Goal: Information Seeking & Learning: Learn about a topic

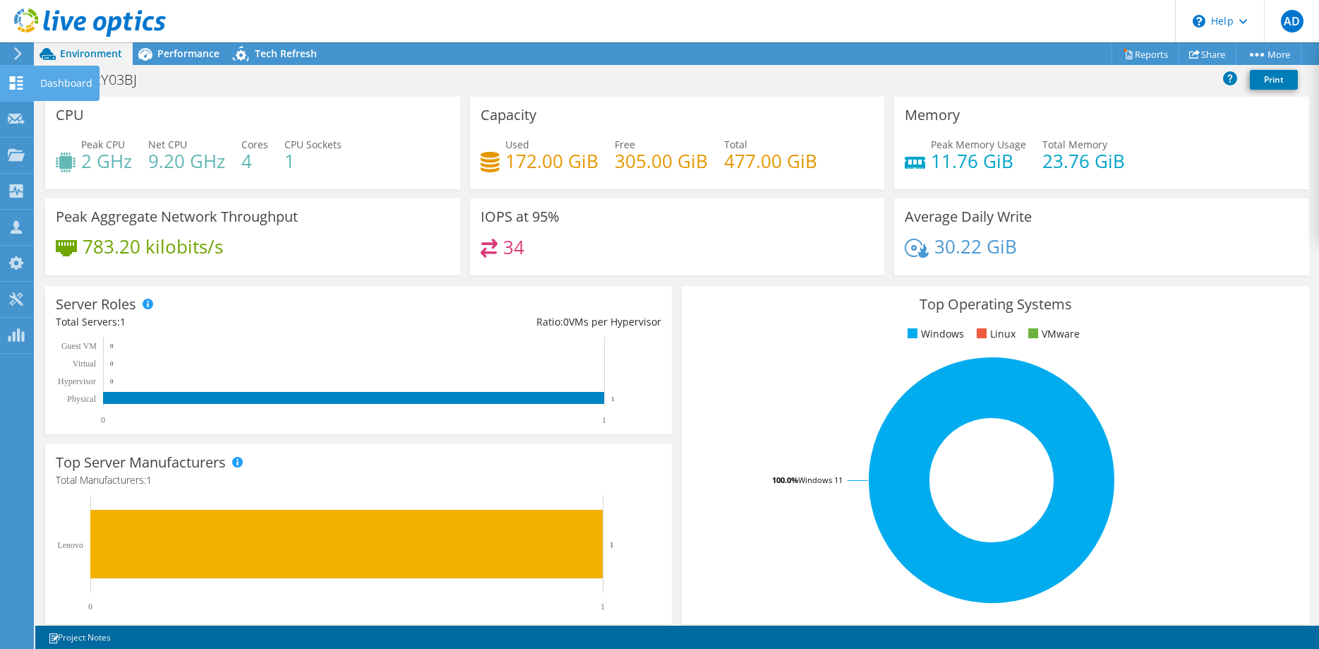
click at [13, 85] on use at bounding box center [16, 82] width 13 height 13
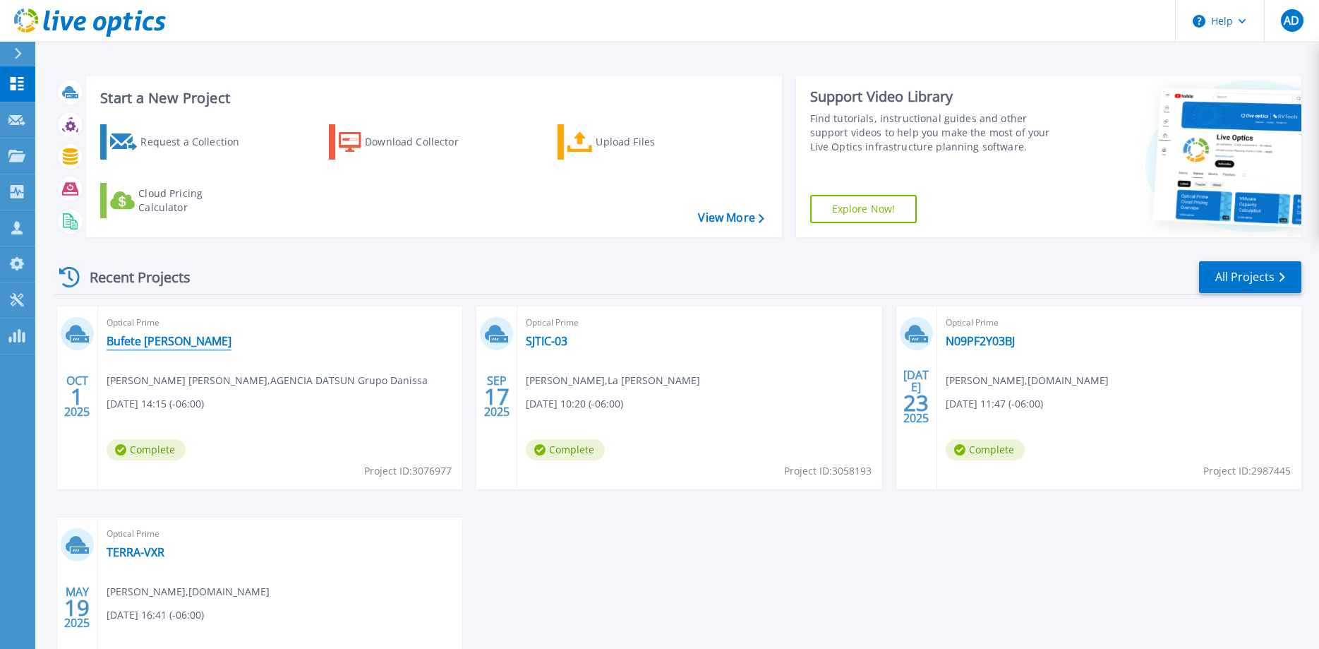
click at [194, 344] on link "Bufete [PERSON_NAME]" at bounding box center [169, 341] width 125 height 14
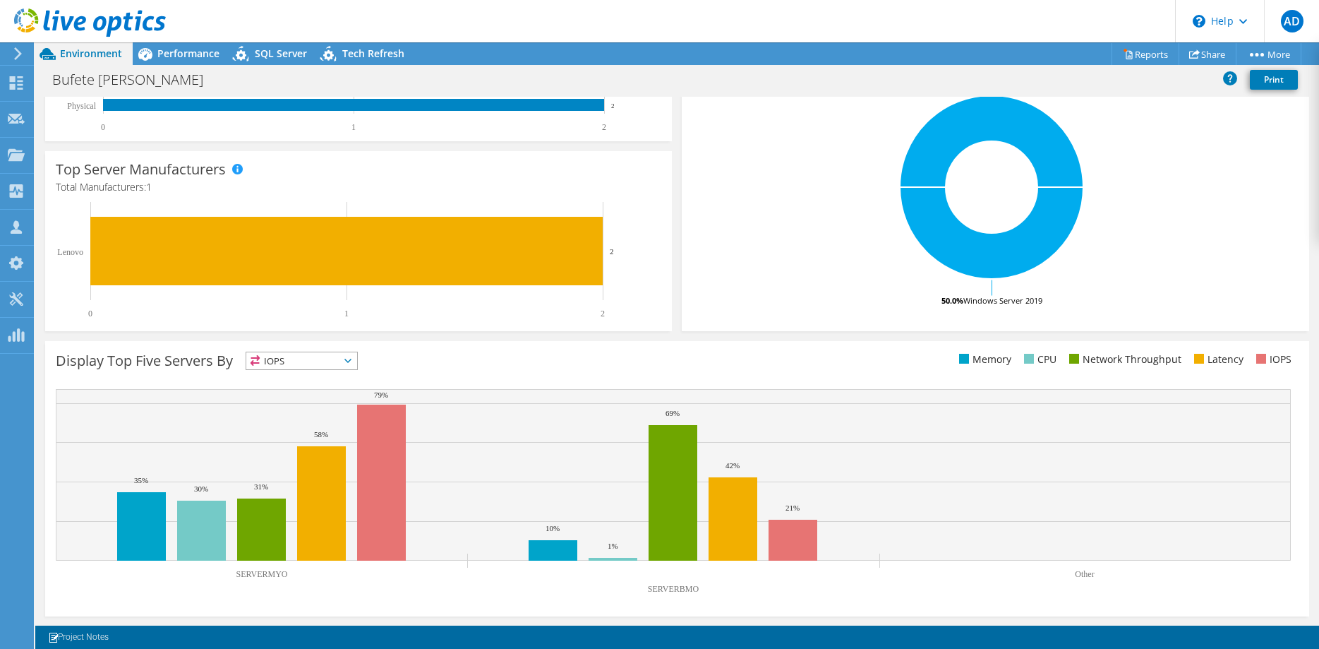
scroll to position [294, 0]
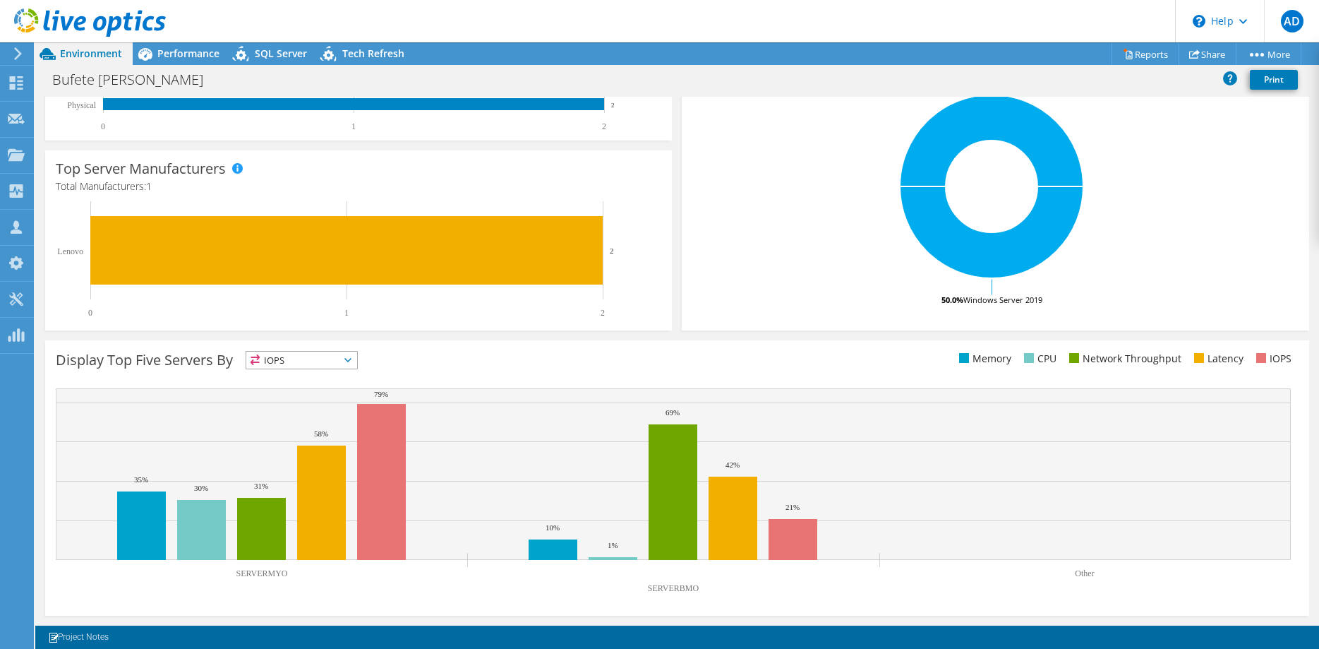
click at [332, 356] on span "IOPS" at bounding box center [301, 359] width 111 height 17
click at [286, 414] on li "CPU" at bounding box center [301, 418] width 111 height 20
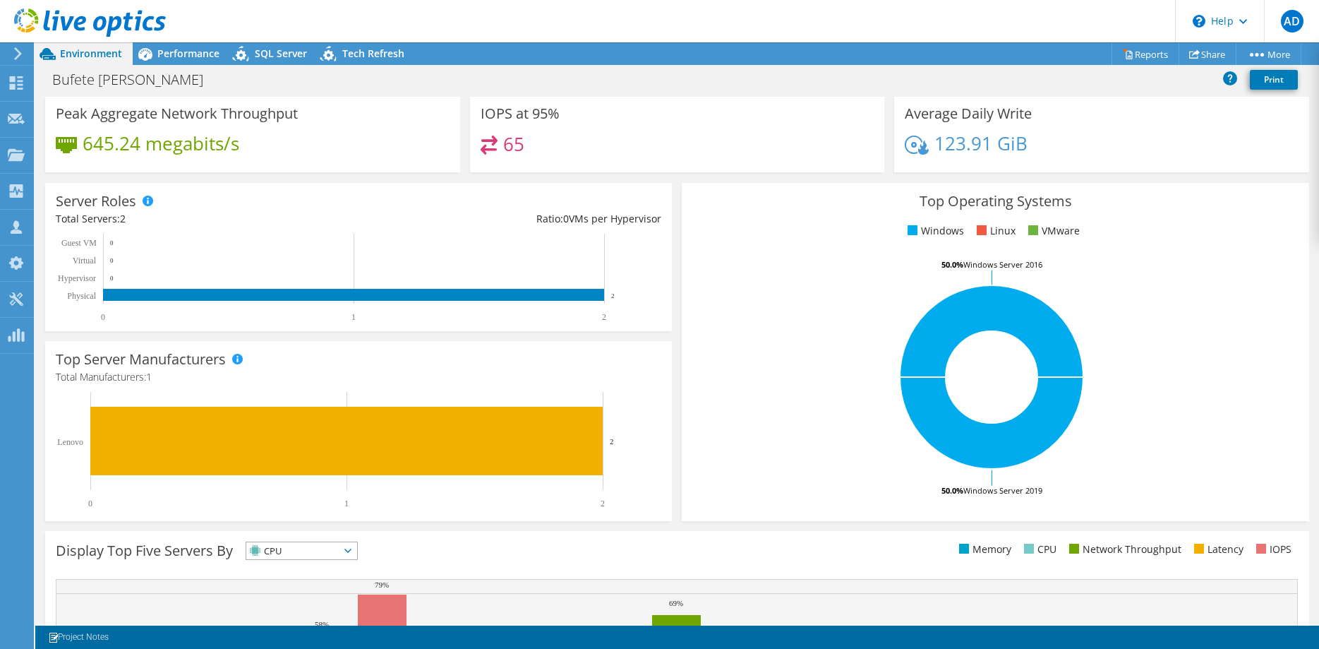
scroll to position [0, 0]
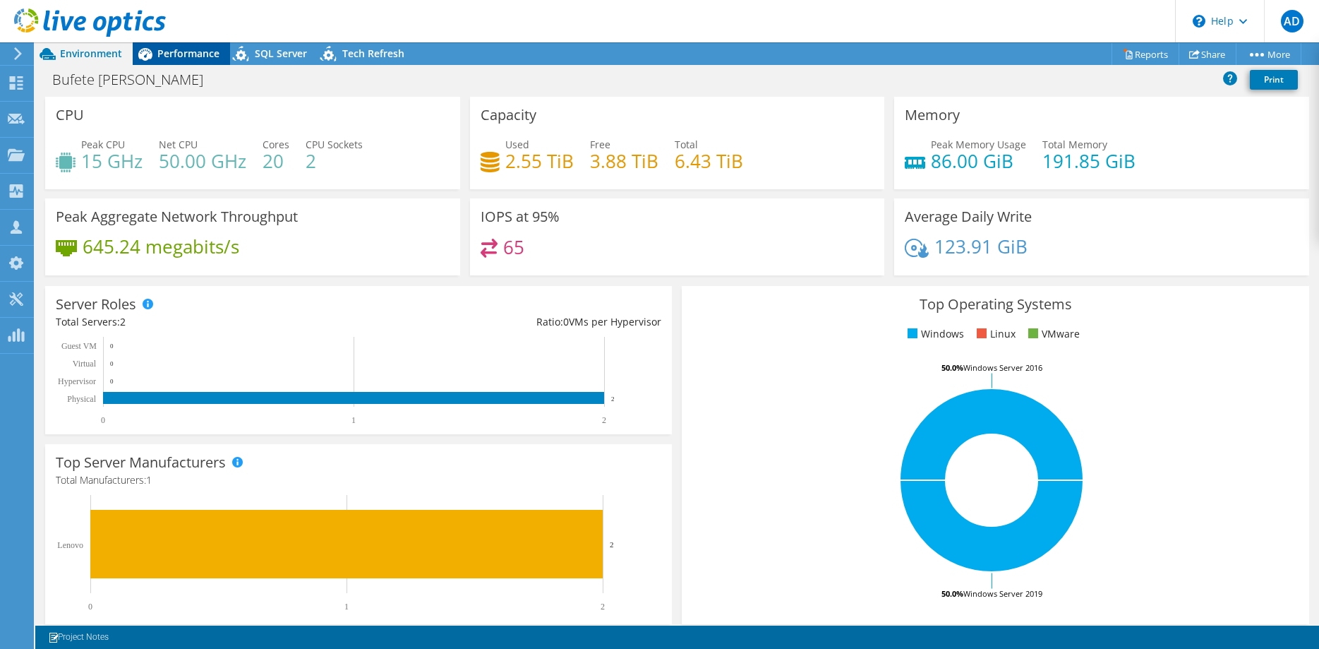
click at [160, 47] on span "Performance" at bounding box center [188, 53] width 62 height 13
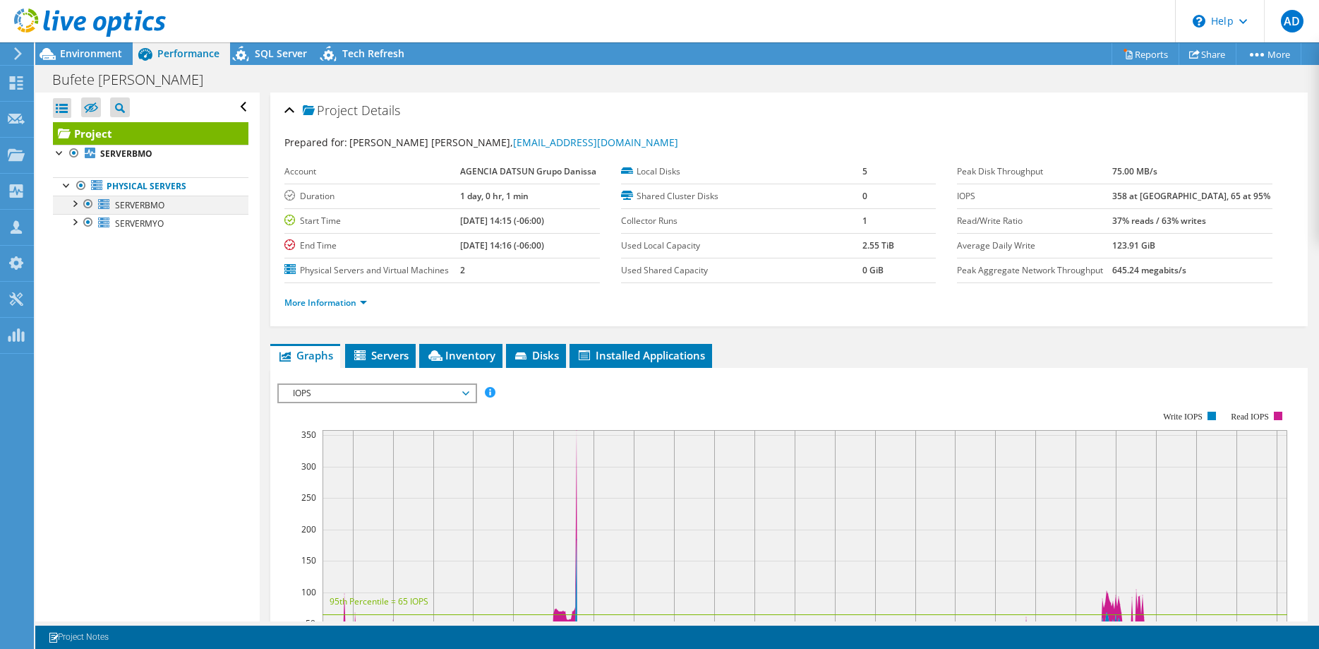
click at [78, 202] on div at bounding box center [74, 202] width 14 height 14
click at [123, 202] on span "SERVERBMO" at bounding box center [139, 205] width 49 height 12
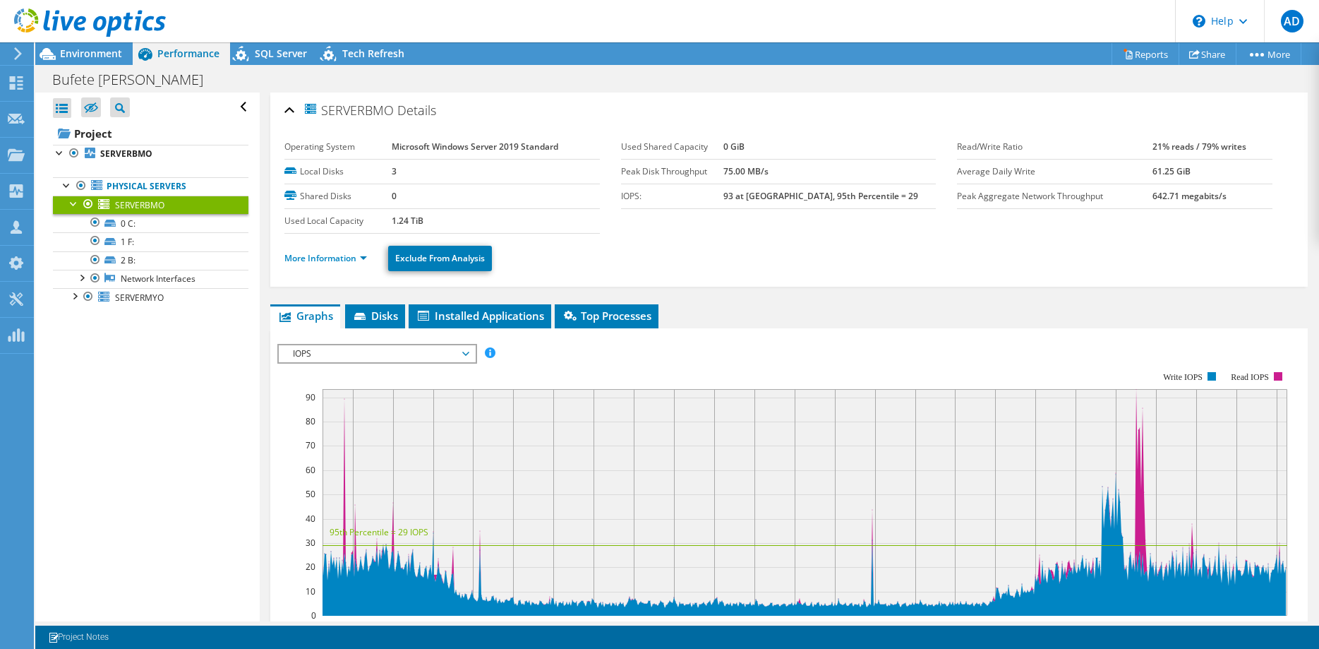
click at [422, 349] on span "IOPS" at bounding box center [376, 353] width 181 height 17
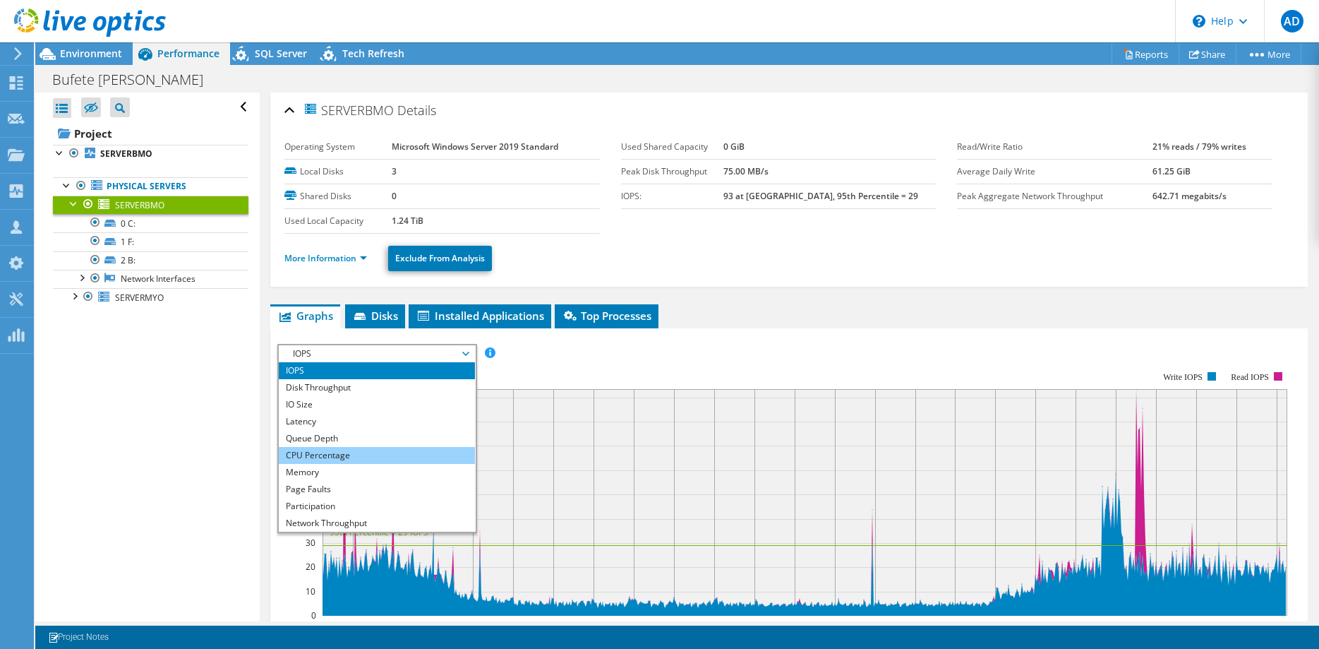
click at [346, 456] on li "CPU Percentage" at bounding box center [376, 455] width 195 height 17
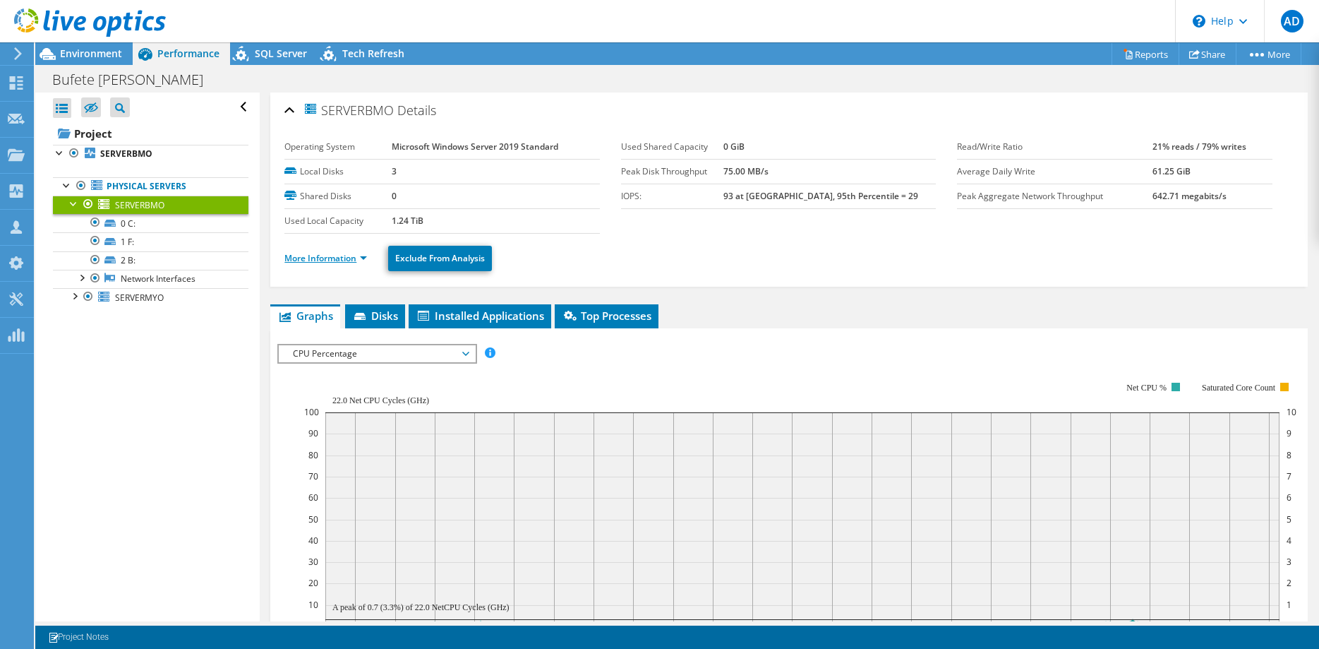
click at [357, 259] on link "More Information" at bounding box center [325, 258] width 83 height 12
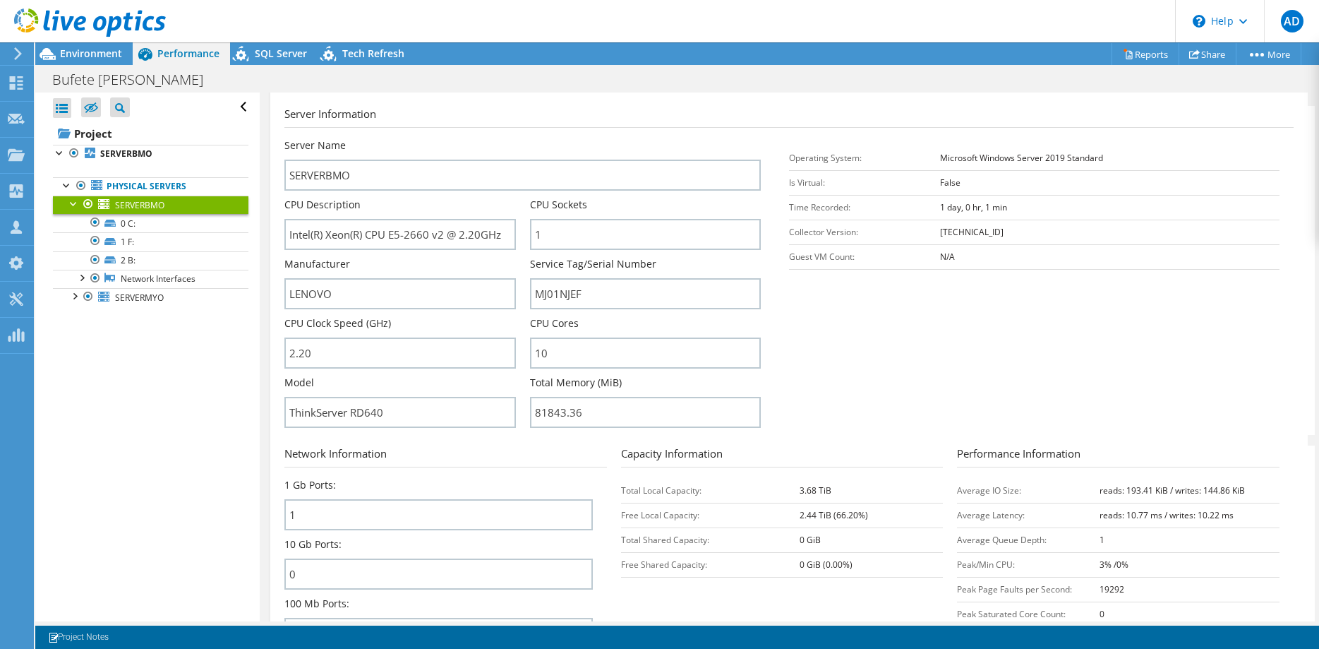
scroll to position [216, 0]
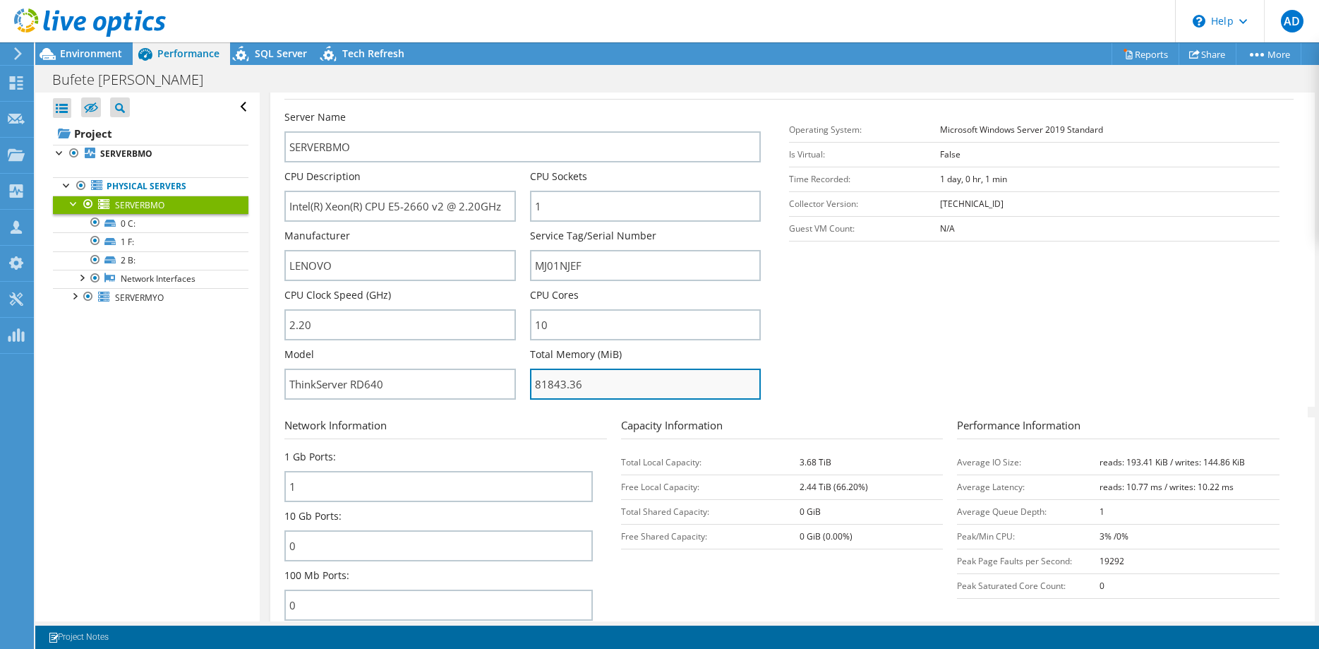
drag, startPoint x: 534, startPoint y: 383, endPoint x: 563, endPoint y: 383, distance: 29.6
click at [563, 383] on input "81843.36" at bounding box center [645, 383] width 231 height 31
drag, startPoint x: 593, startPoint y: 377, endPoint x: 476, endPoint y: 378, distance: 116.5
click at [530, 378] on input "81843.36" at bounding box center [645, 383] width 231 height 31
click at [834, 348] on section "Server Information Server Name SERVERBMO CPU Description Intel(R) Xeon(R) CPU E…" at bounding box center [792, 242] width 1016 height 329
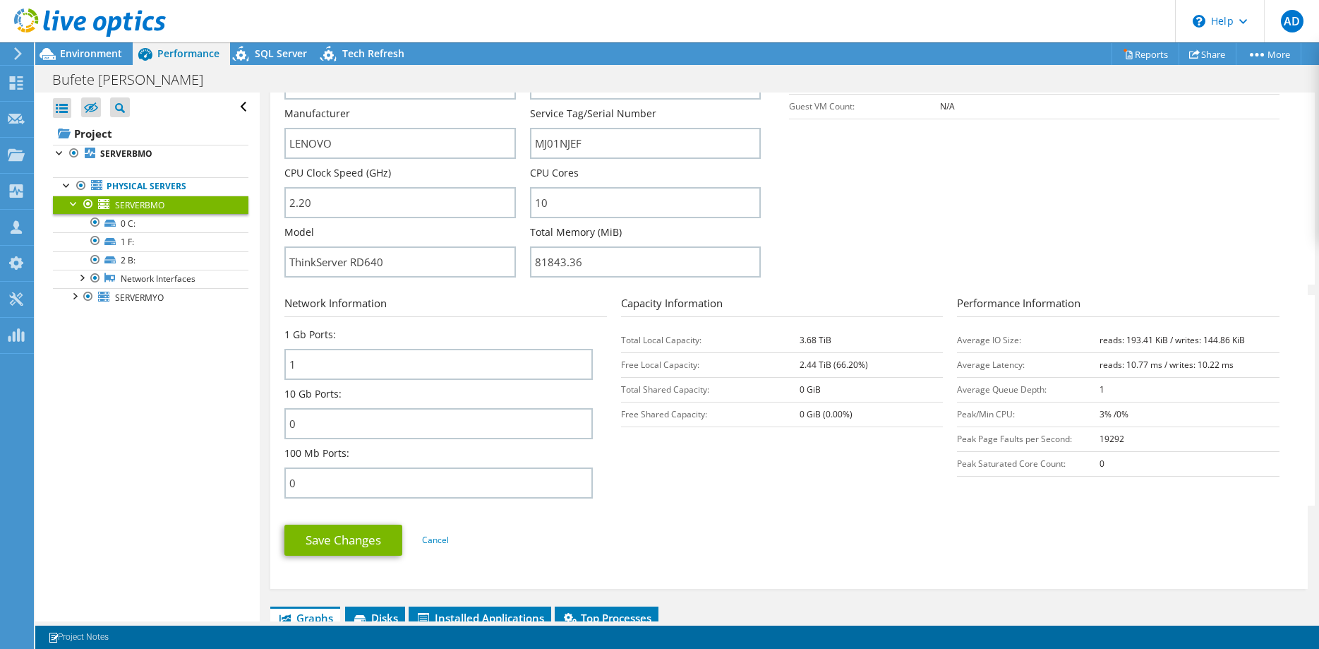
scroll to position [360, 0]
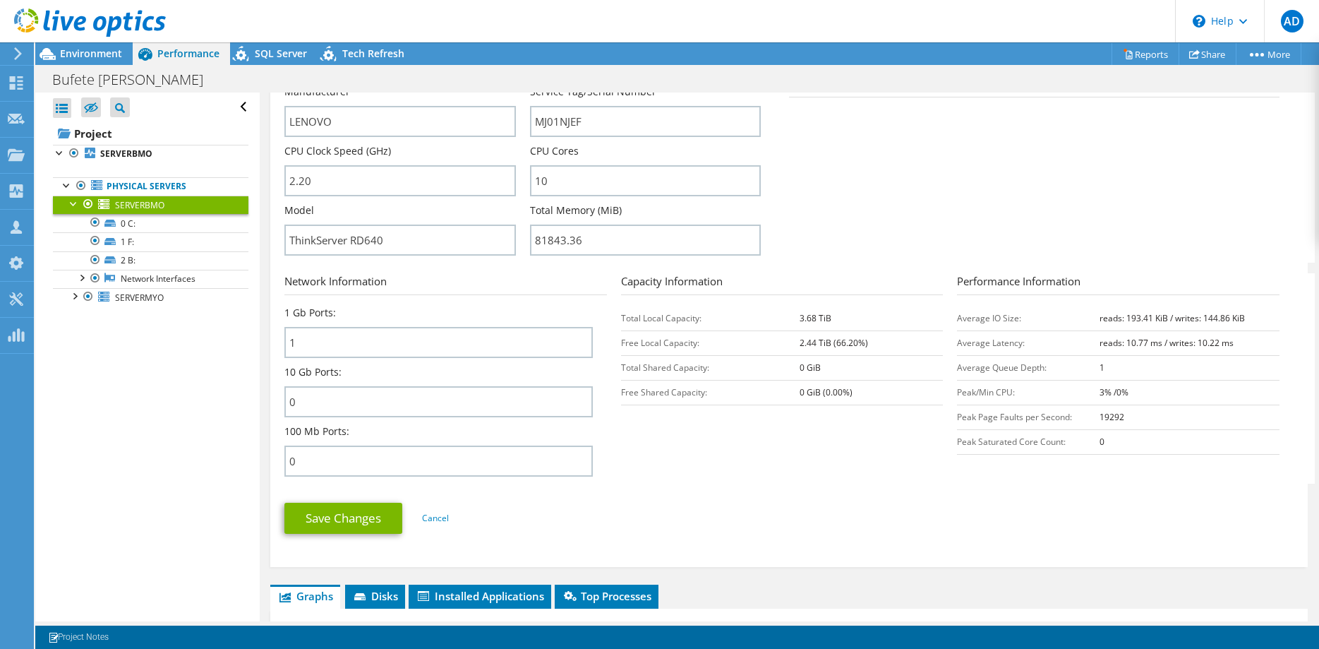
click at [698, 488] on form "Server Information Server Name SERVERBMO CPU Description Intel(R) Xeon(R) CPU E…" at bounding box center [788, 240] width 1009 height 612
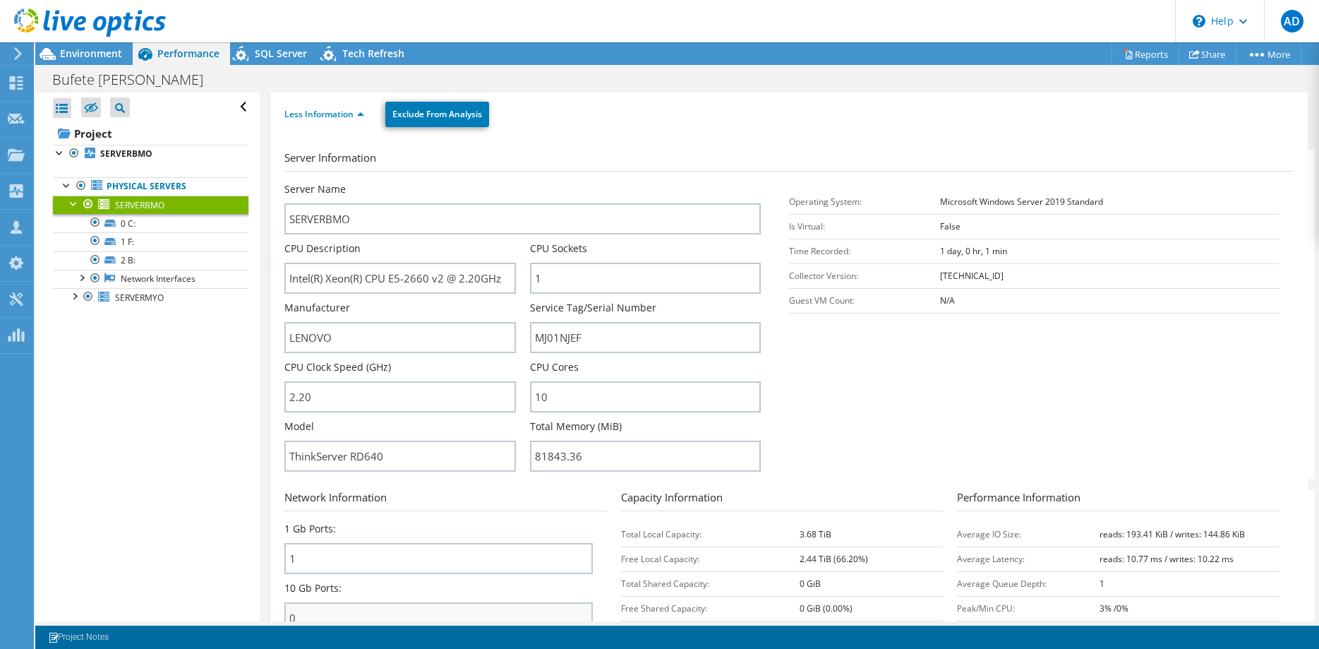
scroll to position [0, 0]
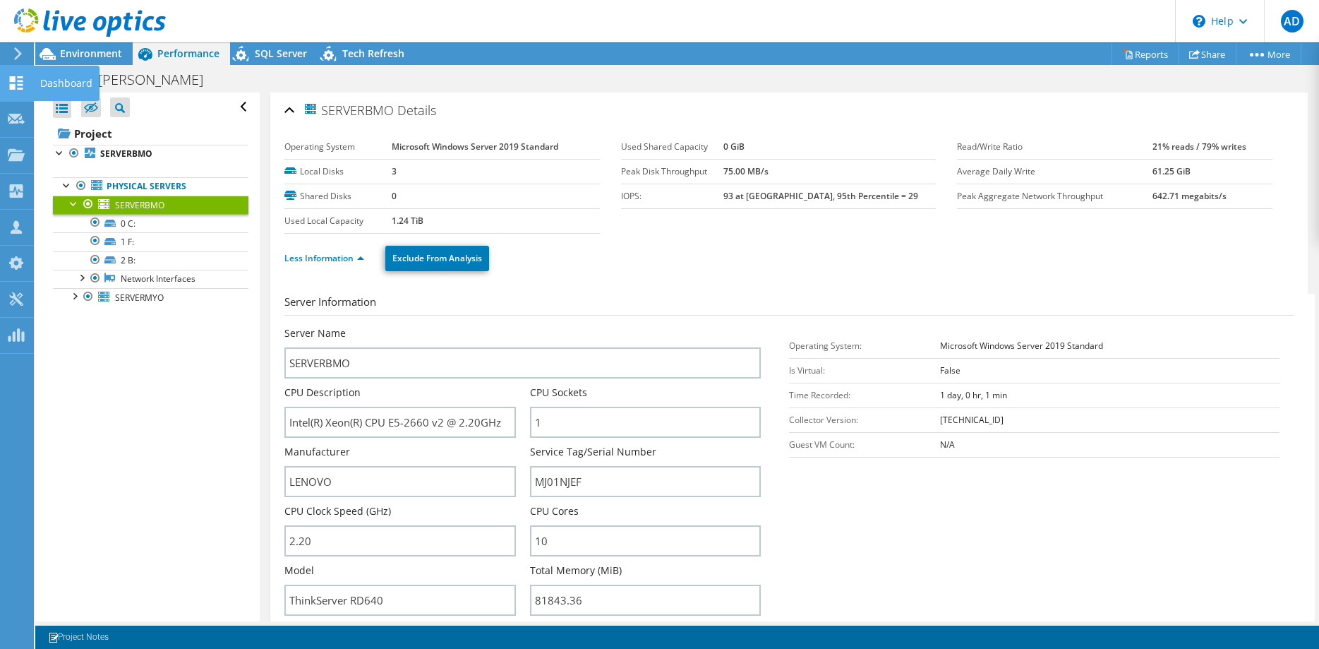
click at [20, 85] on use at bounding box center [16, 82] width 13 height 13
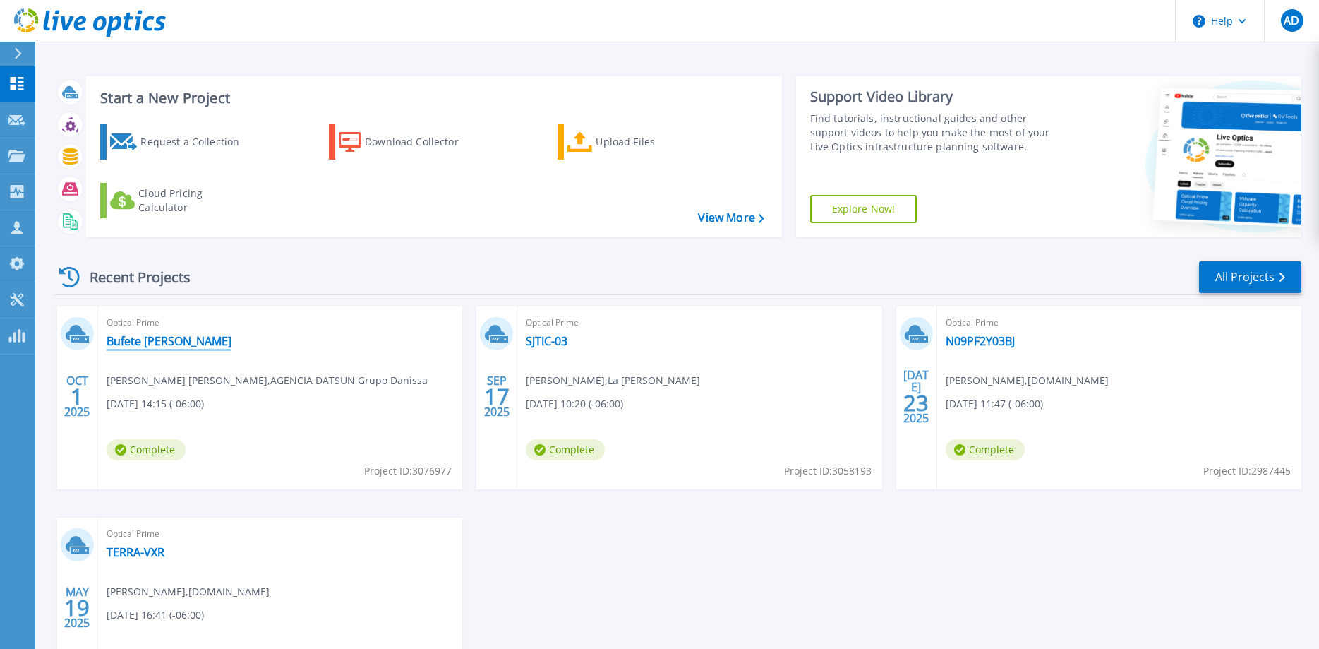
click at [181, 335] on link "Bufete [PERSON_NAME]" at bounding box center [169, 341] width 125 height 14
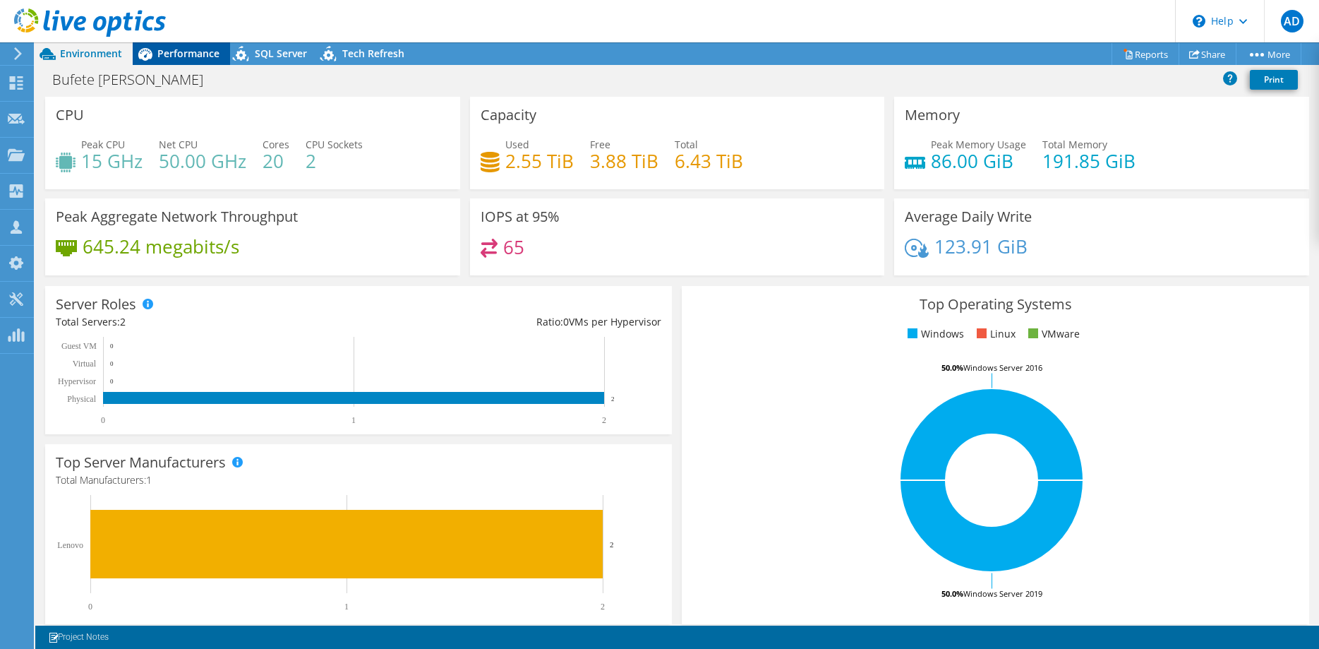
click at [174, 58] on span "Performance" at bounding box center [188, 53] width 62 height 13
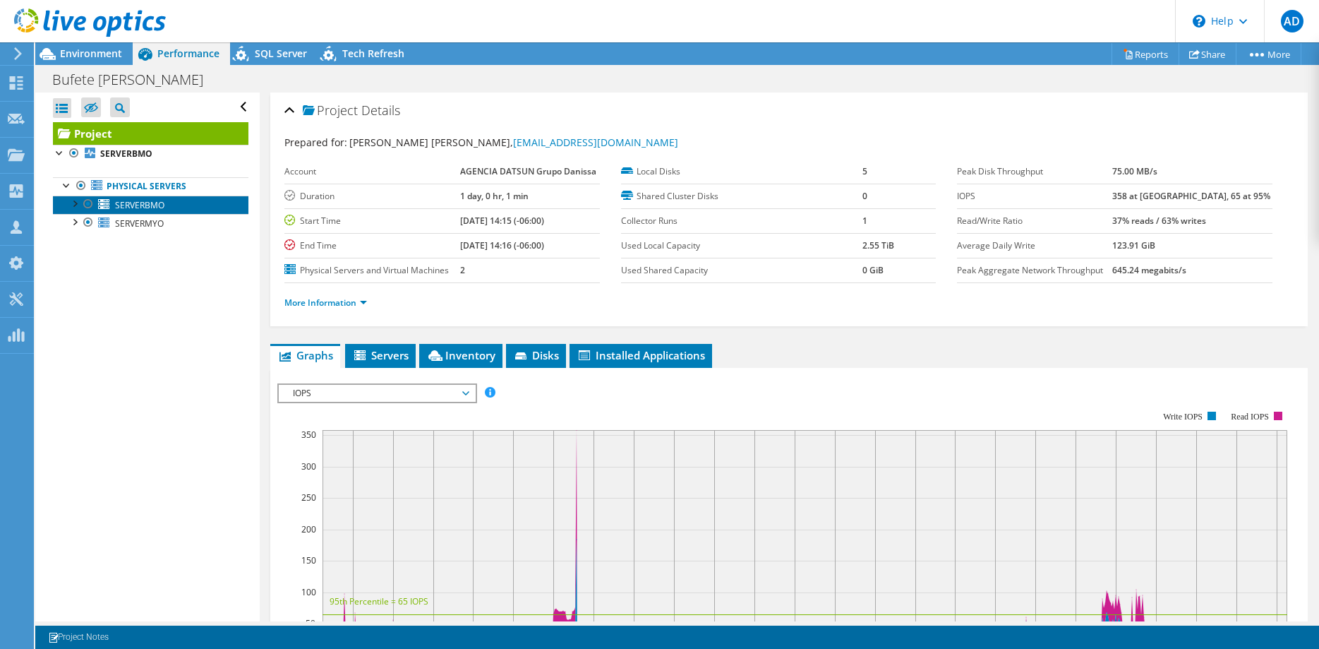
click at [138, 205] on span "SERVERBMO" at bounding box center [139, 205] width 49 height 12
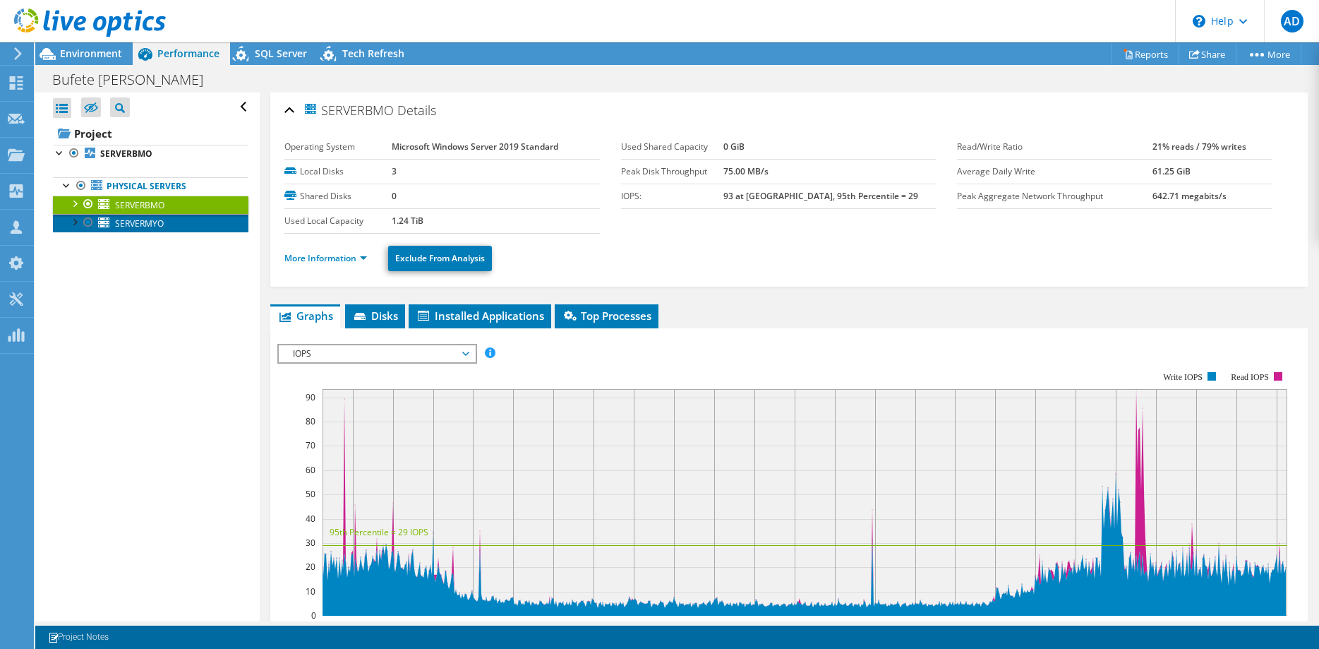
click at [136, 225] on span "SERVERMYO" at bounding box center [139, 223] width 49 height 12
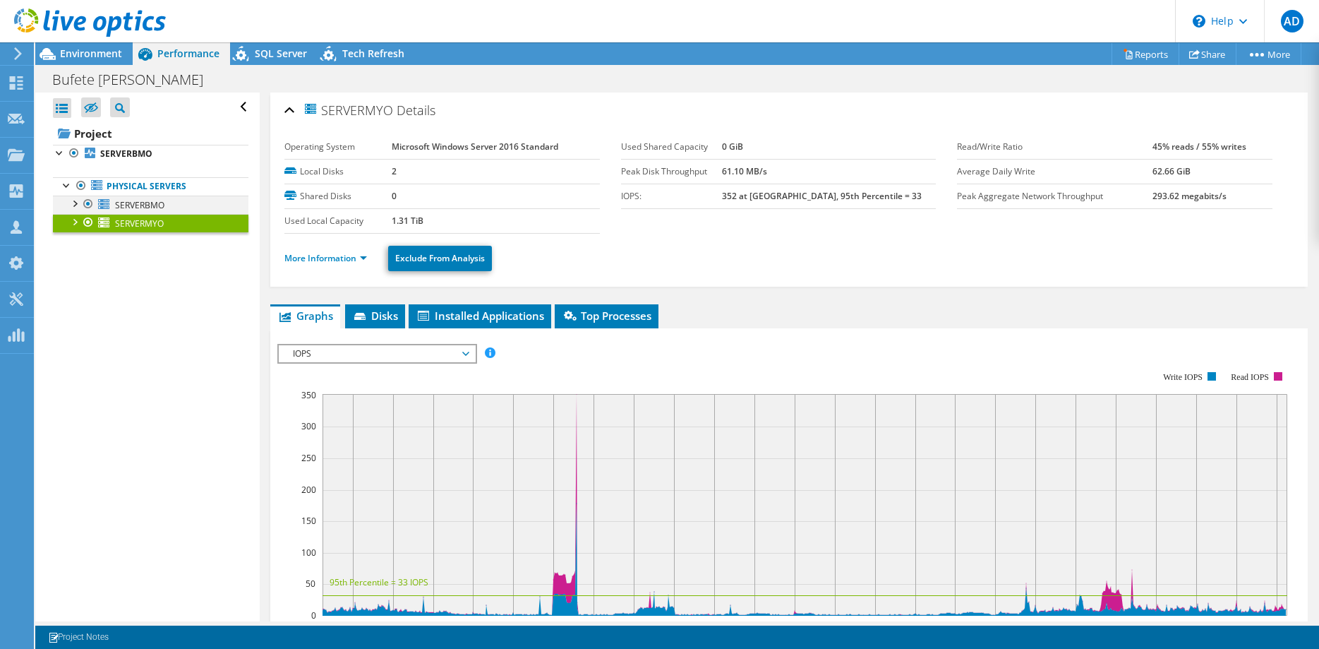
click at [72, 203] on div at bounding box center [74, 202] width 14 height 14
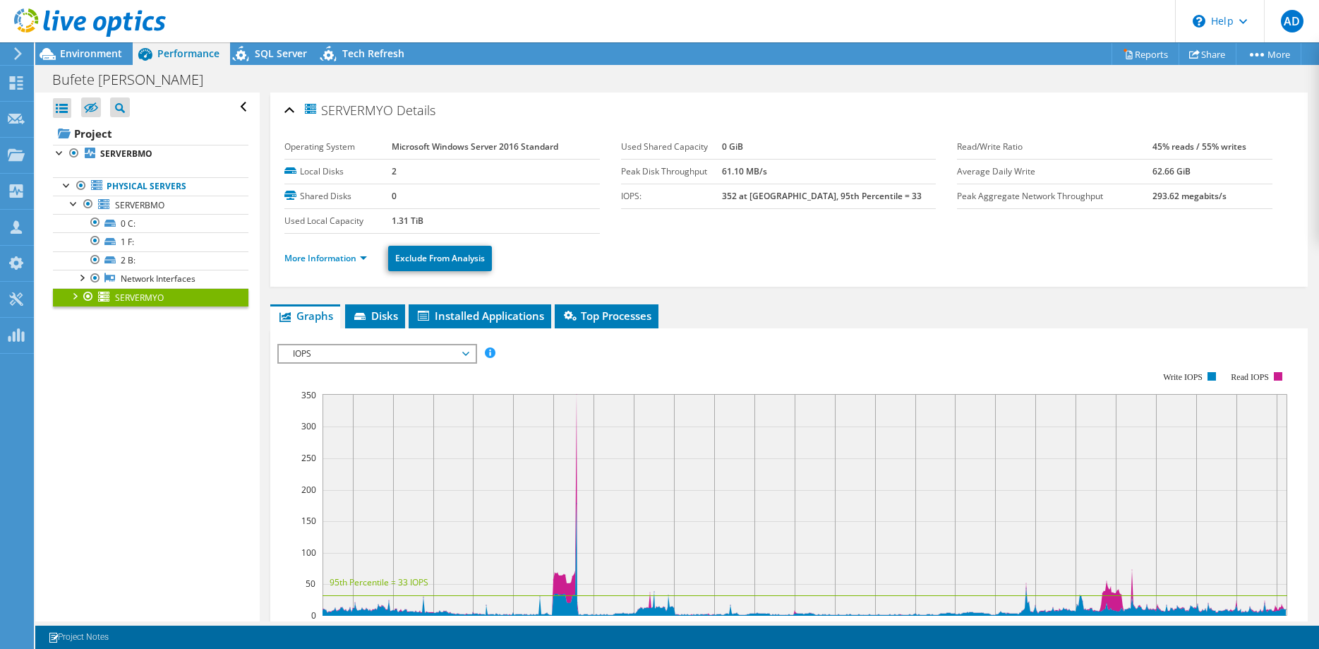
click at [76, 300] on div at bounding box center [74, 295] width 14 height 14
click at [129, 502] on div "Open All Close All Hide Excluded Nodes Project Tree Filter" at bounding box center [147, 356] width 224 height 529
click at [161, 204] on span "SERVERBMO" at bounding box center [139, 205] width 49 height 12
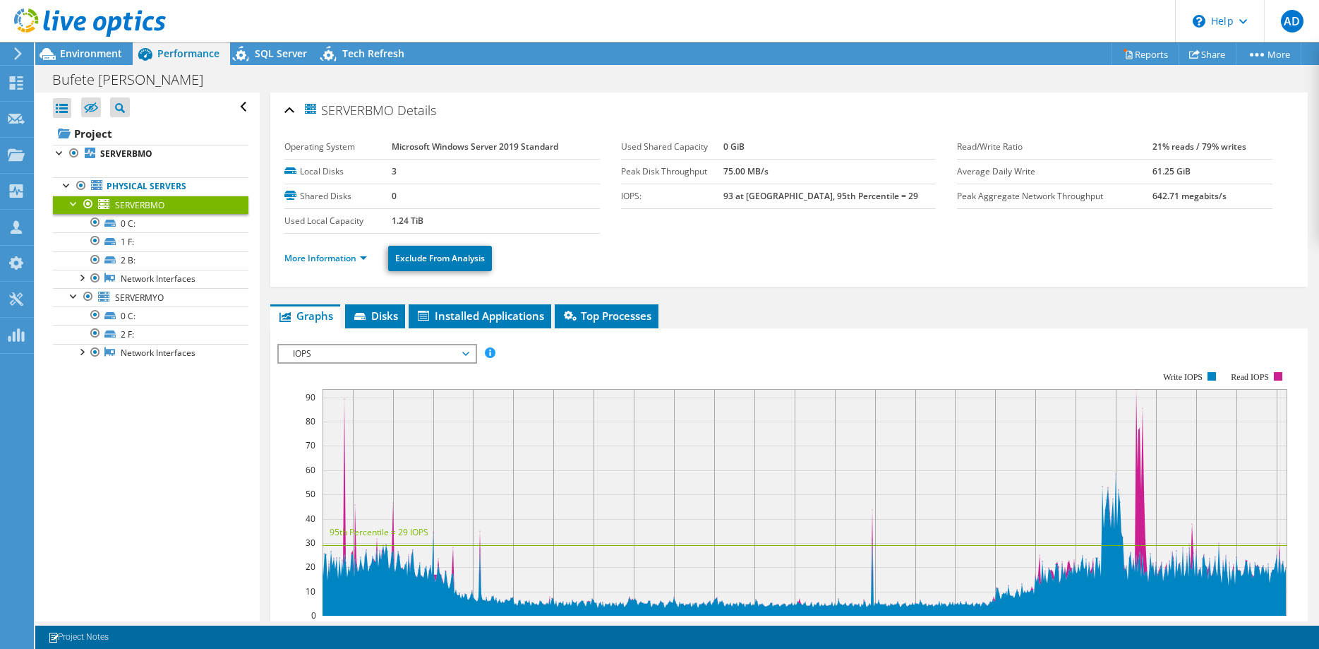
click at [605, 255] on ul "More Information Exclude From Analysis" at bounding box center [788, 256] width 1009 height 29
click at [332, 253] on link "More Information" at bounding box center [325, 258] width 83 height 12
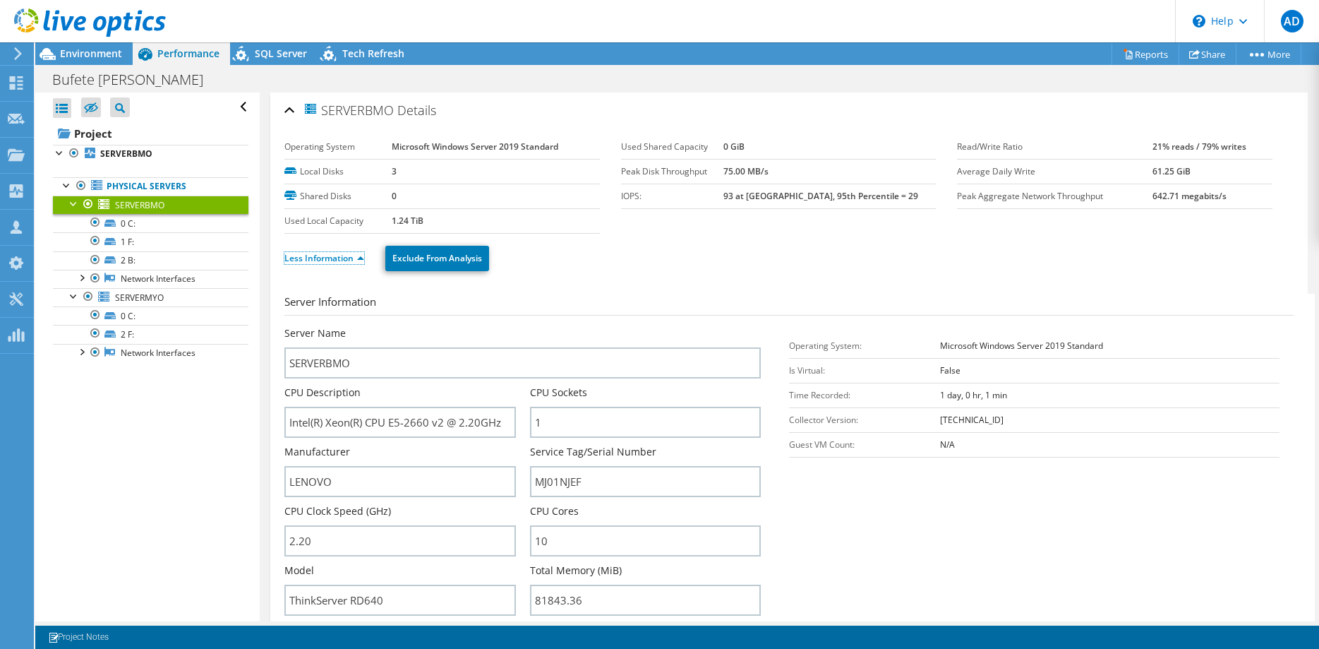
scroll to position [72, 0]
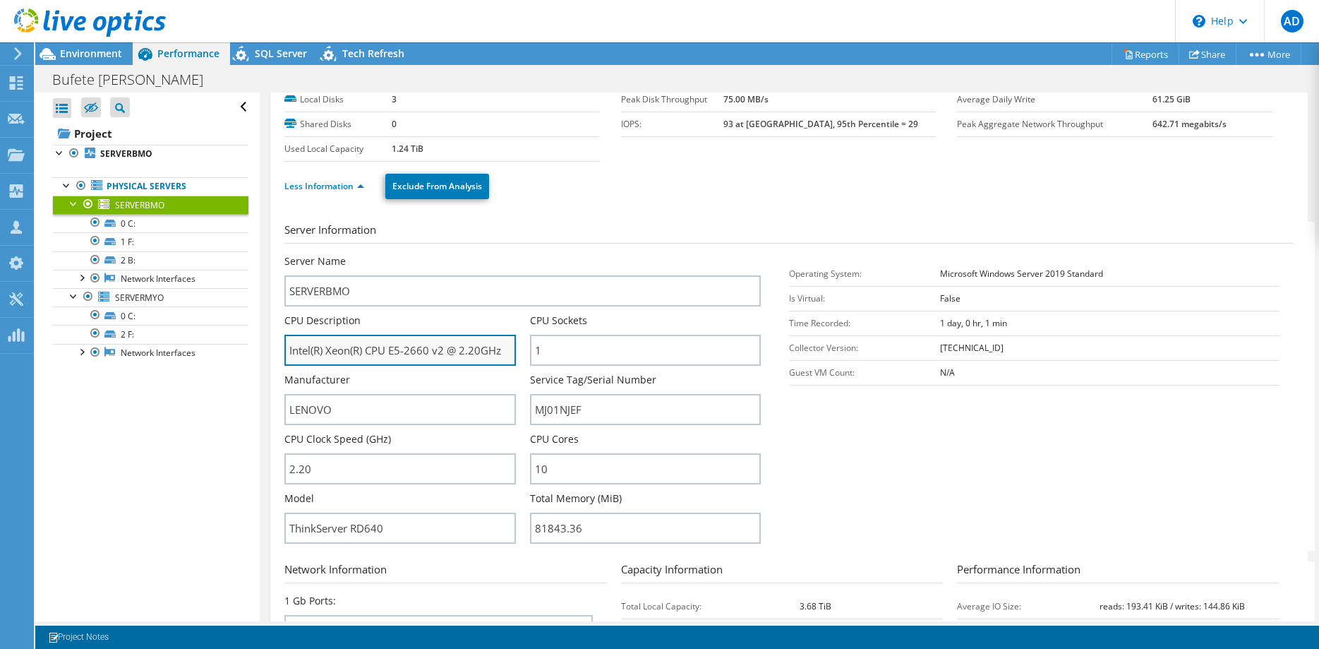
drag, startPoint x: 432, startPoint y: 354, endPoint x: 391, endPoint y: 354, distance: 40.9
click at [391, 354] on input "Intel(R) Xeon(R) CPU E5-2660 v2 @ 2.20GHz" at bounding box center [399, 350] width 231 height 31
click at [429, 344] on input "Intel(R) Xeon(R) CPU E5-2660 v2 @ 2.20GHz" at bounding box center [399, 350] width 231 height 31
drag, startPoint x: 432, startPoint y: 348, endPoint x: 391, endPoint y: 349, distance: 40.9
click at [391, 349] on input "Intel(R) Xeon(R) CPU E5-2660 v2 @ 2.20GHz" at bounding box center [399, 350] width 231 height 31
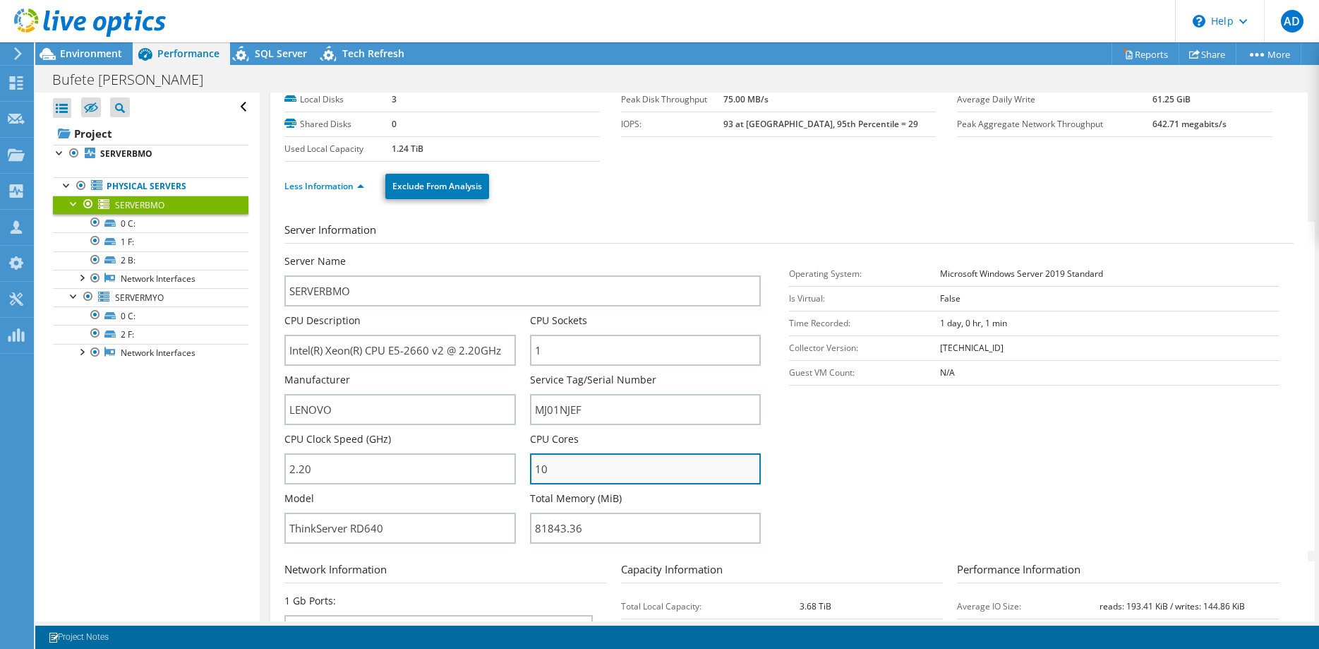
drag, startPoint x: 594, startPoint y: 474, endPoint x: 480, endPoint y: 474, distance: 114.3
click at [530, 474] on input "10" at bounding box center [645, 468] width 231 height 31
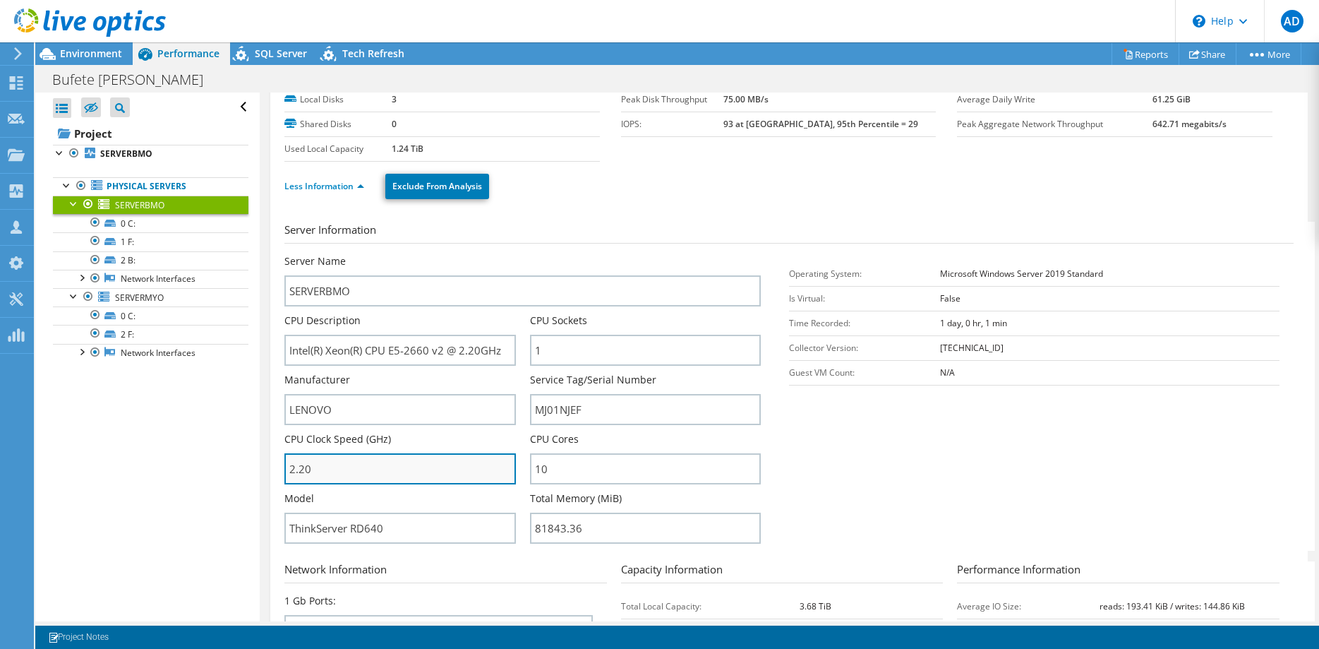
drag, startPoint x: 323, startPoint y: 471, endPoint x: 201, endPoint y: 477, distance: 121.5
click at [284, 477] on input "2.20" at bounding box center [399, 468] width 231 height 31
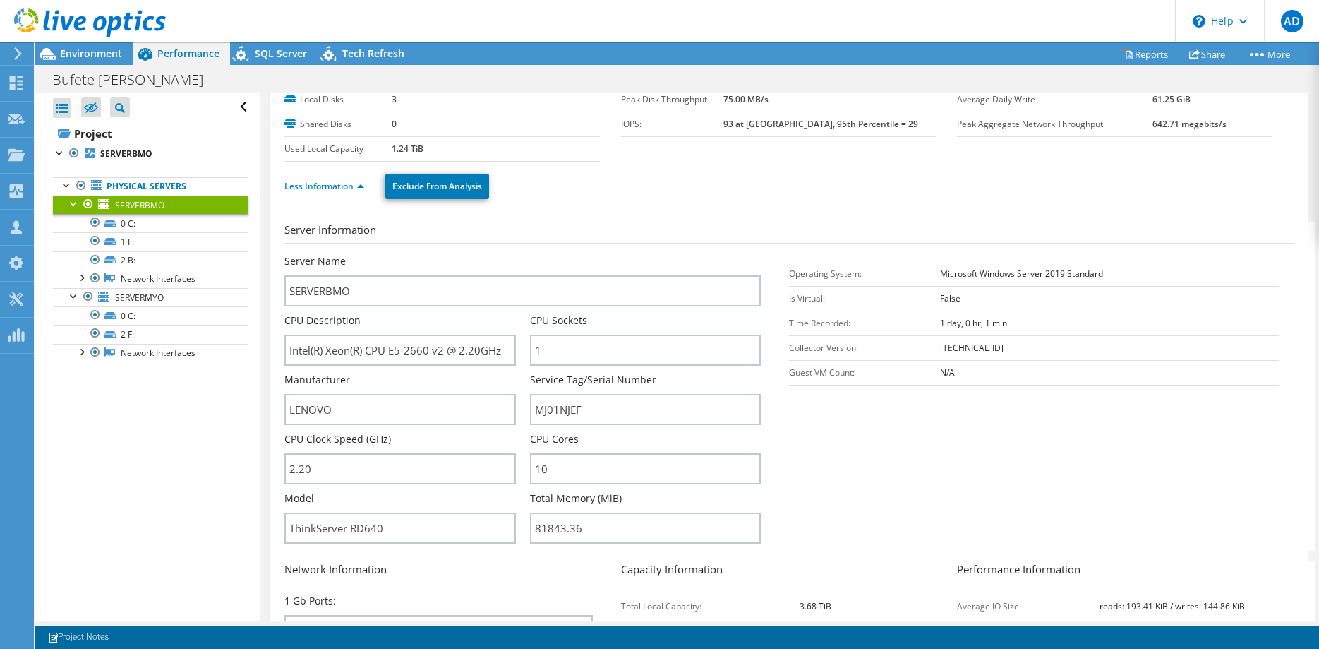
click at [1021, 480] on section "Server Information Server Name SERVERBMO CPU Description Intel(R) Xeon(R) CPU E…" at bounding box center [792, 386] width 1016 height 329
drag, startPoint x: 392, startPoint y: 529, endPoint x: 139, endPoint y: 531, distance: 253.4
click at [284, 531] on input "ThinkServer RD640" at bounding box center [399, 527] width 231 height 31
click at [530, 350] on input "1" at bounding box center [645, 350] width 231 height 31
click at [1025, 441] on section "Server Information Server Name SERVERBMO CPU Description Intel(R) Xeon(R) CPU E…" at bounding box center [792, 386] width 1016 height 329
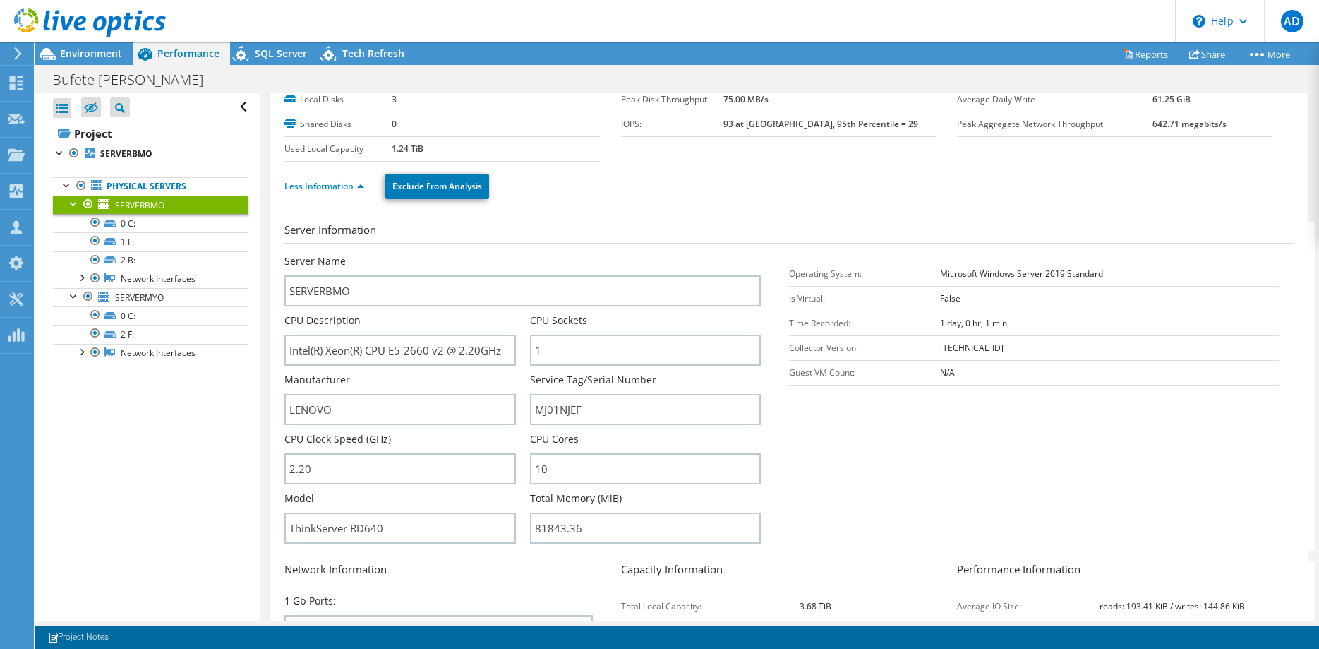
drag, startPoint x: 1099, startPoint y: 270, endPoint x: 930, endPoint y: 278, distance: 168.9
click at [930, 278] on tr "Operating System: Microsoft Windows Server 2019 Standard" at bounding box center [1034, 273] width 491 height 25
drag, startPoint x: 941, startPoint y: 513, endPoint x: 884, endPoint y: 486, distance: 63.1
click at [939, 513] on section "Server Information Server Name SERVERBMO CPU Description Intel(R) Xeon(R) CPU E…" at bounding box center [792, 386] width 1016 height 329
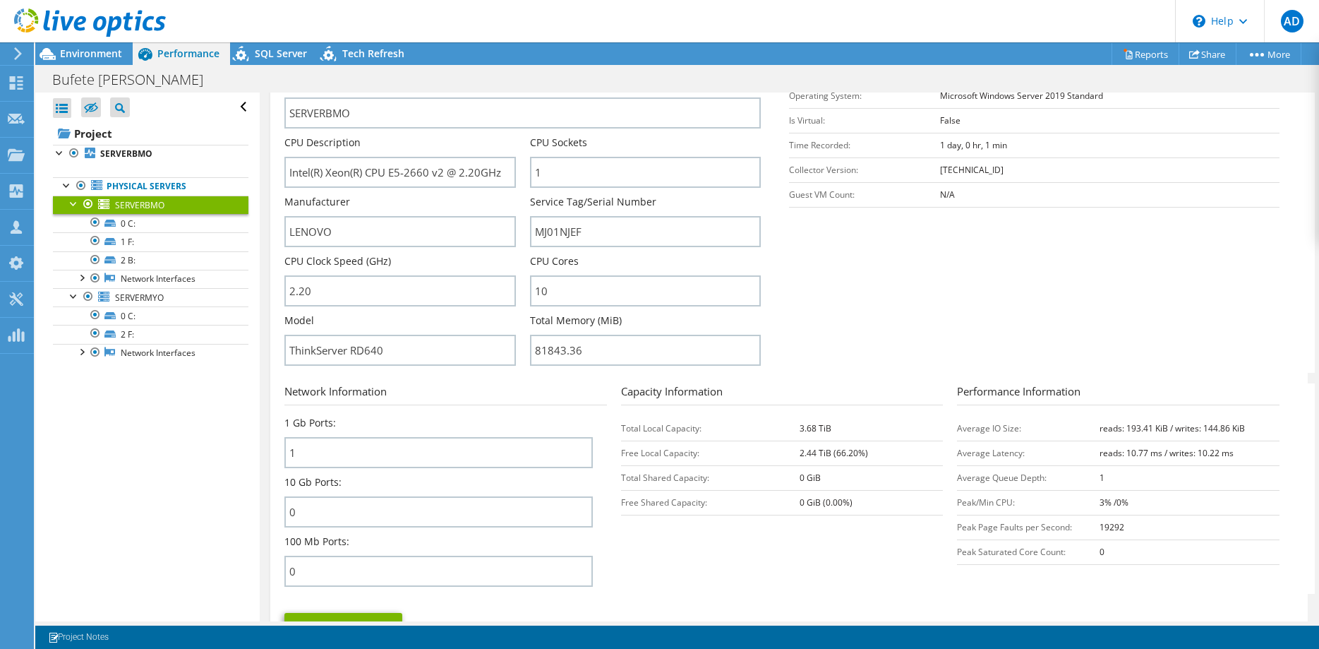
scroll to position [288, 0]
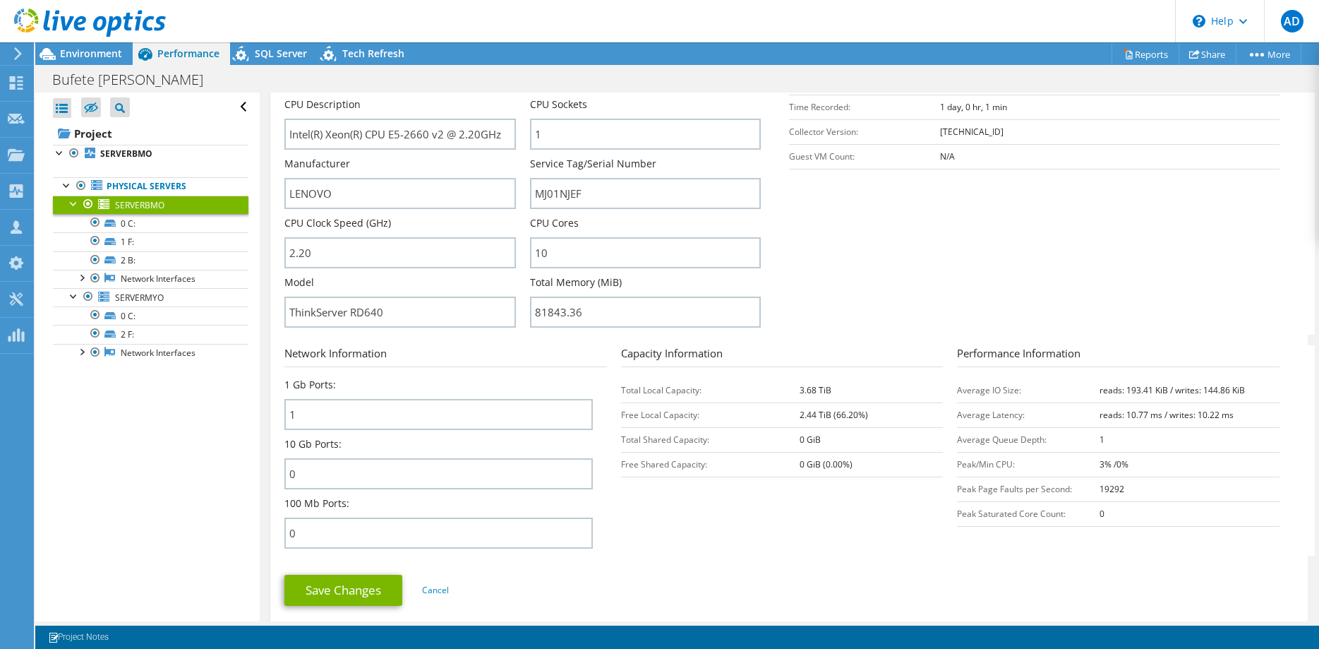
drag, startPoint x: 841, startPoint y: 393, endPoint x: 795, endPoint y: 393, distance: 46.6
click at [795, 393] on tr "Total Local Capacity: 3.68 TiB" at bounding box center [782, 390] width 323 height 25
click at [825, 388] on b "3.68 TiB" at bounding box center [816, 390] width 32 height 12
drag, startPoint x: 817, startPoint y: 392, endPoint x: 793, endPoint y: 391, distance: 23.3
click at [793, 391] on tr "Total Local Capacity: 3.68 TiB" at bounding box center [782, 390] width 323 height 25
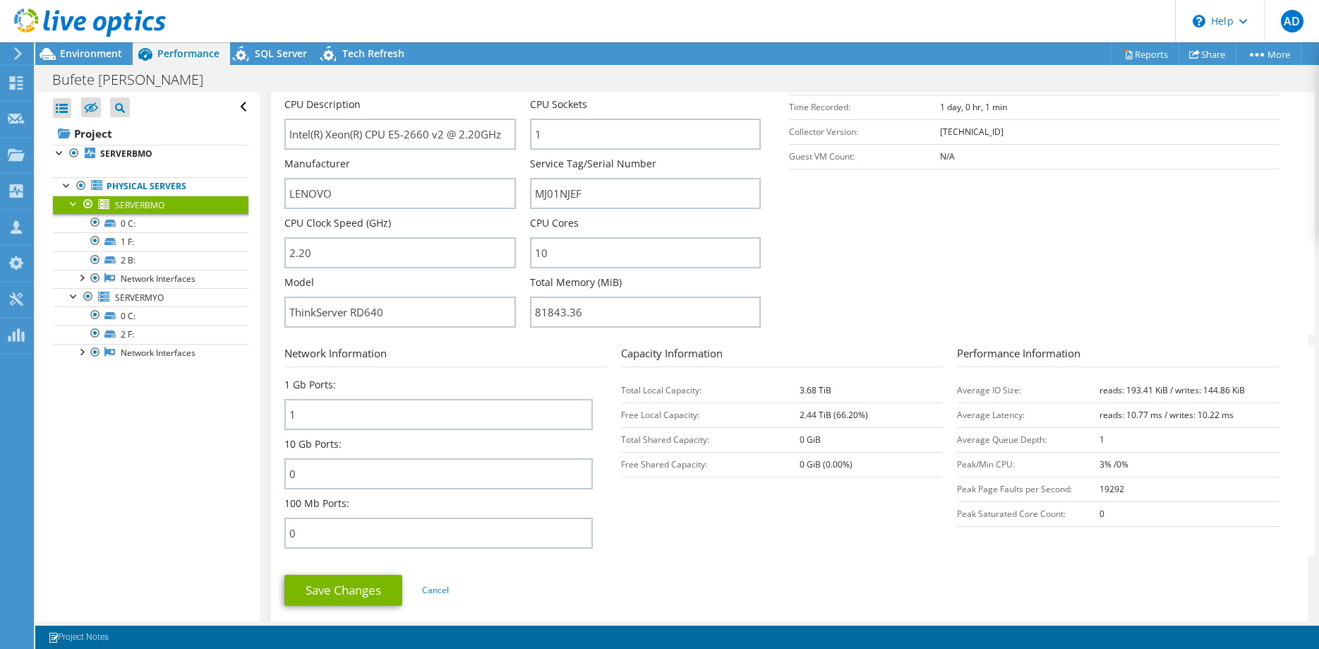
copy tr "3.68"
drag, startPoint x: 830, startPoint y: 390, endPoint x: 820, endPoint y: 390, distance: 9.9
click at [820, 390] on b "3.68 TiB" at bounding box center [816, 390] width 32 height 12
click at [786, 414] on tr "Free Local Capacity: 2.44 TiB (66.20%)" at bounding box center [782, 414] width 323 height 25
click at [817, 503] on section "Network Information 1 Gb Ports: 1 10 Gb Ports: 0 100 Mb Ports: 0 Capacity Infor…" at bounding box center [792, 450] width 1016 height 210
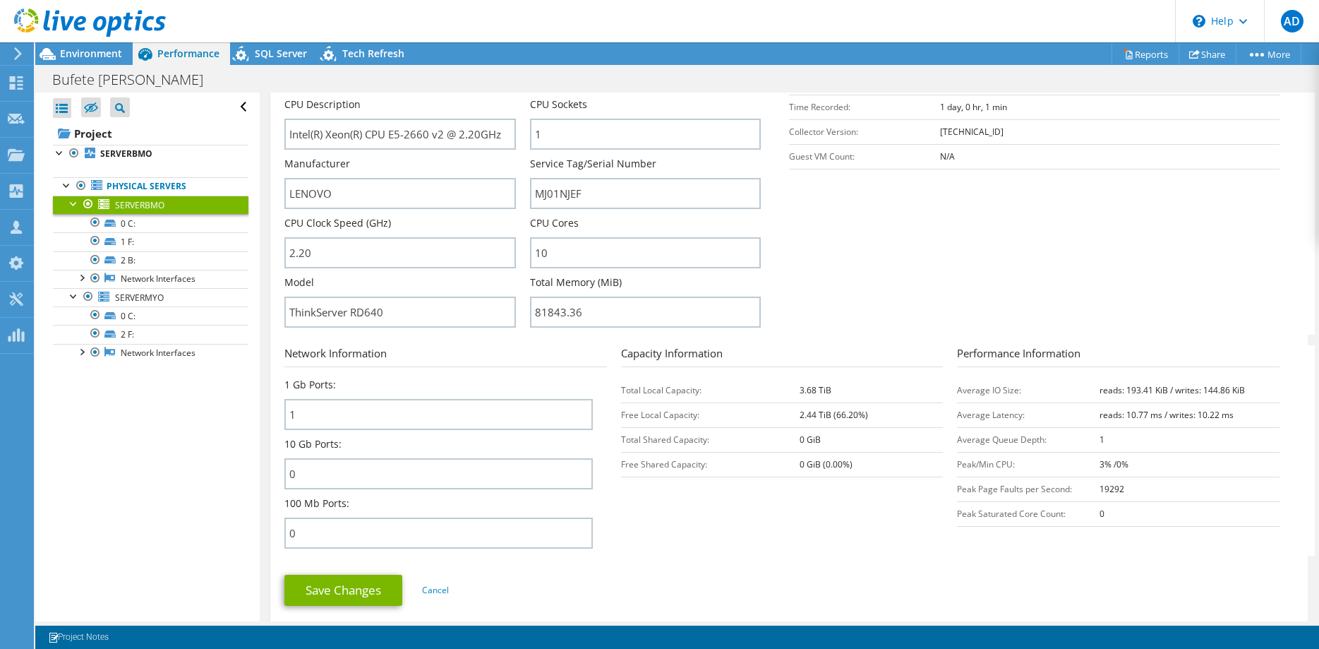
click at [814, 501] on section "Network Information 1 Gb Ports: 1 10 Gb Ports: 0 100 Mb Ports: 0 Capacity Infor…" at bounding box center [792, 450] width 1016 height 210
drag, startPoint x: 555, startPoint y: 253, endPoint x: 442, endPoint y: 253, distance: 113.6
click at [530, 253] on input "10" at bounding box center [645, 252] width 231 height 31
click at [284, 259] on input "2.20" at bounding box center [399, 252] width 231 height 31
drag, startPoint x: 593, startPoint y: 311, endPoint x: 495, endPoint y: 311, distance: 97.4
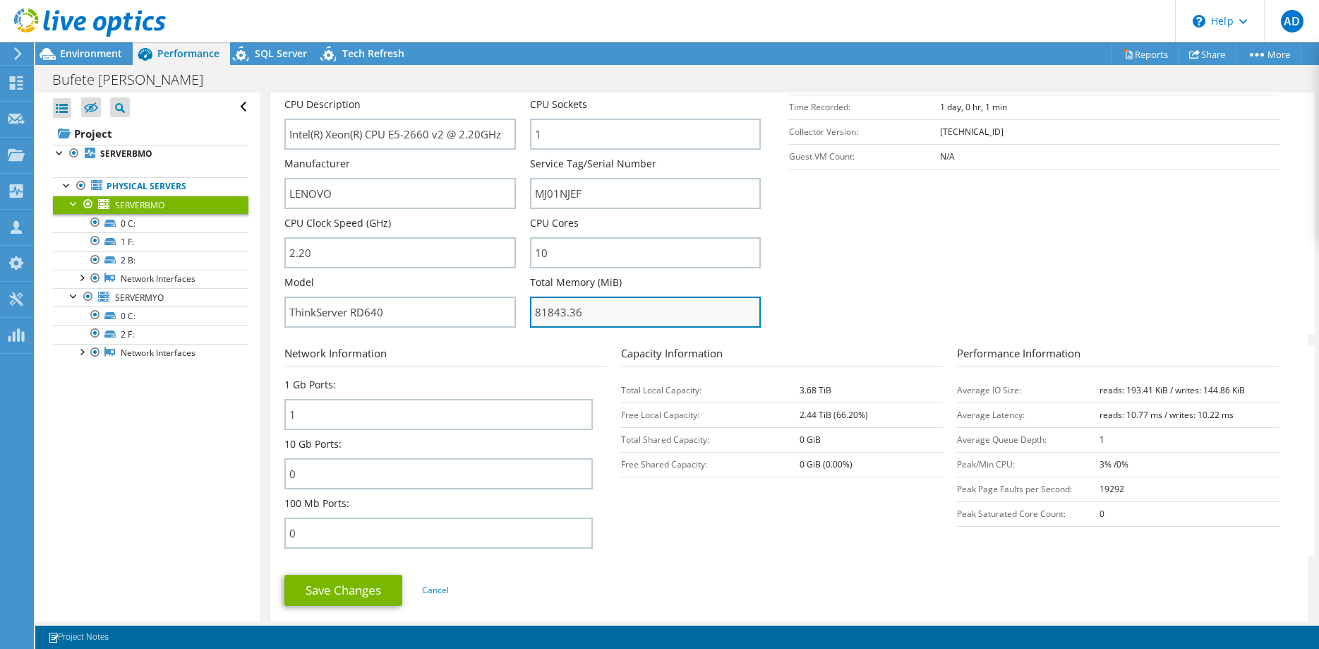
click at [530, 311] on input "81843.36" at bounding box center [645, 311] width 231 height 31
click at [595, 314] on input "81843.36" at bounding box center [645, 311] width 231 height 31
drag, startPoint x: 595, startPoint y: 314, endPoint x: 489, endPoint y: 316, distance: 105.9
click at [530, 316] on input "81843.36" at bounding box center [645, 311] width 231 height 31
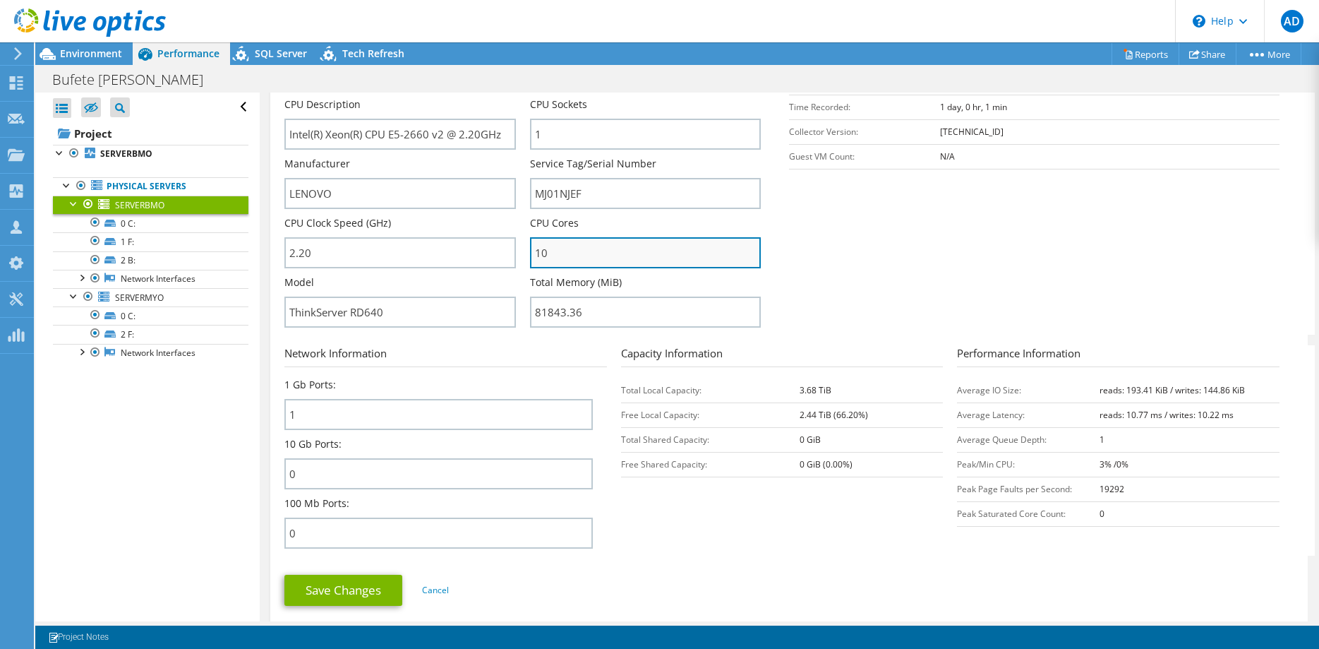
drag, startPoint x: 617, startPoint y: 250, endPoint x: 347, endPoint y: 246, distance: 270.3
click at [530, 246] on input "10" at bounding box center [645, 252] width 231 height 31
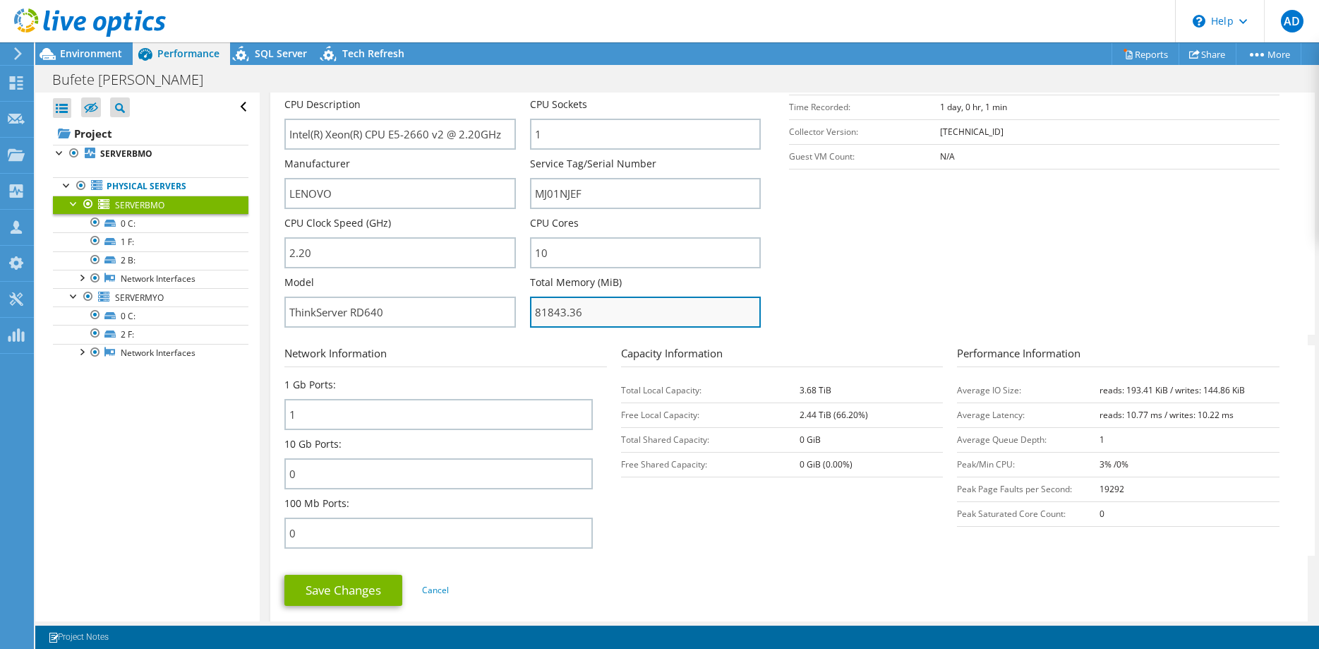
drag, startPoint x: 618, startPoint y: 317, endPoint x: 434, endPoint y: 303, distance: 184.7
click at [530, 303] on input "81843.36" at bounding box center [645, 311] width 231 height 31
drag, startPoint x: 849, startPoint y: 387, endPoint x: 735, endPoint y: 389, distance: 114.4
click at [735, 389] on tr "Total Local Capacity: 3.68 TiB" at bounding box center [782, 390] width 323 height 25
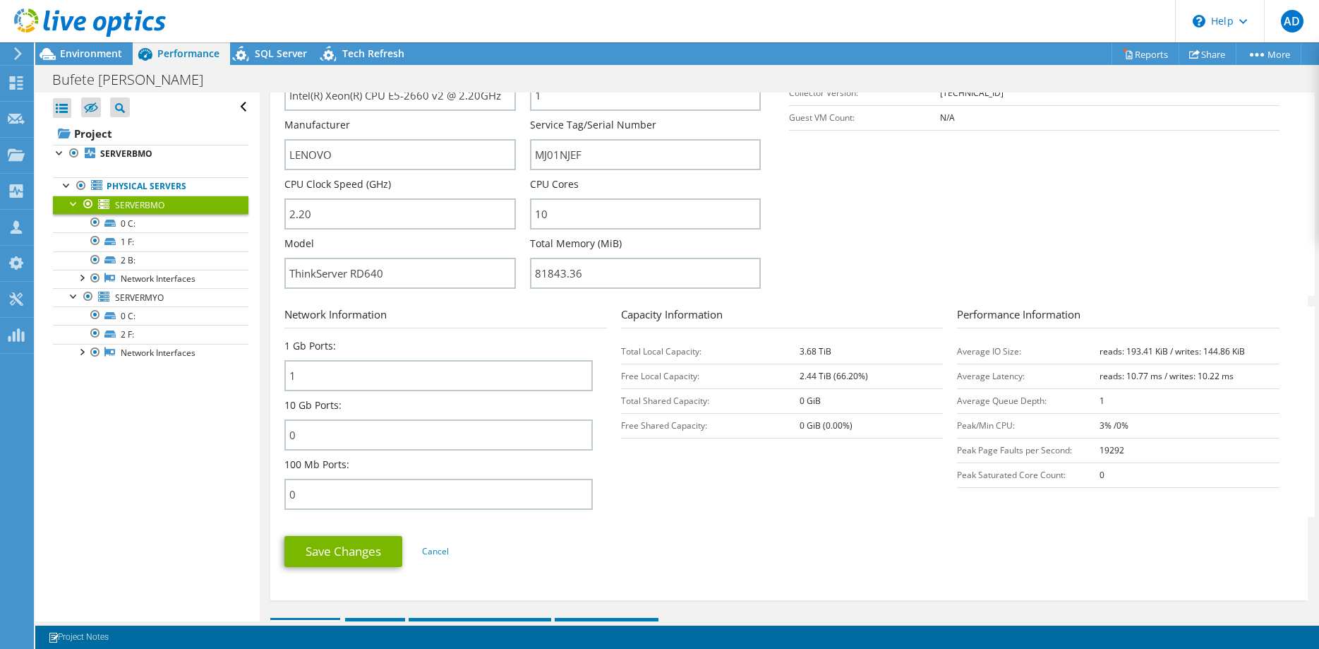
scroll to position [360, 0]
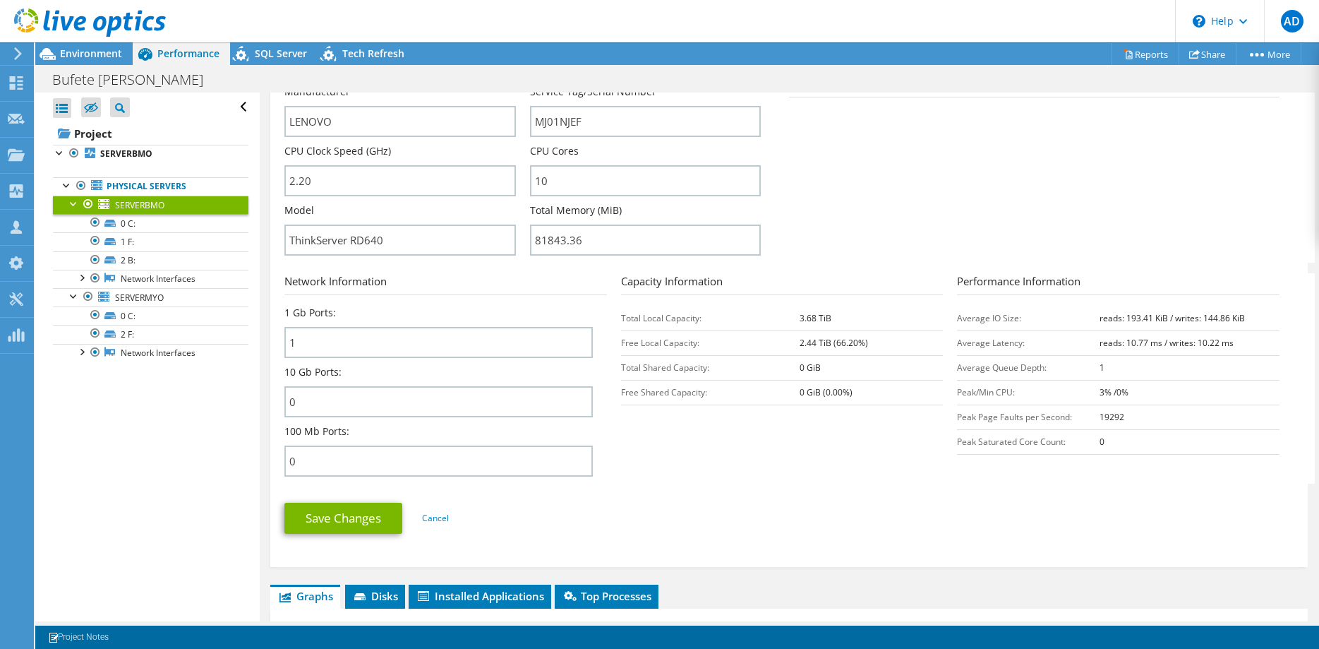
click at [714, 489] on form "Server Information Server Name SERVERBMO CPU Description Intel(R) Xeon(R) CPU E…" at bounding box center [788, 240] width 1009 height 612
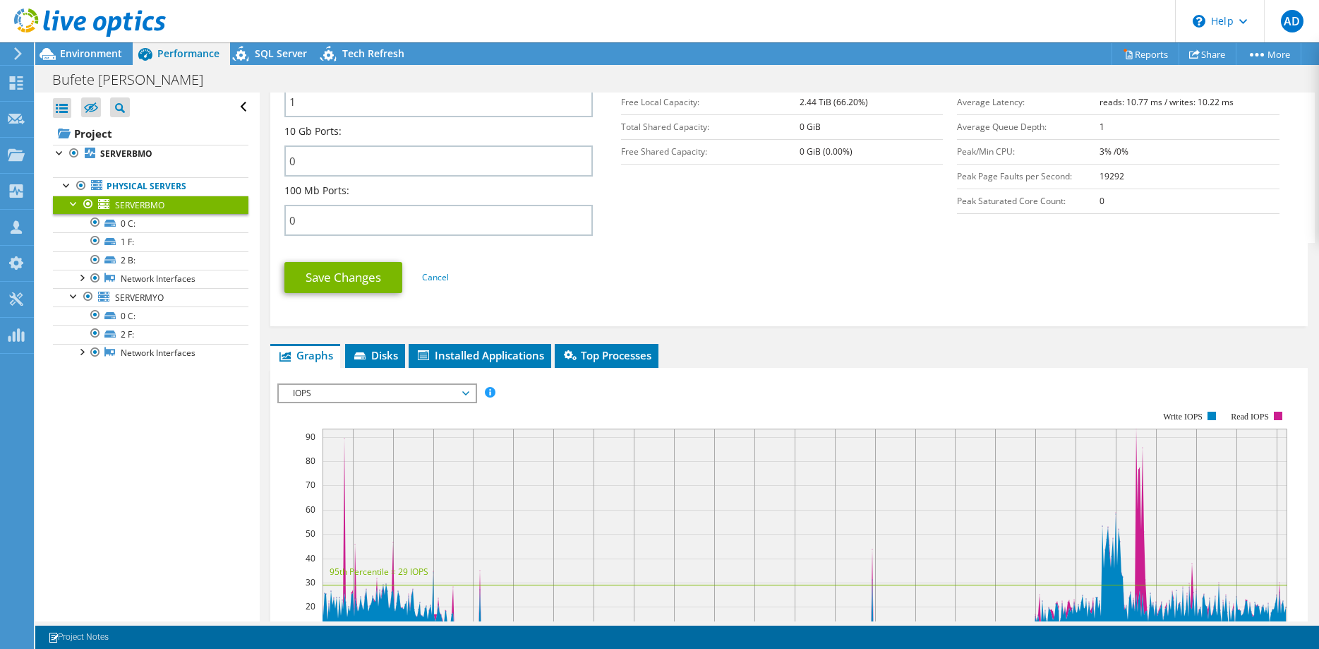
scroll to position [648, 0]
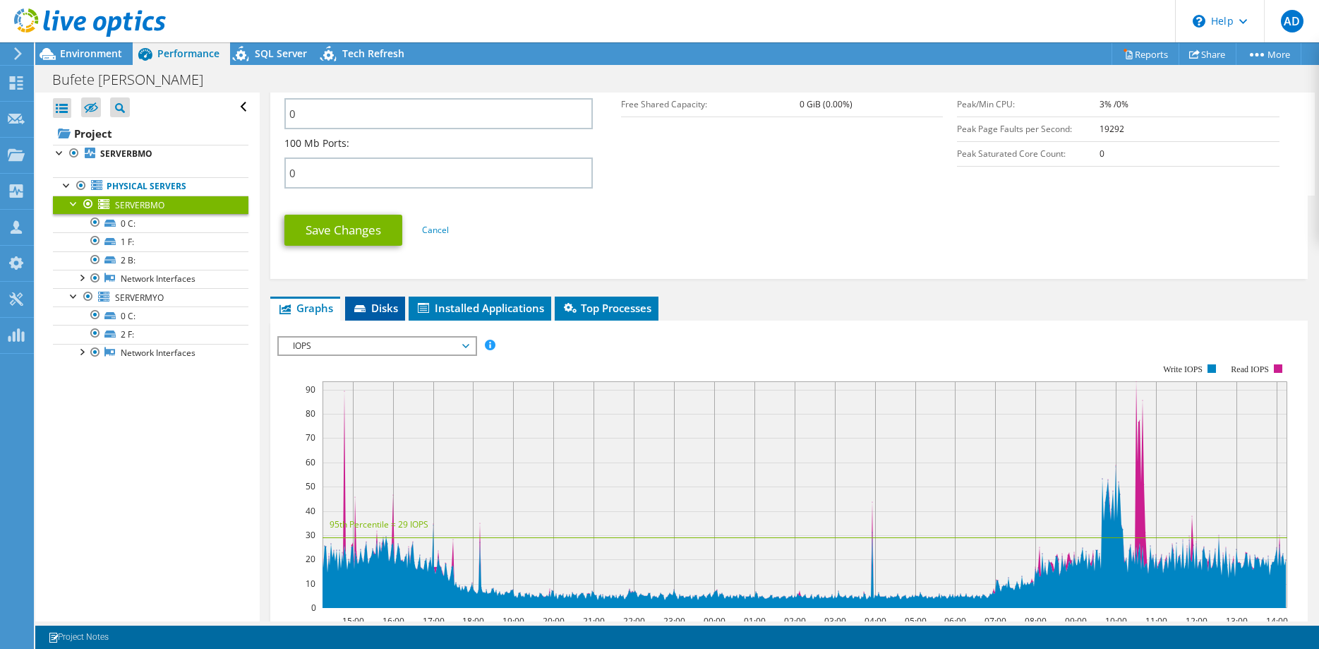
click at [366, 305] on icon at bounding box center [361, 309] width 14 height 9
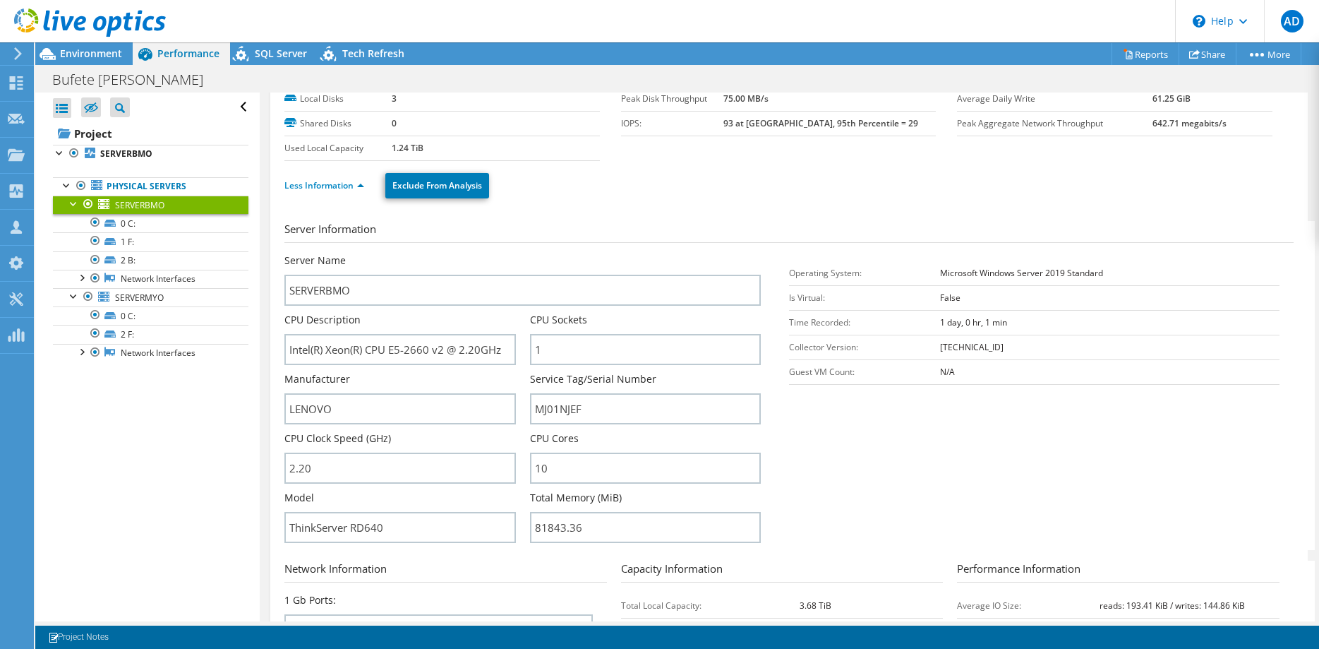
scroll to position [0, 0]
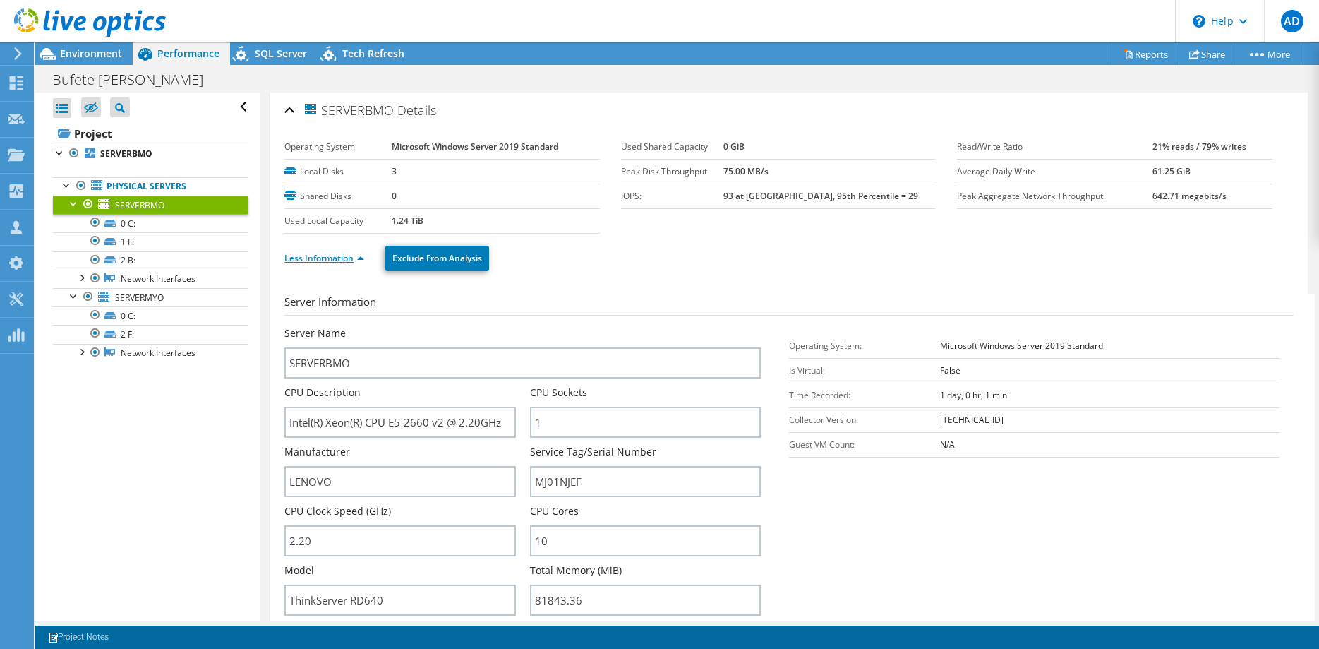
click at [330, 255] on link "Less Information" at bounding box center [324, 258] width 80 height 12
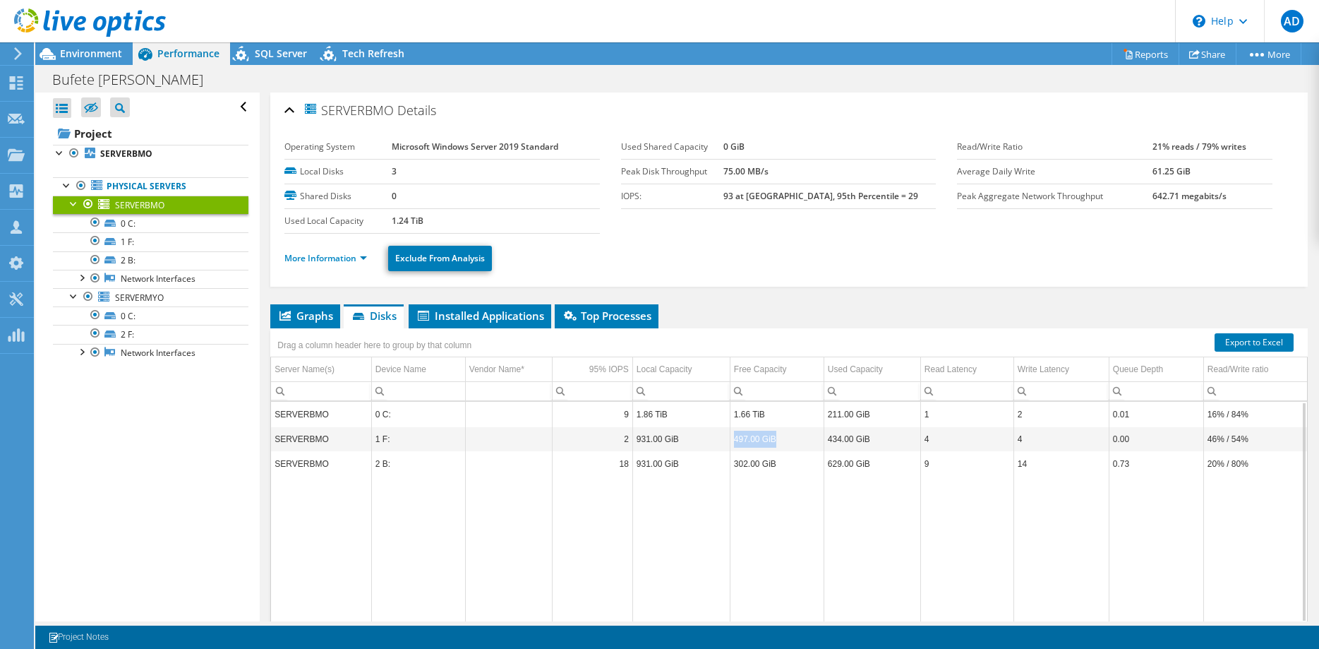
drag, startPoint x: 777, startPoint y: 437, endPoint x: 712, endPoint y: 437, distance: 64.9
click at [712, 437] on tr "SERVERBMO 1 F: 2 931.00 GiB 497.00 GiB 434.00 GiB 4 4 0.00 46% / 54%" at bounding box center [789, 438] width 1037 height 25
click at [785, 441] on td "497.00 GiB" at bounding box center [777, 438] width 94 height 25
drag, startPoint x: 760, startPoint y: 438, endPoint x: 735, endPoint y: 438, distance: 25.4
click at [735, 438] on td "497.00 GiB" at bounding box center [777, 438] width 94 height 25
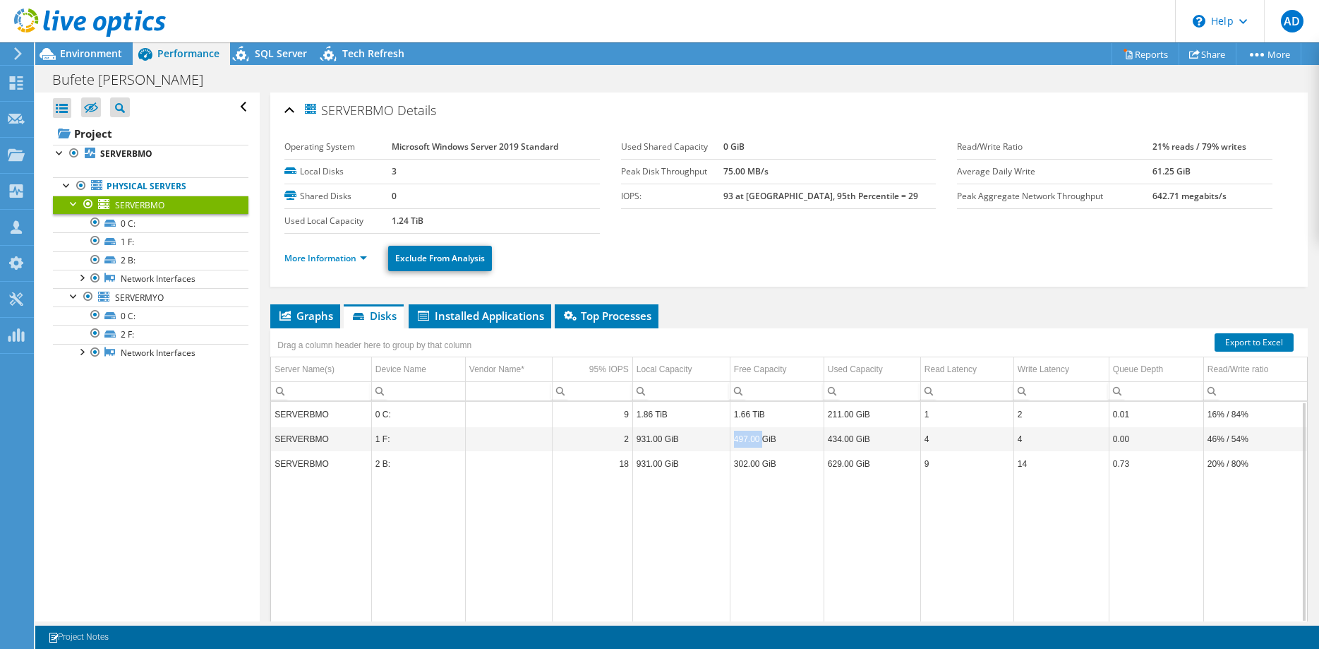
copy td "497.00"
drag, startPoint x: 651, startPoint y: 438, endPoint x: 631, endPoint y: 438, distance: 20.5
click at [631, 438] on tr "SERVERBMO 1 F: 2 931.00 GiB 497.00 GiB 434.00 GiB 4 4 0.00 46% / 54%" at bounding box center [789, 438] width 1037 height 25
click at [646, 447] on td "931.00 GiB" at bounding box center [680, 438] width 97 height 25
drag, startPoint x: 663, startPoint y: 438, endPoint x: 634, endPoint y: 440, distance: 29.0
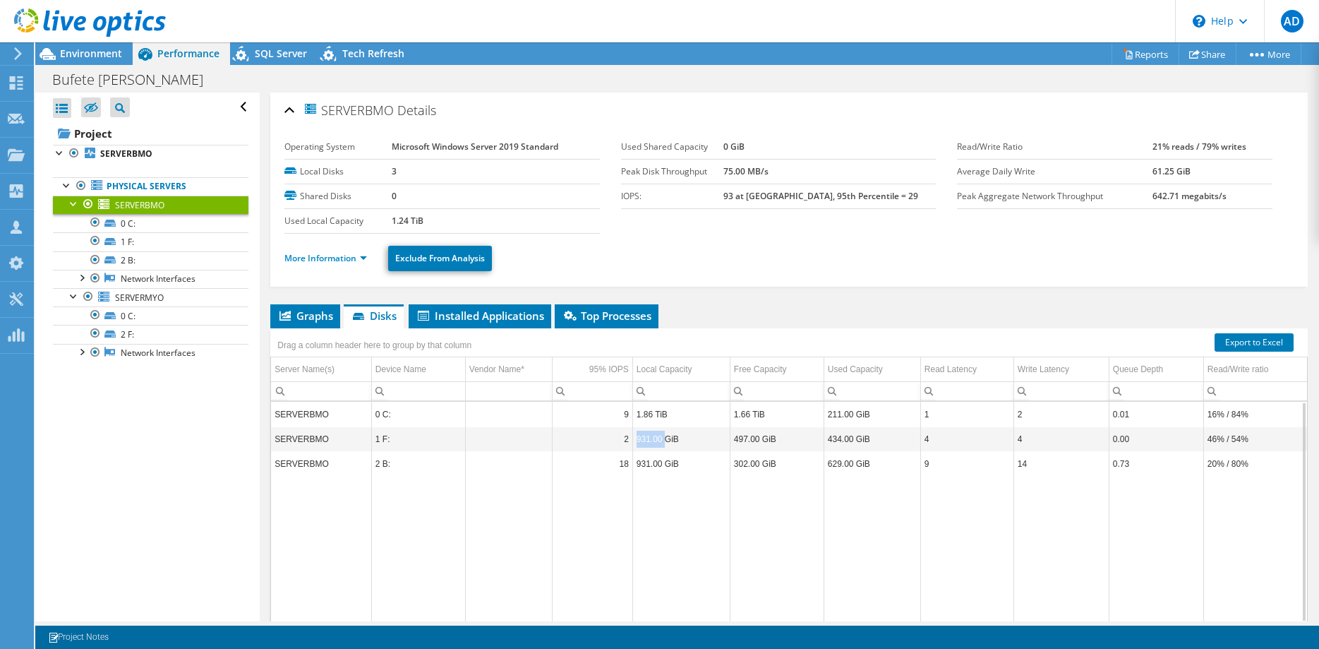
click at [634, 440] on td "931.00 GiB" at bounding box center [680, 438] width 97 height 25
copy td "931.00"
drag, startPoint x: 313, startPoint y: 174, endPoint x: 421, endPoint y: 173, distance: 107.3
click at [421, 173] on tr "Local Disks 3" at bounding box center [441, 171] width 315 height 25
click at [447, 171] on td "3" at bounding box center [495, 171] width 207 height 25
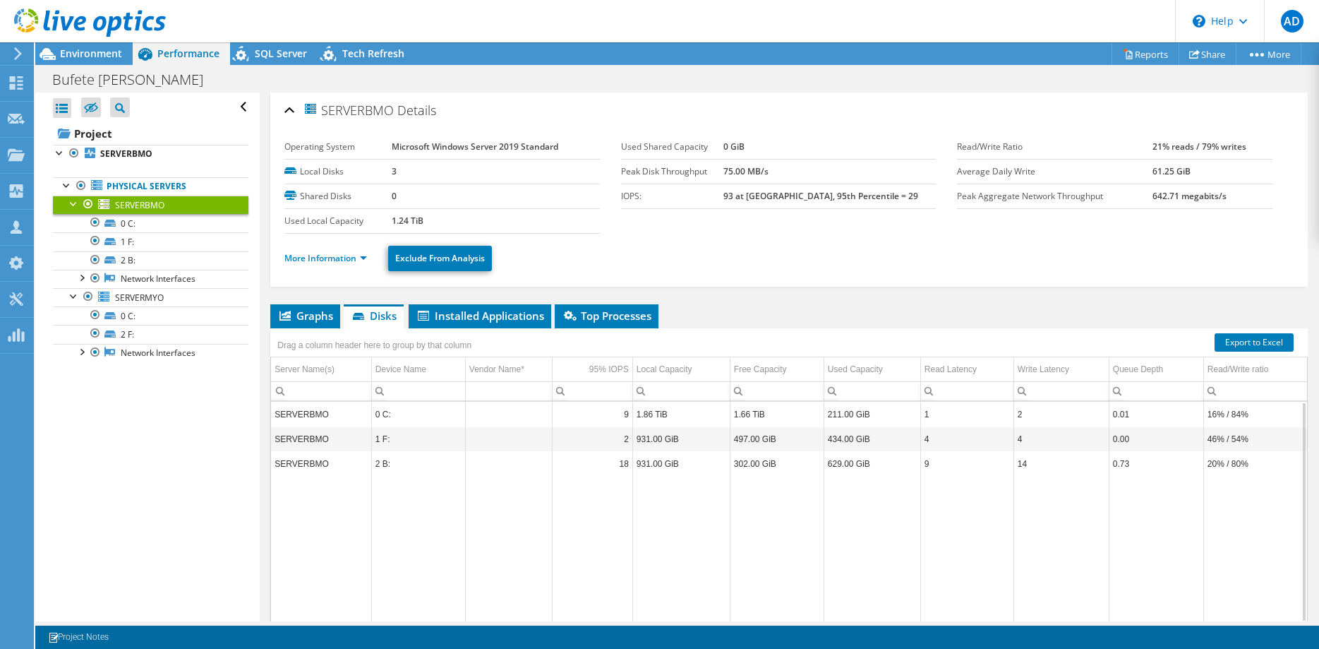
drag, startPoint x: 399, startPoint y: 174, endPoint x: 247, endPoint y: 178, distance: 152.5
click at [260, 178] on article "SERVERBMO Details Operating System Microsoft Windows Server 2019 Standard Local…" at bounding box center [789, 356] width 1059 height 529
click at [409, 172] on td "3" at bounding box center [495, 171] width 207 height 25
click at [356, 253] on link "More Information" at bounding box center [325, 258] width 83 height 12
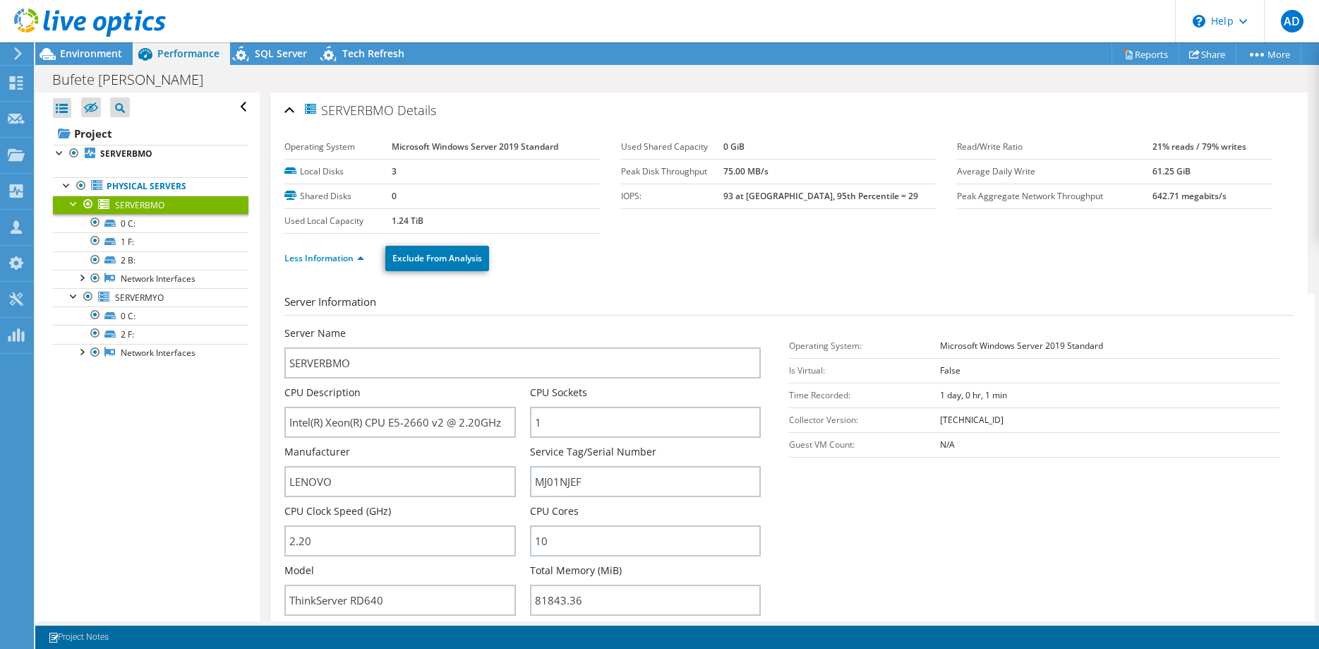
drag, startPoint x: 428, startPoint y: 220, endPoint x: 387, endPoint y: 220, distance: 41.6
click at [387, 220] on tr "Used Local Capacity 1.24 TiB" at bounding box center [441, 220] width 315 height 25
click at [399, 221] on b "1.24 TiB" at bounding box center [408, 221] width 32 height 12
drag, startPoint x: 407, startPoint y: 221, endPoint x: 385, endPoint y: 221, distance: 21.2
click at [385, 221] on tr "Used Local Capacity 1.24 TiB" at bounding box center [441, 220] width 315 height 25
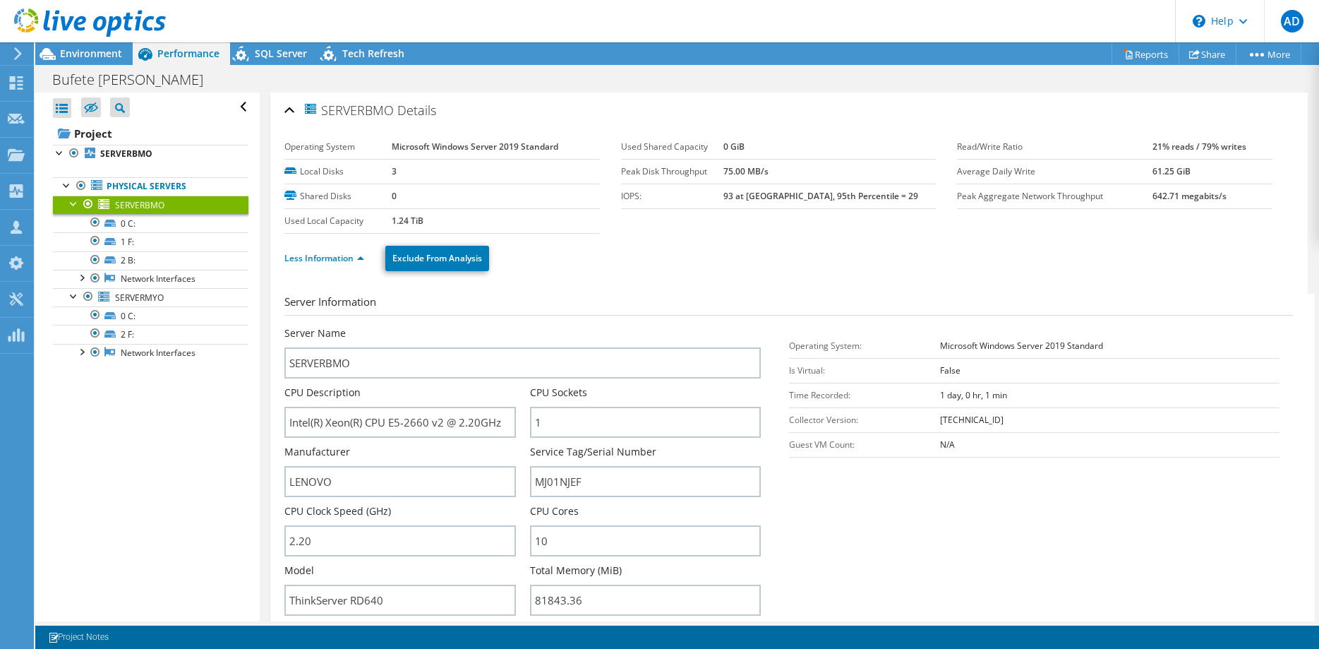
copy tr "1.24"
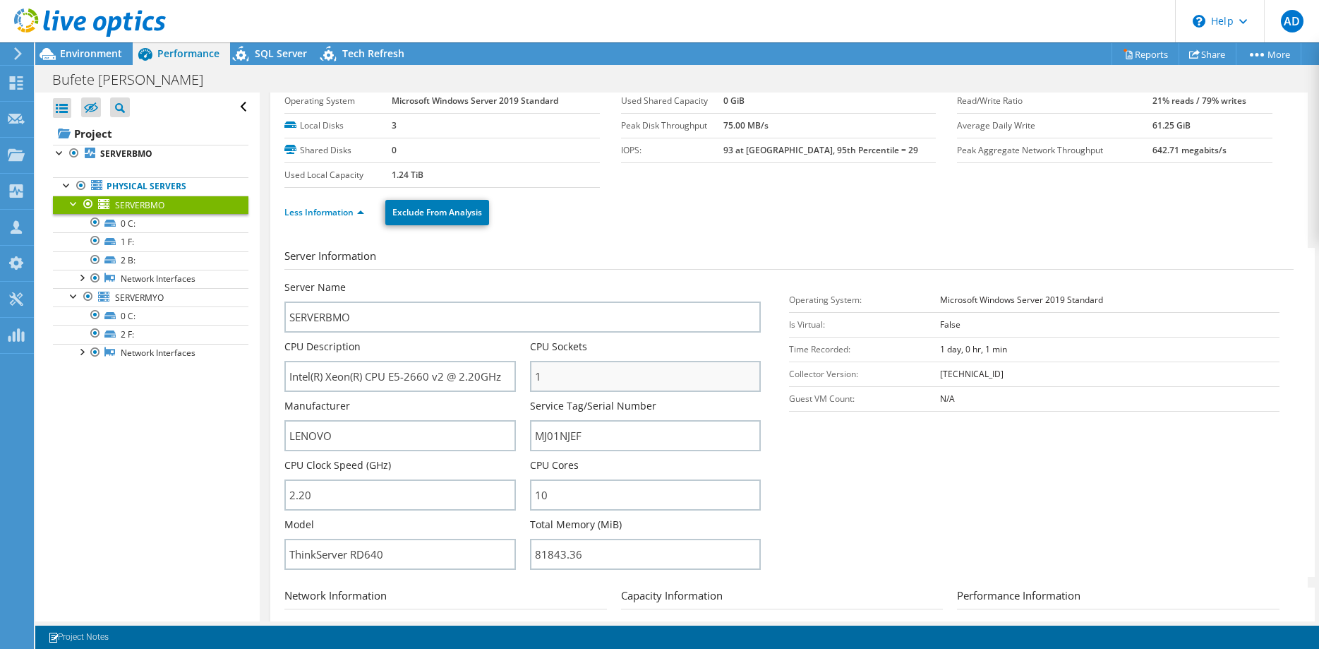
scroll to position [72, 0]
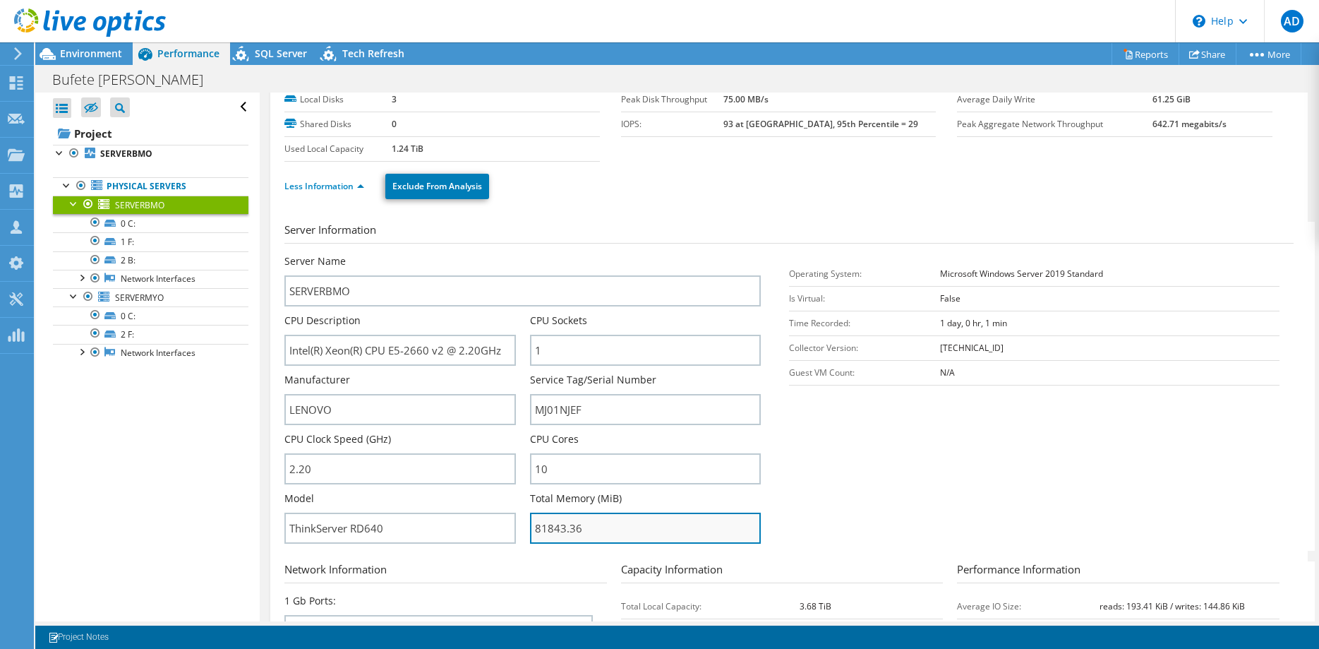
drag, startPoint x: 585, startPoint y: 529, endPoint x: 477, endPoint y: 525, distance: 108.0
click at [530, 525] on input "81843.36" at bounding box center [645, 527] width 231 height 31
click at [920, 484] on section "Server Information Server Name SERVERBMO CPU Description Intel(R) Xeon(R) CPU E…" at bounding box center [792, 386] width 1016 height 329
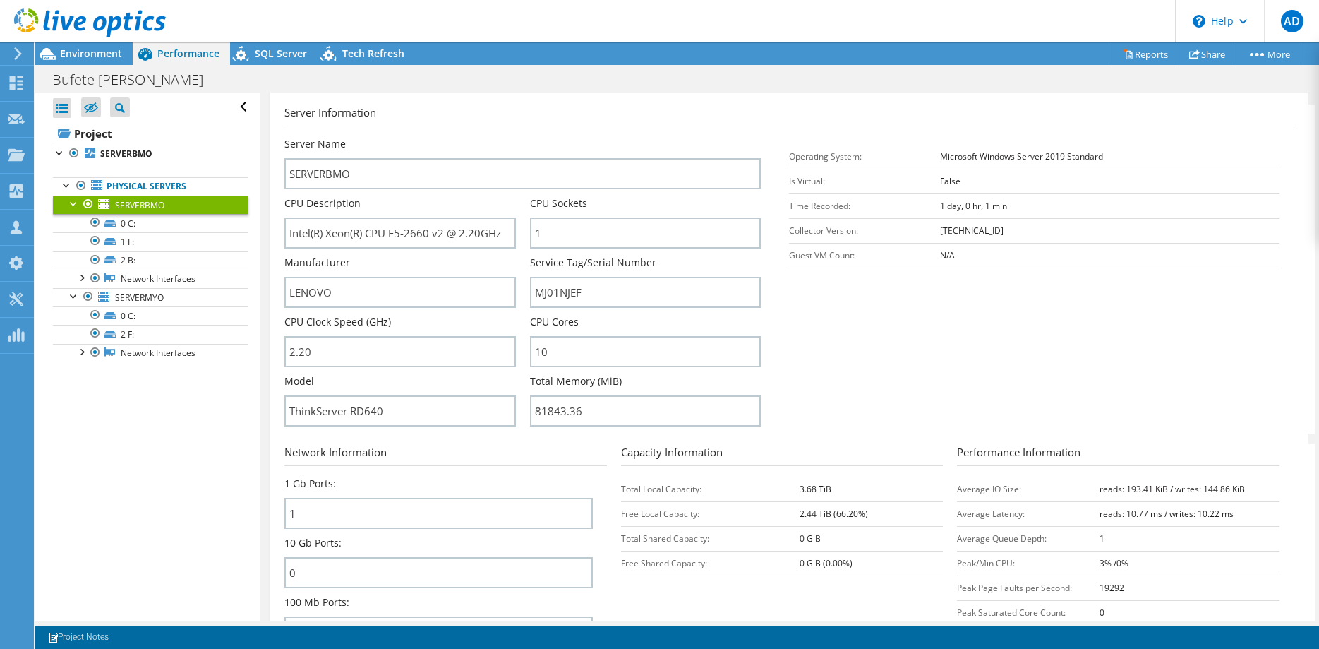
scroll to position [216, 0]
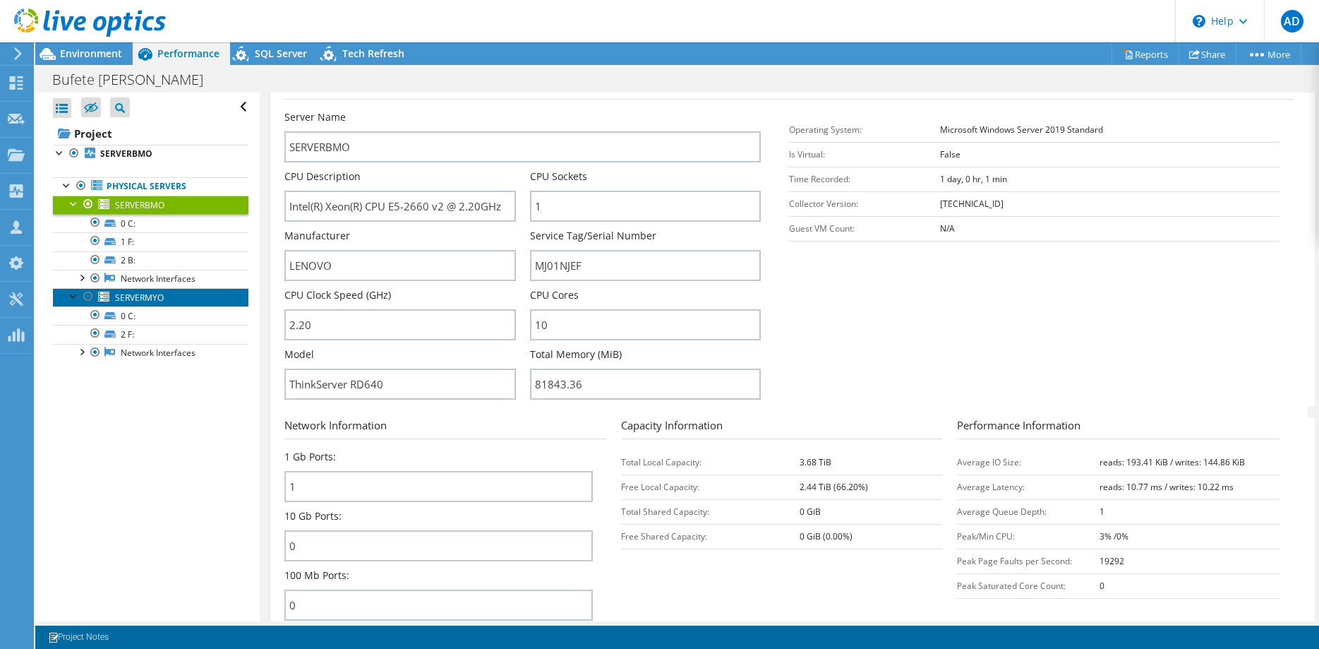
click at [140, 296] on span "SERVERMYO" at bounding box center [139, 297] width 49 height 12
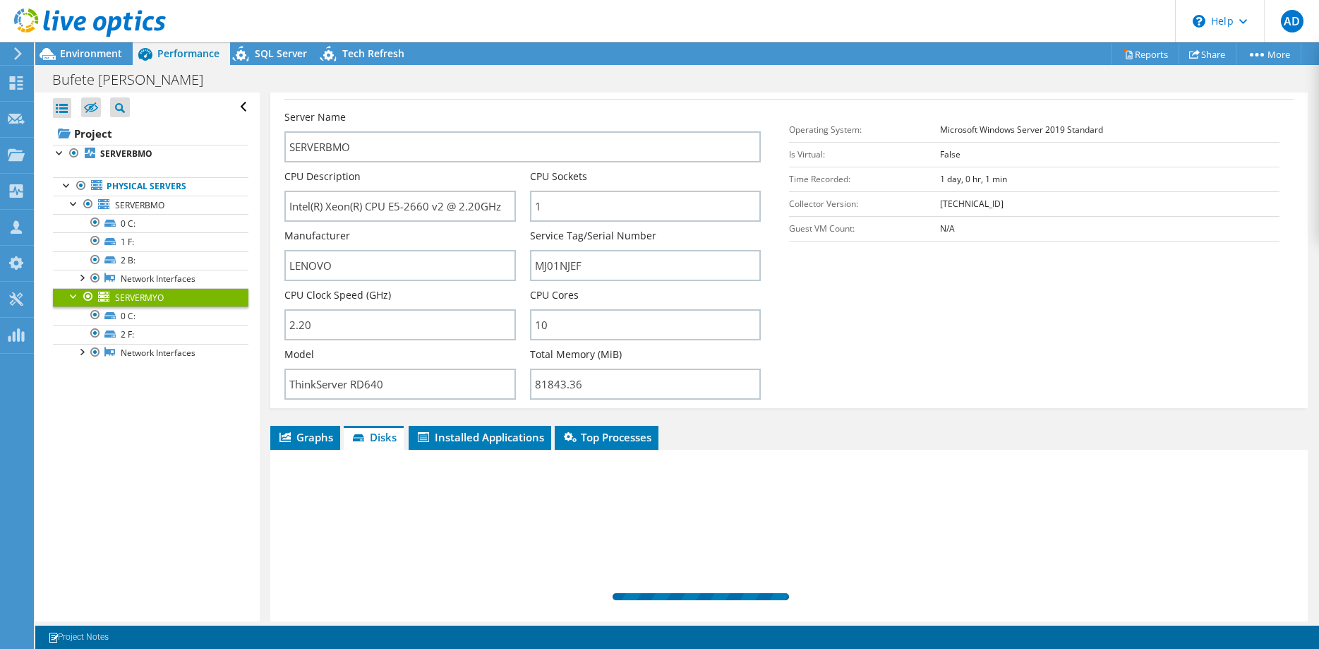
scroll to position [60, 0]
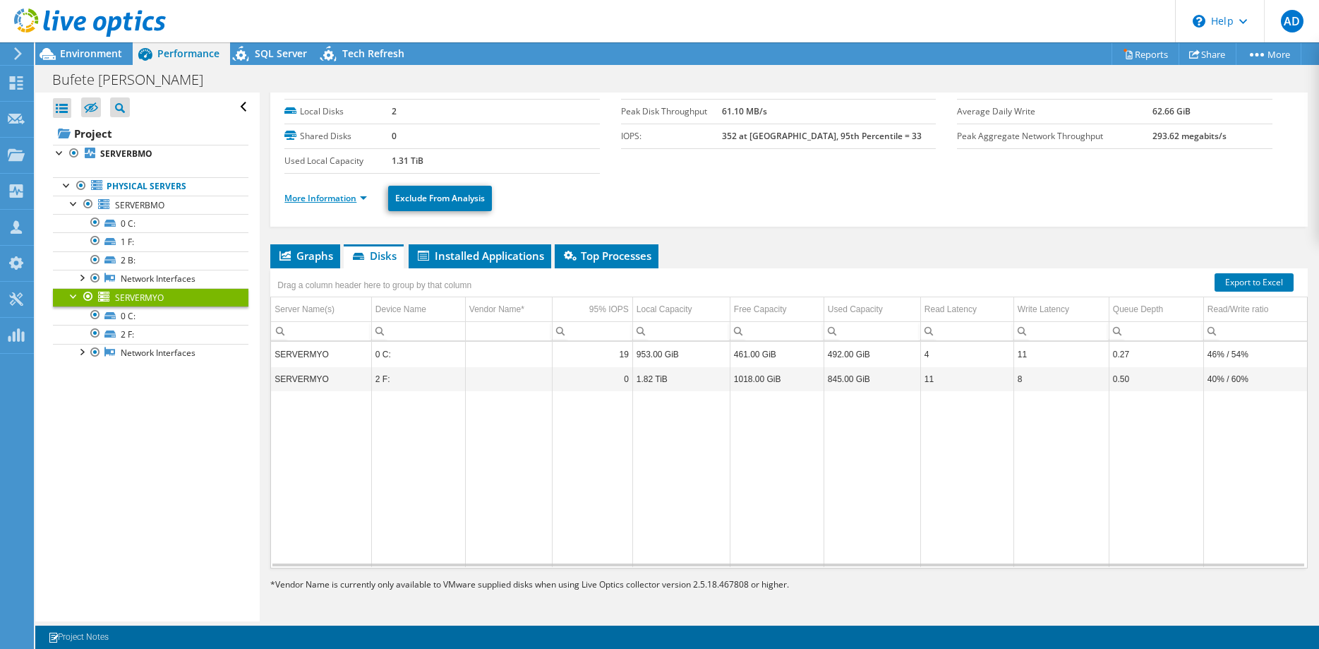
click at [346, 200] on link "More Information" at bounding box center [325, 198] width 83 height 12
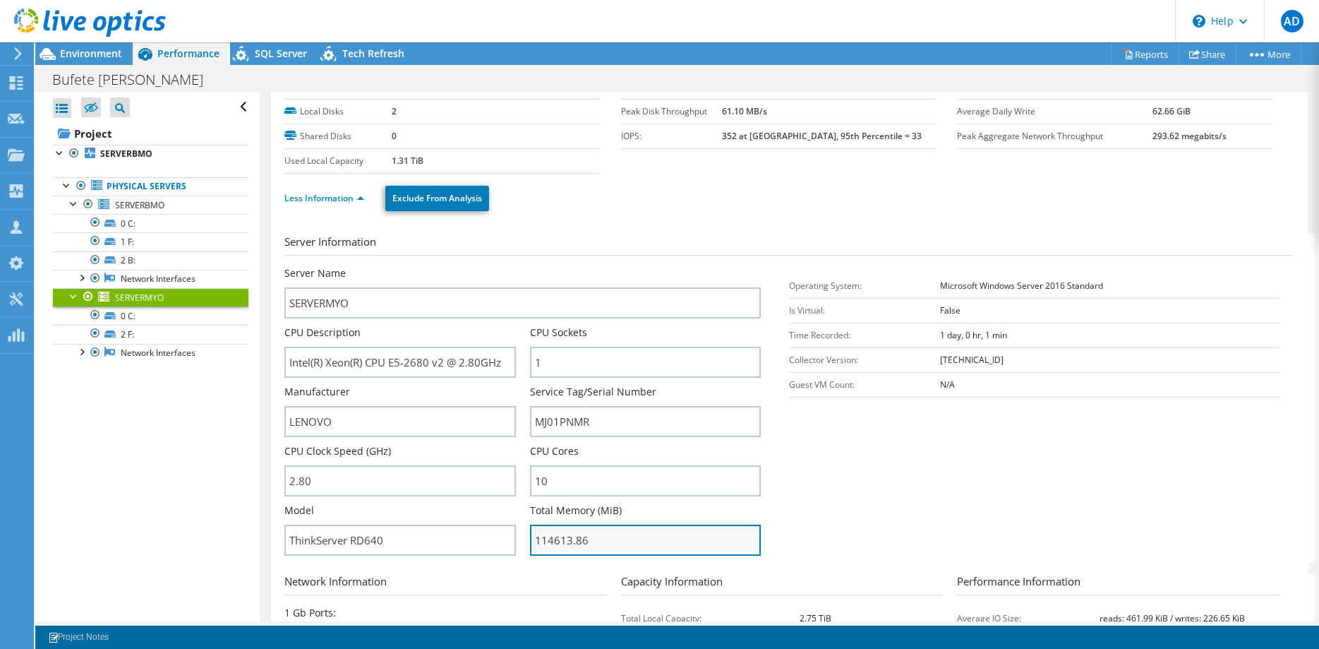
drag, startPoint x: 602, startPoint y: 539, endPoint x: 503, endPoint y: 539, distance: 98.8
click at [530, 539] on input "114613.86" at bounding box center [645, 539] width 231 height 31
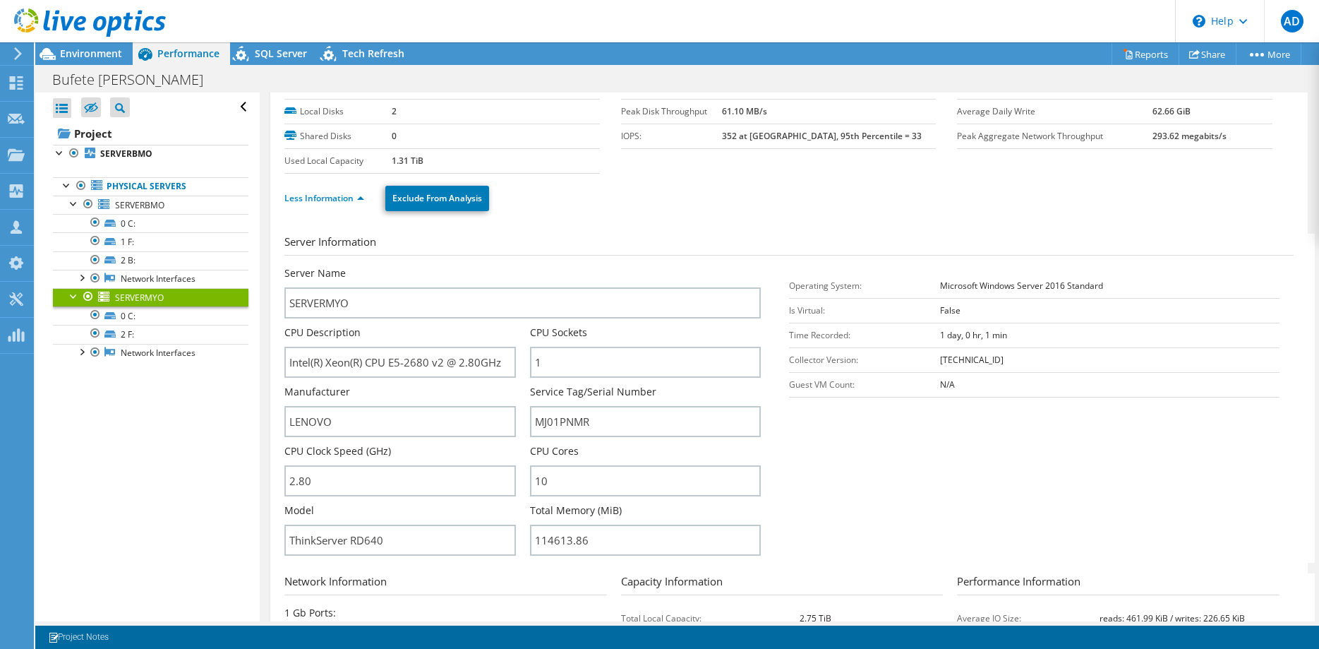
click at [984, 517] on section "Server Information Server Name SERVERMYO CPU Description Intel(R) Xeon(R) CPU E…" at bounding box center [792, 398] width 1016 height 329
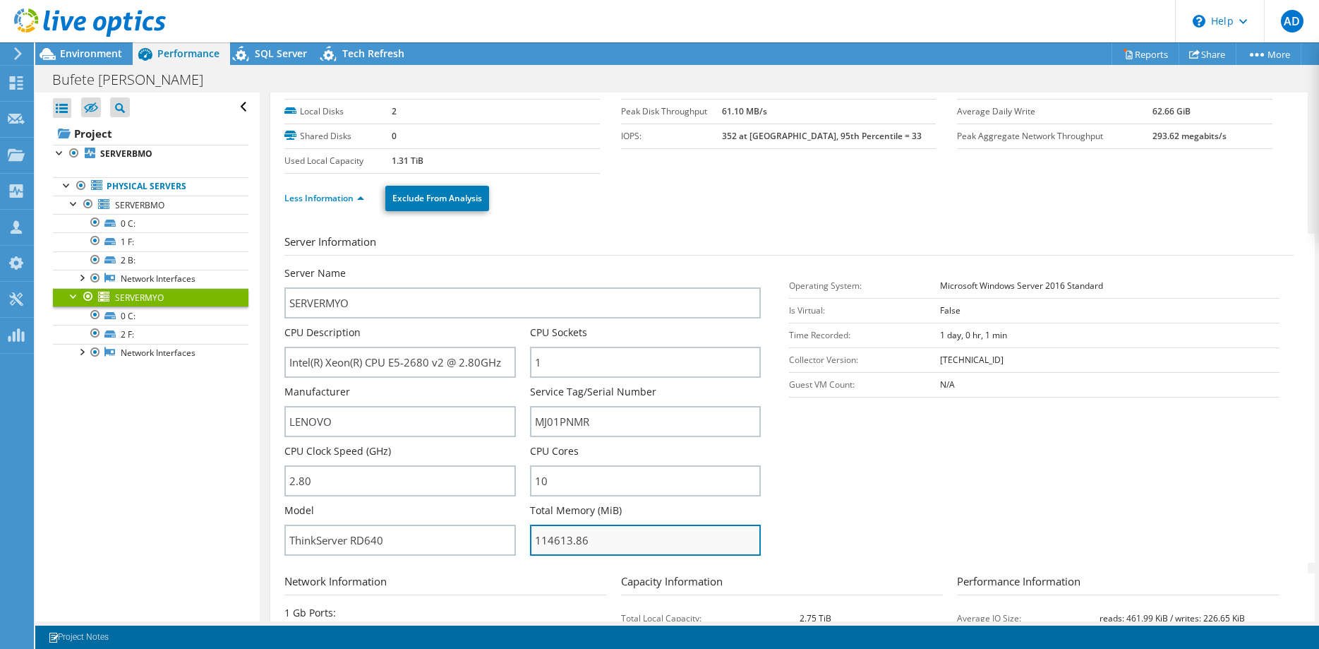
drag, startPoint x: 593, startPoint y: 540, endPoint x: 458, endPoint y: 540, distance: 134.8
click at [530, 540] on input "114613.86" at bounding box center [645, 539] width 231 height 31
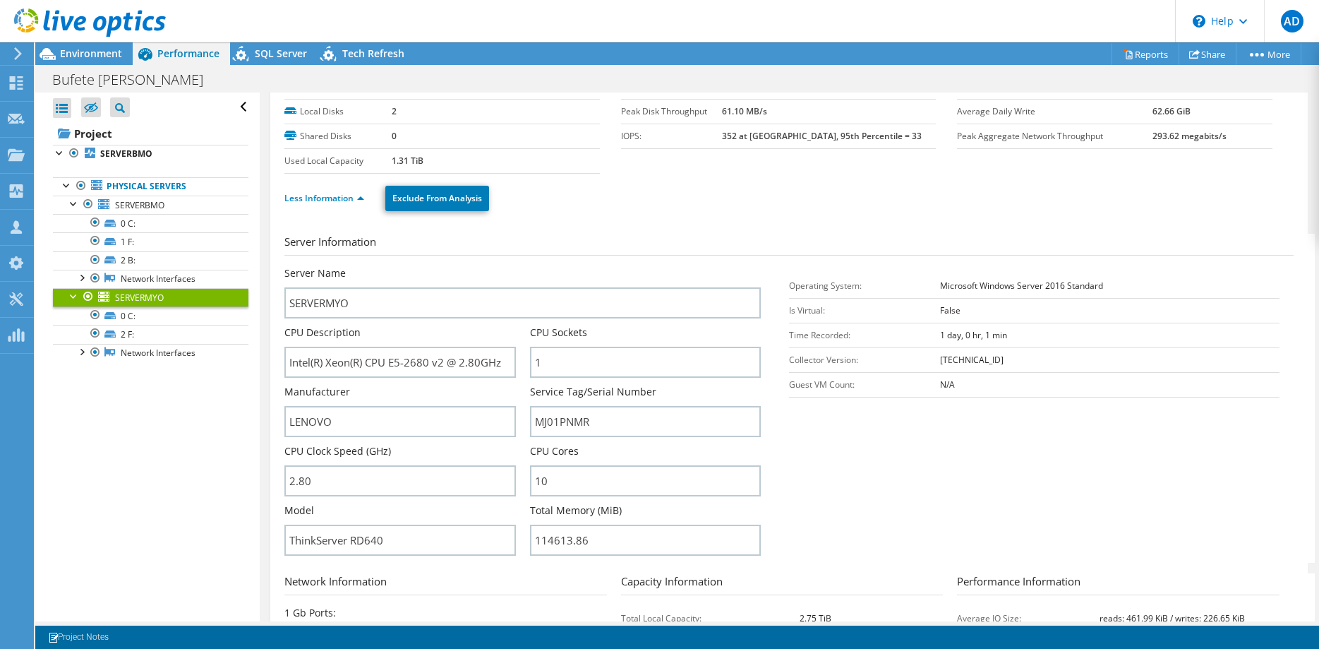
click at [599, 221] on div "Less Information Exclude From Analysis" at bounding box center [788, 198] width 1009 height 49
click at [166, 203] on link "SERVERBMO" at bounding box center [150, 204] width 195 height 18
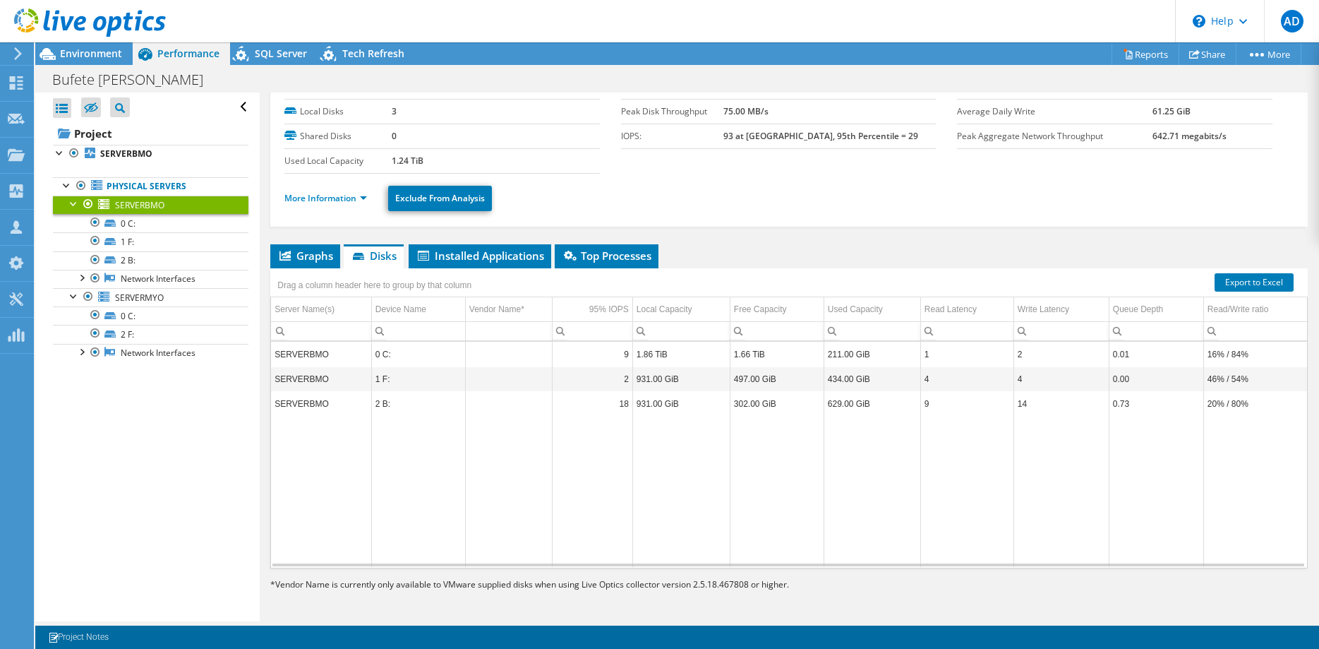
scroll to position [0, 0]
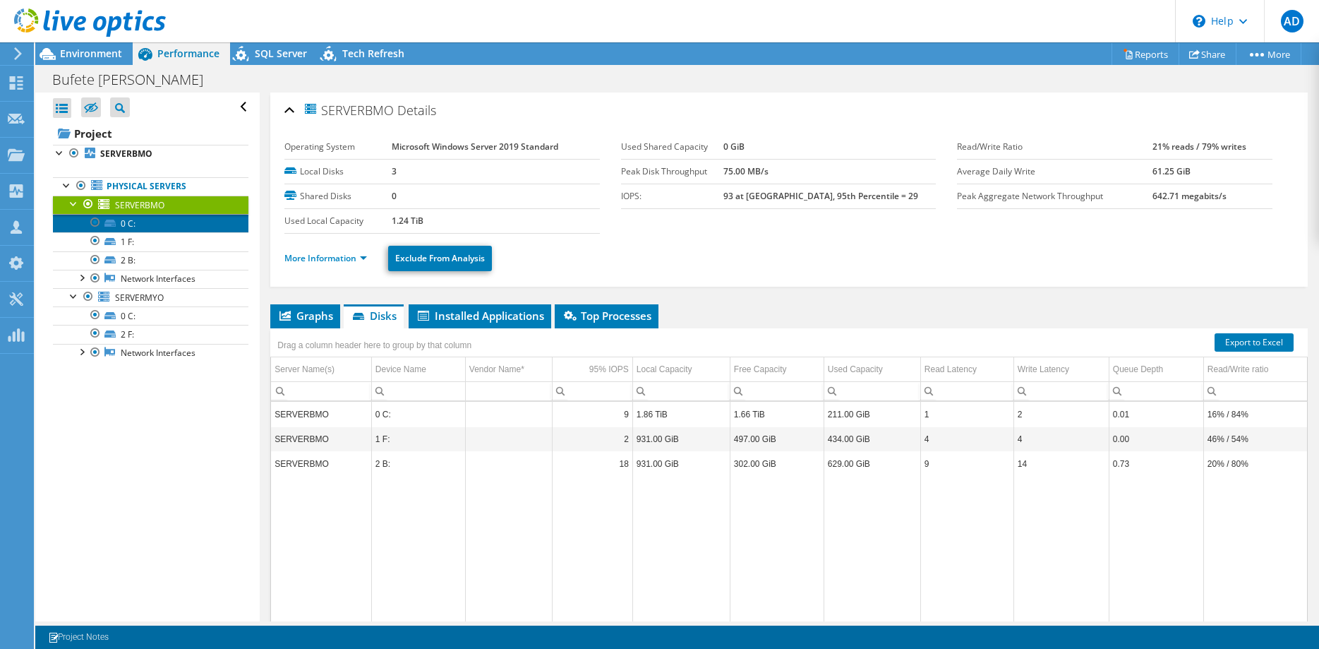
click at [143, 221] on link "0 C:" at bounding box center [150, 223] width 195 height 18
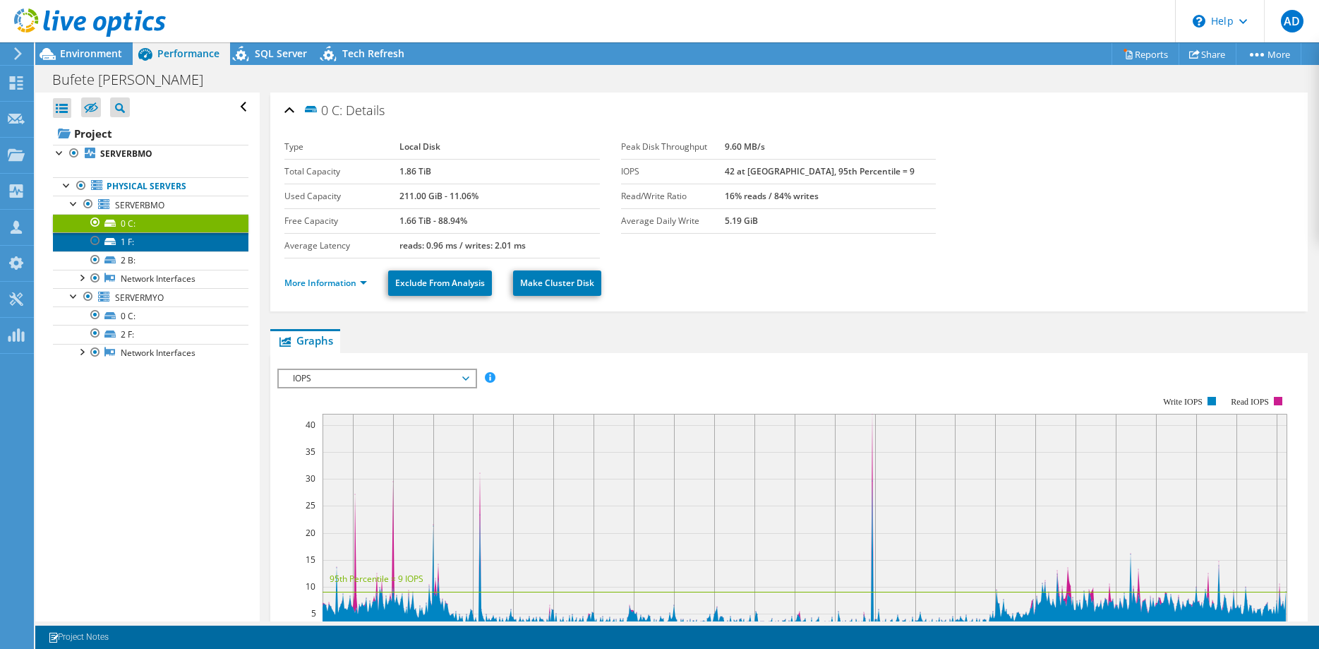
click at [159, 246] on link "1 F:" at bounding box center [150, 241] width 195 height 18
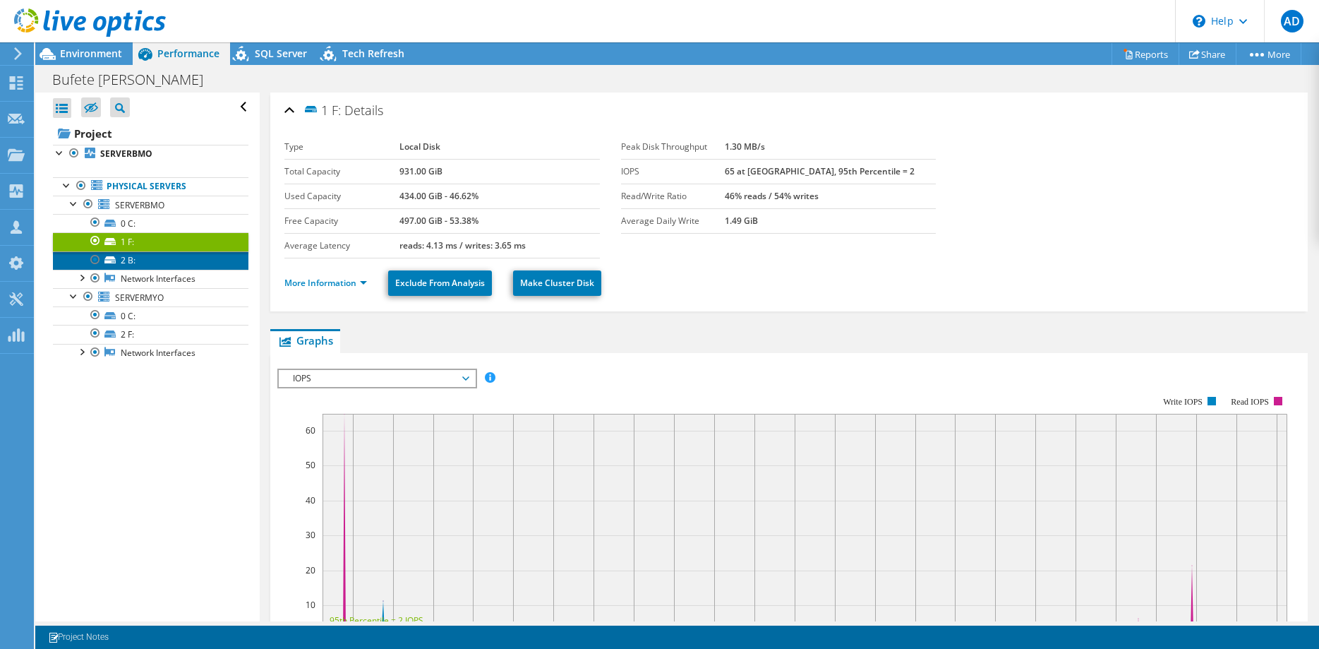
click at [144, 263] on link "2 B:" at bounding box center [150, 260] width 195 height 18
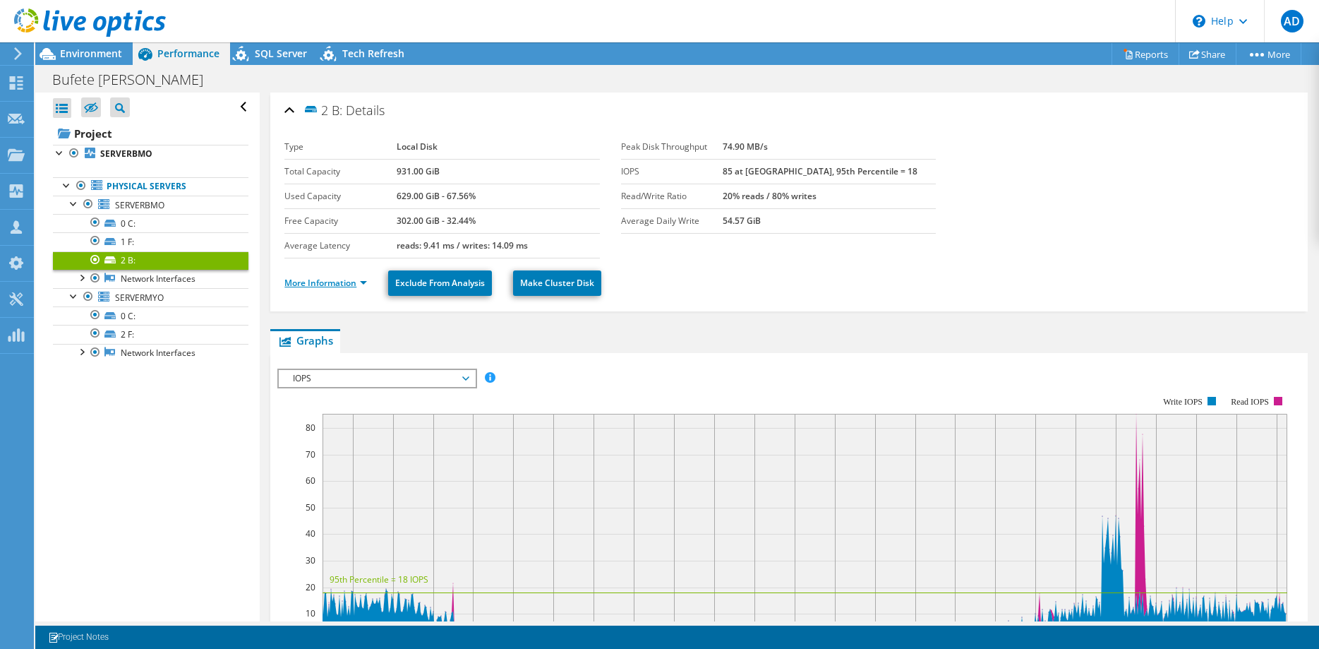
click at [351, 284] on link "More Information" at bounding box center [325, 283] width 83 height 12
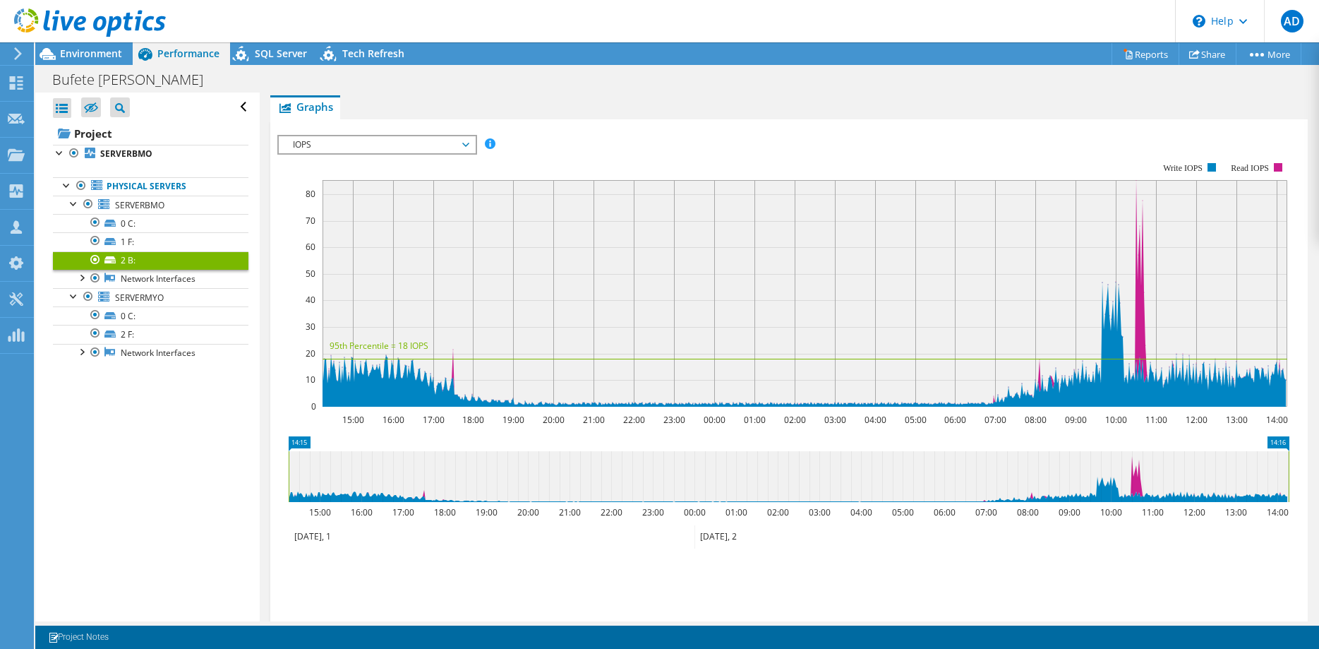
scroll to position [646, 0]
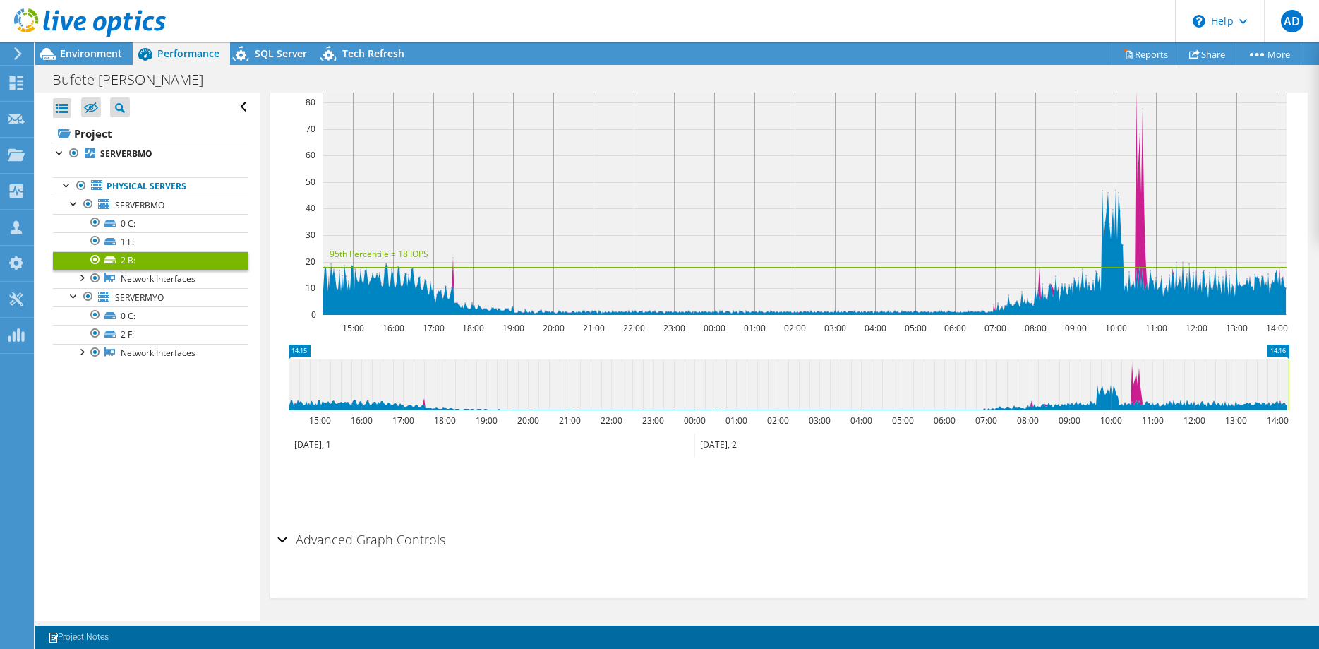
click at [279, 539] on div "Advanced Graph Controls" at bounding box center [788, 540] width 1023 height 30
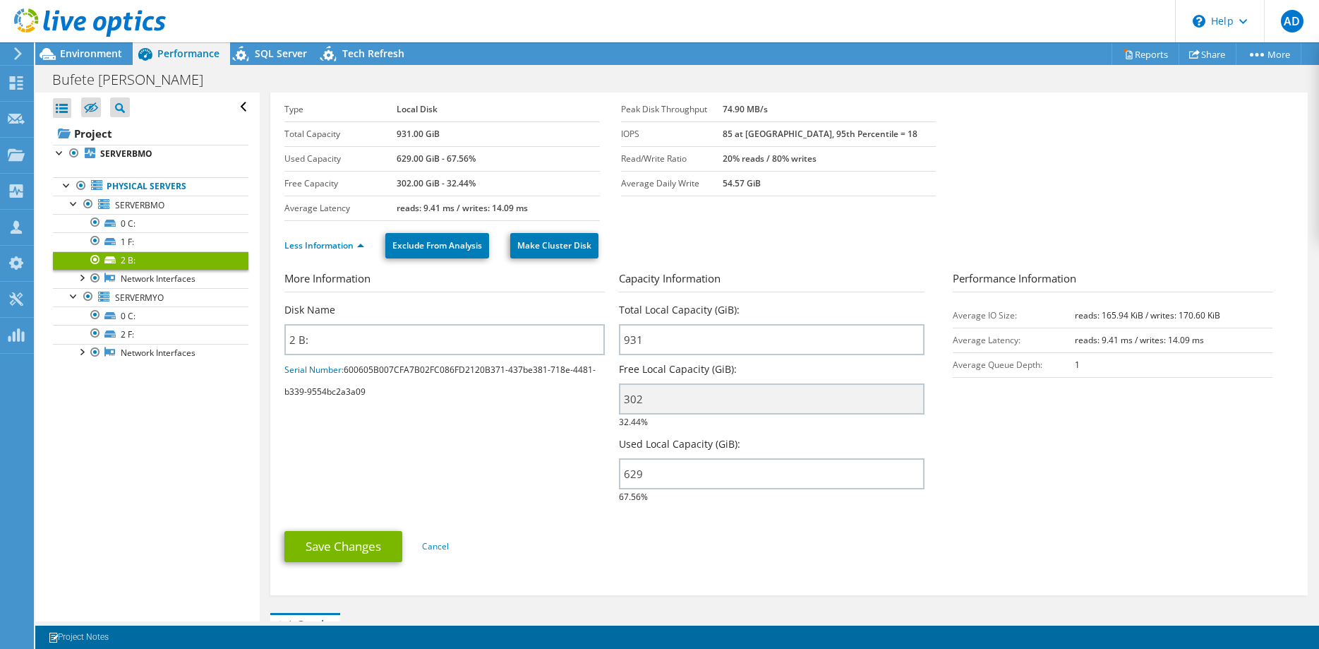
scroll to position [0, 0]
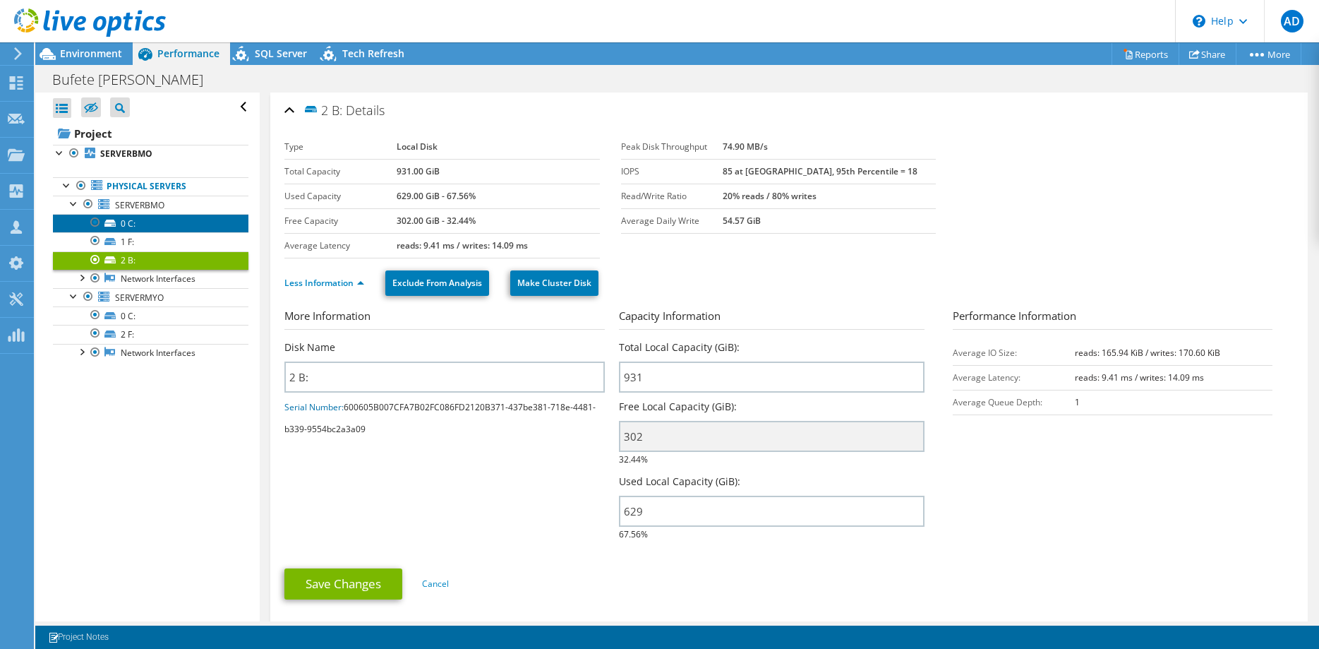
click at [122, 220] on link "0 C:" at bounding box center [150, 223] width 195 height 18
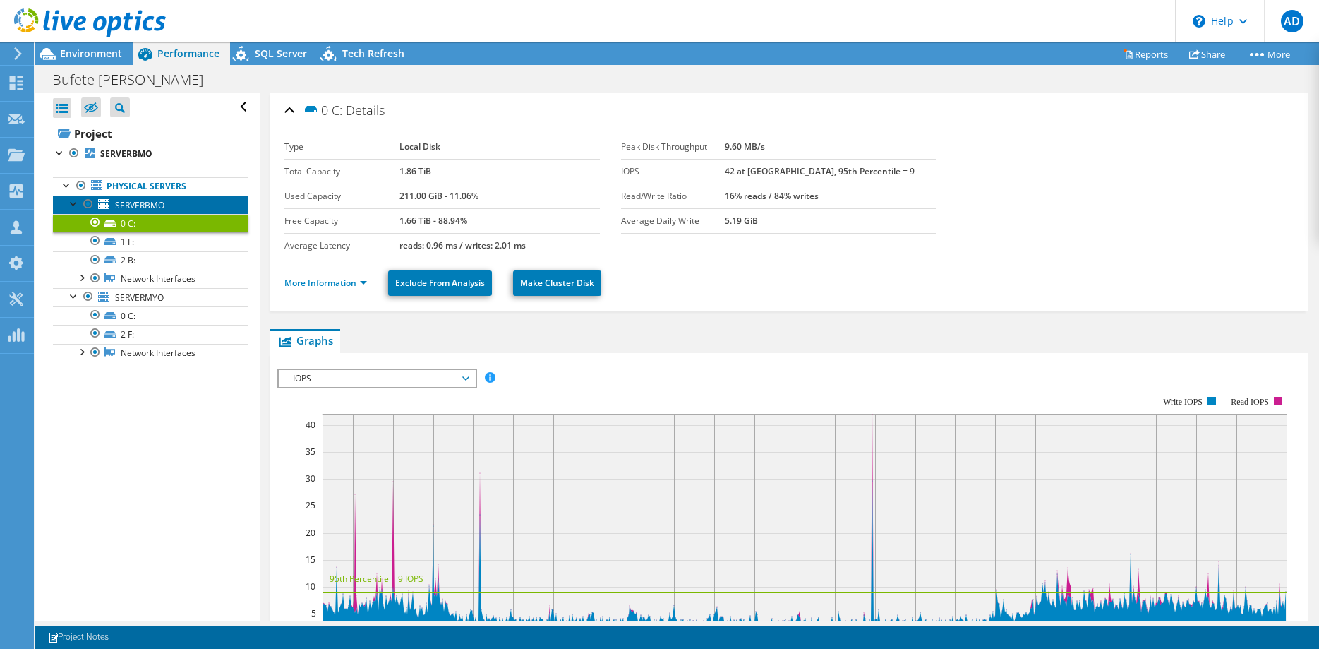
click at [167, 203] on link "SERVERBMO" at bounding box center [150, 204] width 195 height 18
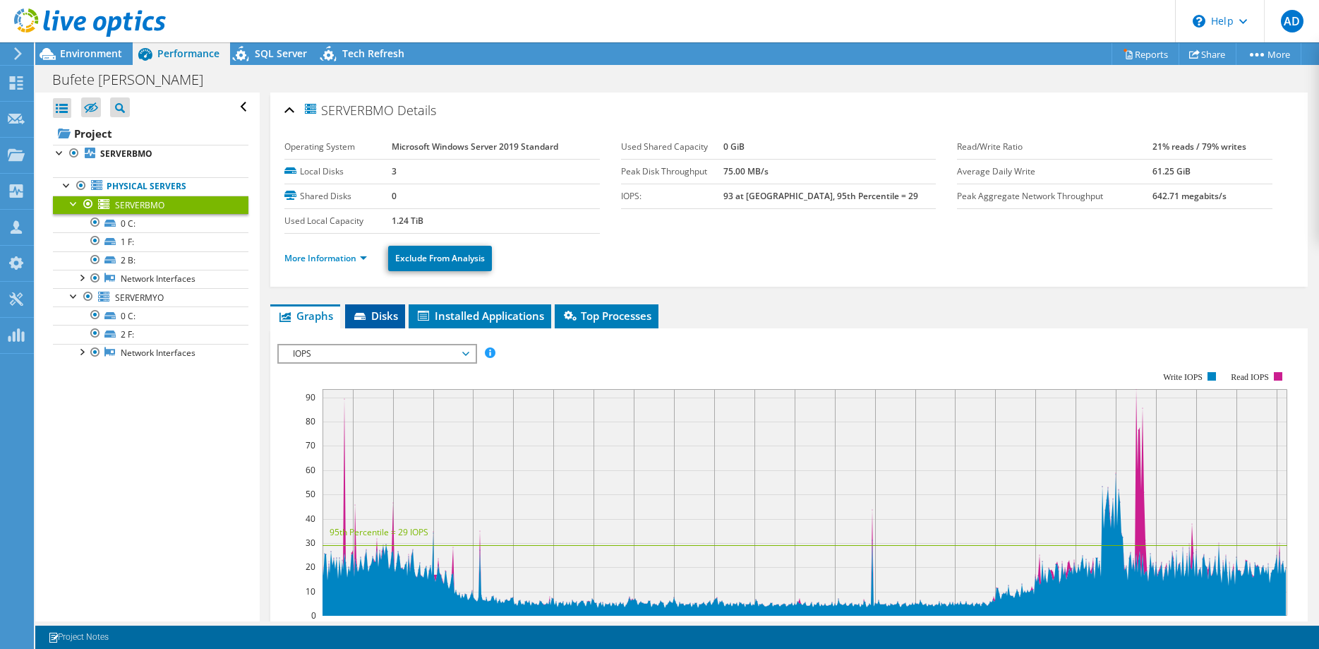
click at [380, 314] on span "Disks" at bounding box center [375, 315] width 46 height 14
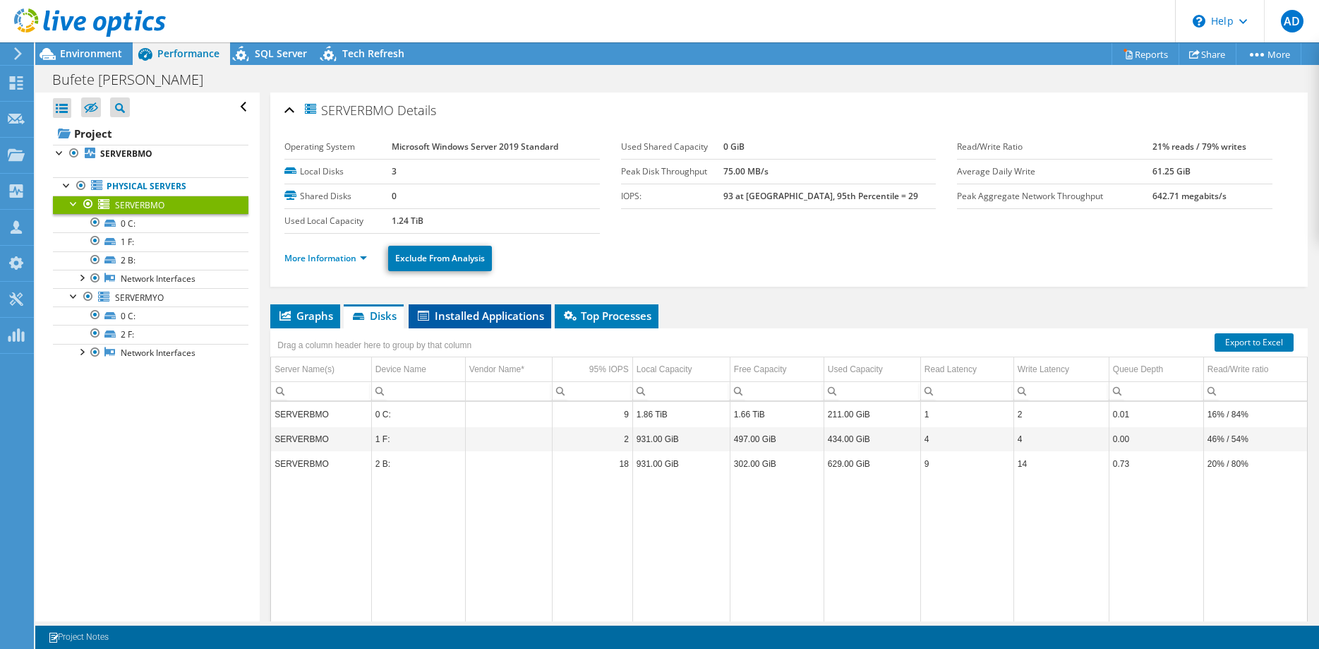
click at [464, 310] on span "Installed Applications" at bounding box center [480, 315] width 128 height 14
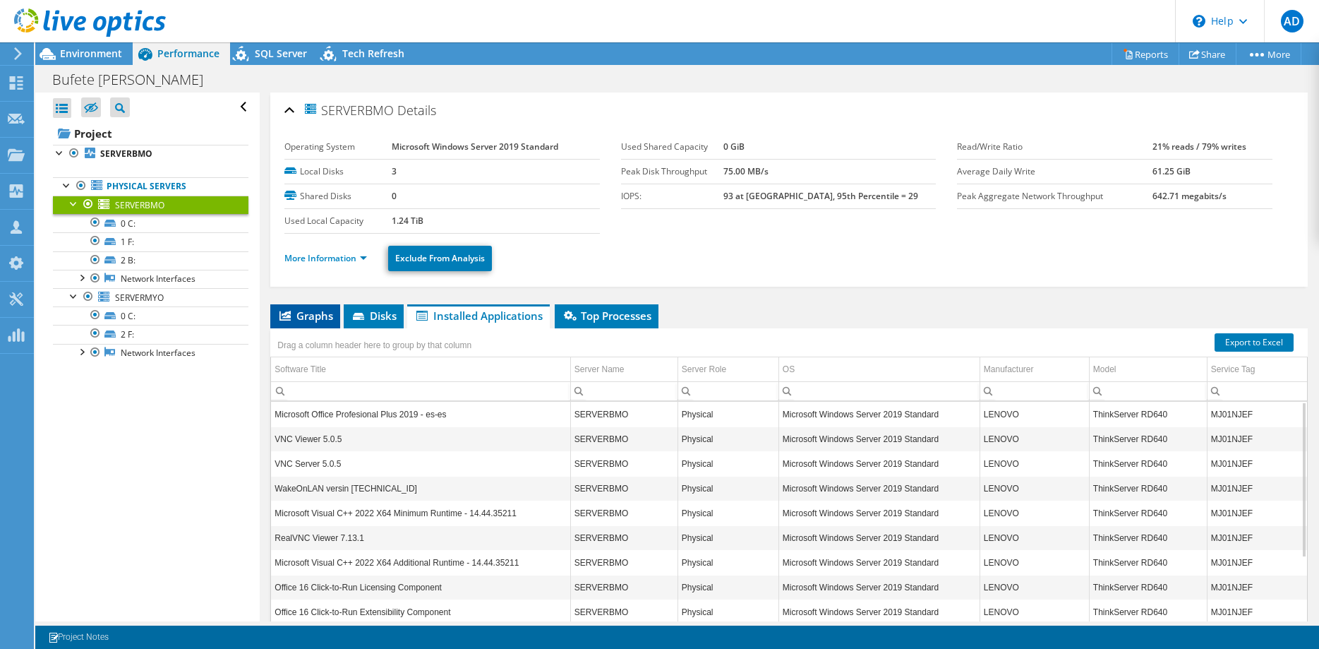
click at [311, 318] on span "Graphs" at bounding box center [305, 315] width 56 height 14
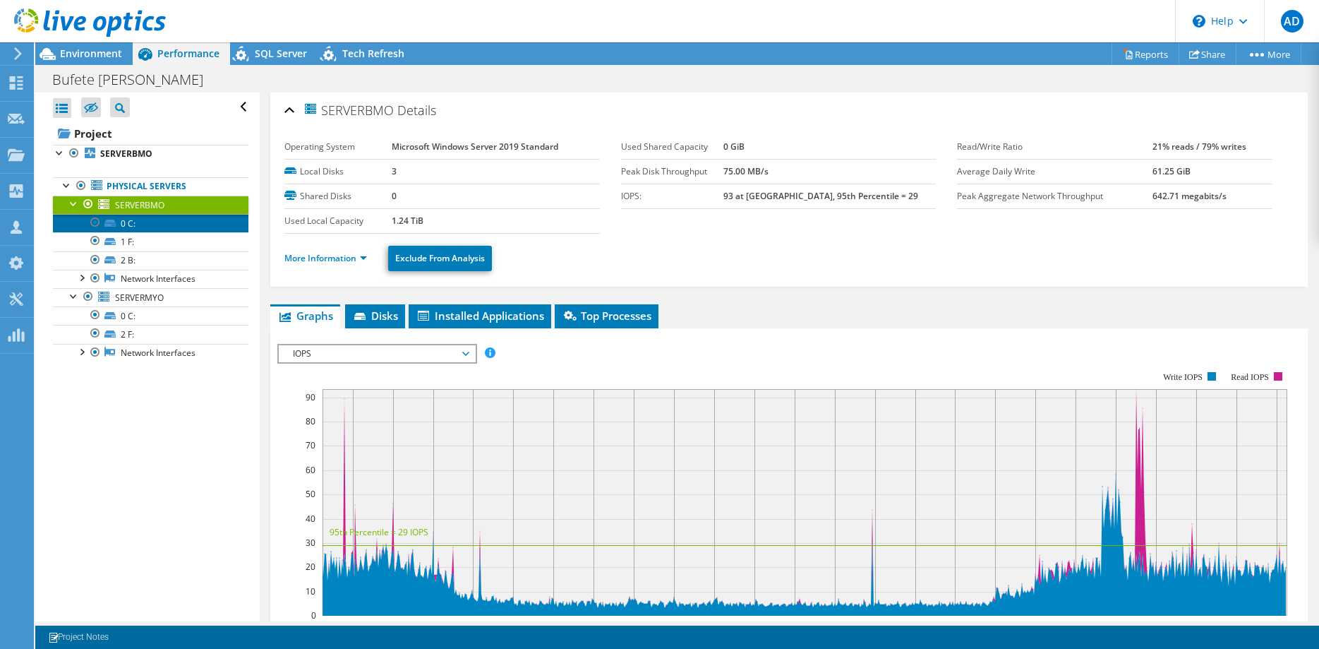
click at [155, 224] on link "0 C:" at bounding box center [150, 223] width 195 height 18
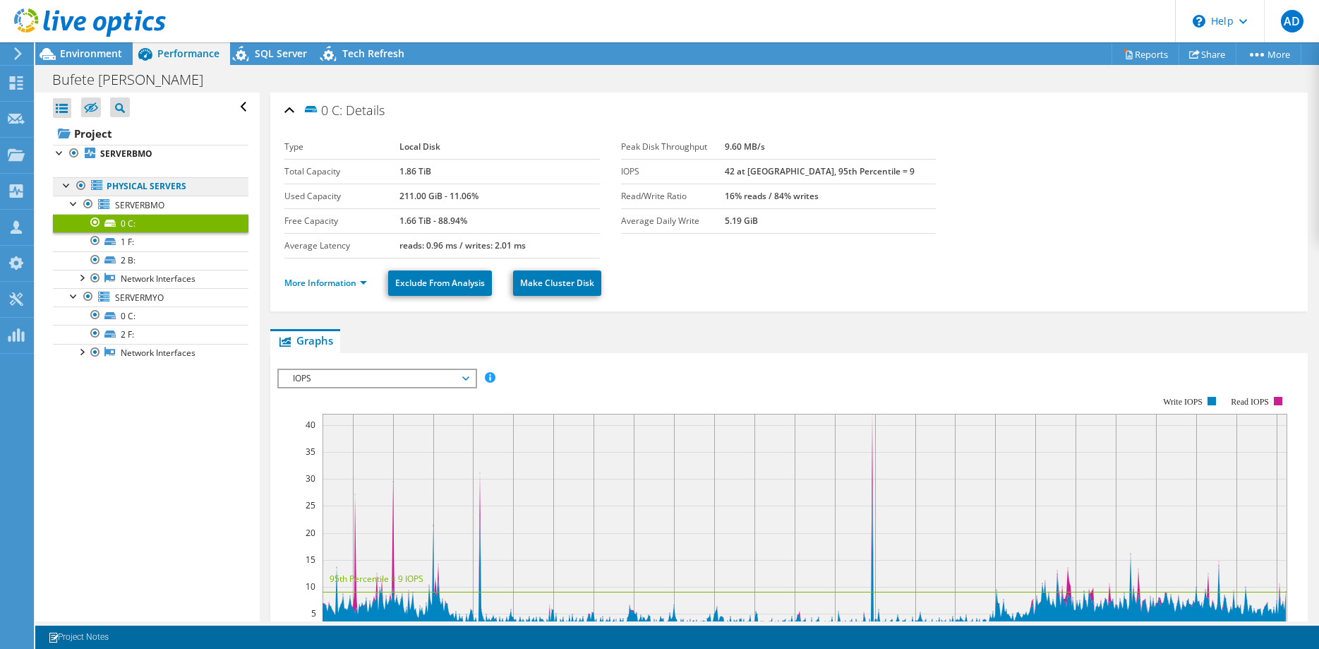
click at [143, 183] on link "Physical Servers" at bounding box center [150, 186] width 195 height 18
click at [124, 303] on span "SERVERMYO" at bounding box center [139, 297] width 49 height 12
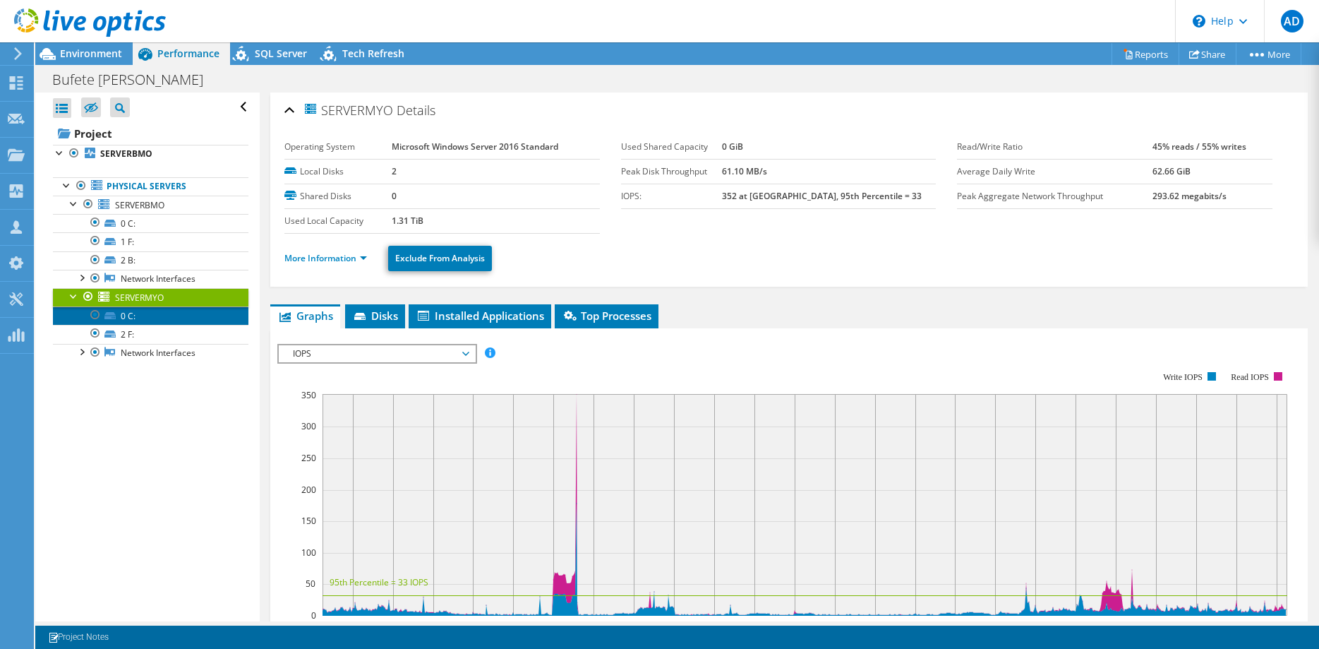
click at [140, 317] on link "0 C:" at bounding box center [150, 315] width 195 height 18
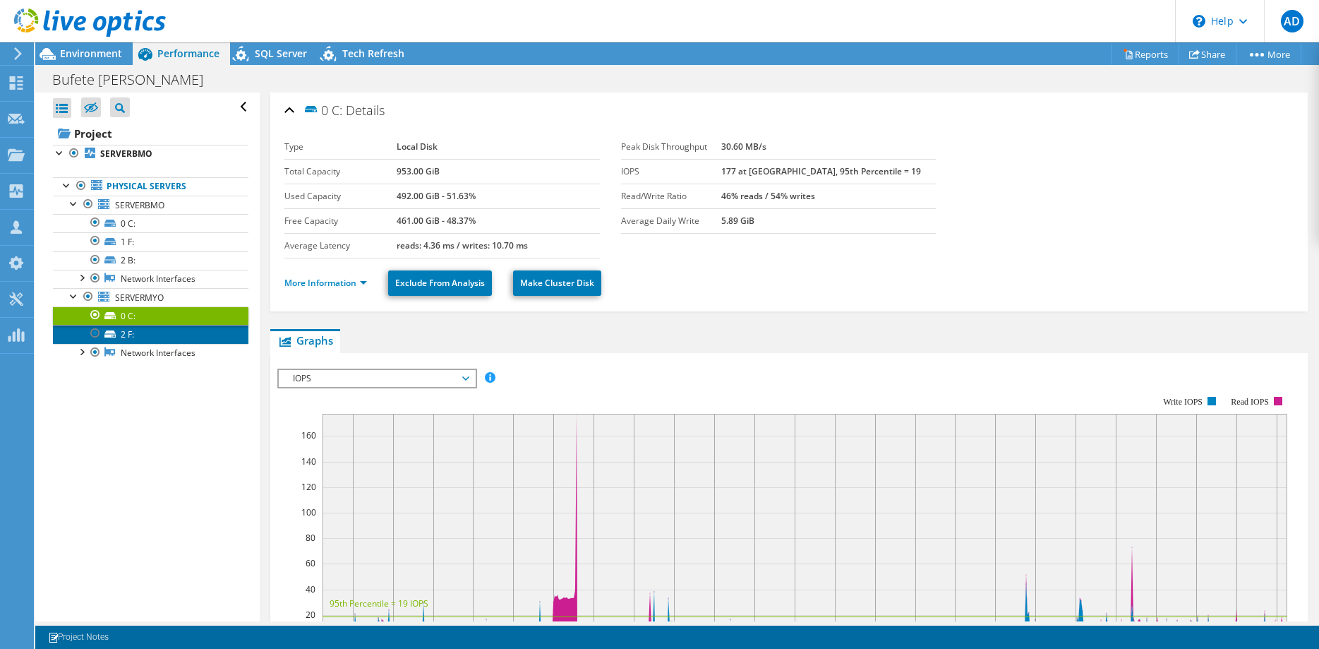
click at [174, 337] on link "2 F:" at bounding box center [150, 334] width 195 height 18
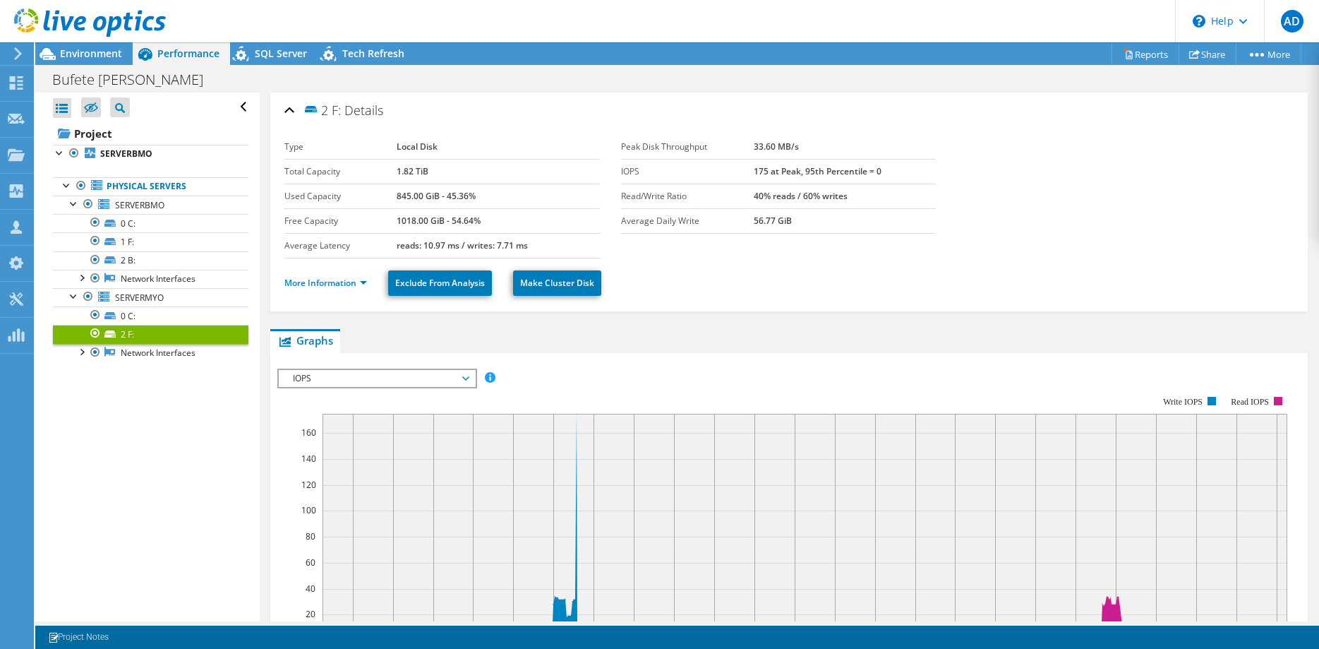
scroll to position [144, 0]
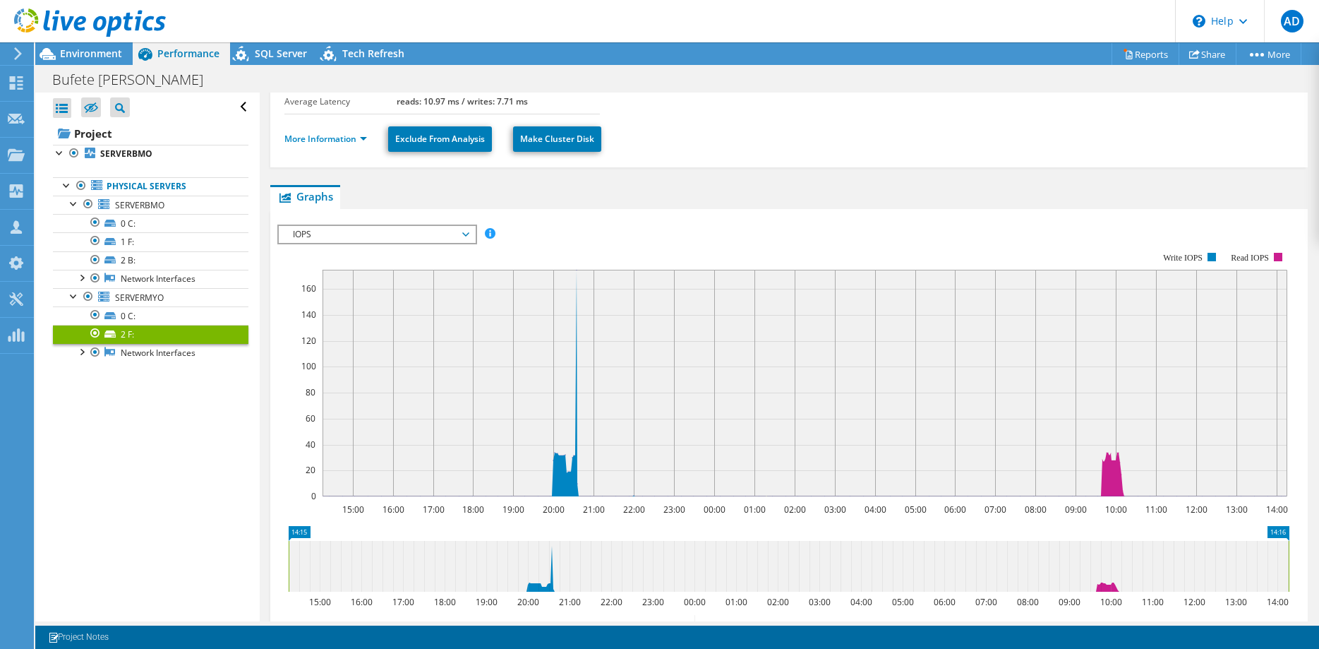
click at [166, 363] on ul "Physical Servers SERVERBMO 0 C: 1 F:" at bounding box center [150, 269] width 195 height 213
click at [175, 358] on link "Network Interfaces" at bounding box center [150, 353] width 195 height 18
click at [172, 185] on link "Physical Servers" at bounding box center [150, 186] width 195 height 18
click at [152, 207] on span "SERVERBMO" at bounding box center [139, 205] width 49 height 12
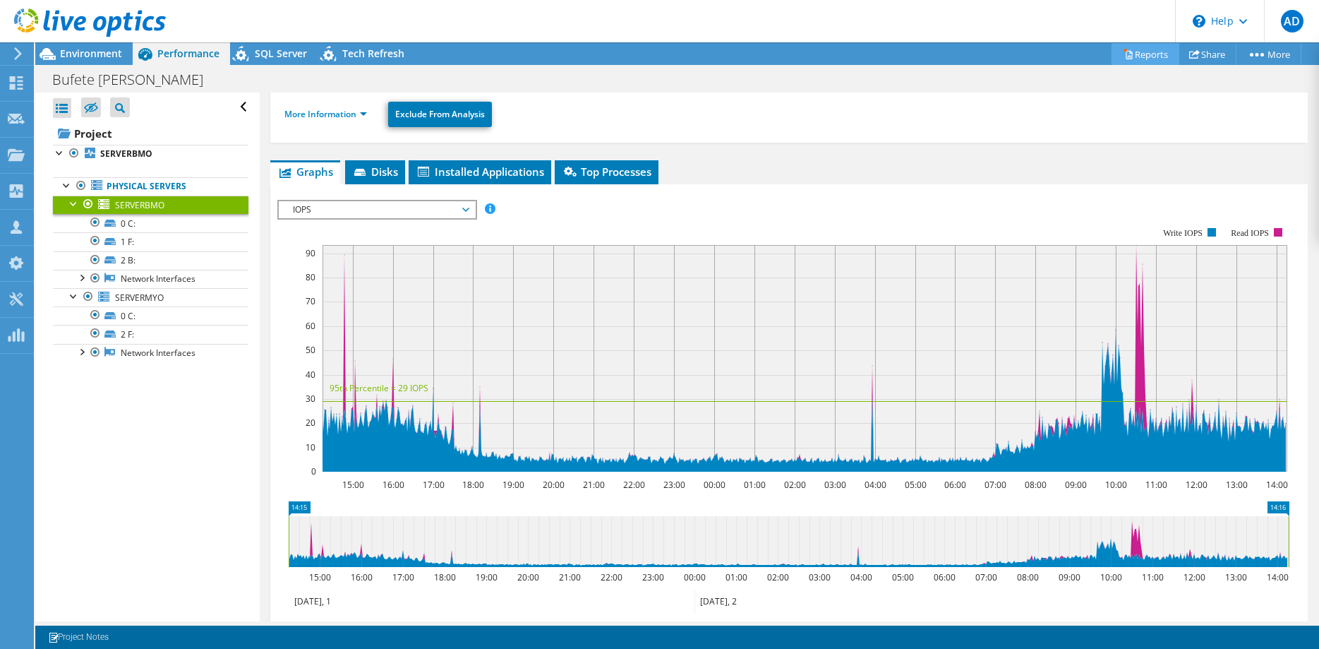
click at [1138, 49] on link "Reports" at bounding box center [1146, 54] width 68 height 22
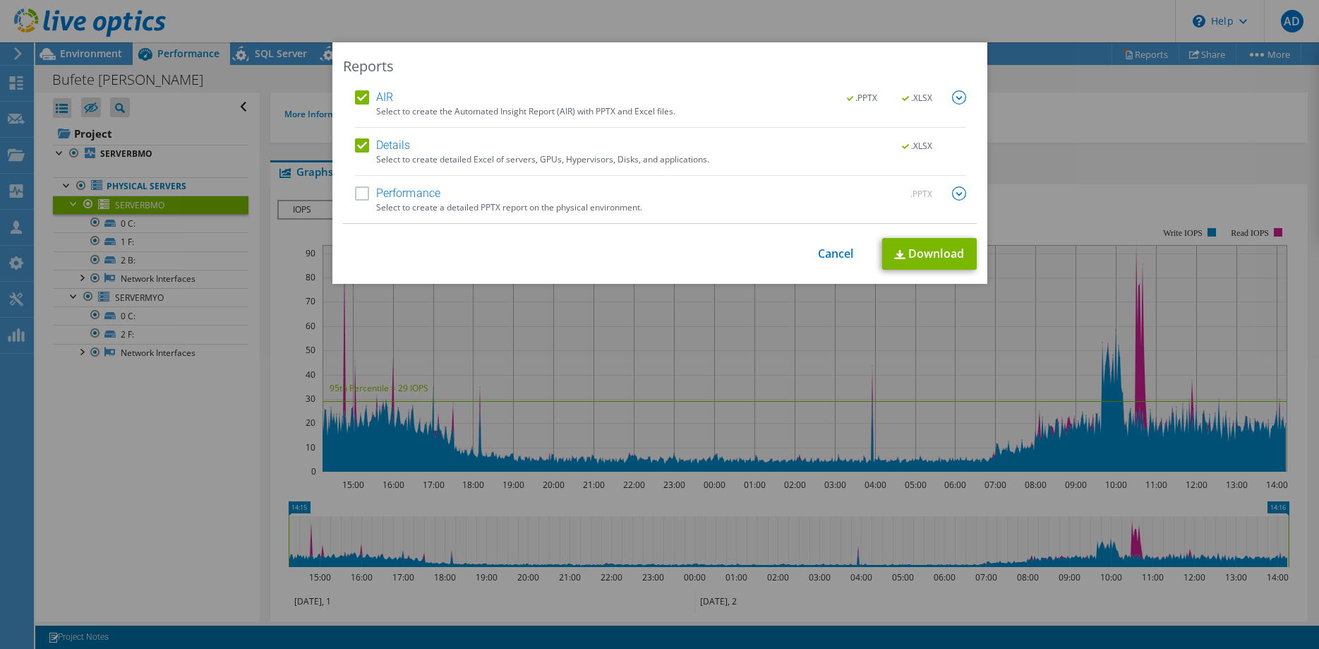
click at [364, 96] on label "AIR" at bounding box center [374, 97] width 38 height 14
click at [0, 0] on input "AIR" at bounding box center [0, 0] width 0 height 0
click at [934, 257] on link "Download" at bounding box center [929, 254] width 95 height 32
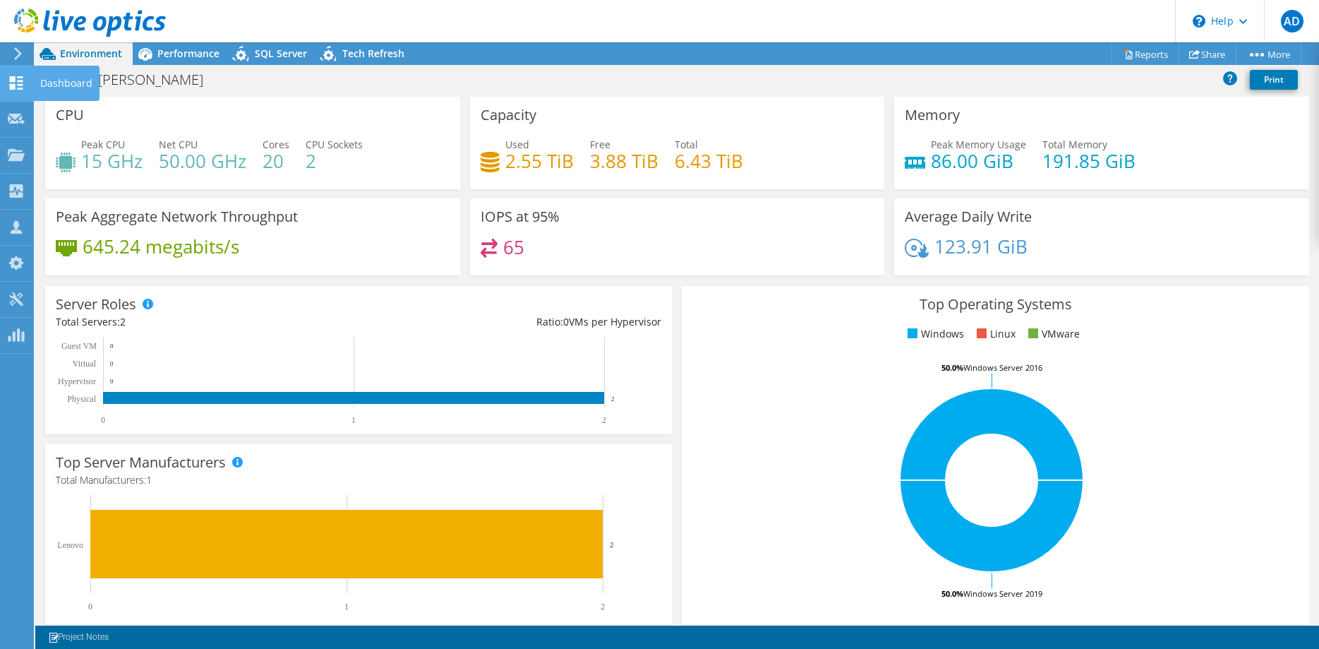
click at [18, 84] on icon at bounding box center [16, 82] width 17 height 13
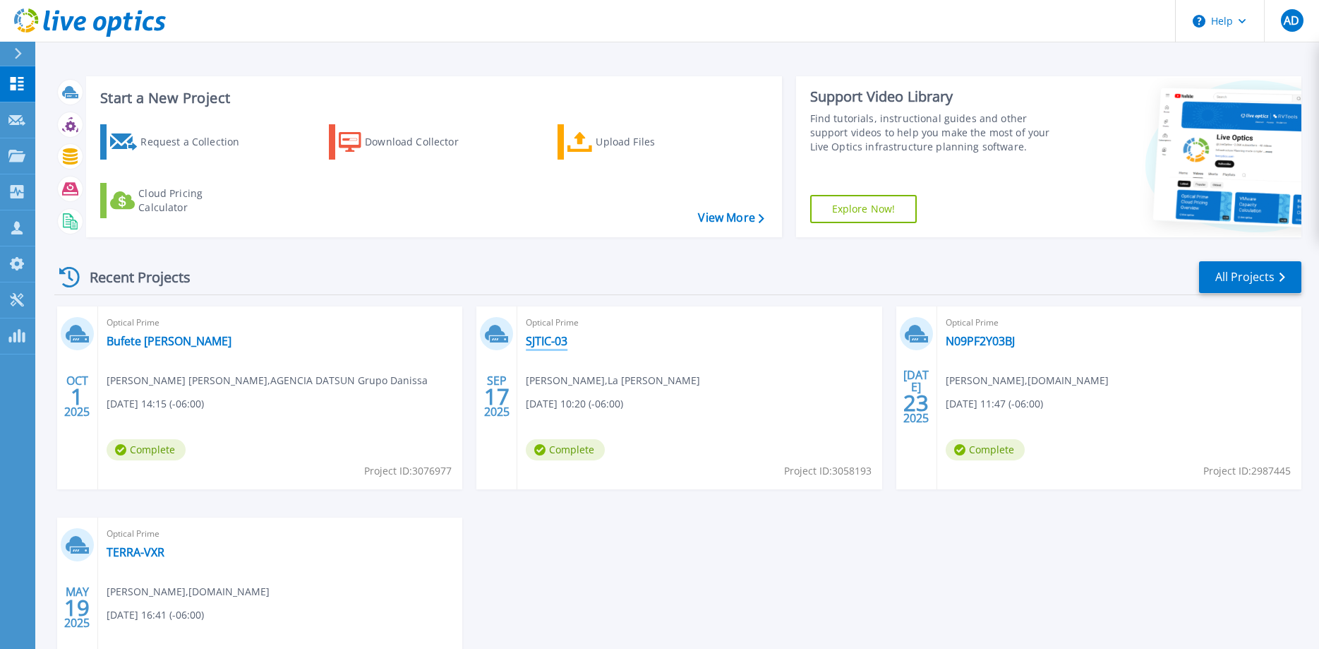
click at [543, 337] on link "SJTIC-03" at bounding box center [547, 341] width 42 height 14
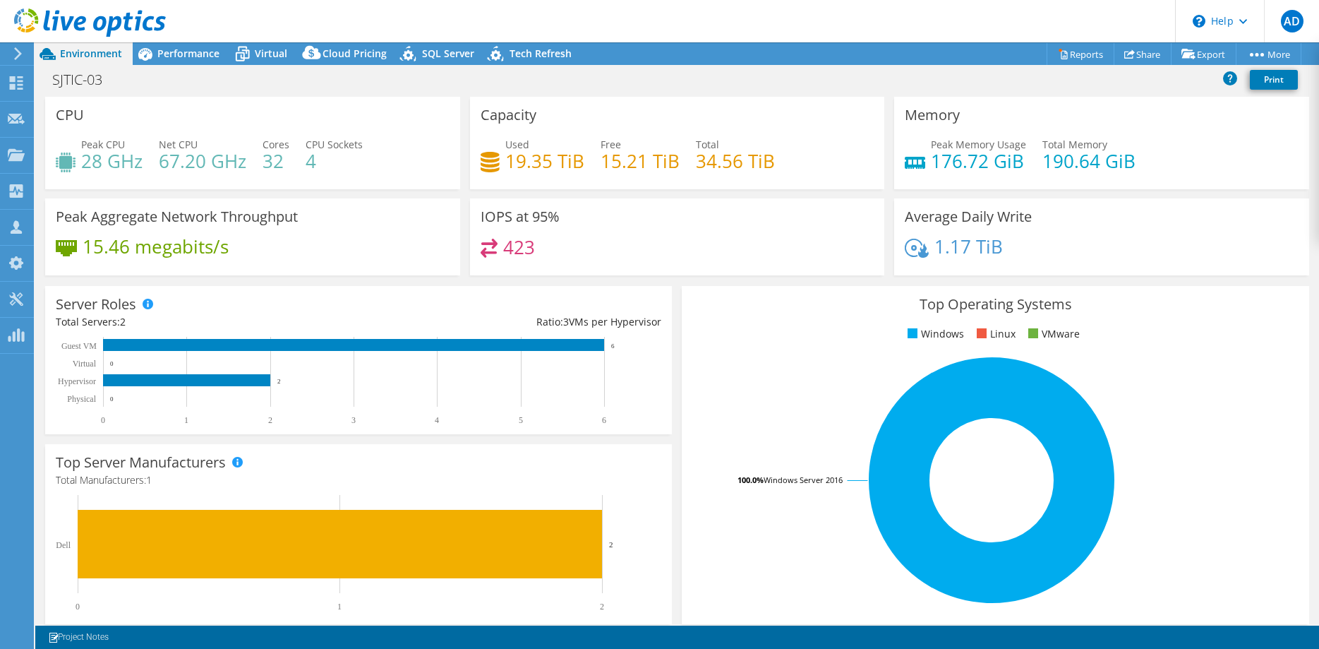
select select "USD"
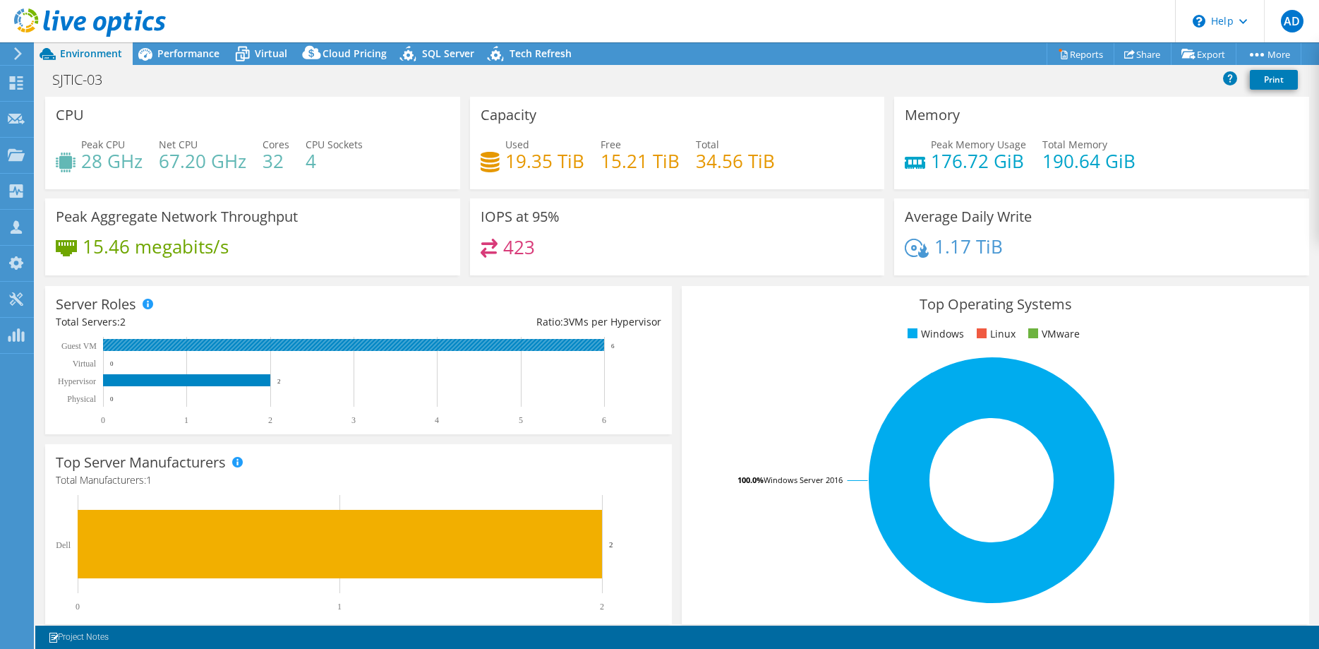
click at [453, 346] on rect at bounding box center [353, 345] width 501 height 12
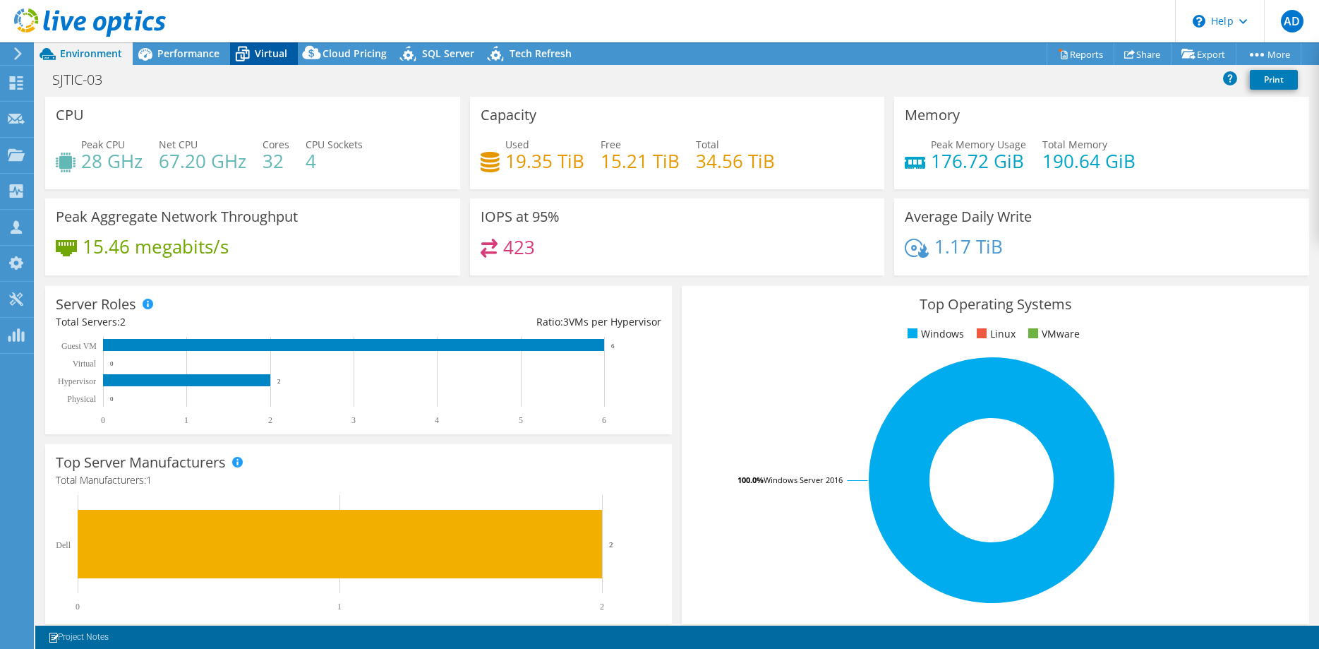
click at [254, 52] on icon at bounding box center [242, 54] width 25 height 25
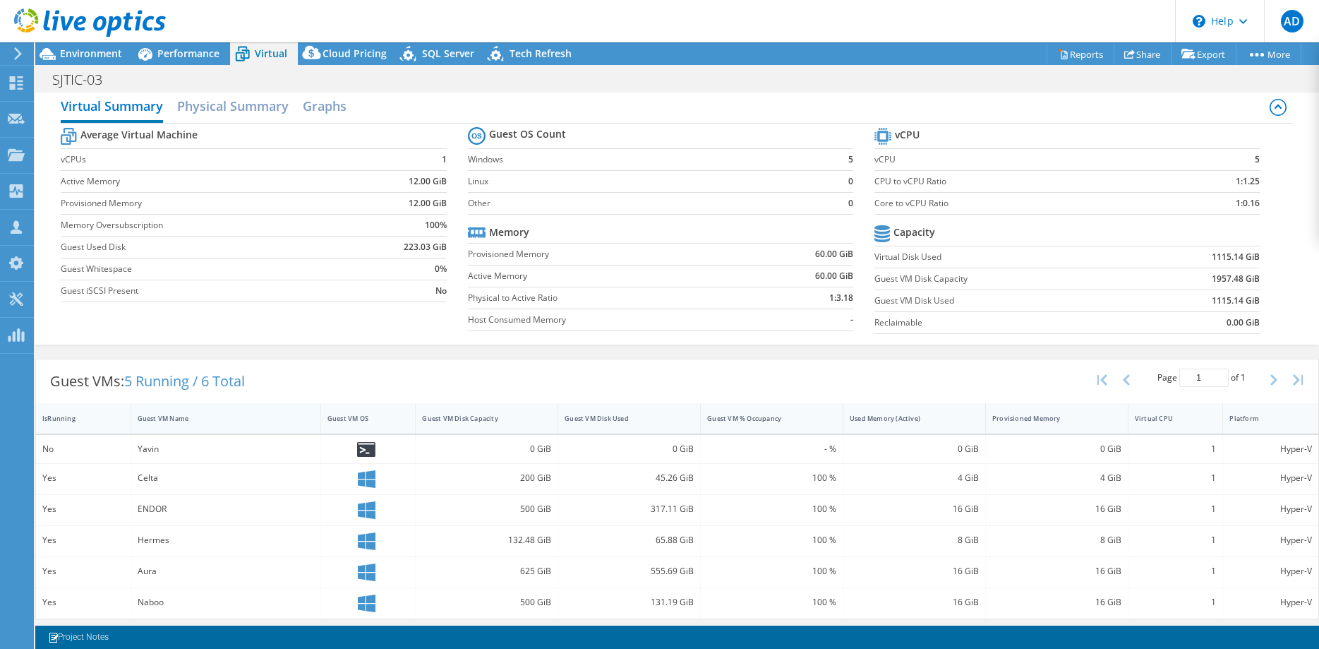
scroll to position [16, 0]
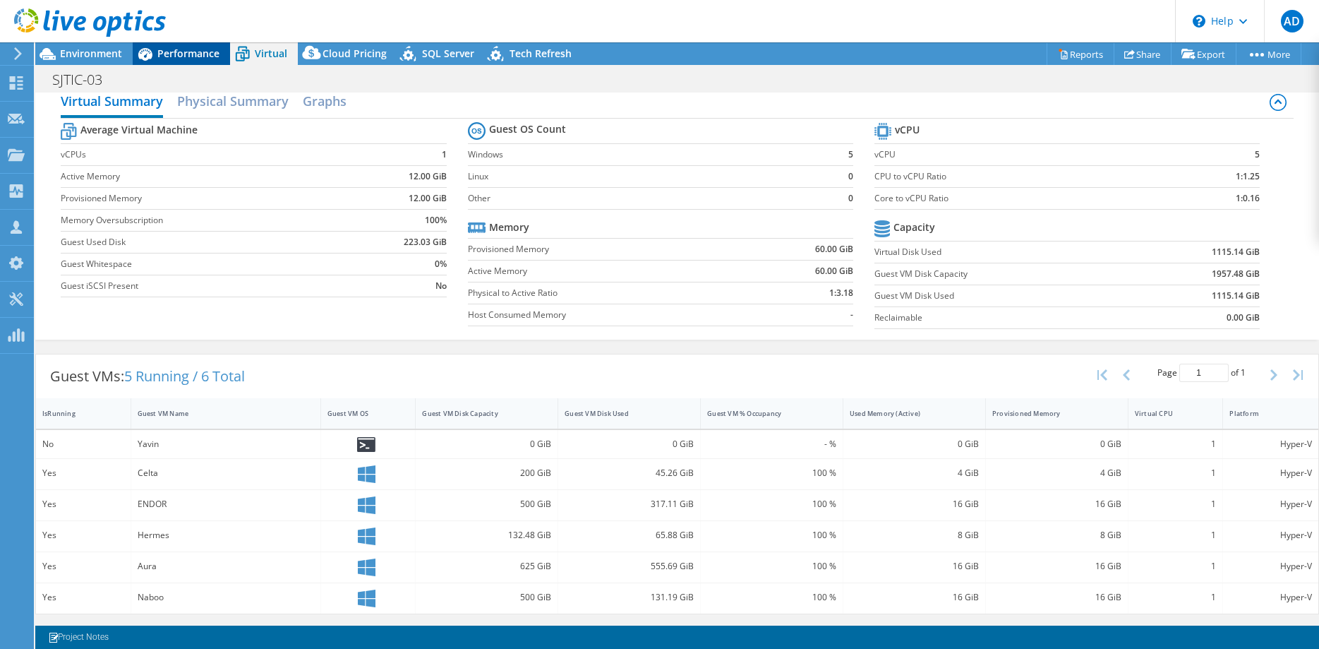
click at [185, 61] on div "Performance" at bounding box center [181, 53] width 97 height 23
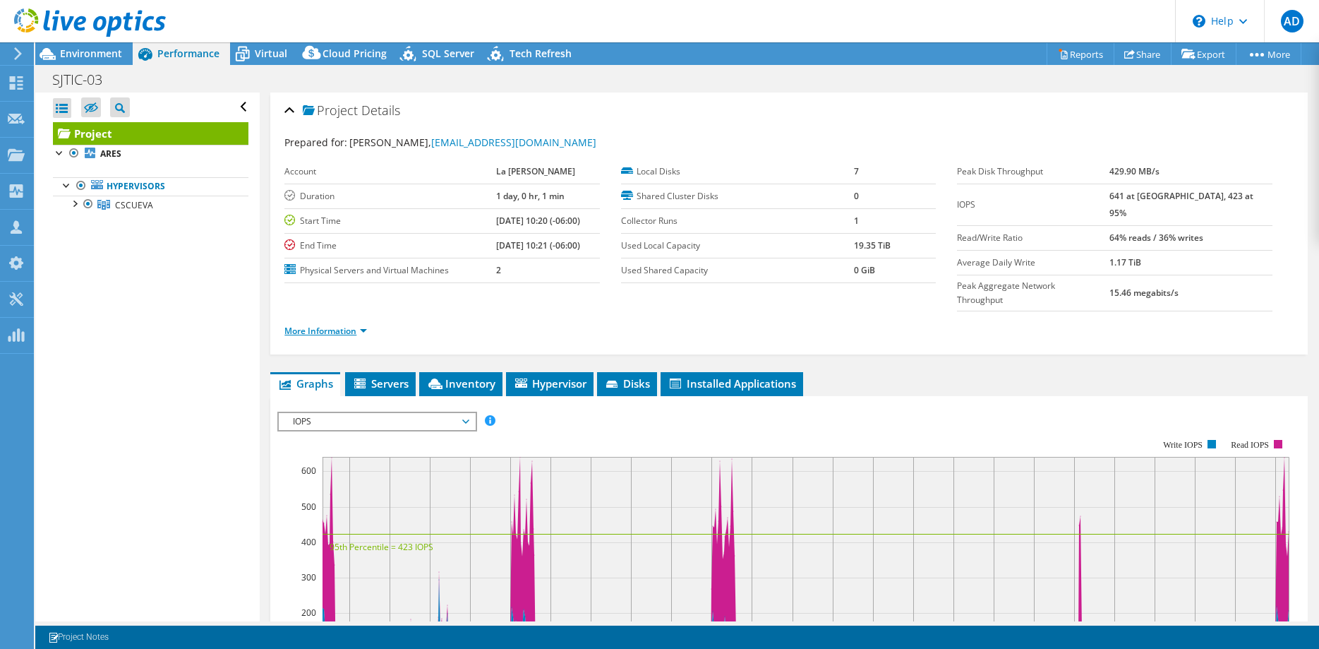
click at [342, 325] on link "More Information" at bounding box center [325, 331] width 83 height 12
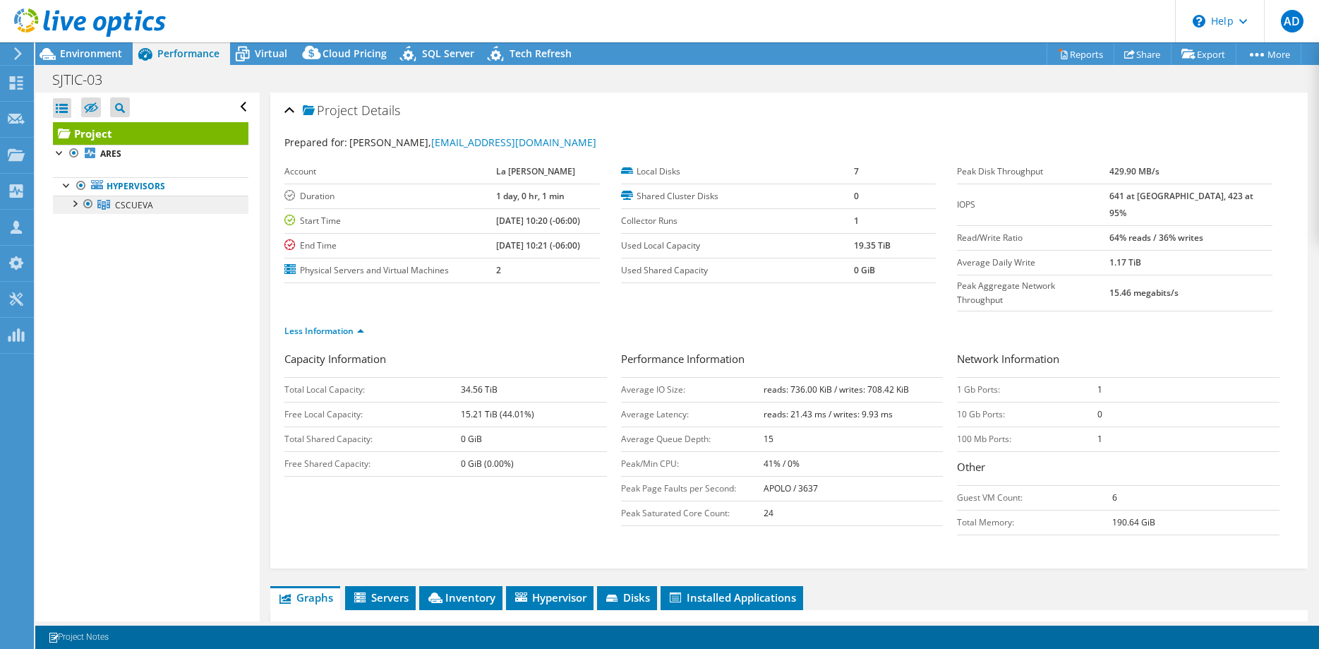
click at [137, 201] on span "CSCUEVA" at bounding box center [134, 205] width 38 height 12
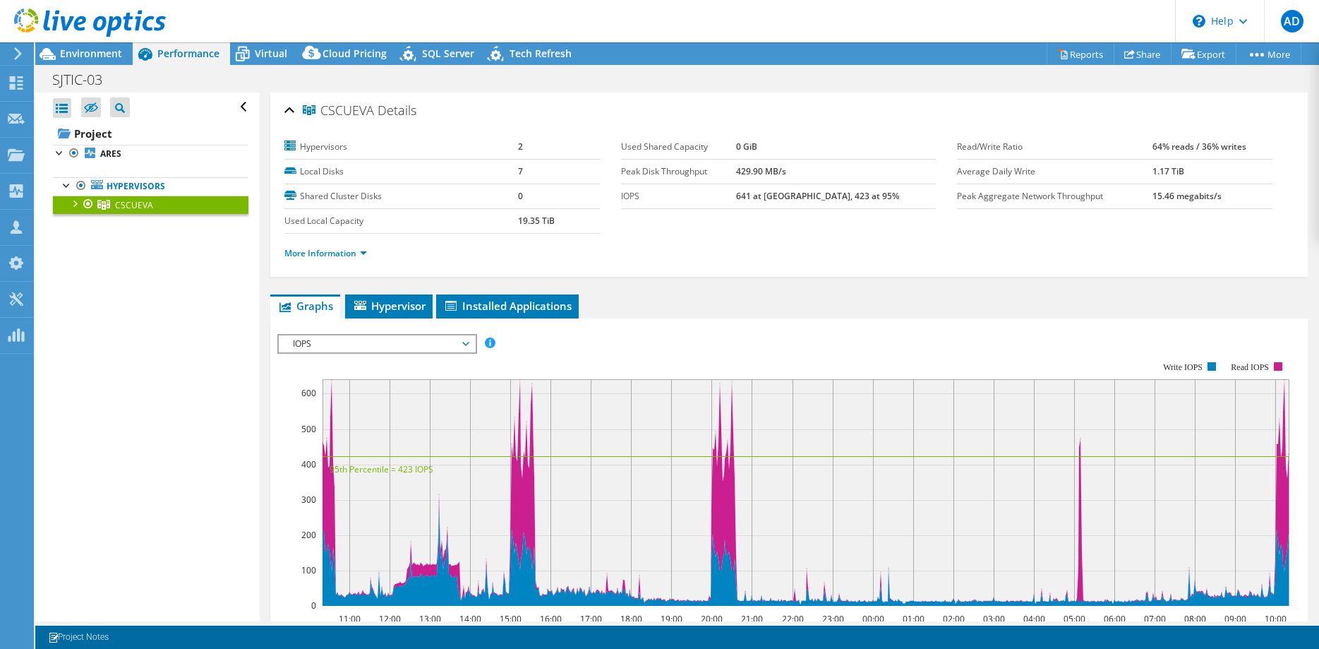
click at [76, 198] on div at bounding box center [74, 202] width 14 height 14
click at [138, 221] on link "ARES" at bounding box center [150, 223] width 195 height 18
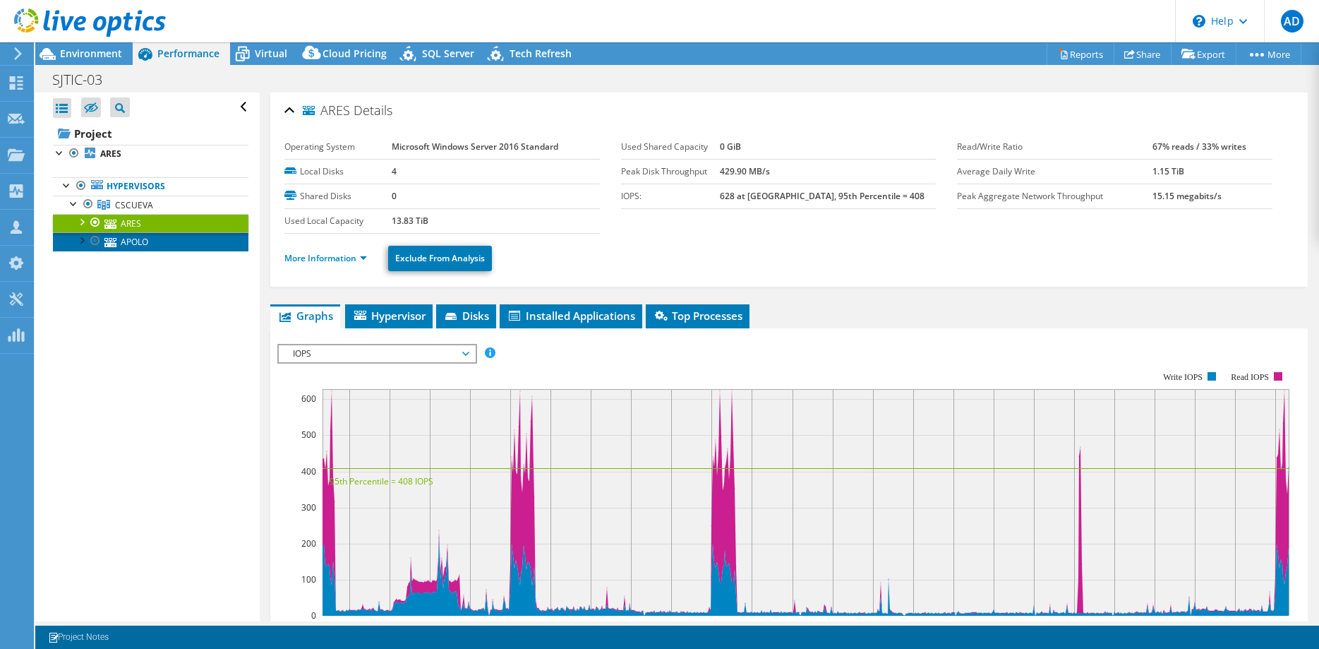
click at [116, 243] on link "APOLO" at bounding box center [150, 241] width 195 height 18
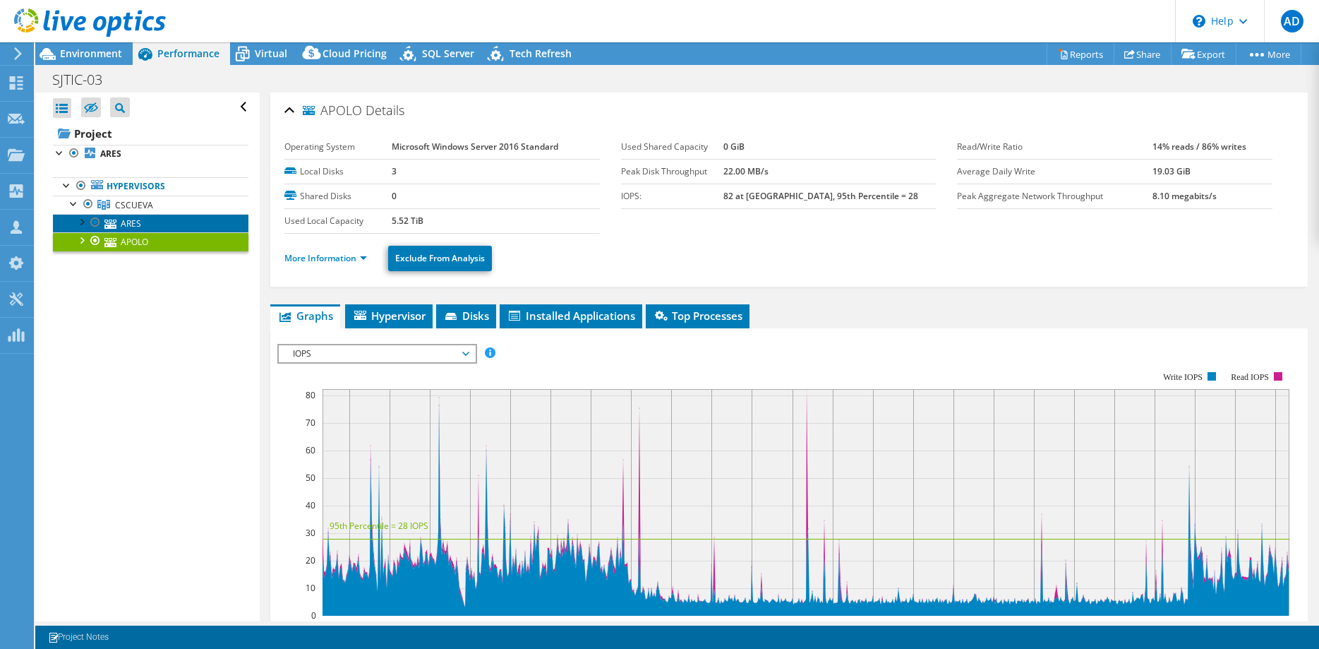
click at [155, 224] on link "ARES" at bounding box center [150, 223] width 195 height 18
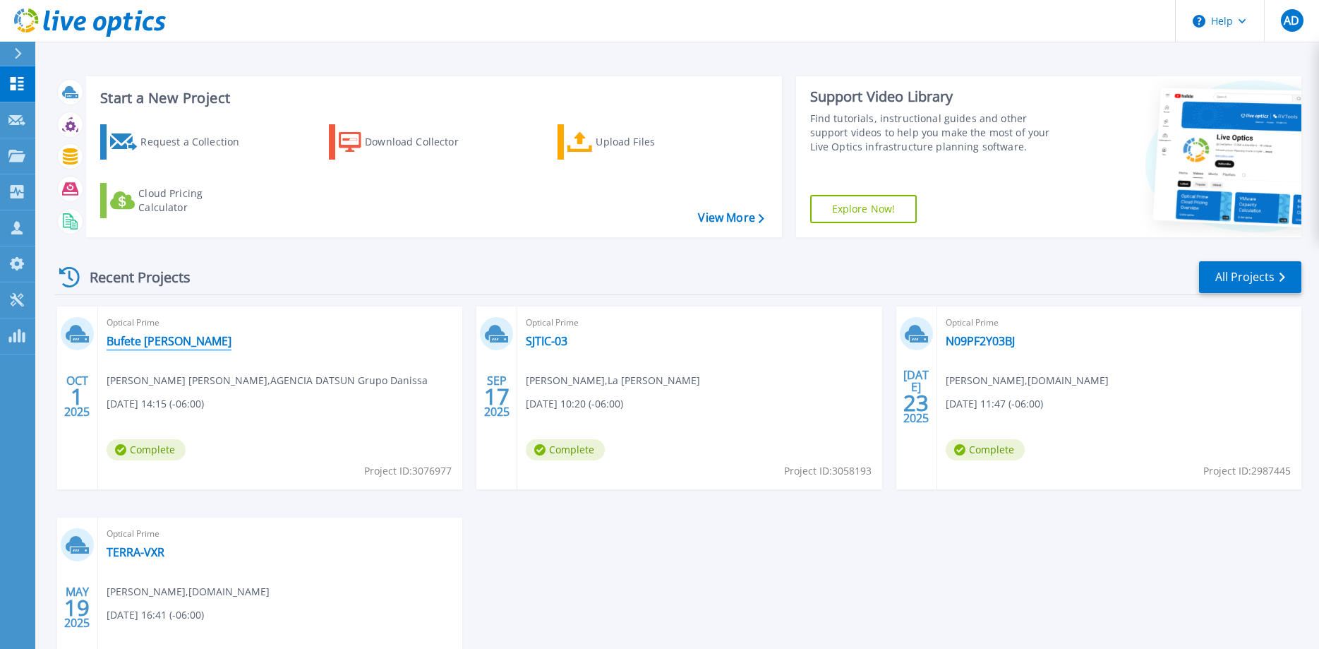
click at [181, 337] on link "Bufete [PERSON_NAME]" at bounding box center [169, 341] width 125 height 14
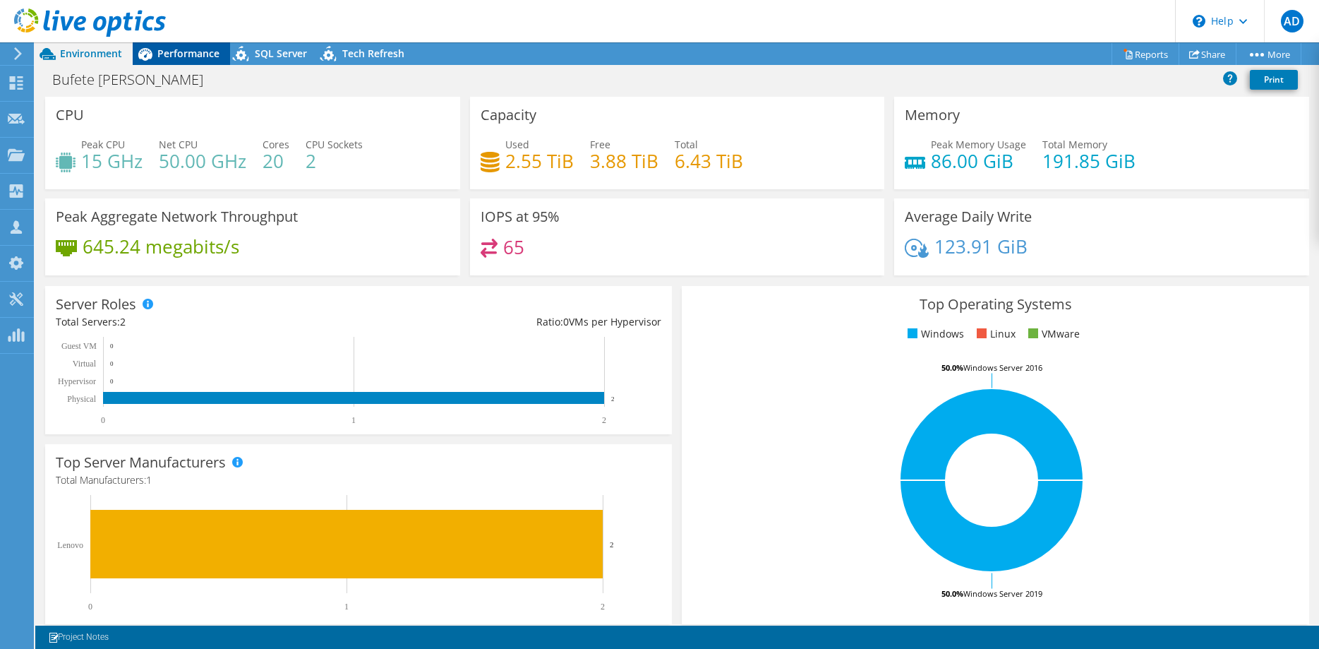
click at [199, 51] on span "Performance" at bounding box center [188, 53] width 62 height 13
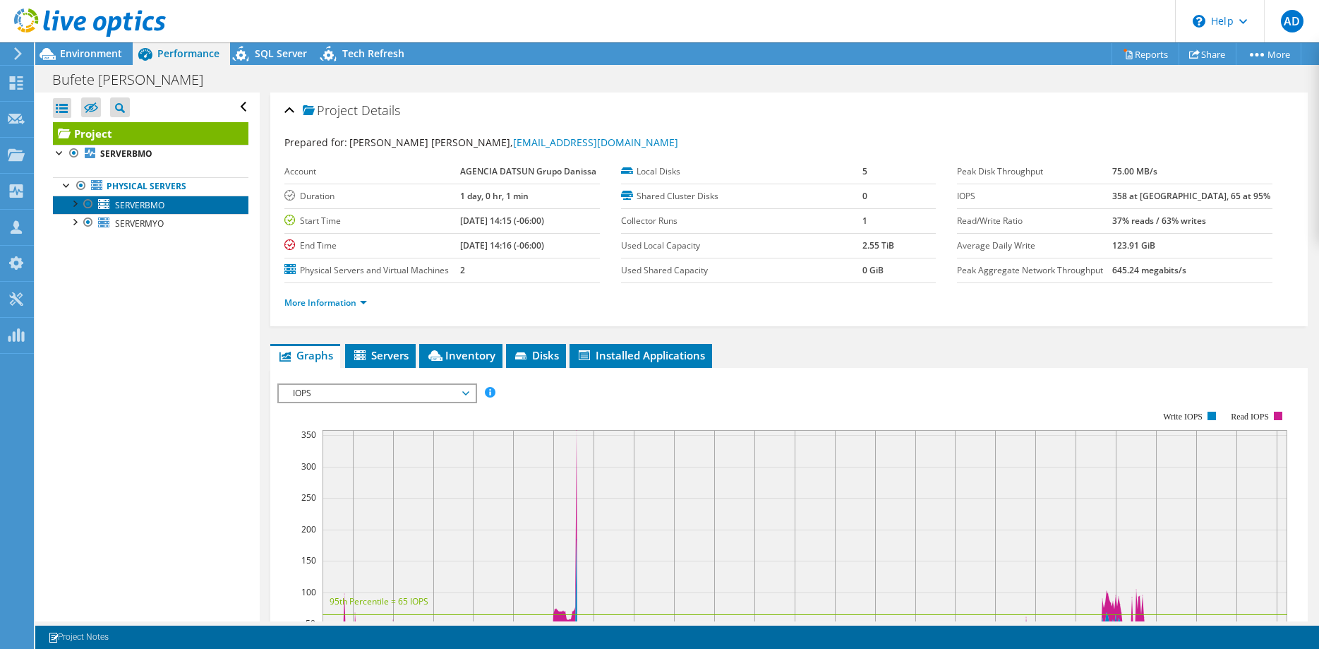
click at [148, 199] on link "SERVERBMO" at bounding box center [150, 204] width 195 height 18
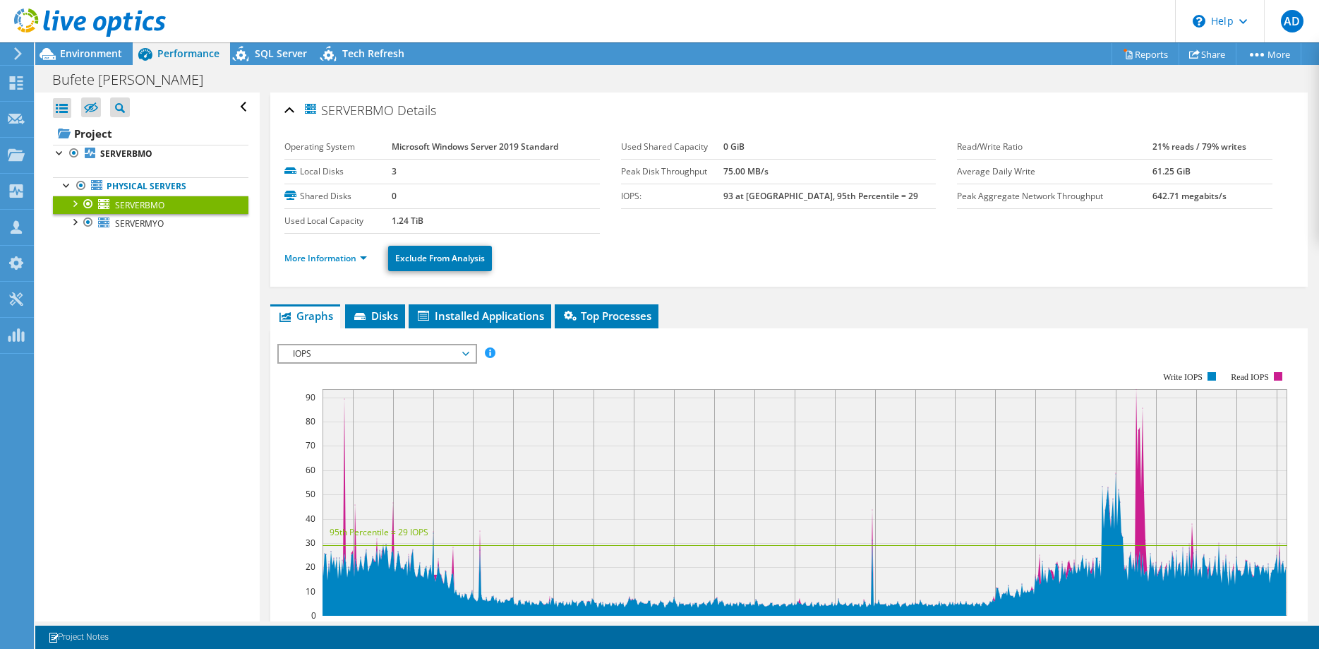
click at [75, 203] on div at bounding box center [74, 202] width 14 height 14
click at [145, 283] on link "Network Interfaces" at bounding box center [150, 279] width 195 height 18
click at [83, 272] on div at bounding box center [81, 277] width 14 height 14
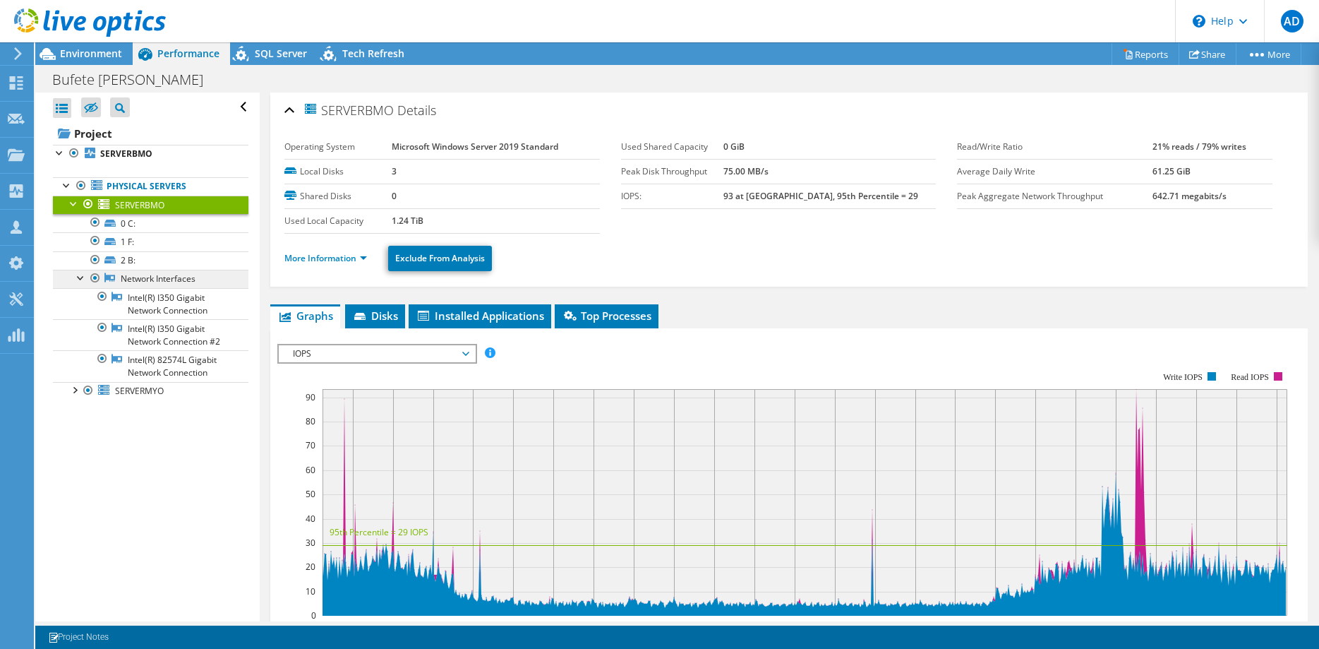
click at [143, 279] on link "Network Interfaces" at bounding box center [150, 279] width 195 height 18
click at [360, 255] on link "More Information" at bounding box center [325, 258] width 83 height 12
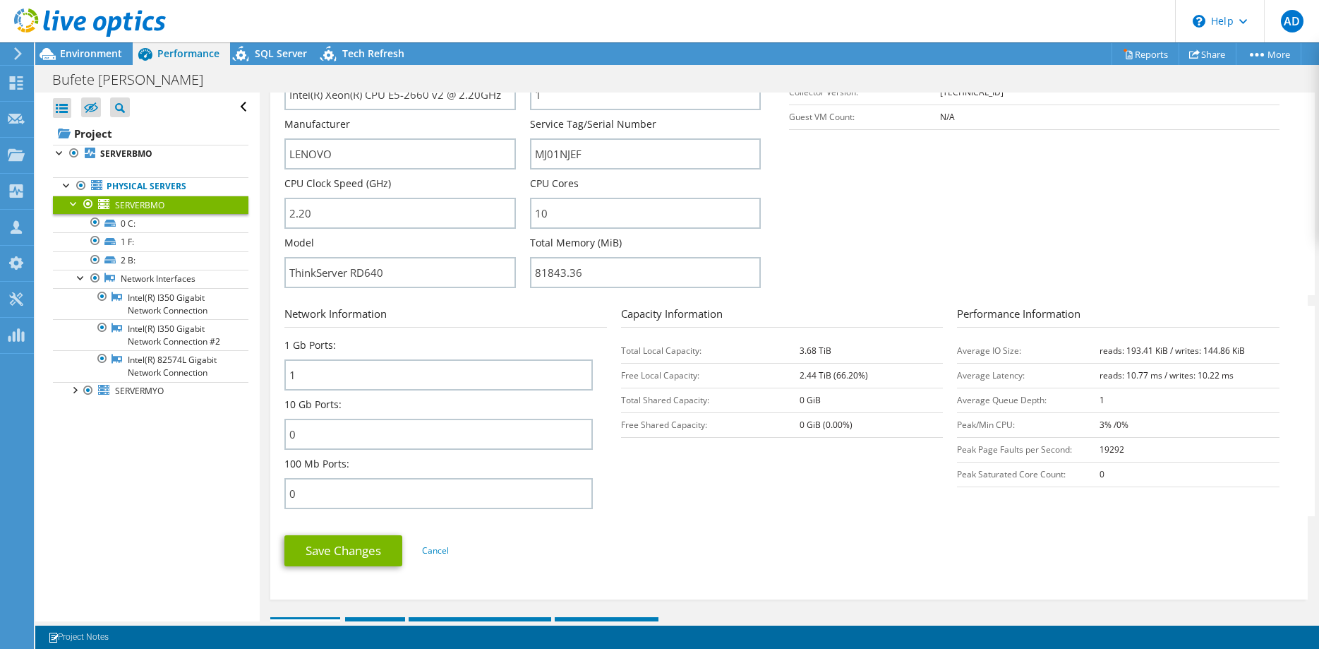
scroll to position [360, 0]
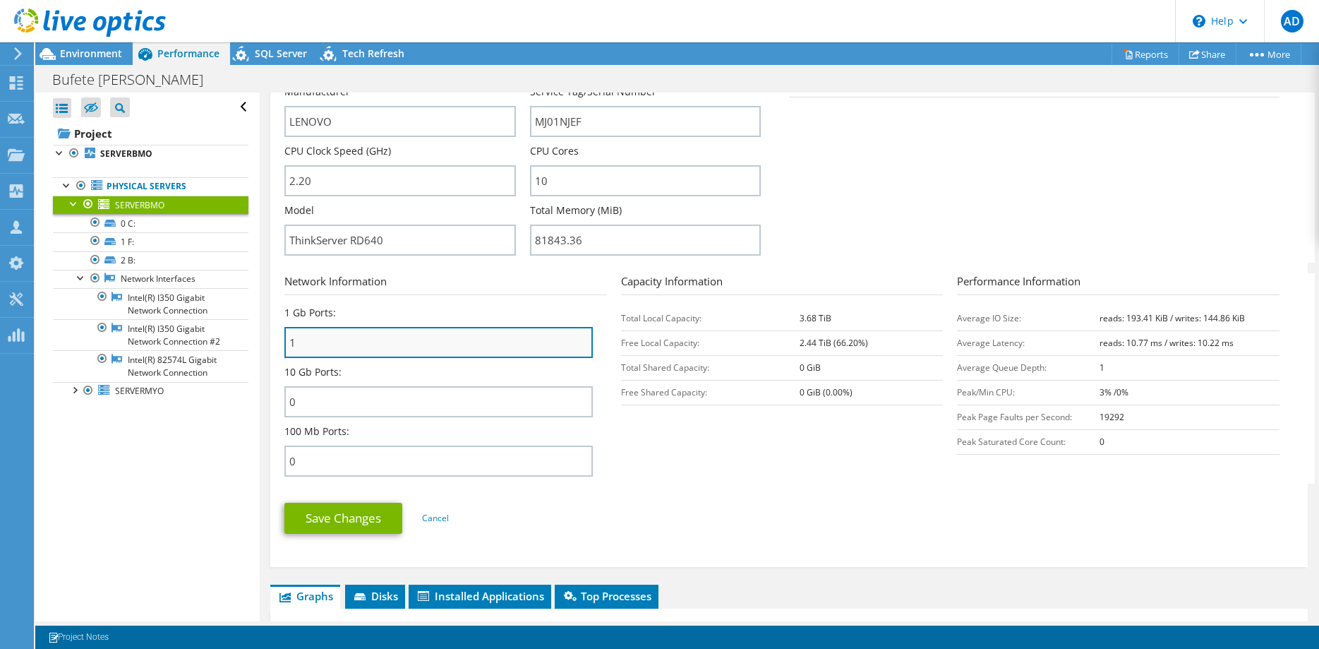
drag, startPoint x: 318, startPoint y: 341, endPoint x: 278, endPoint y: 339, distance: 40.3
click at [284, 339] on input "1" at bounding box center [438, 342] width 308 height 31
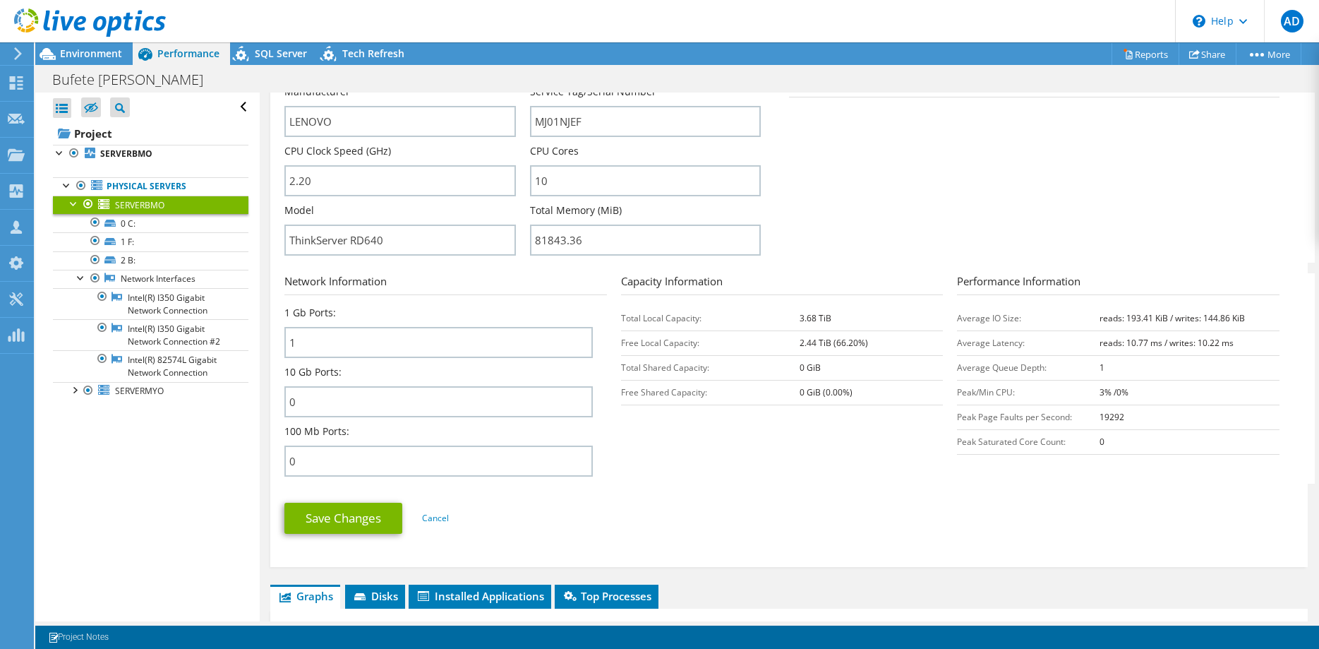
drag, startPoint x: 346, startPoint y: 371, endPoint x: 268, endPoint y: 363, distance: 78.1
click at [268, 363] on div "SERVERBMO Details Operating System Microsoft Windows Server 2019 Standard Local…" at bounding box center [789, 468] width 1059 height 1471
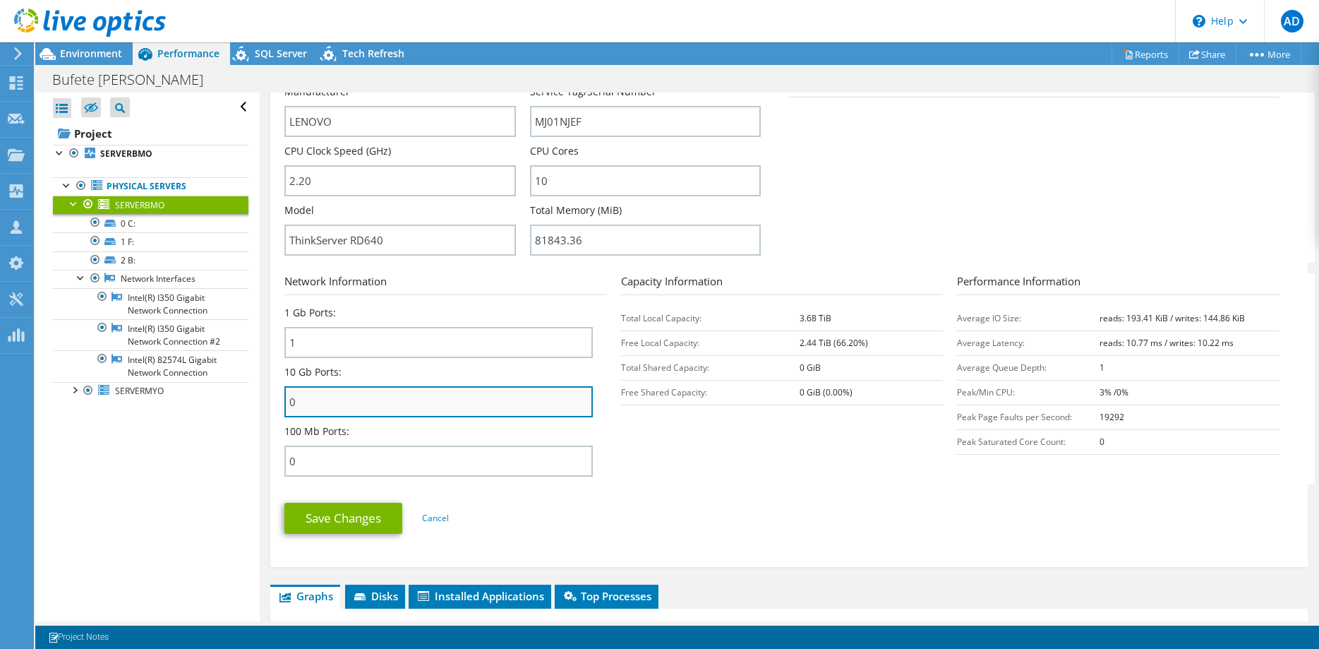
click at [301, 398] on input "0" at bounding box center [438, 401] width 308 height 31
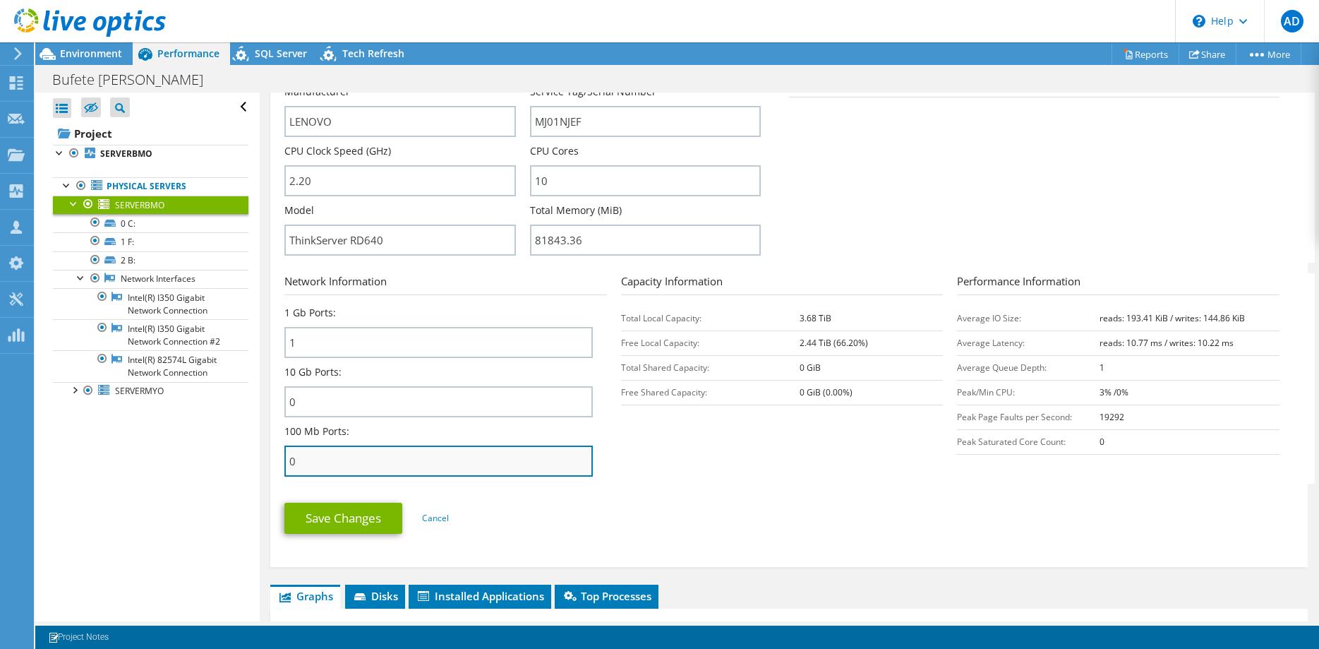
click at [311, 465] on input "0" at bounding box center [438, 460] width 308 height 31
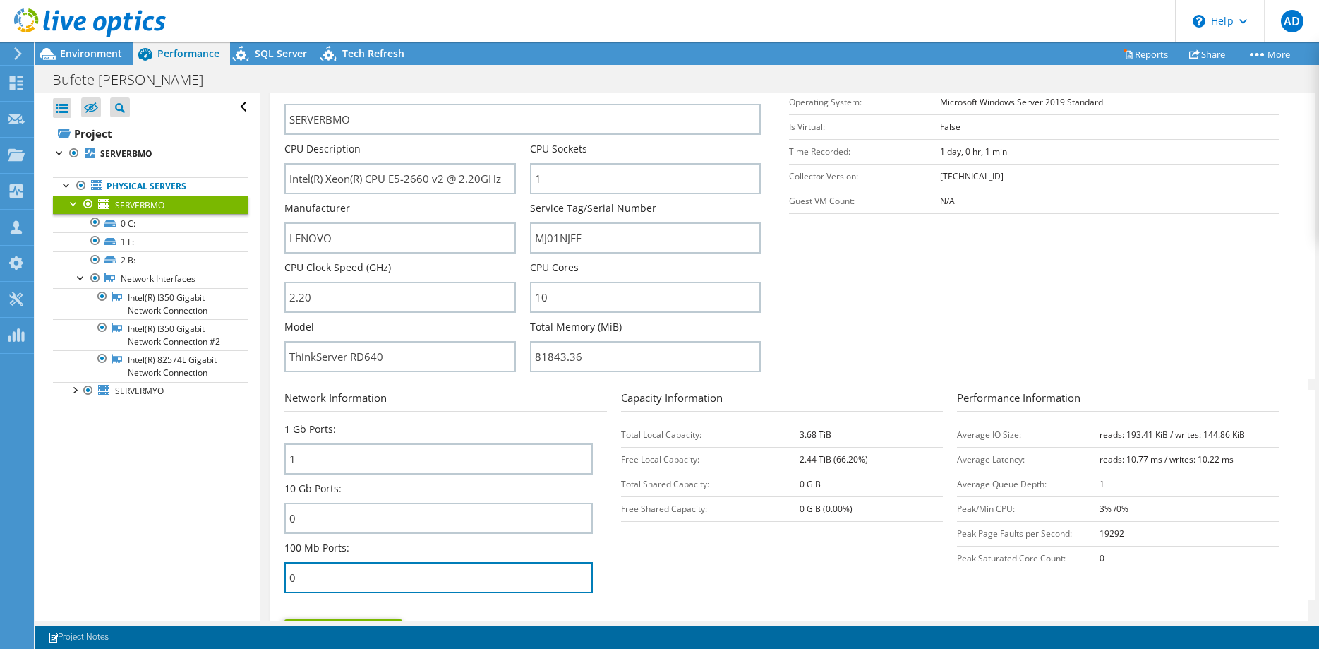
scroll to position [216, 0]
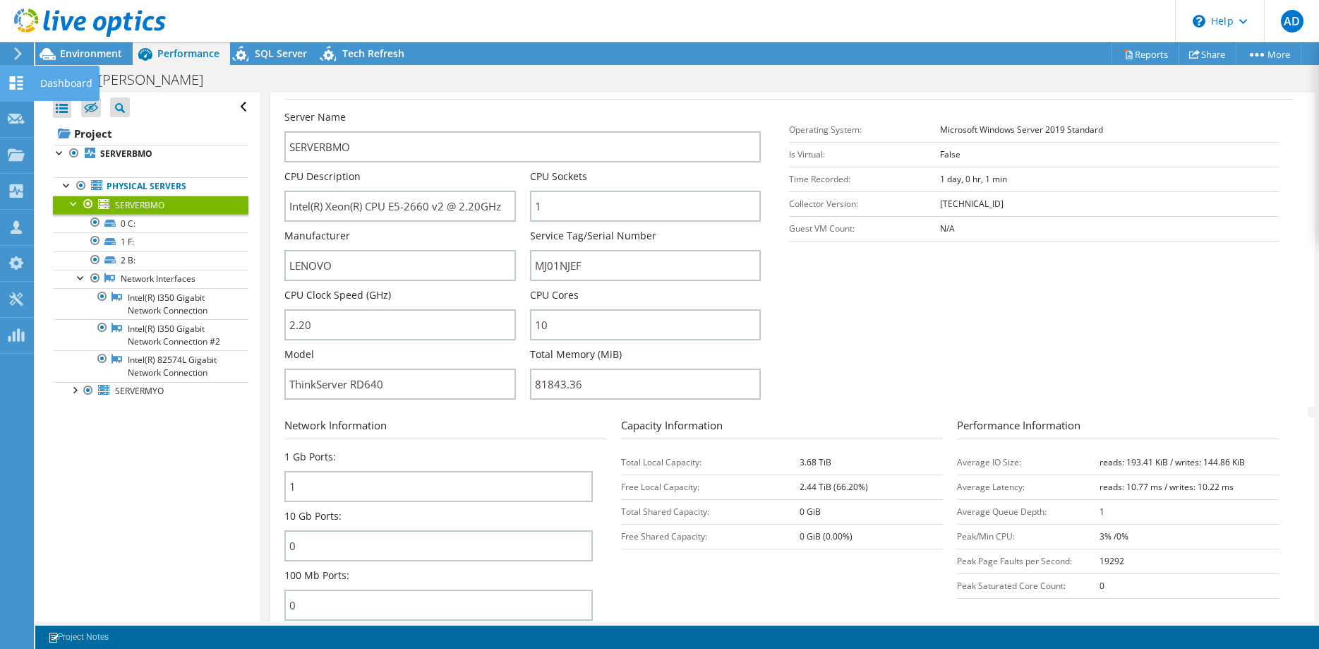
click at [13, 85] on use at bounding box center [16, 82] width 13 height 13
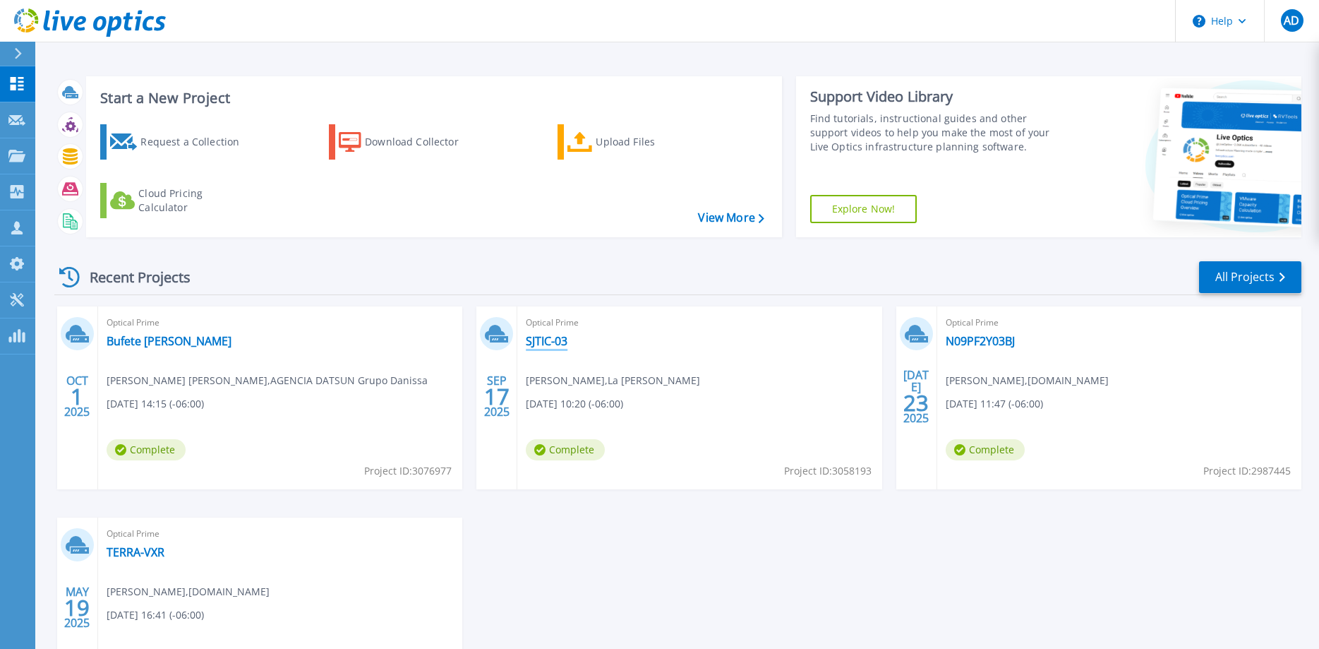
click at [541, 342] on link "SJTIC-03" at bounding box center [547, 341] width 42 height 14
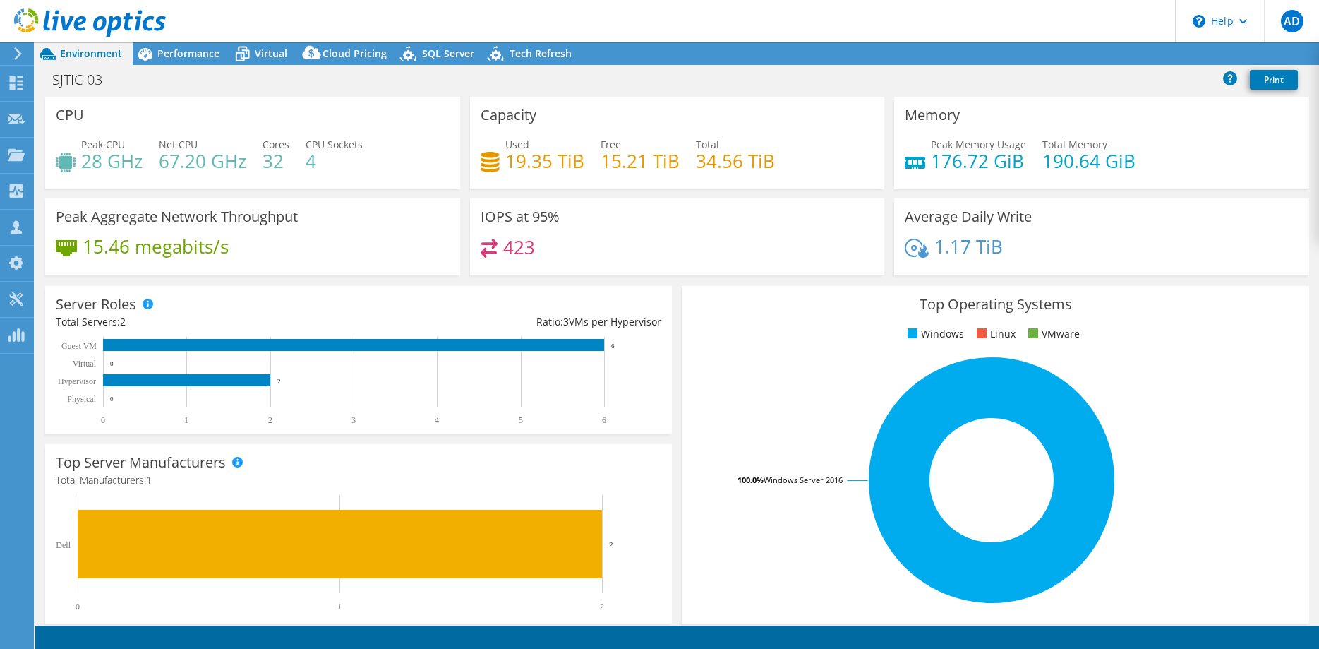
select select "USD"
click at [187, 56] on span "Performance" at bounding box center [188, 53] width 62 height 13
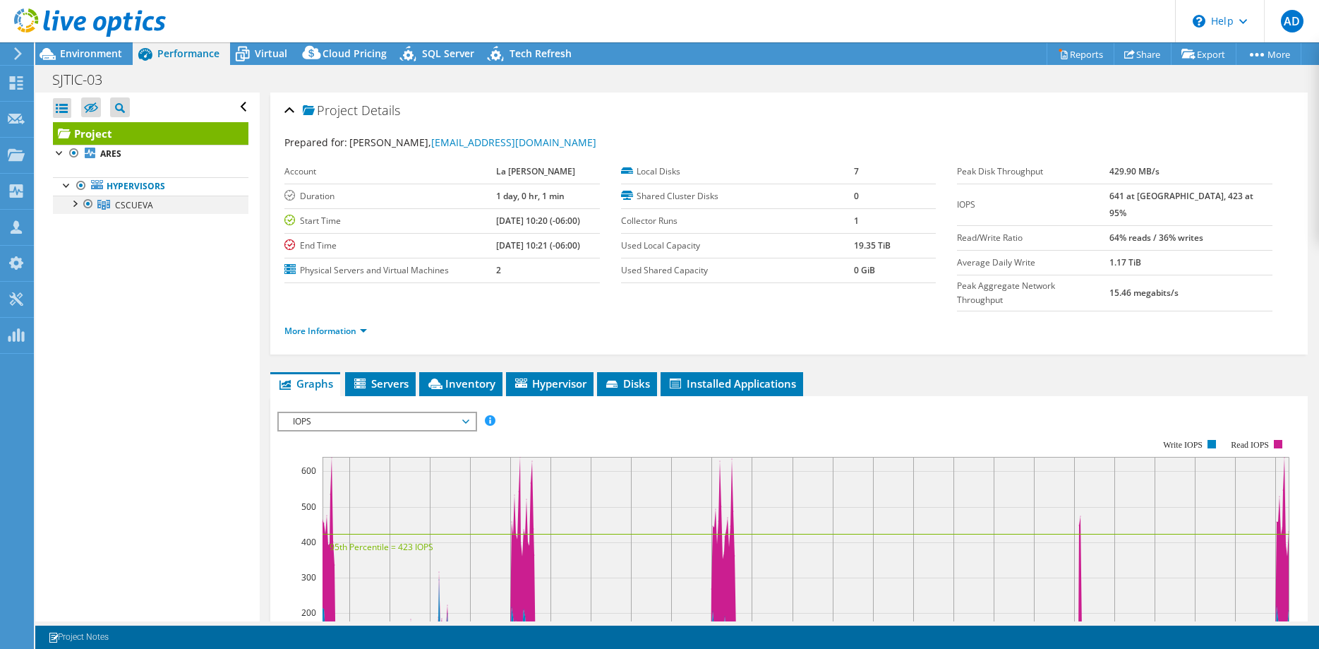
click at [85, 205] on div at bounding box center [88, 203] width 14 height 17
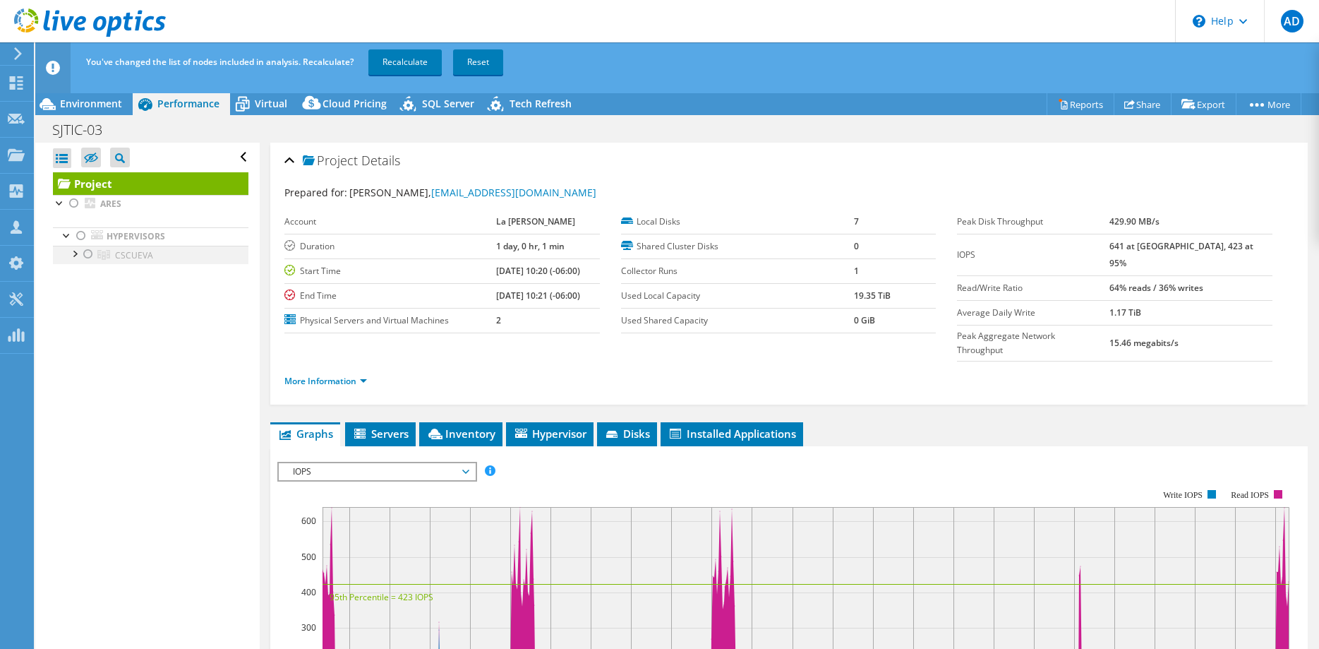
click at [87, 251] on div at bounding box center [88, 254] width 14 height 17
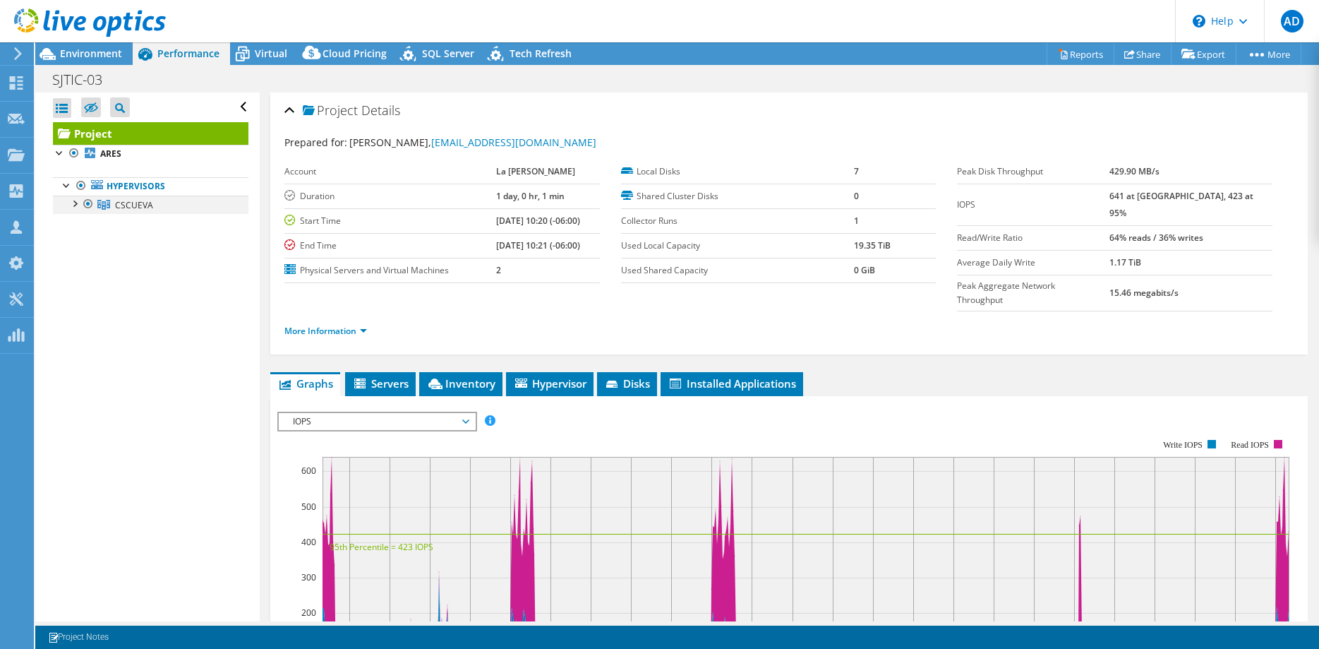
click at [76, 205] on div at bounding box center [74, 202] width 14 height 14
click at [136, 205] on span "CSCUEVA" at bounding box center [134, 205] width 38 height 12
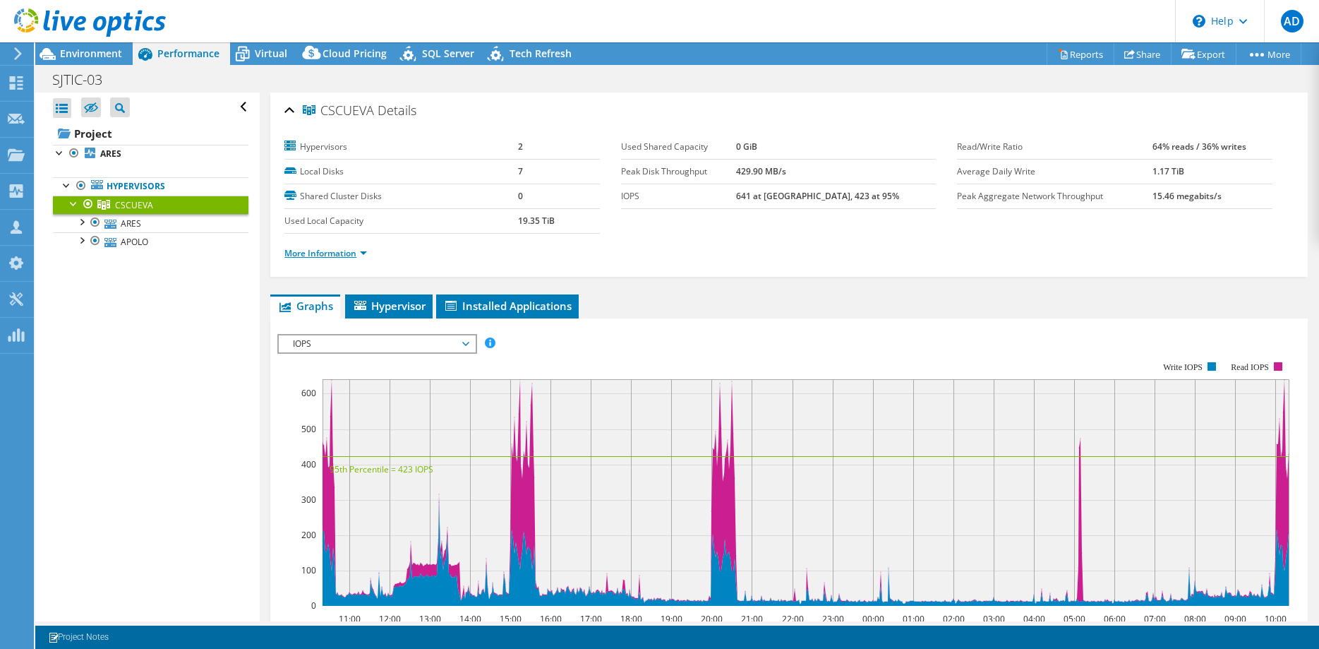
click at [358, 256] on link "More Information" at bounding box center [325, 253] width 83 height 12
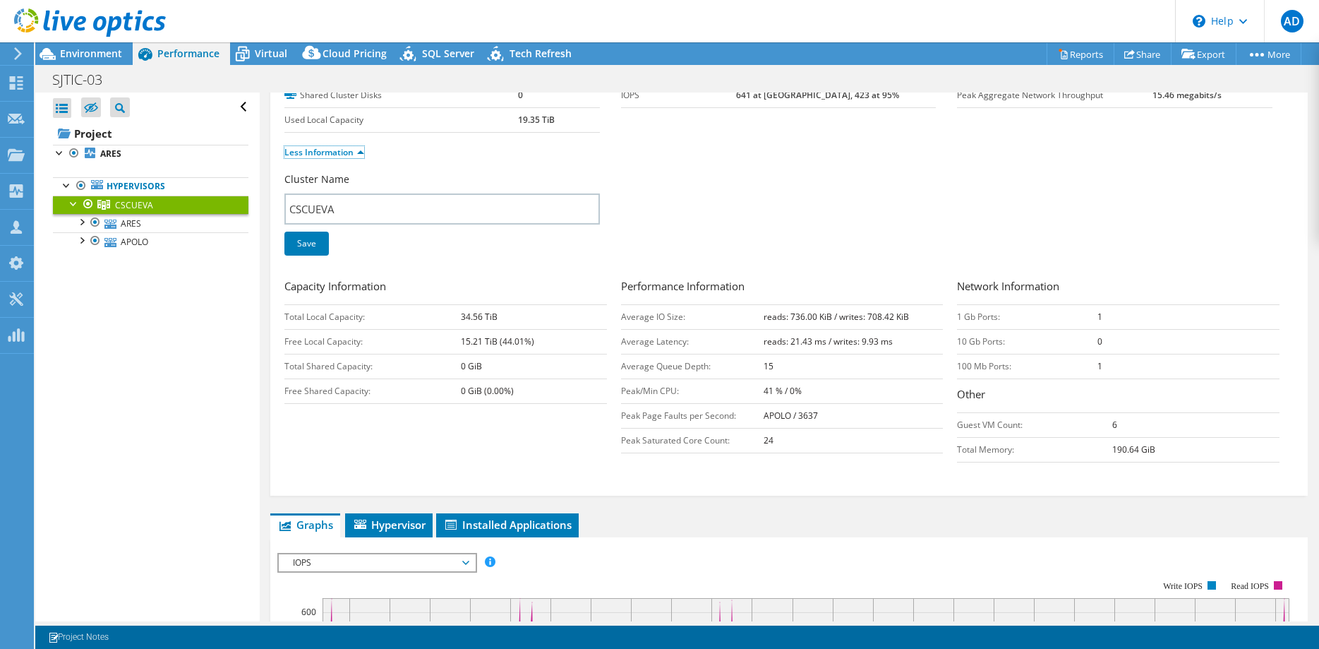
scroll to position [72, 0]
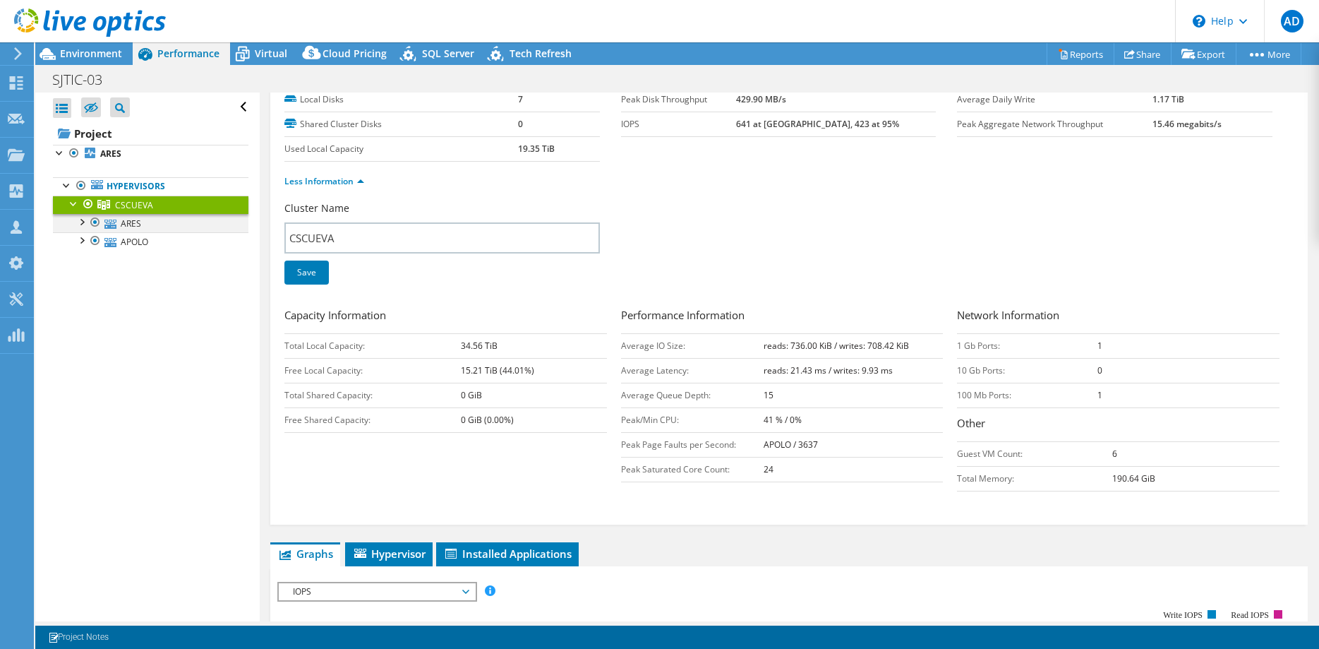
click at [83, 222] on div at bounding box center [81, 221] width 14 height 14
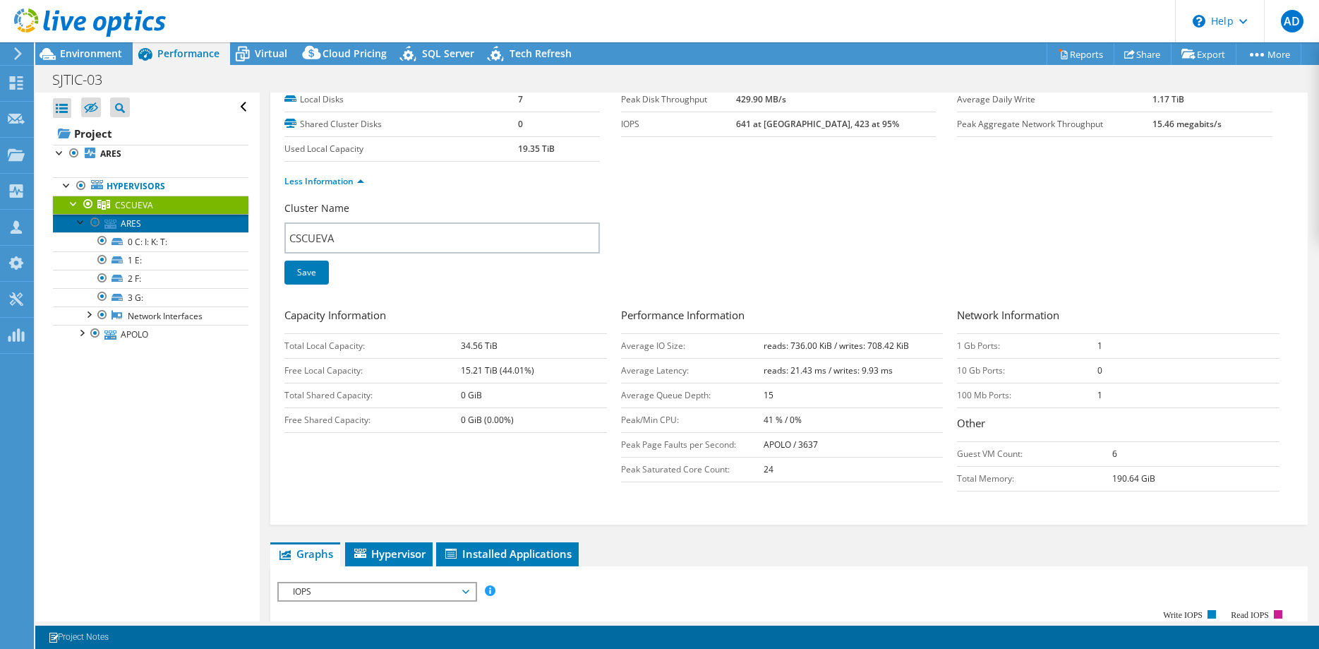
click at [129, 219] on link "ARES" at bounding box center [150, 223] width 195 height 18
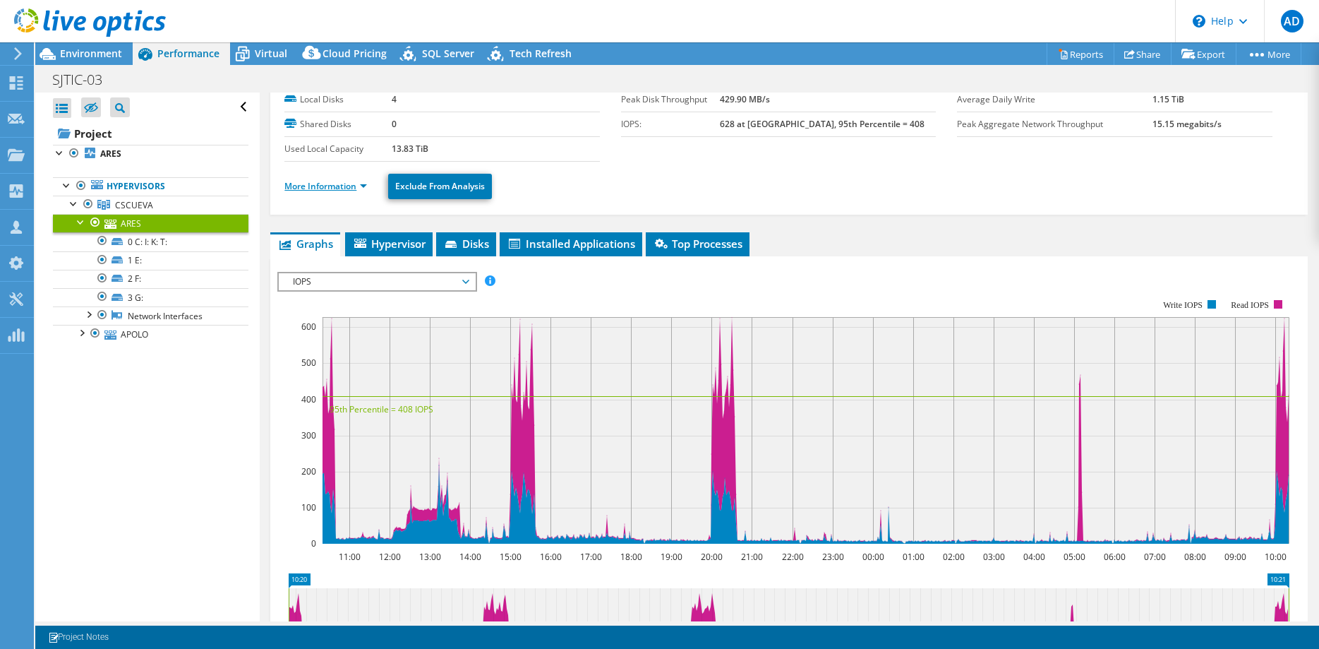
click at [350, 186] on link "More Information" at bounding box center [325, 186] width 83 height 12
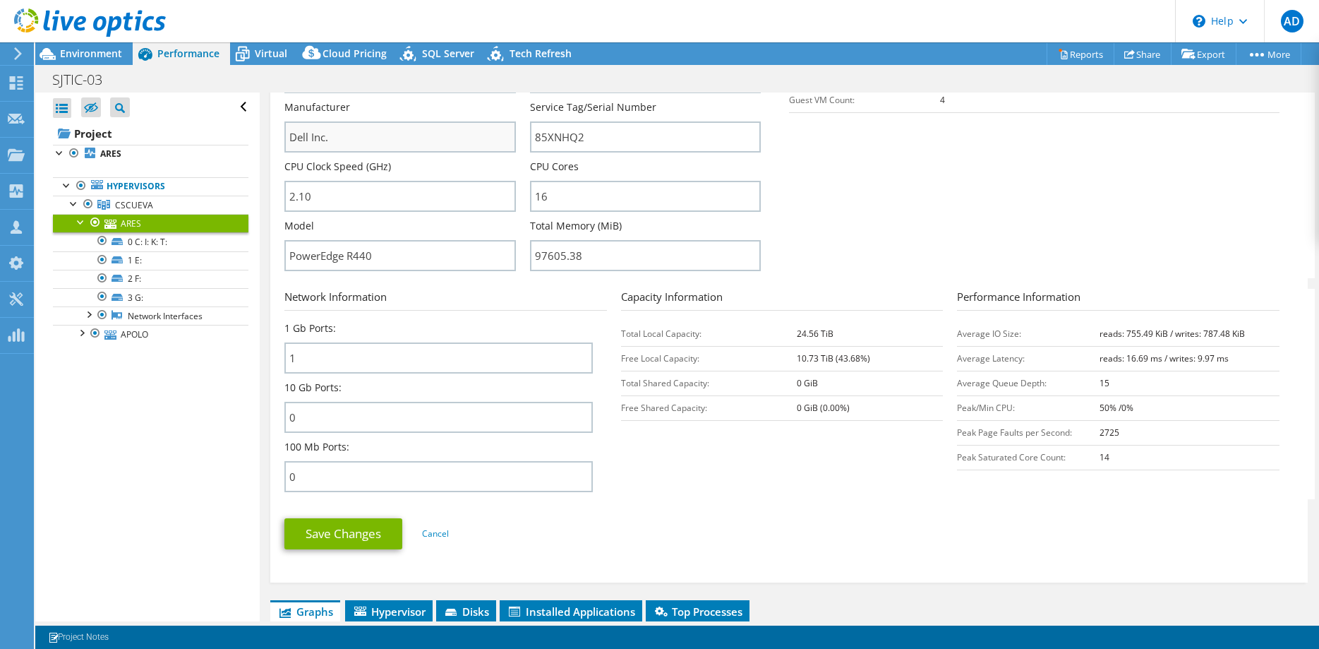
scroll to position [360, 0]
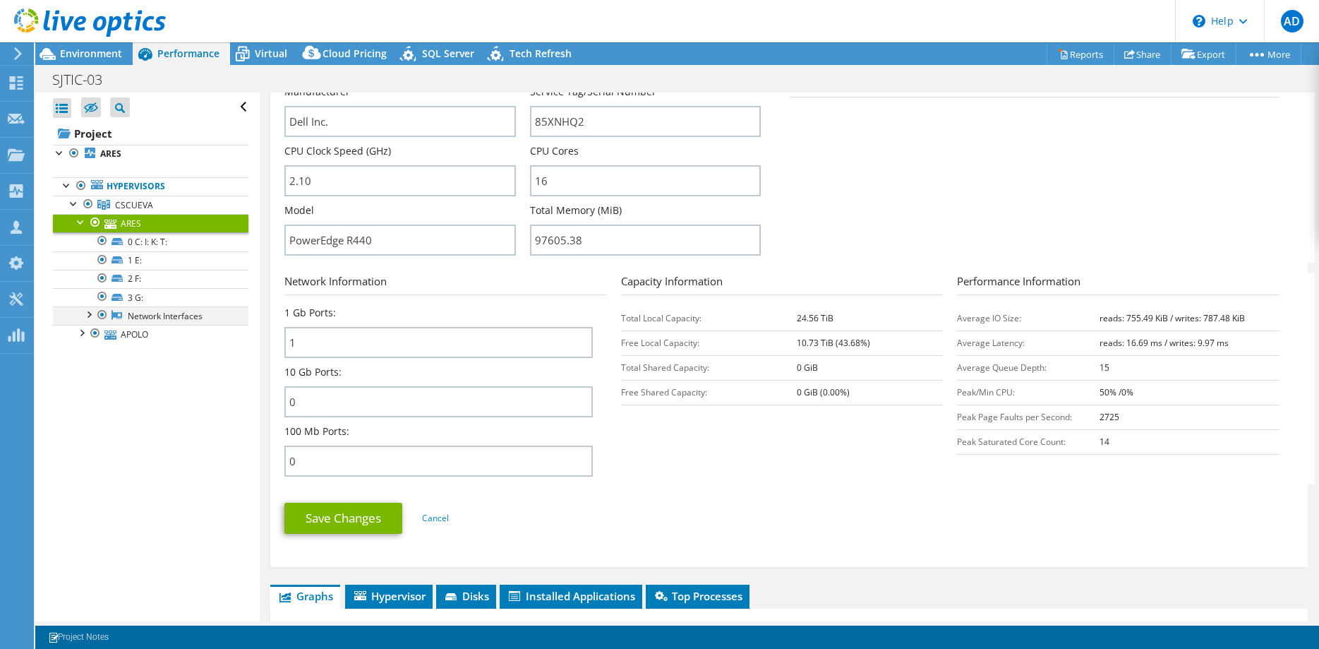
click at [90, 311] on div at bounding box center [88, 313] width 14 height 14
click at [160, 185] on link "Hypervisors" at bounding box center [150, 186] width 195 height 18
click at [193, 187] on link "Hypervisors" at bounding box center [150, 186] width 195 height 18
click at [95, 155] on link "ARES" at bounding box center [150, 154] width 195 height 18
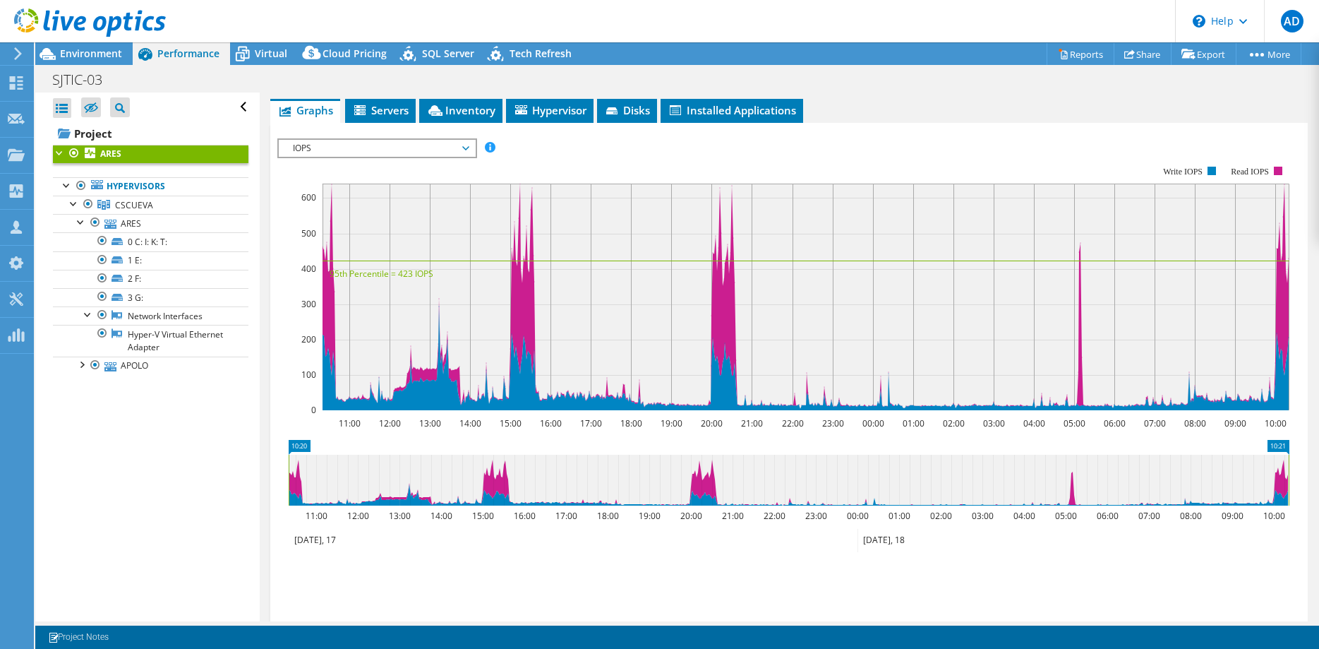
scroll to position [0, 0]
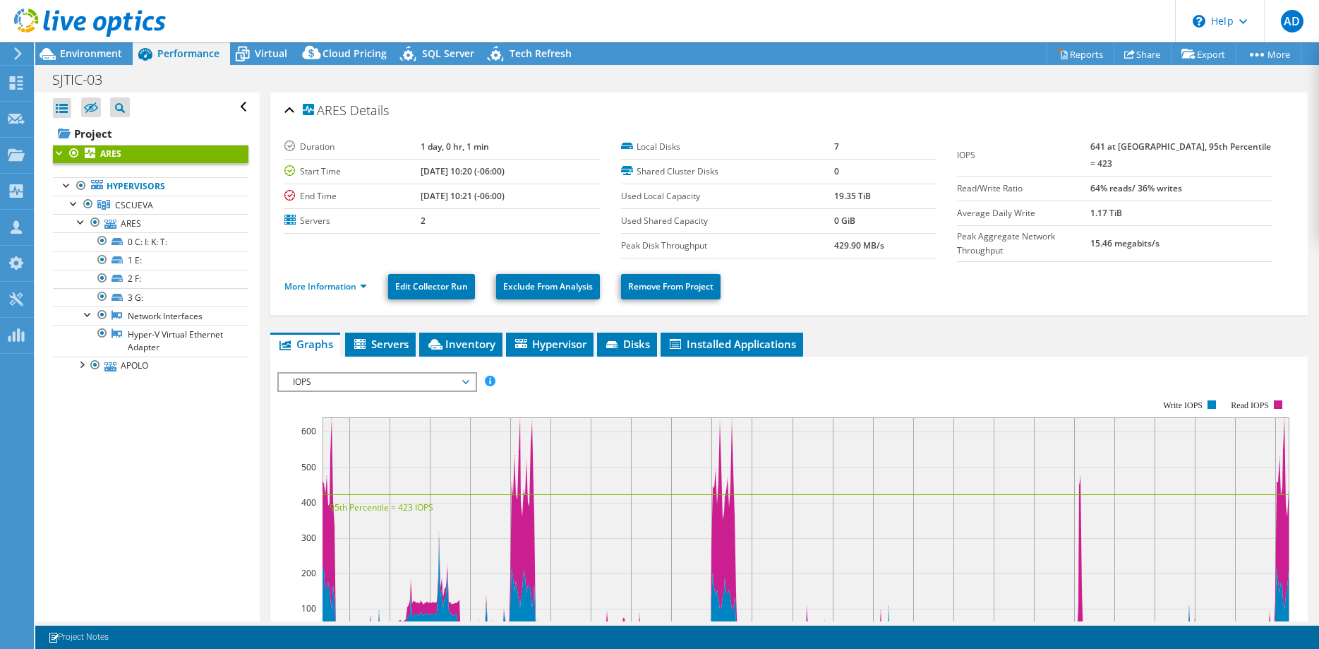
click at [354, 279] on li "More Information" at bounding box center [329, 287] width 91 height 16
click at [344, 280] on link "More Information" at bounding box center [325, 286] width 83 height 12
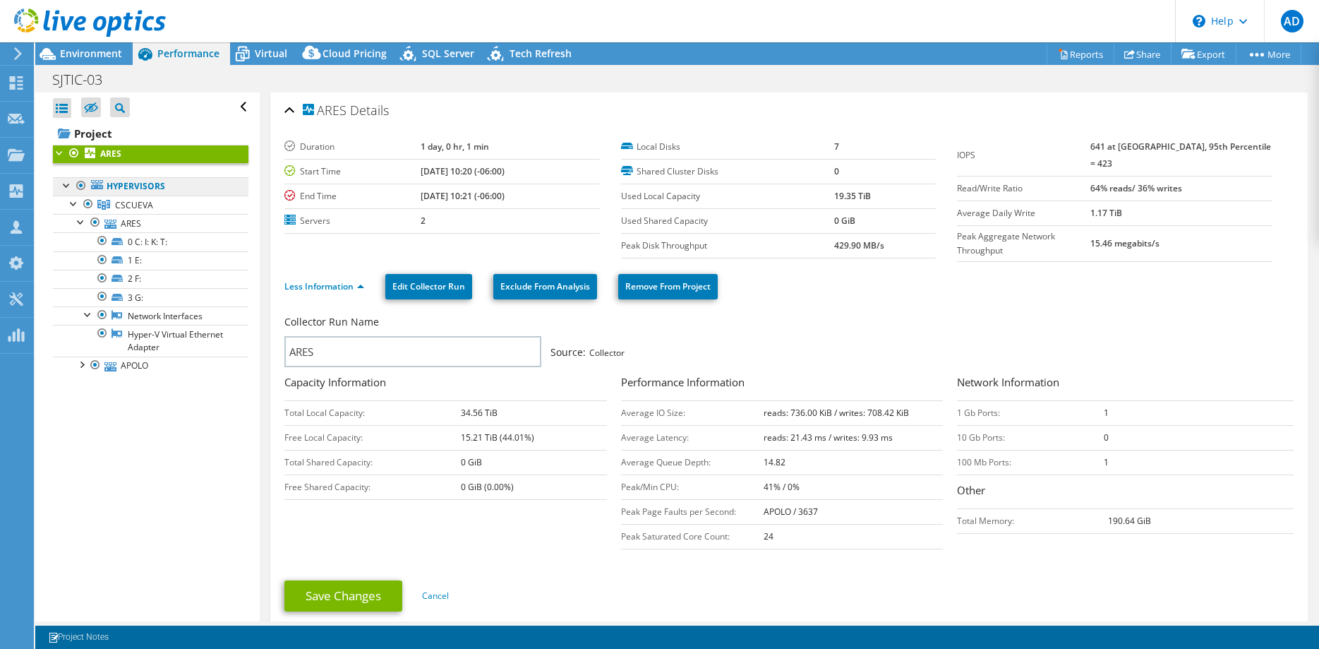
click at [217, 186] on link "Hypervisors" at bounding box center [150, 186] width 195 height 18
click at [160, 368] on link "APOLO" at bounding box center [150, 365] width 195 height 18
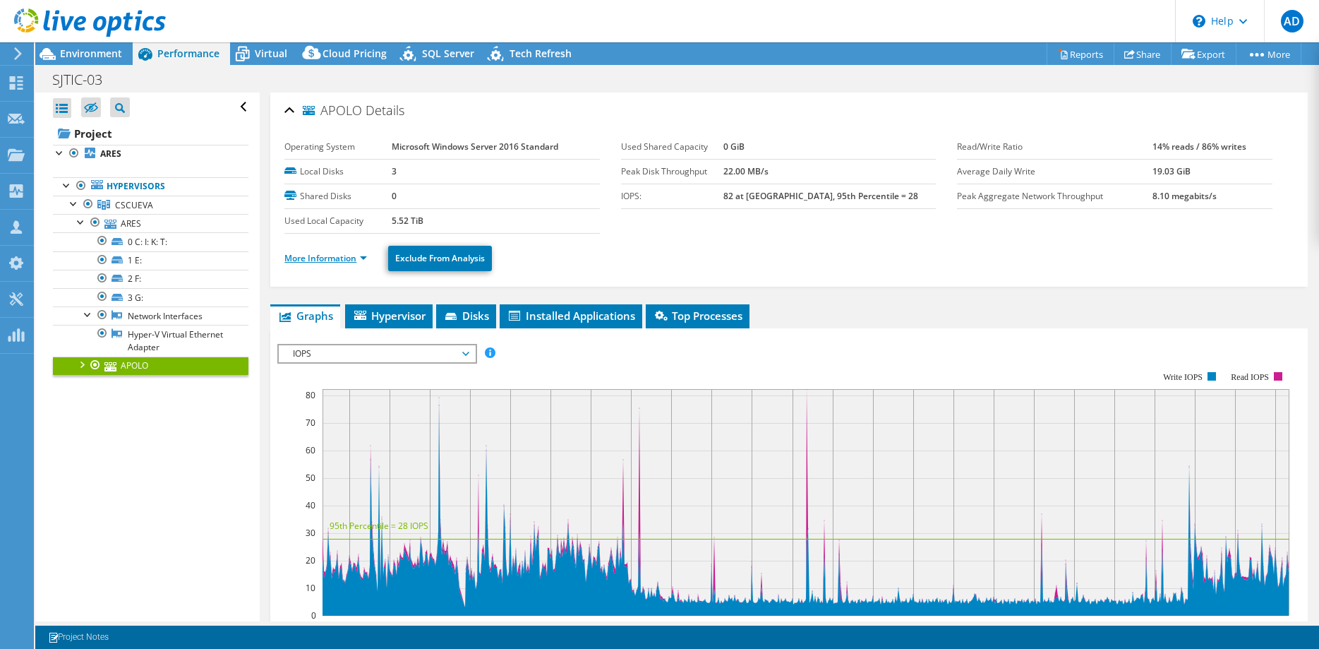
click at [342, 255] on link "More Information" at bounding box center [325, 258] width 83 height 12
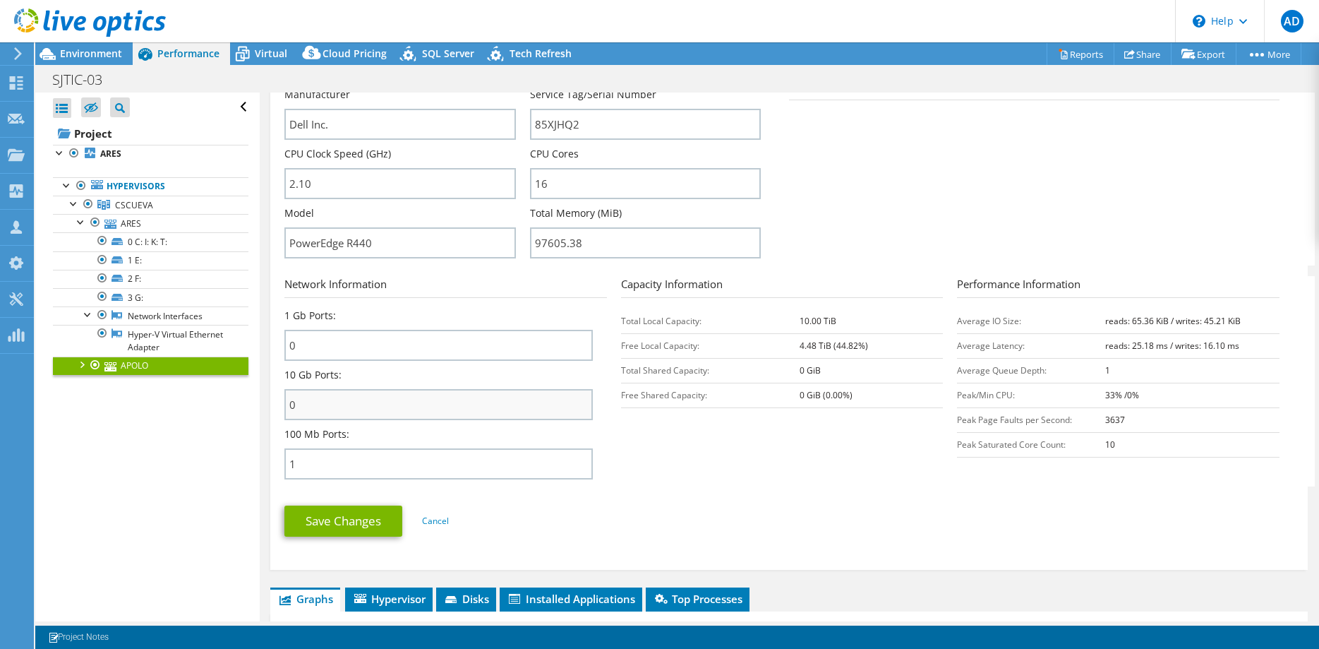
scroll to position [360, 0]
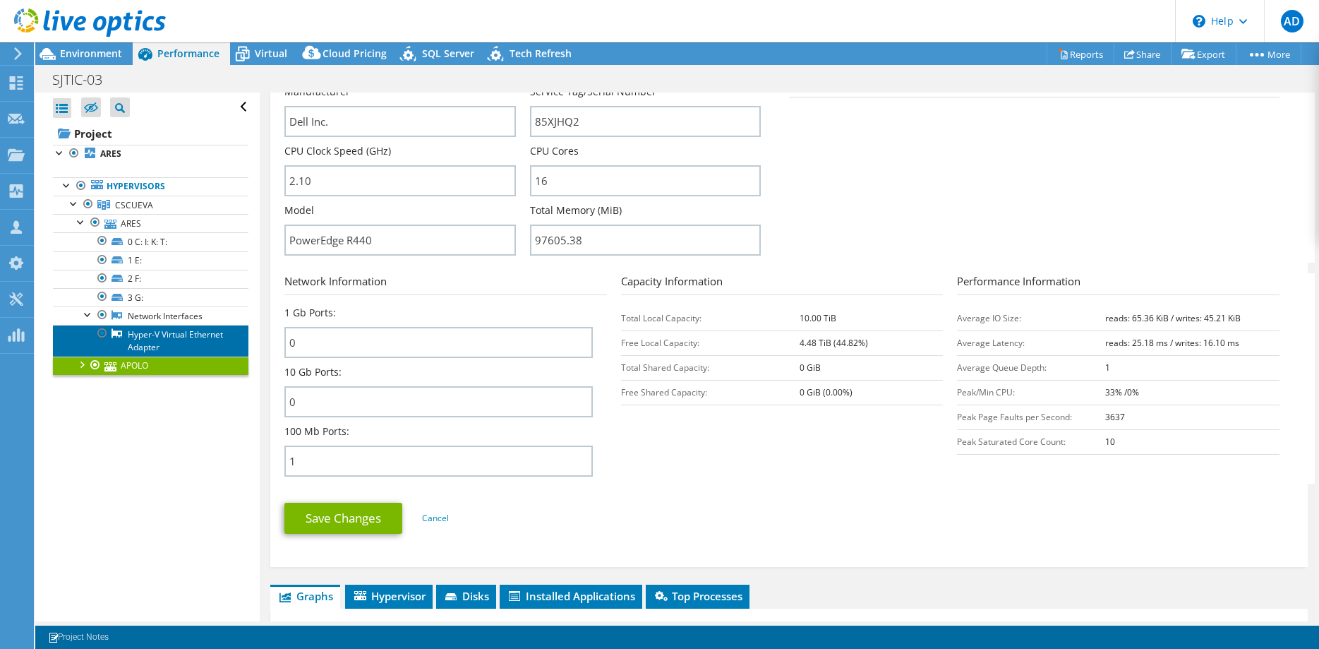
click at [171, 327] on link "Hyper-V Virtual Ethernet Adapter" at bounding box center [150, 340] width 195 height 31
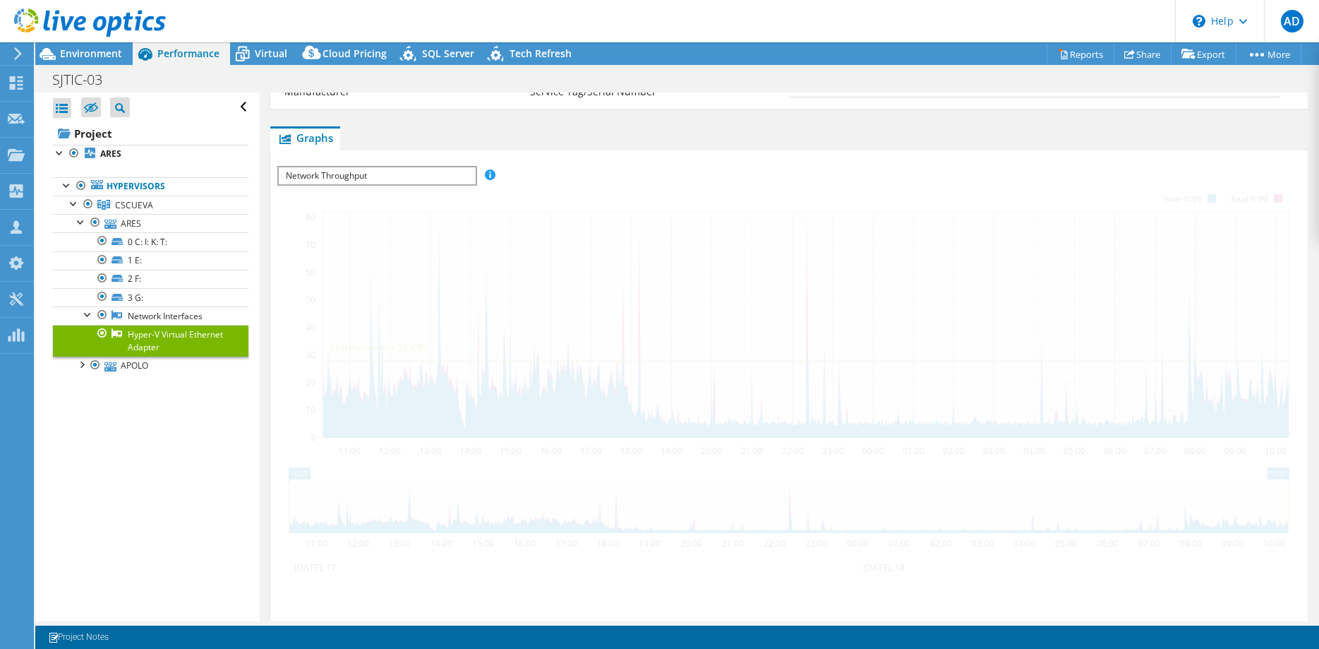
scroll to position [143, 0]
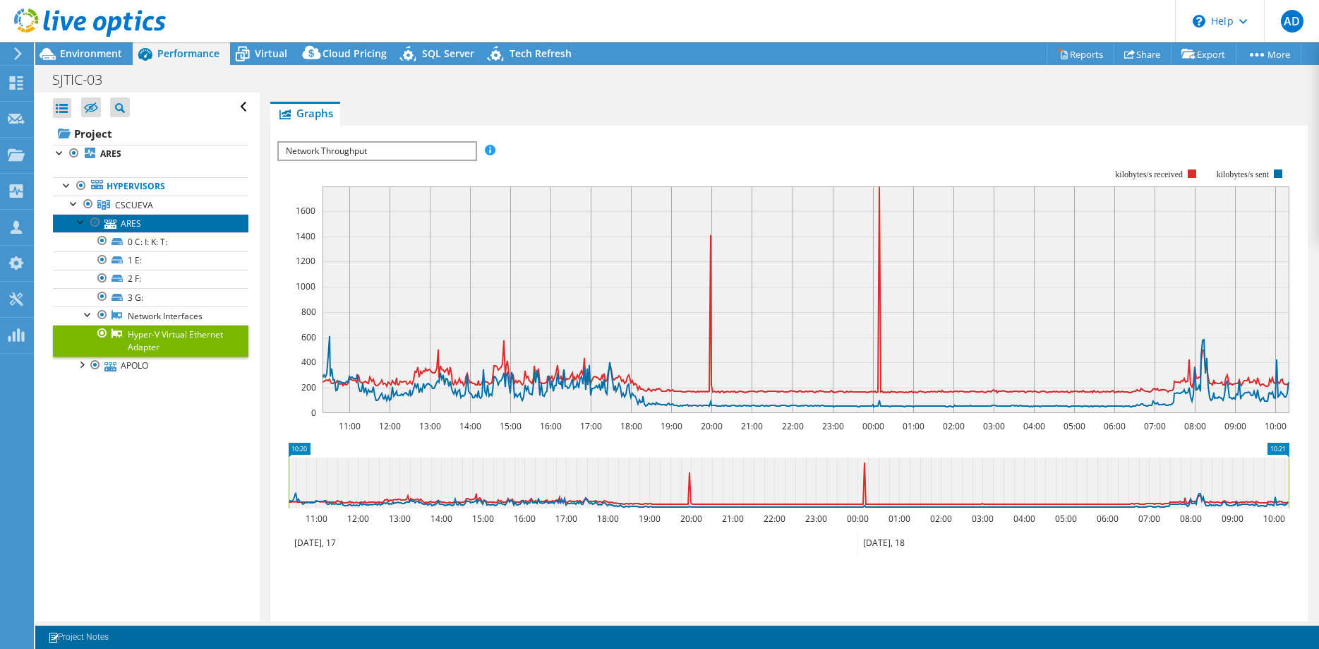
click at [128, 226] on link "ARES" at bounding box center [150, 223] width 195 height 18
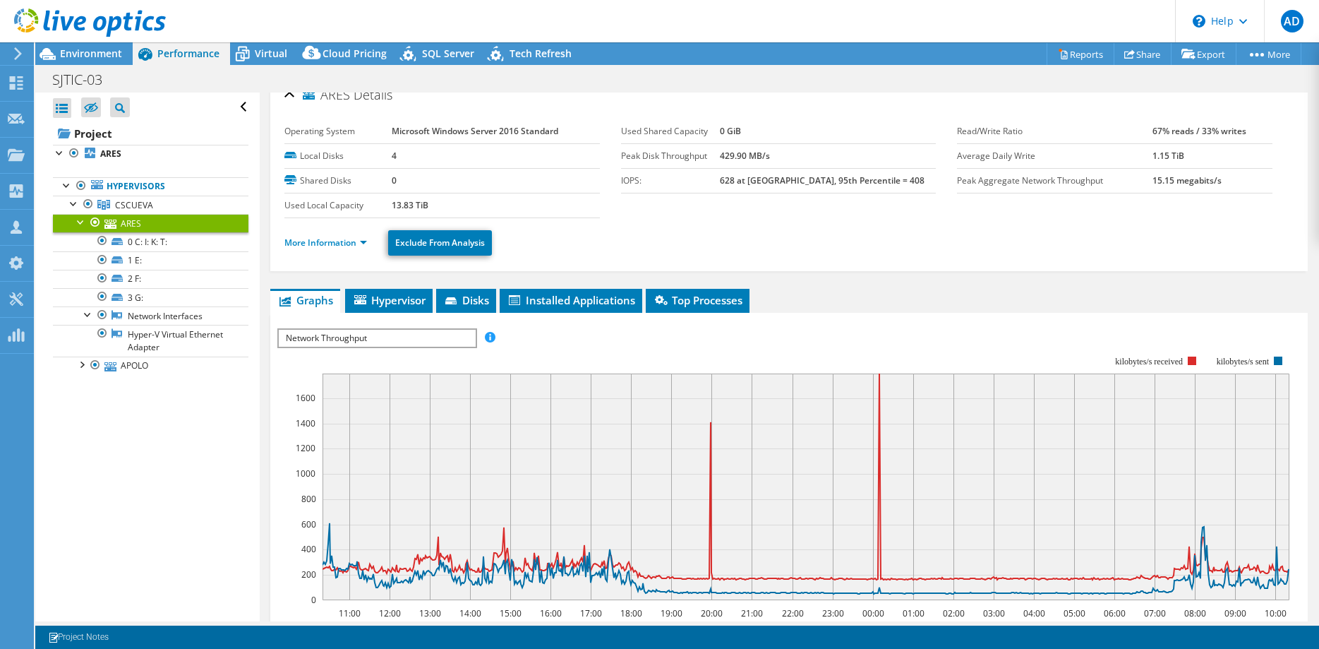
scroll to position [0, 0]
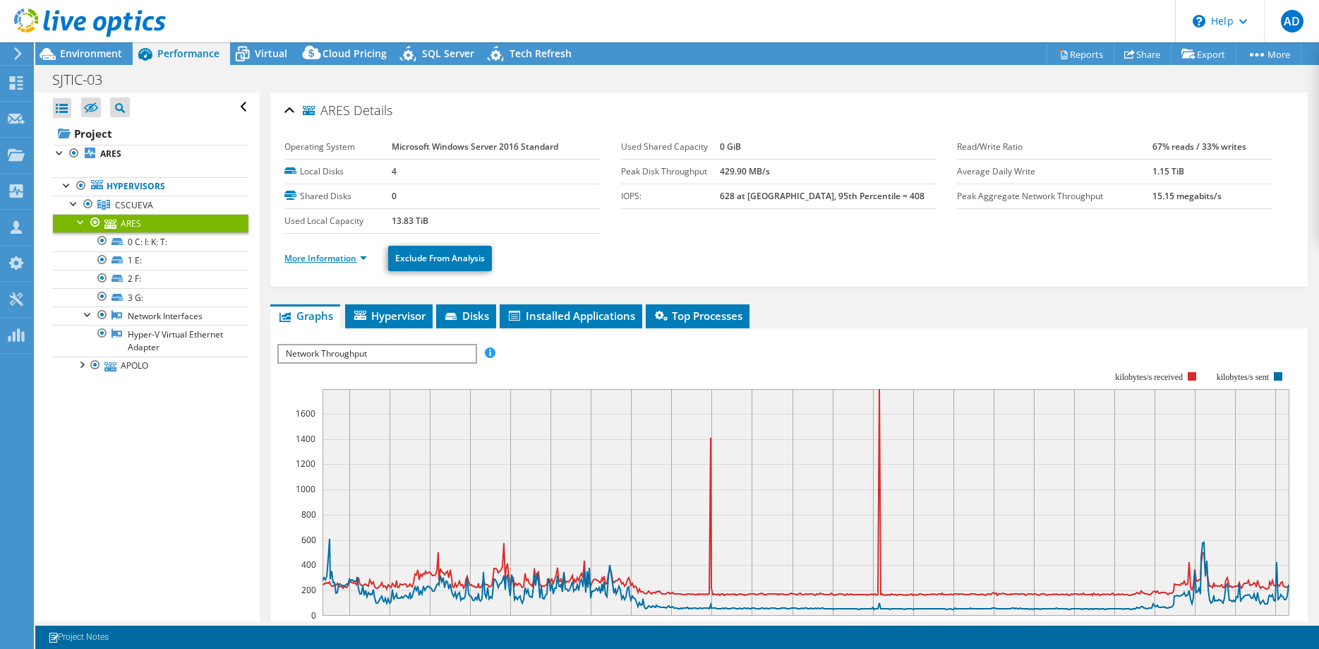
click at [337, 258] on link "More Information" at bounding box center [325, 258] width 83 height 12
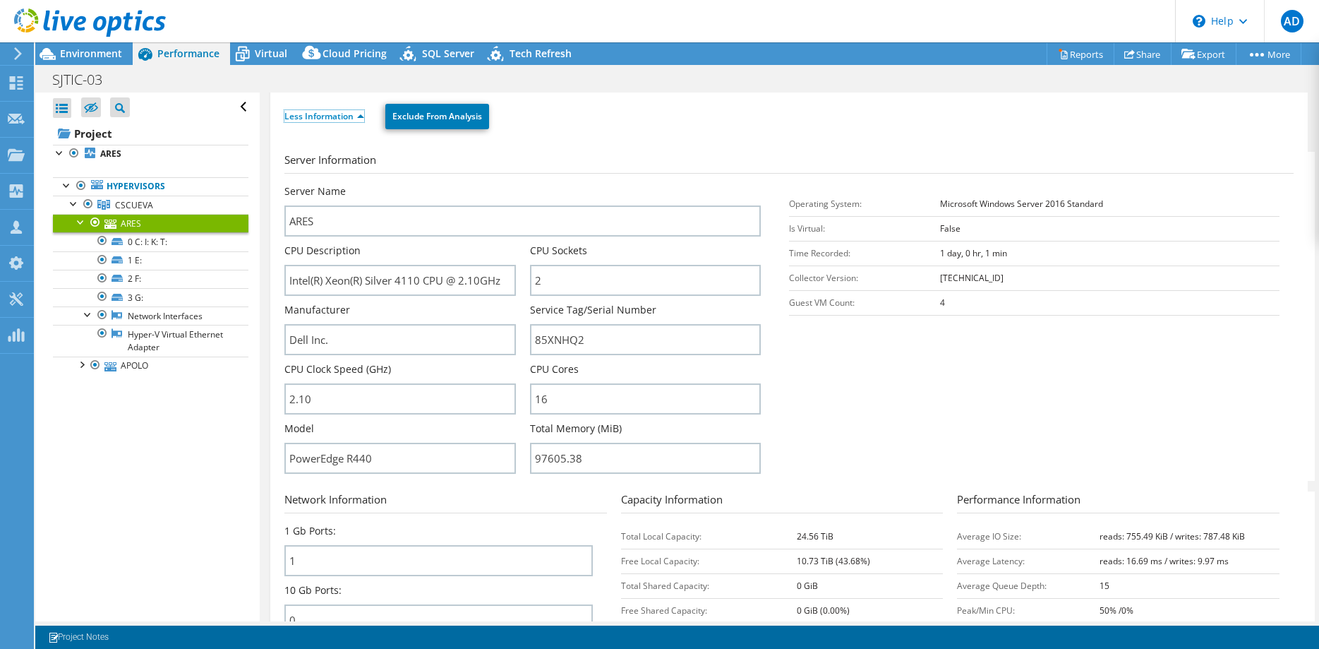
scroll to position [288, 0]
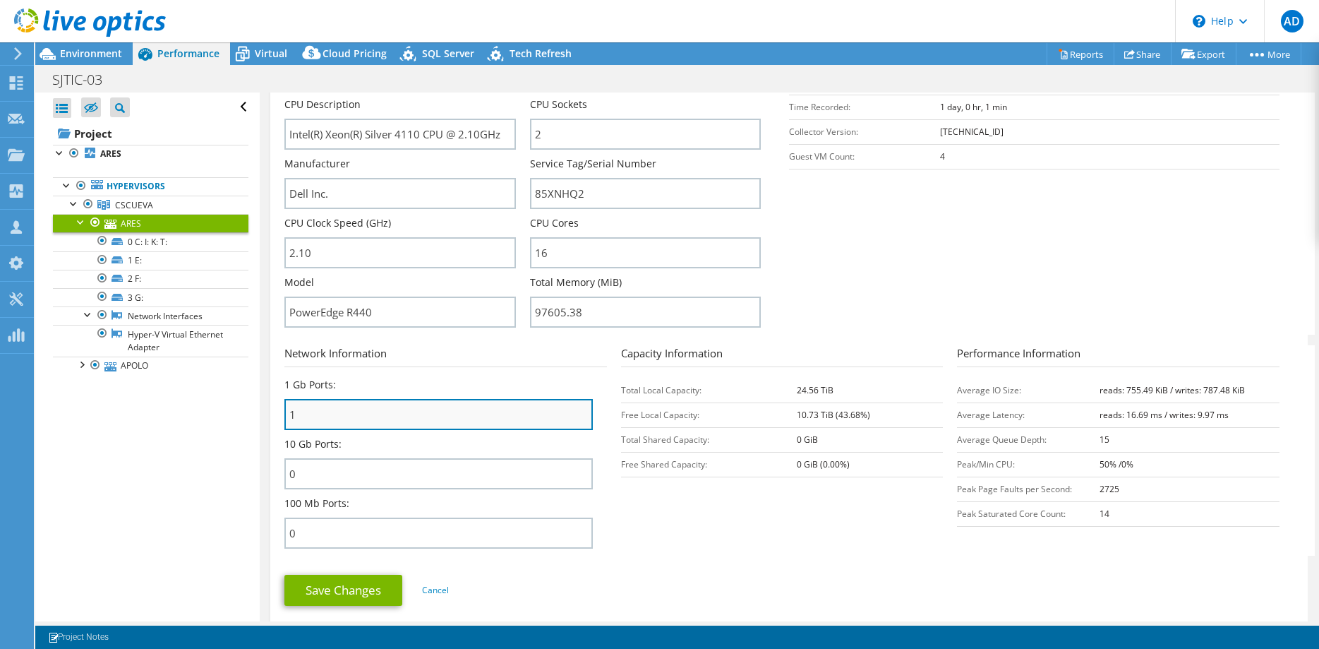
click at [308, 415] on input "1" at bounding box center [438, 414] width 308 height 31
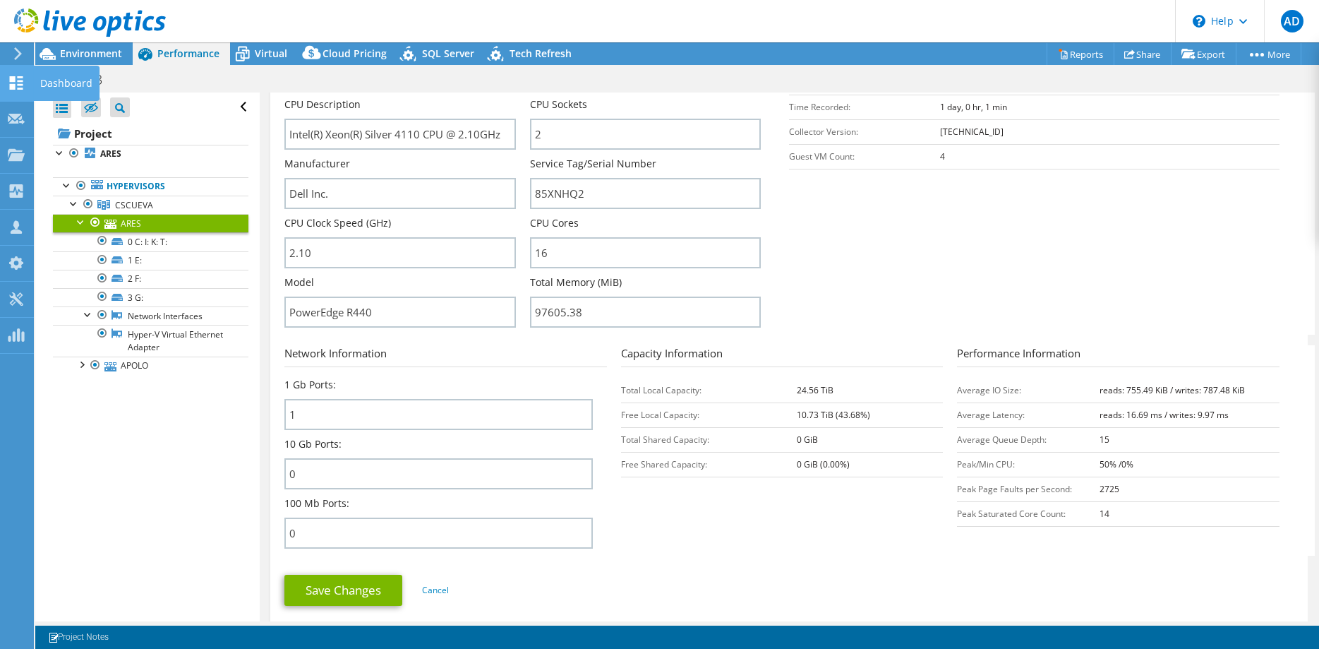
click at [11, 84] on icon at bounding box center [16, 82] width 17 height 13
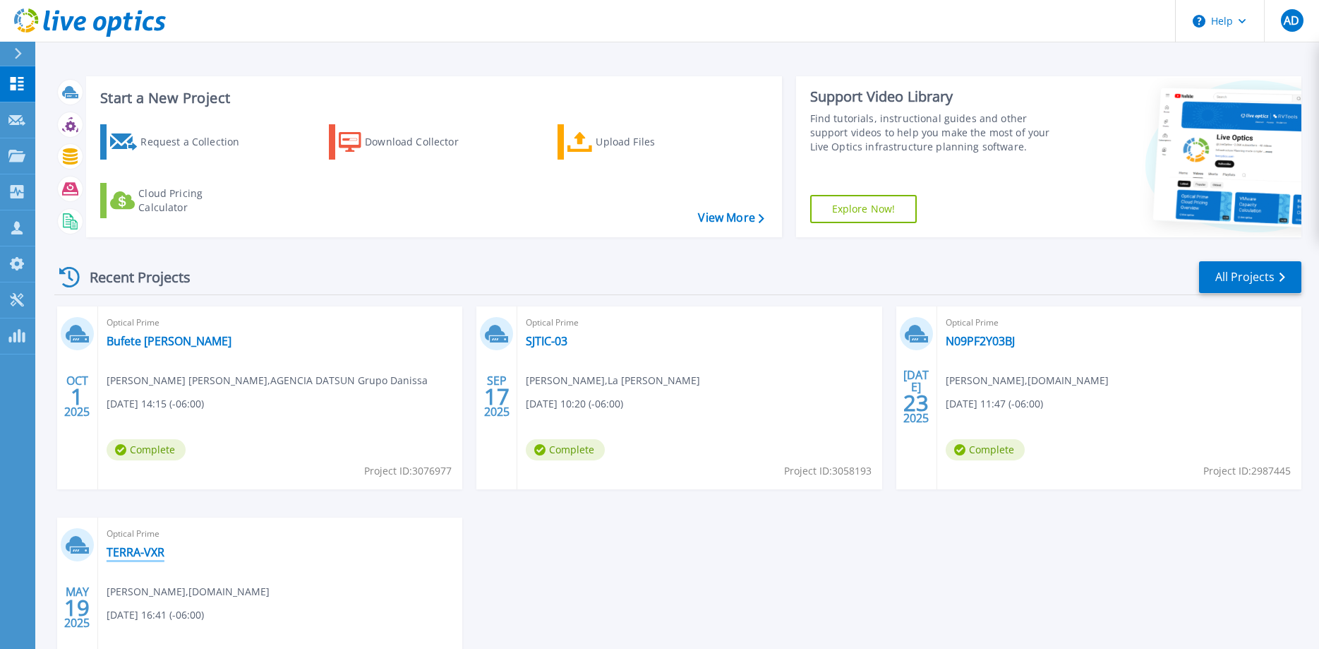
click at [150, 558] on link "TERRA-VXR" at bounding box center [136, 552] width 58 height 14
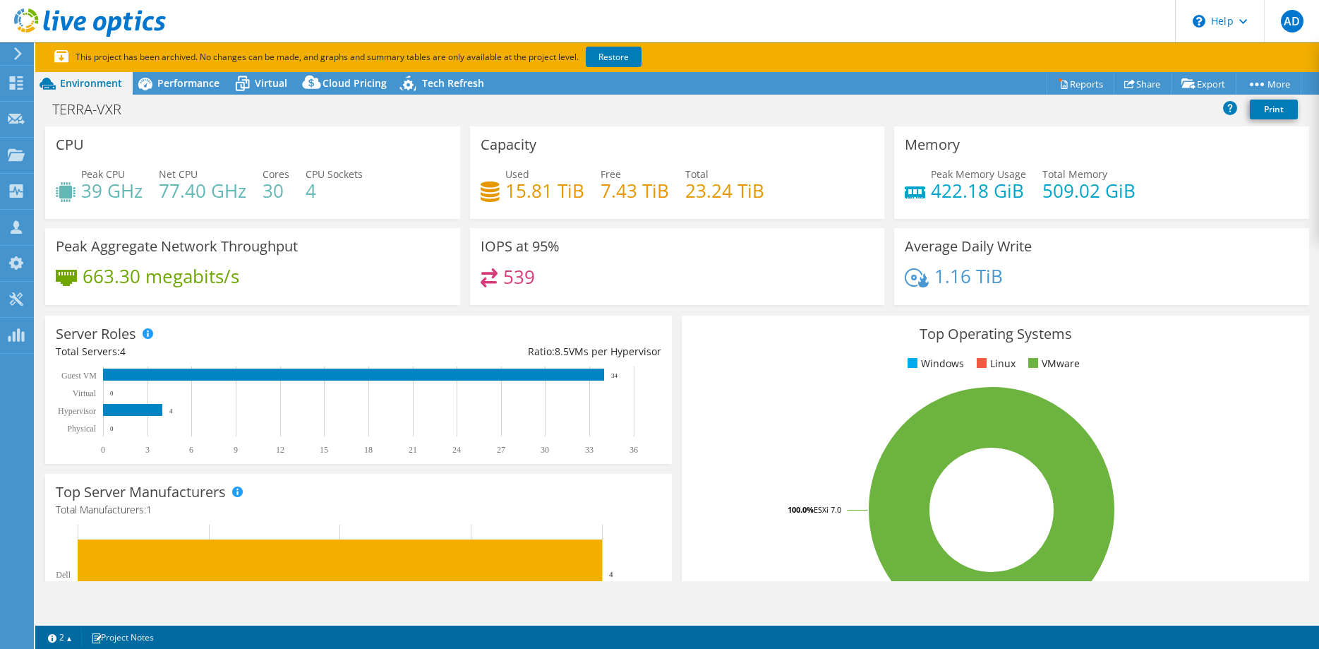
select select "USD"
click at [176, 86] on span "Performance" at bounding box center [188, 82] width 62 height 13
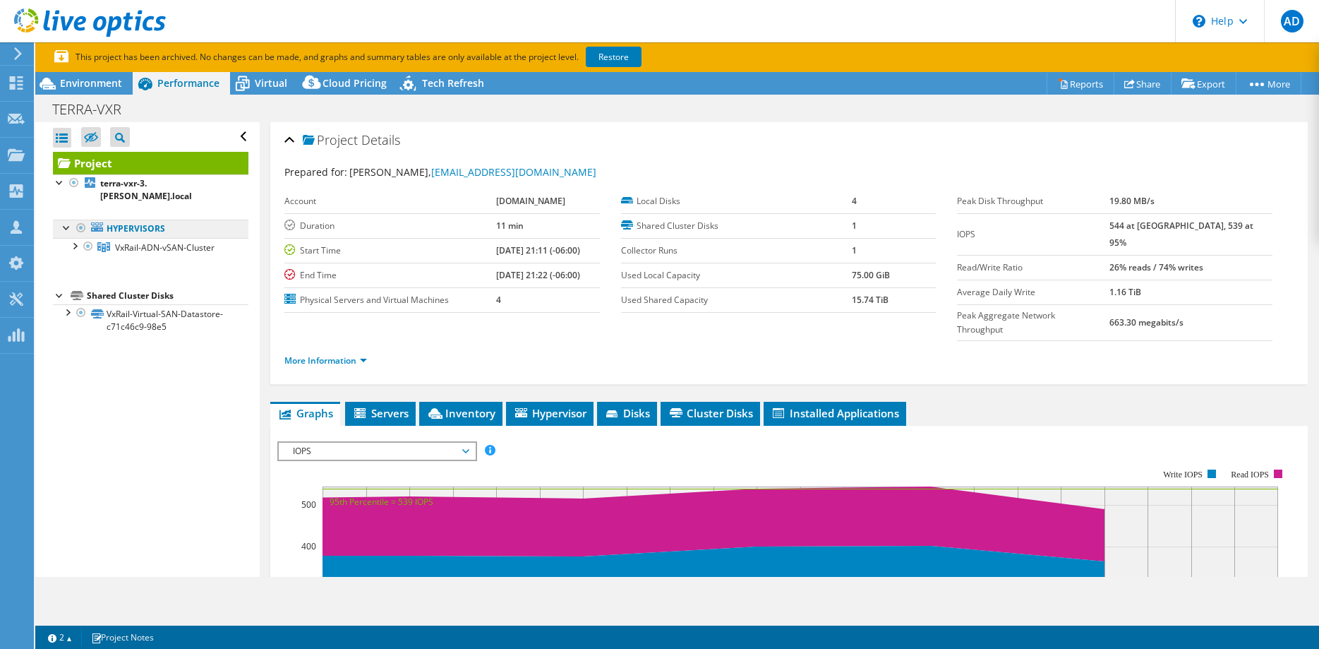
click at [200, 219] on link "Hypervisors" at bounding box center [150, 228] width 195 height 18
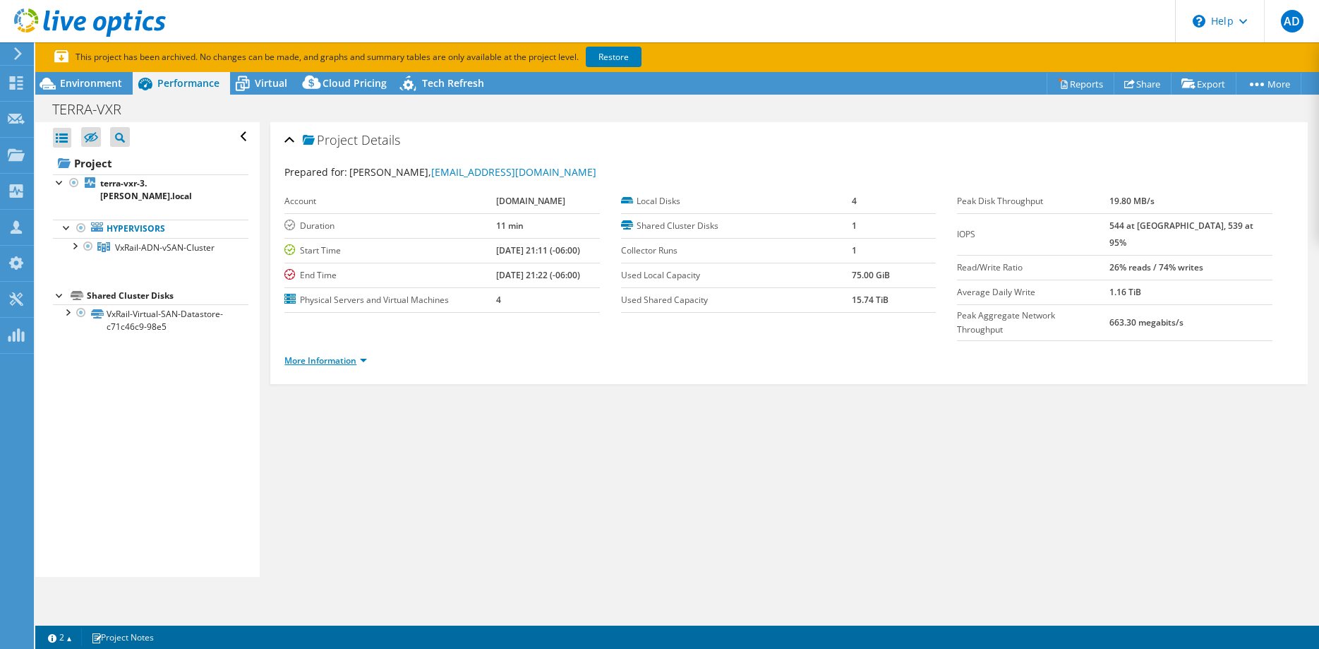
click at [349, 354] on link "More Information" at bounding box center [325, 360] width 83 height 12
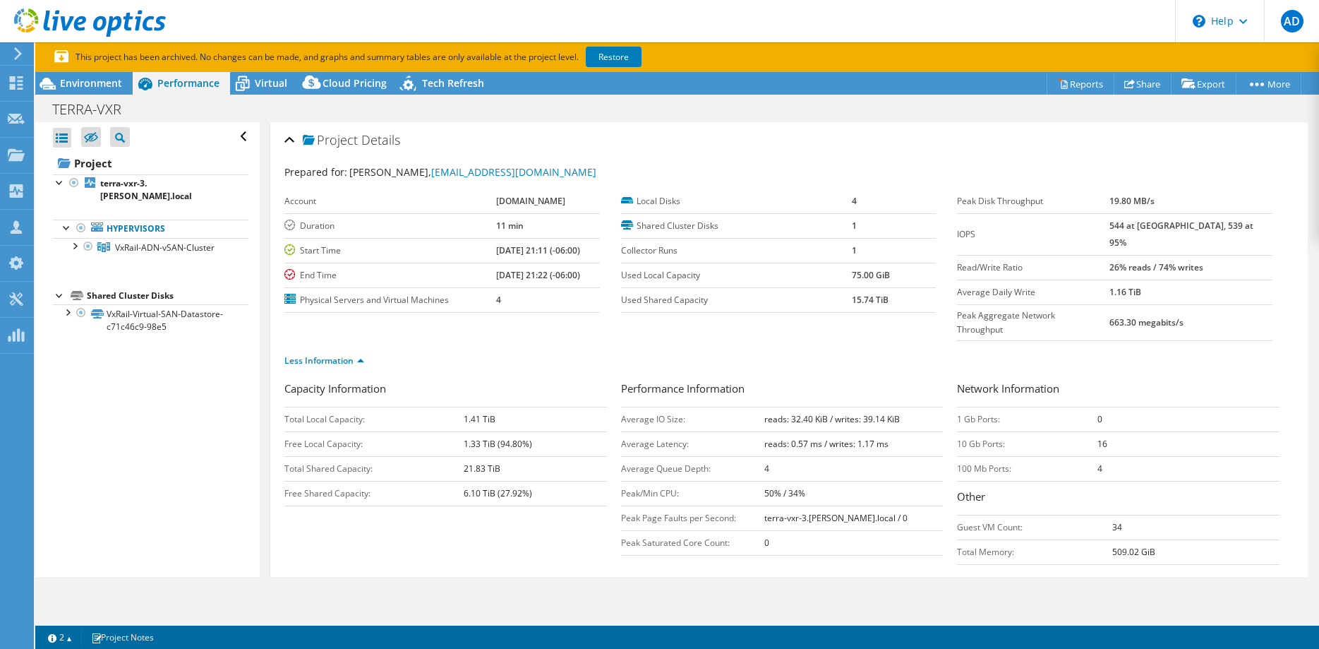
click at [354, 353] on li "Less Information" at bounding box center [328, 361] width 88 height 16
click at [198, 241] on span "VxRail-ADN-vSAN-Cluster" at bounding box center [165, 247] width 100 height 12
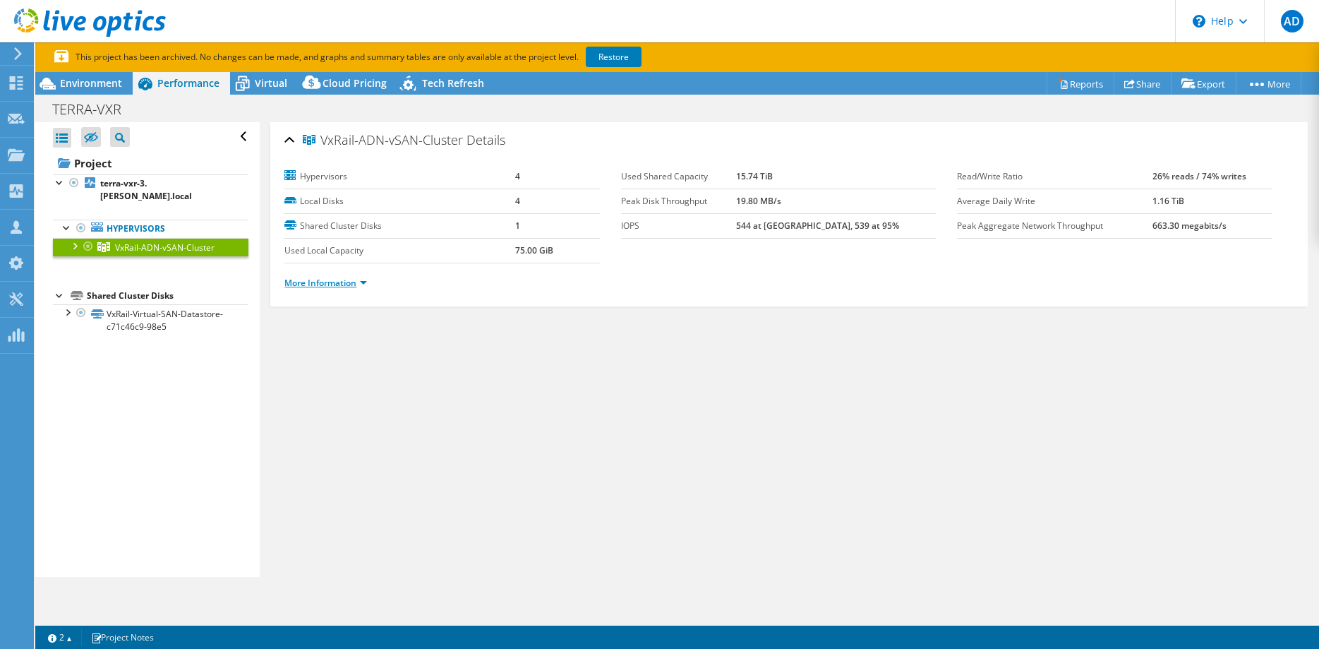
click at [351, 282] on link "More Information" at bounding box center [325, 283] width 83 height 12
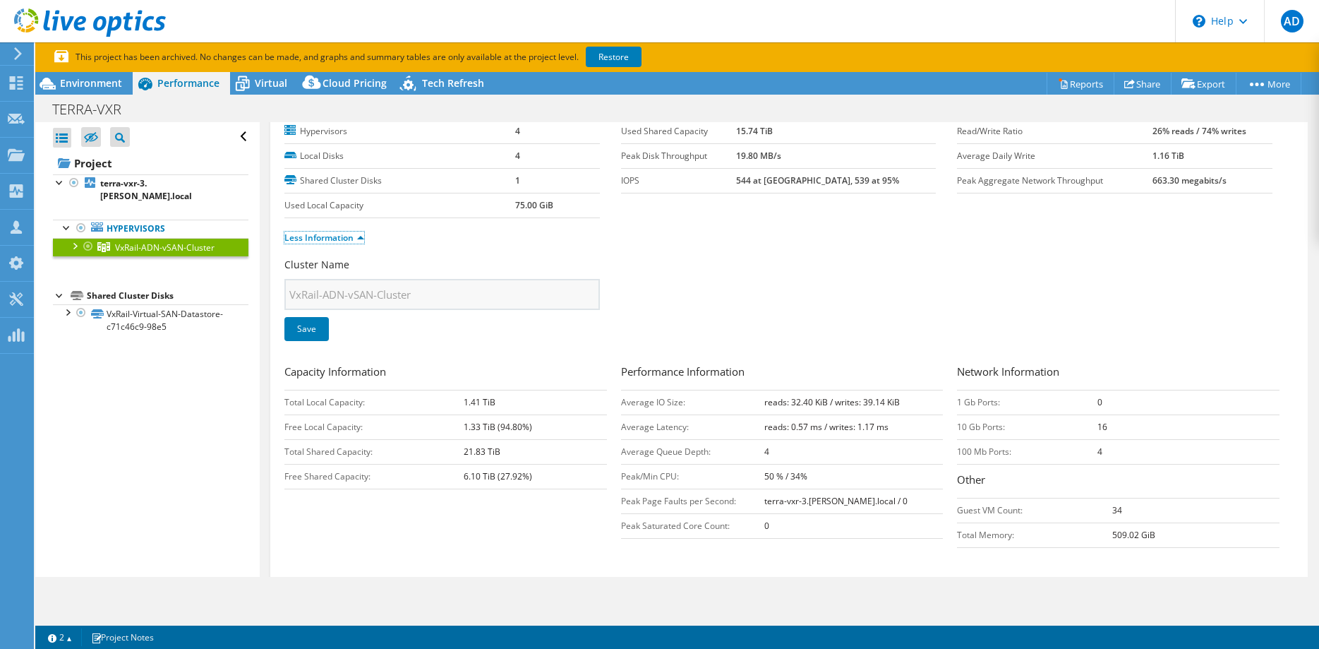
scroll to position [72, 0]
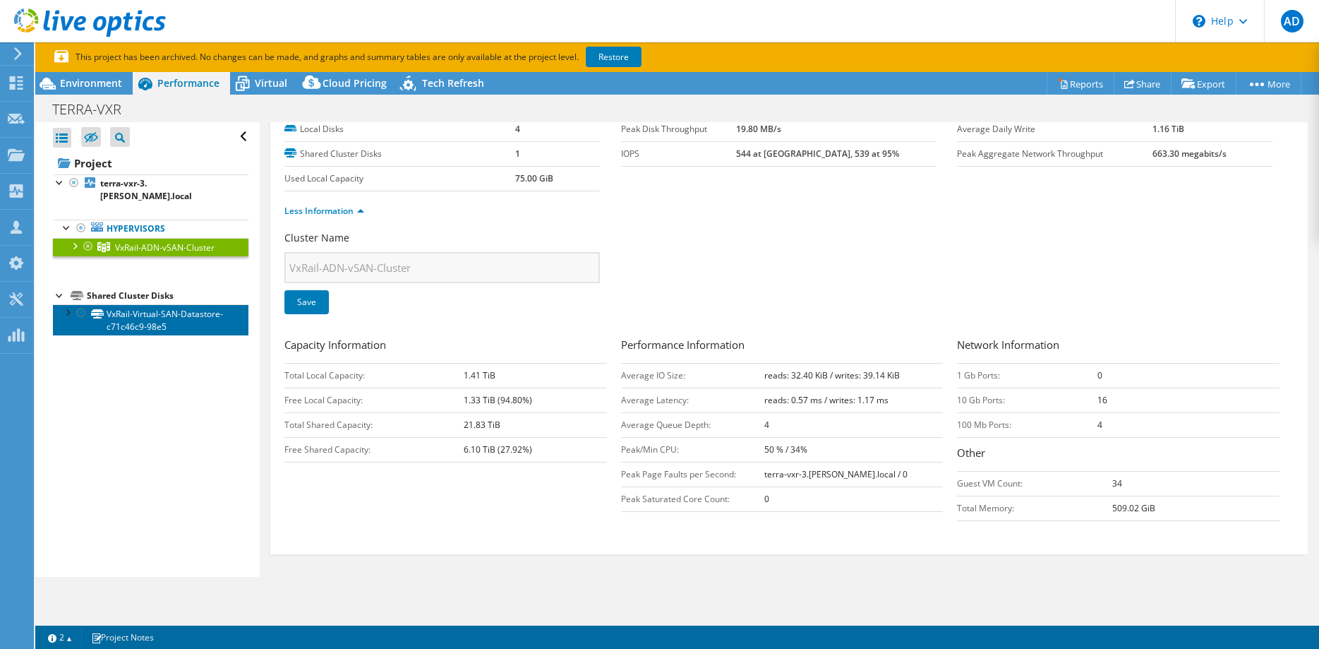
click at [167, 304] on link "VxRail-Virtual-SAN-Datastore-c71c46c9-98e5" at bounding box center [150, 319] width 195 height 31
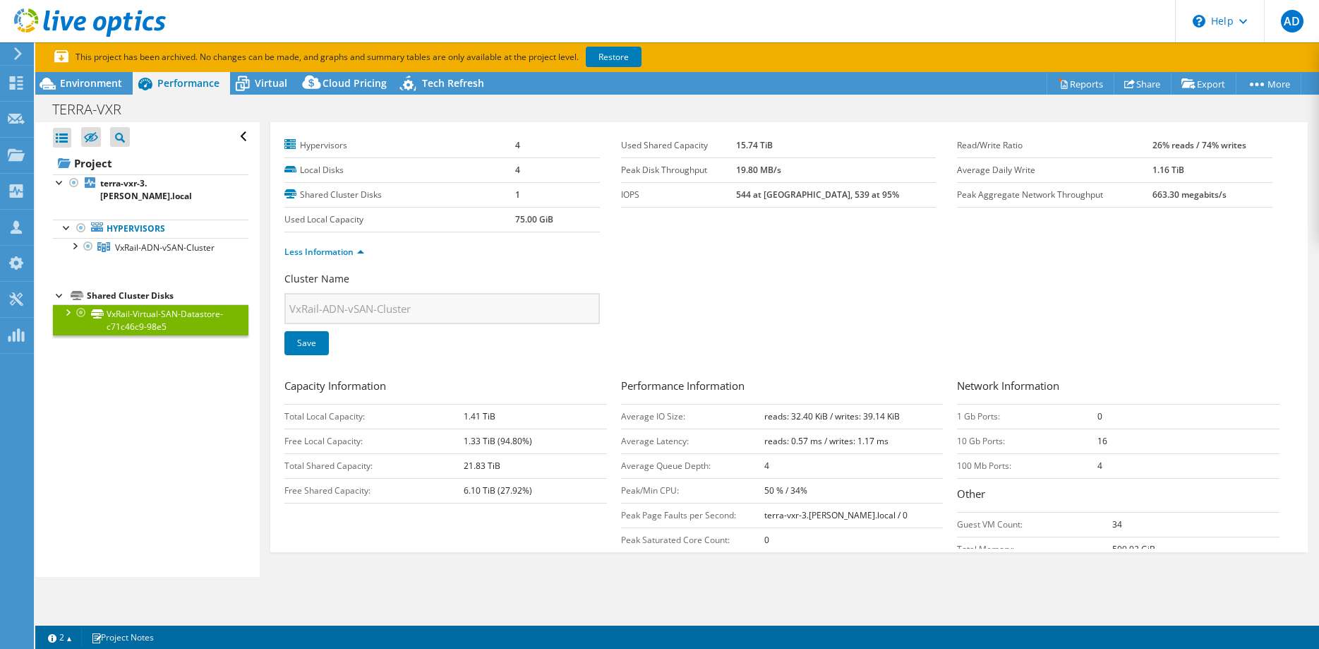
scroll to position [0, 0]
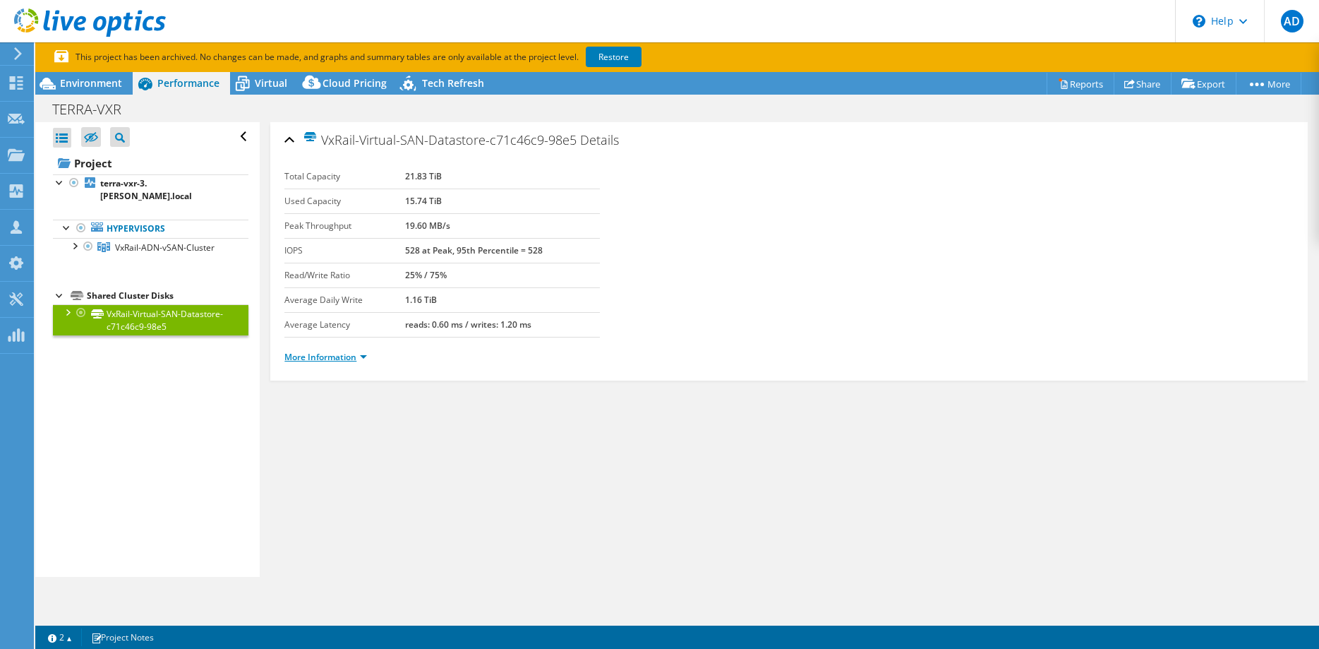
click at [339, 355] on link "More Information" at bounding box center [325, 357] width 83 height 12
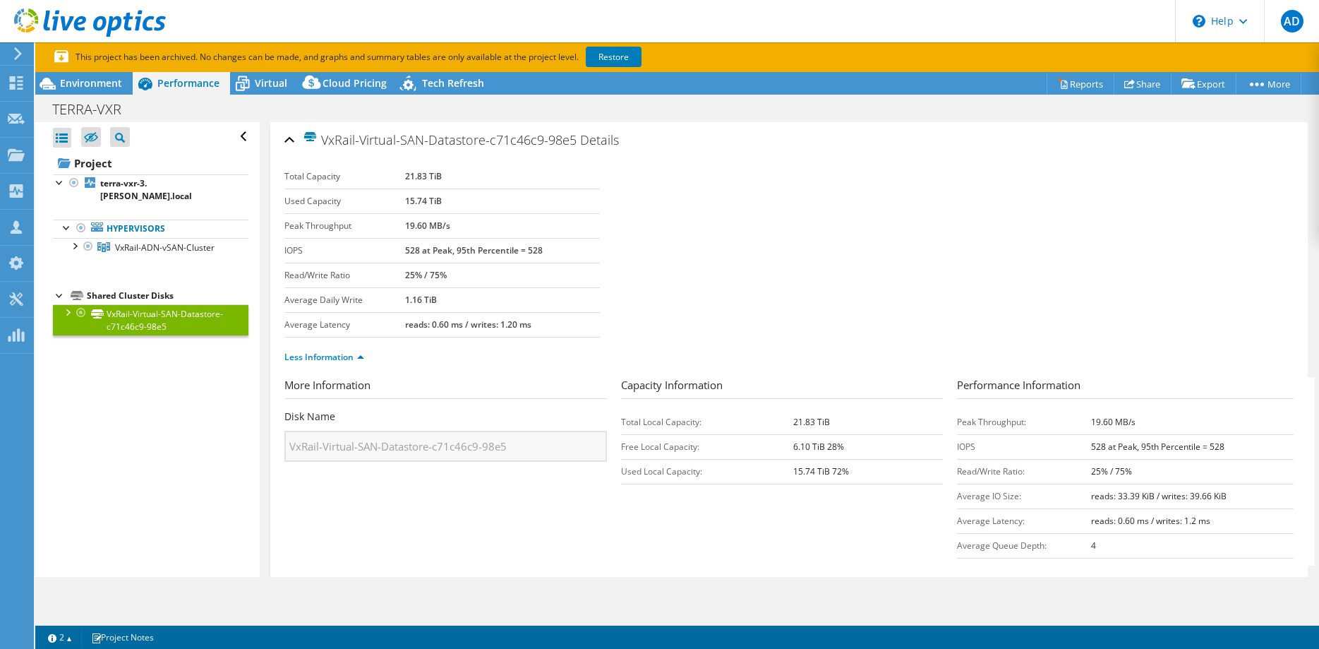
click at [175, 205] on ul "Hypervisors VxRail-ADN-vSAN-Cluster terra-vxr-3.[PERSON_NAME].local" at bounding box center [150, 237] width 195 height 65
click at [188, 189] on b "terra-vxr-3.[PERSON_NAME].local" at bounding box center [146, 189] width 92 height 25
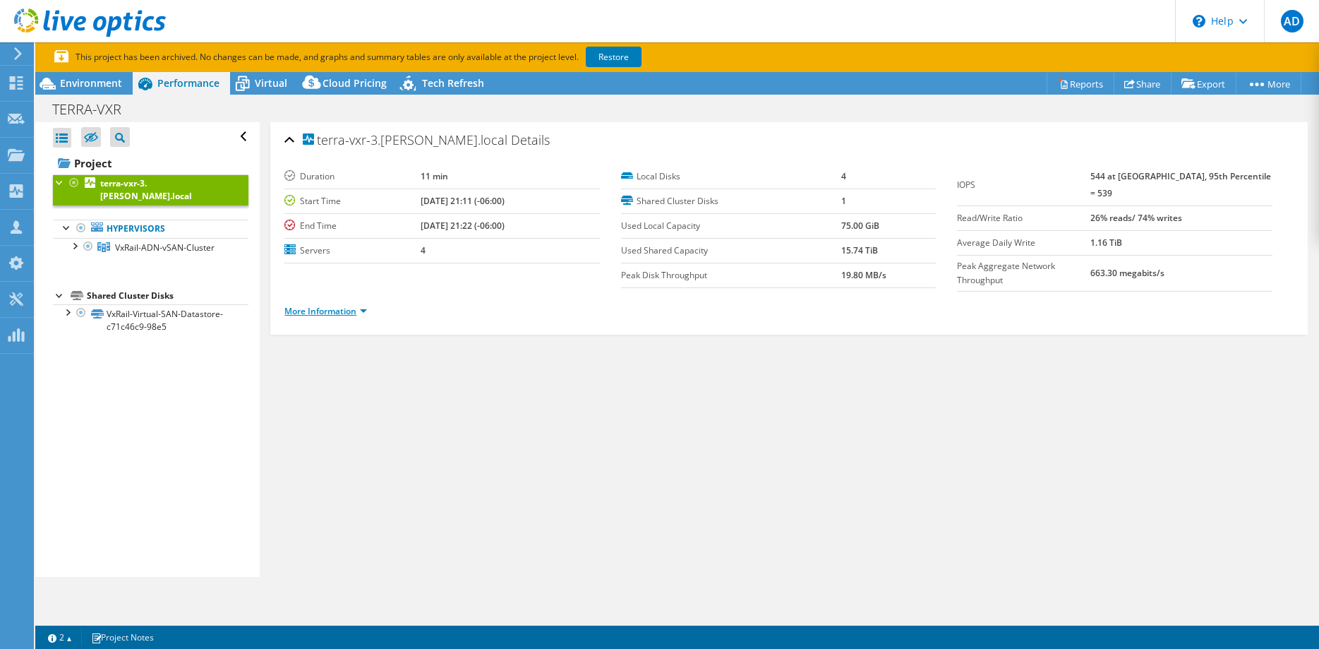
click at [339, 310] on link "More Information" at bounding box center [325, 311] width 83 height 12
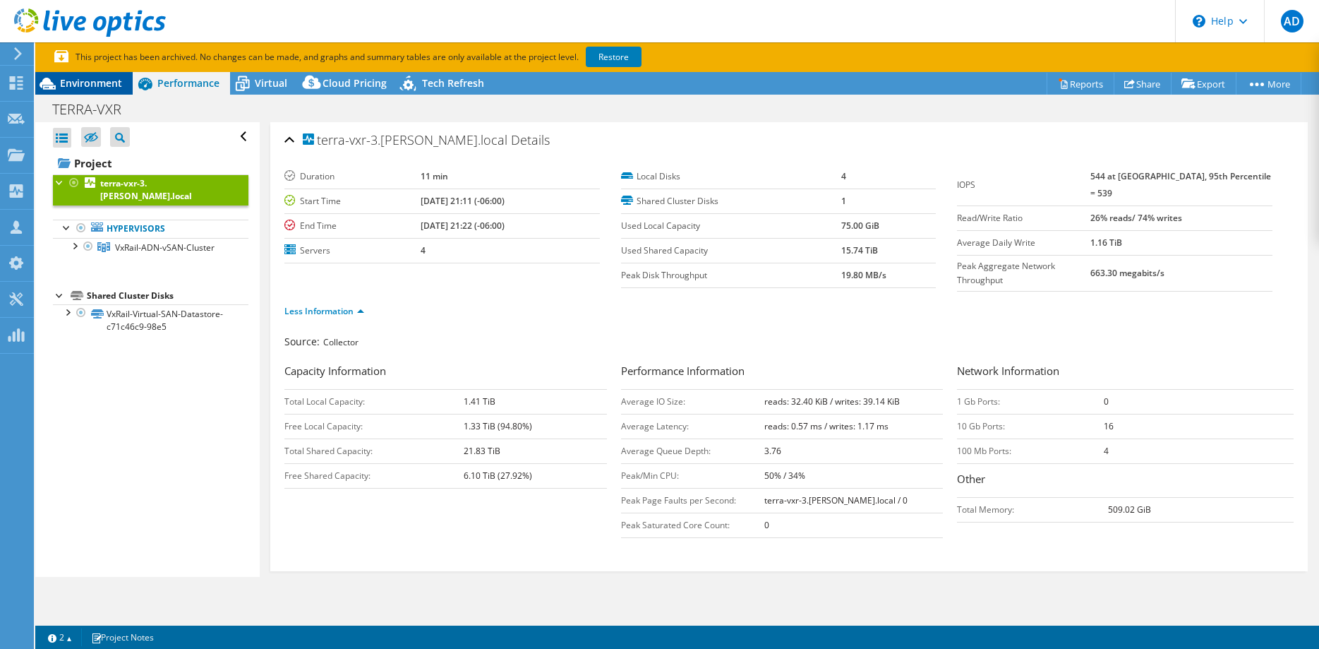
click at [88, 85] on span "Environment" at bounding box center [91, 82] width 62 height 13
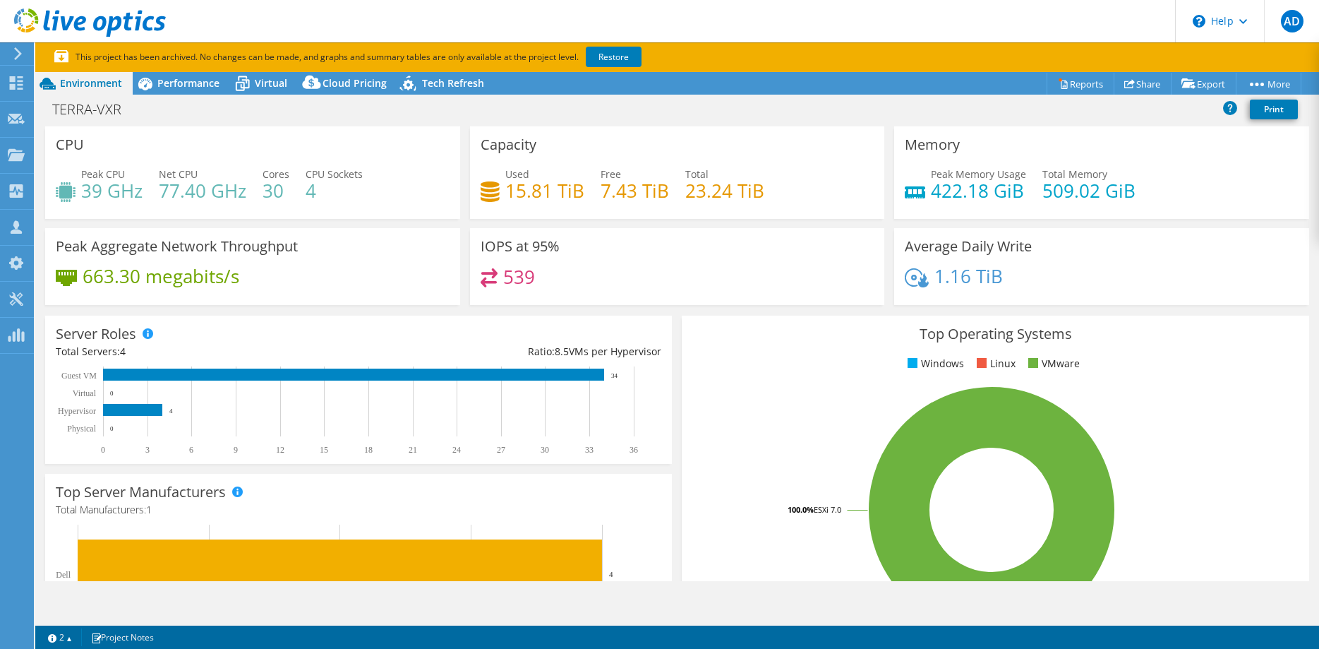
click at [169, 258] on div "Peak Aggregate Network Throughput 663.30 megabits/s" at bounding box center [252, 266] width 415 height 77
click at [184, 89] on span "Performance" at bounding box center [188, 82] width 62 height 13
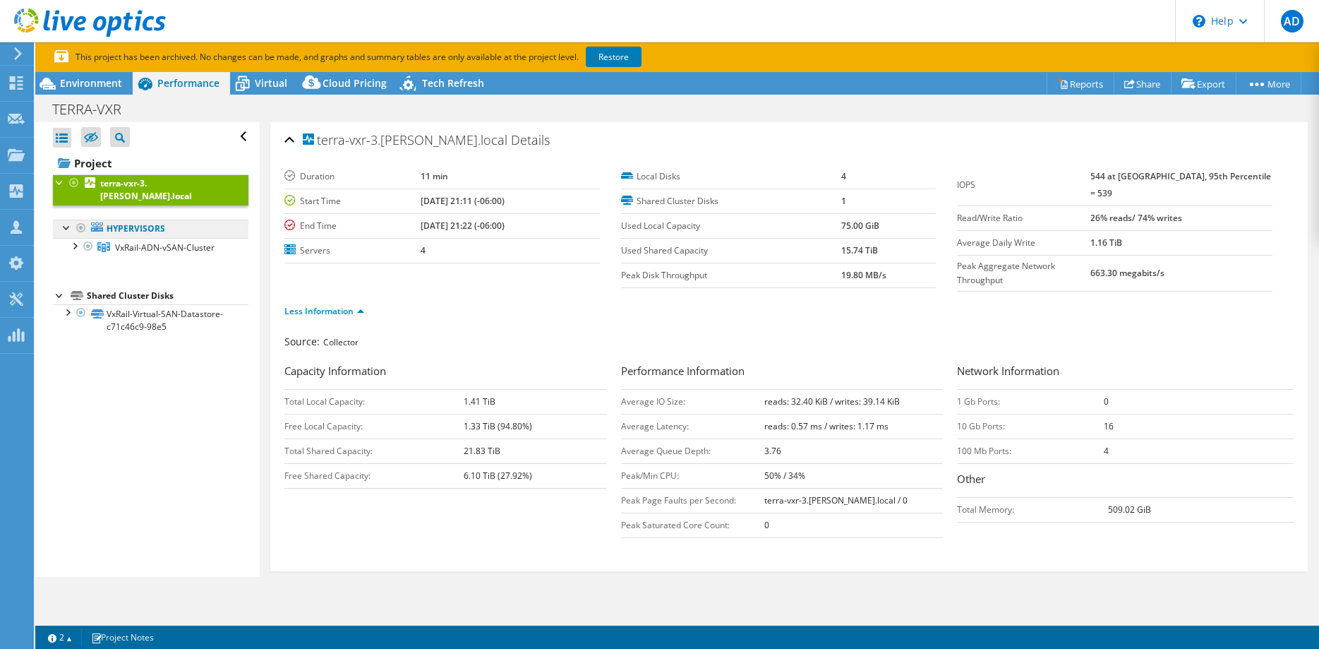
click at [121, 219] on link "Hypervisors" at bounding box center [150, 228] width 195 height 18
click at [162, 243] on link "VxRail-ADN-vSAN-Cluster" at bounding box center [150, 247] width 195 height 18
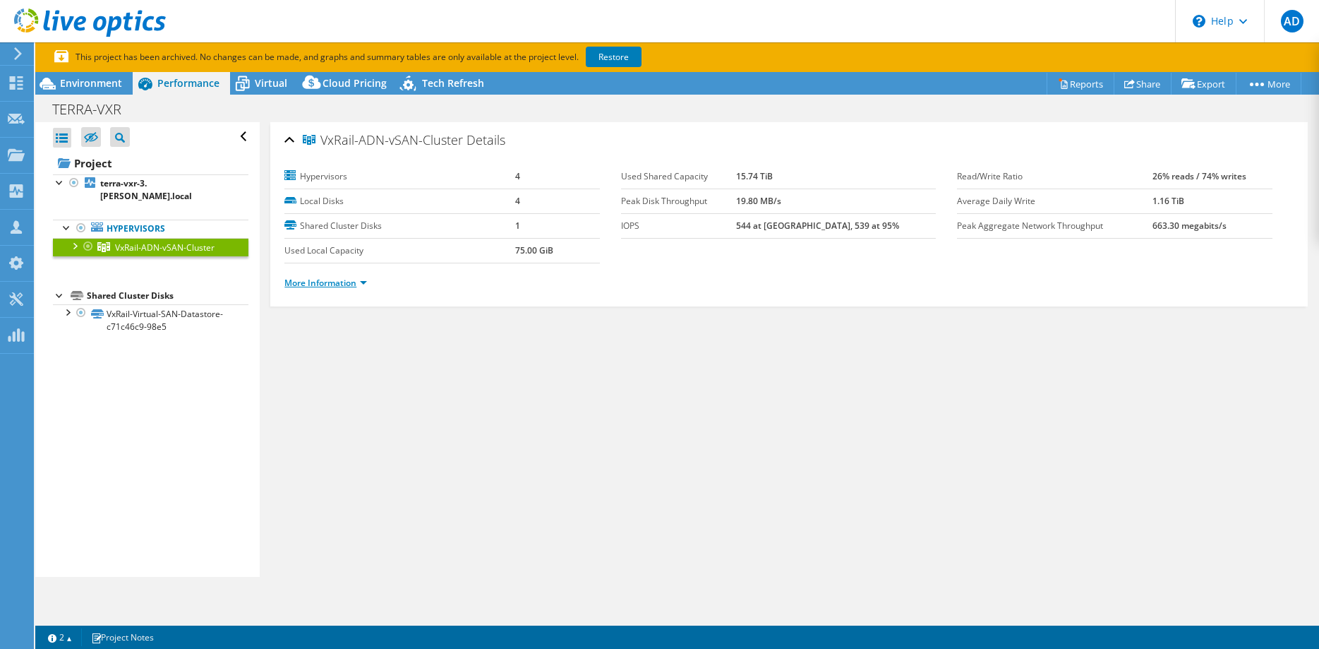
click at [347, 287] on link "More Information" at bounding box center [325, 283] width 83 height 12
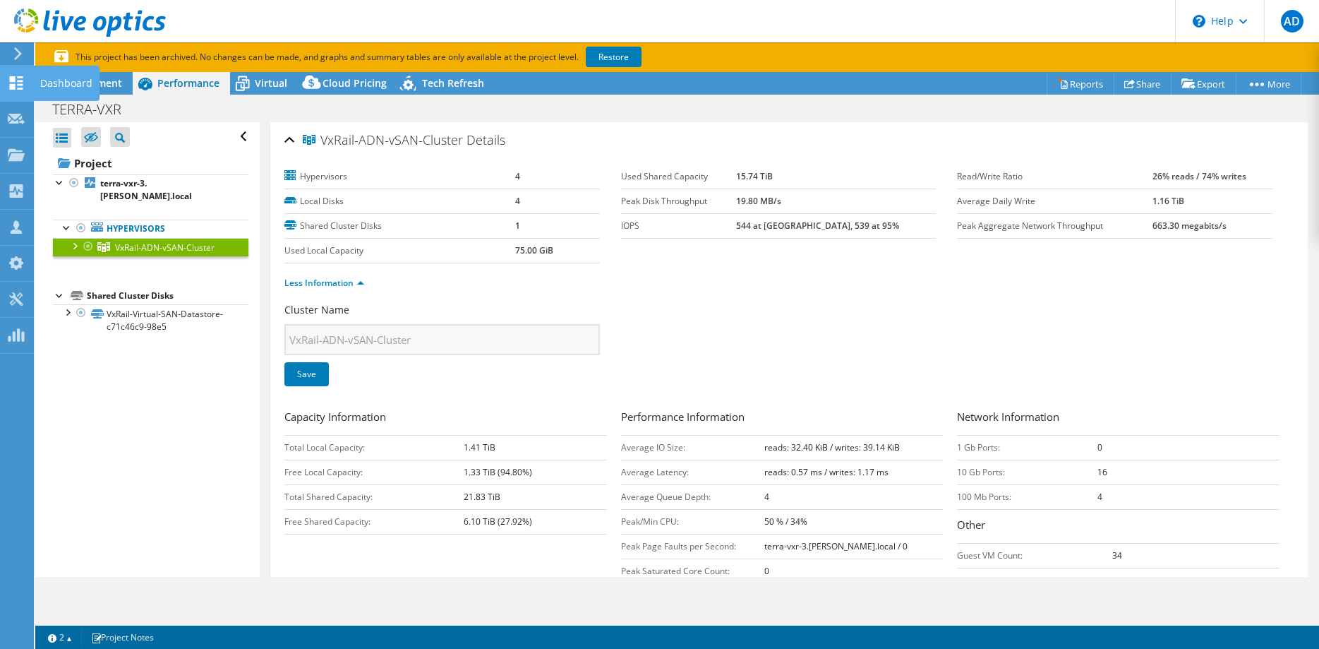
click at [10, 80] on use at bounding box center [16, 82] width 13 height 13
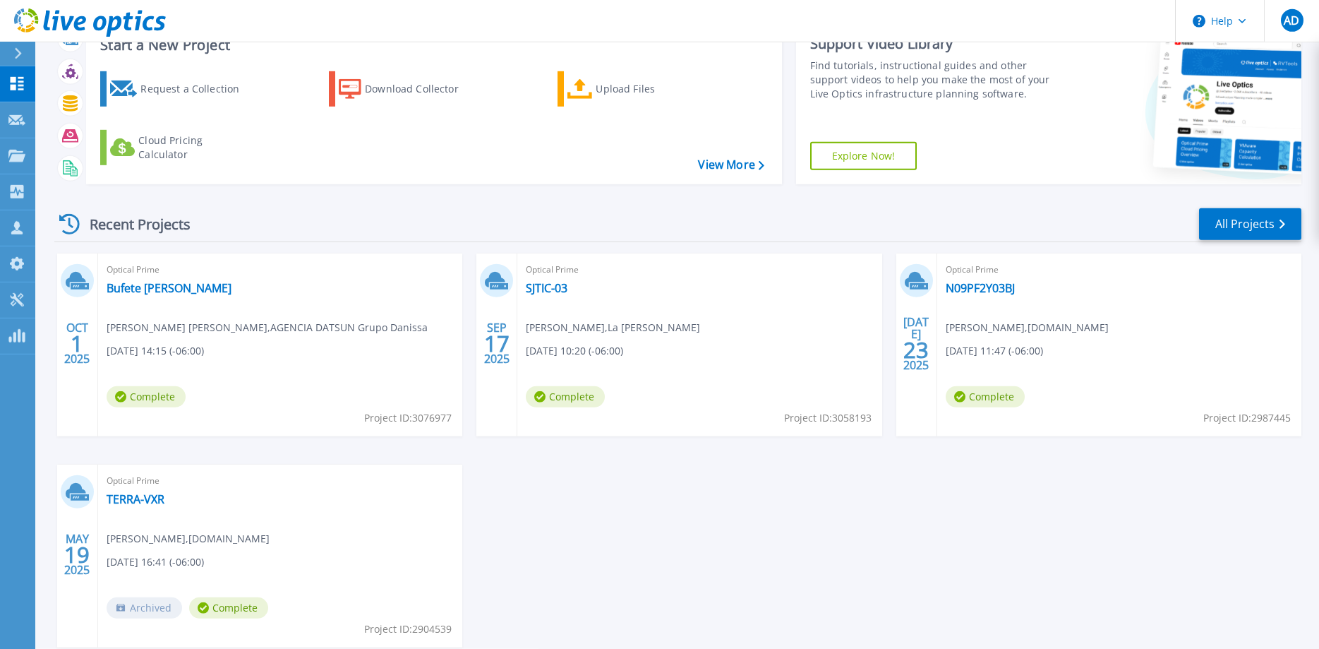
scroll to position [133, 0]
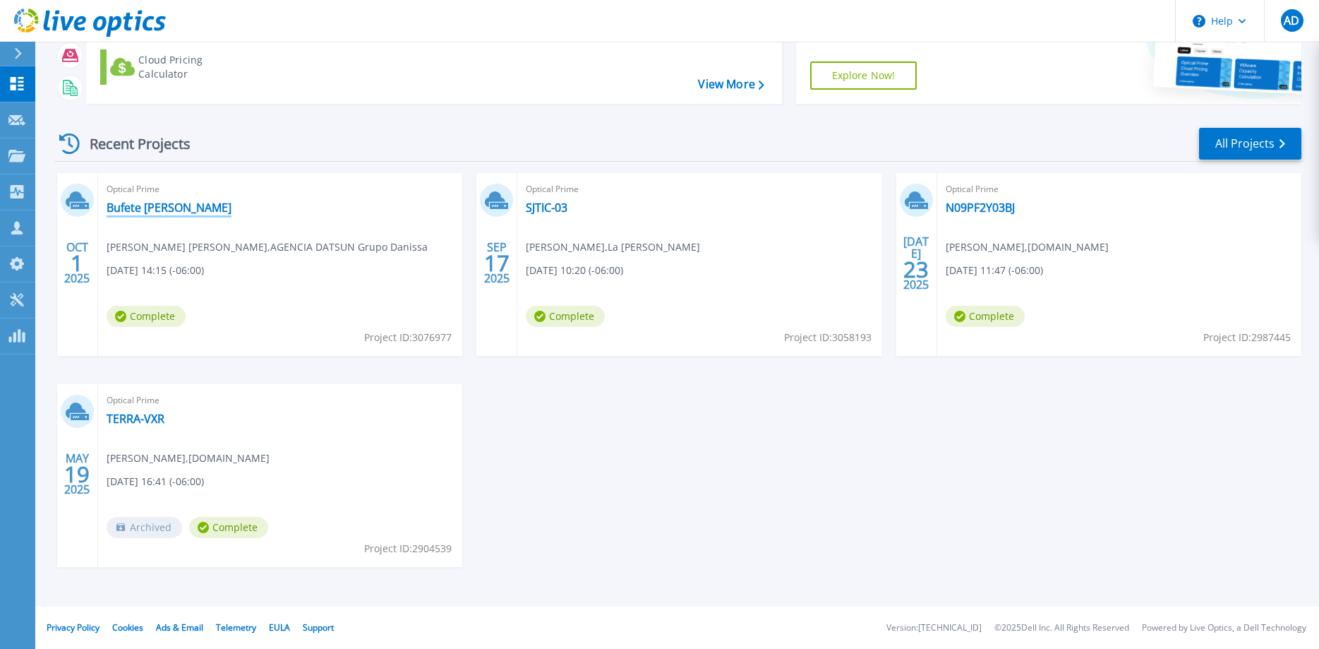
click at [164, 208] on link "Bufete [PERSON_NAME]" at bounding box center [169, 207] width 125 height 14
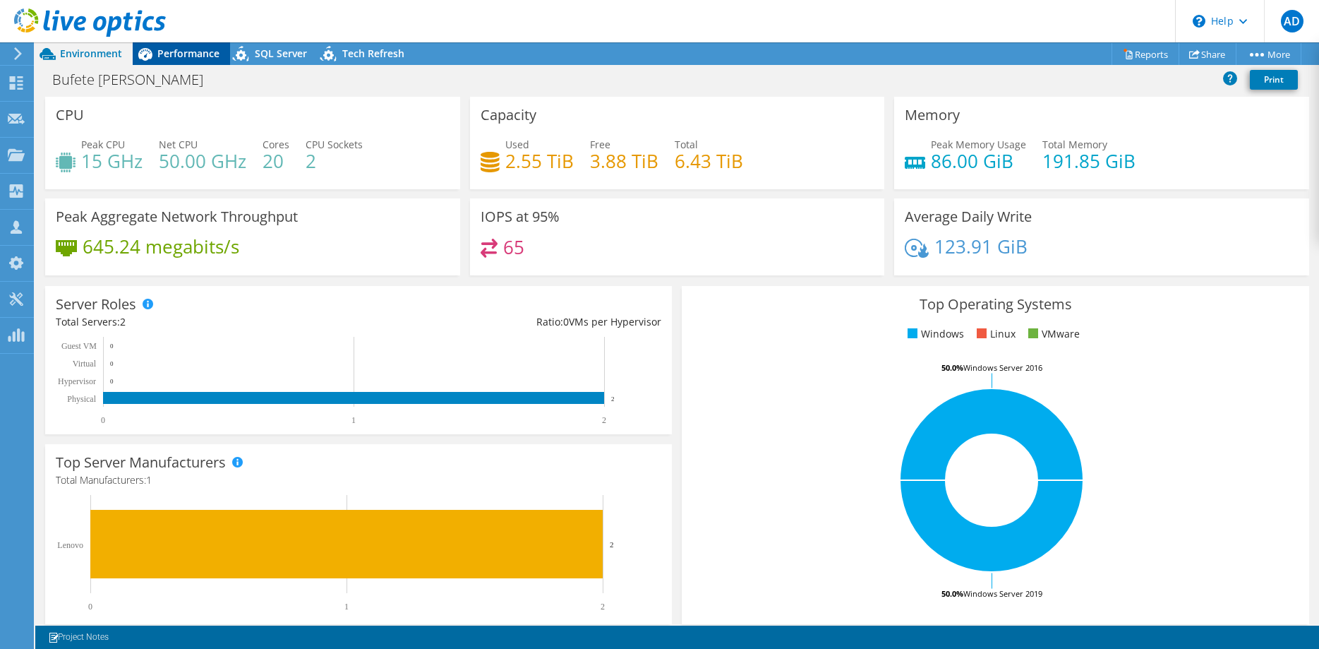
click at [188, 52] on span "Performance" at bounding box center [188, 53] width 62 height 13
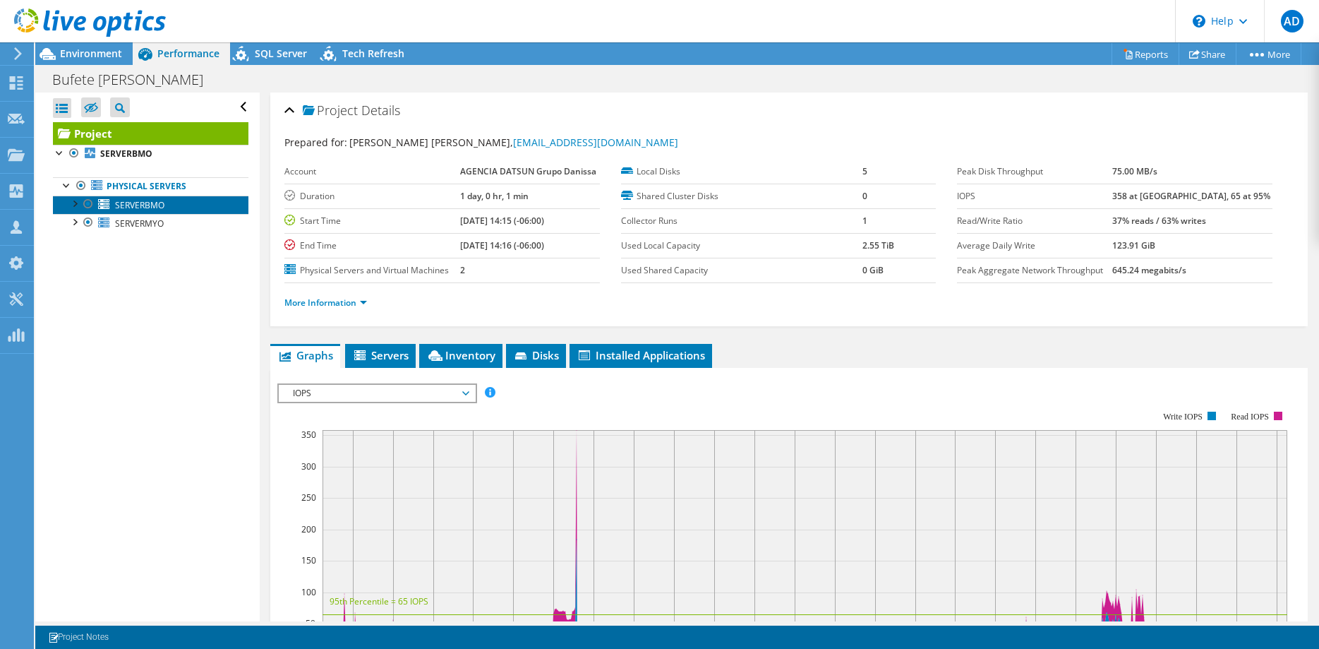
click at [178, 206] on link "SERVERBMO" at bounding box center [150, 204] width 195 height 18
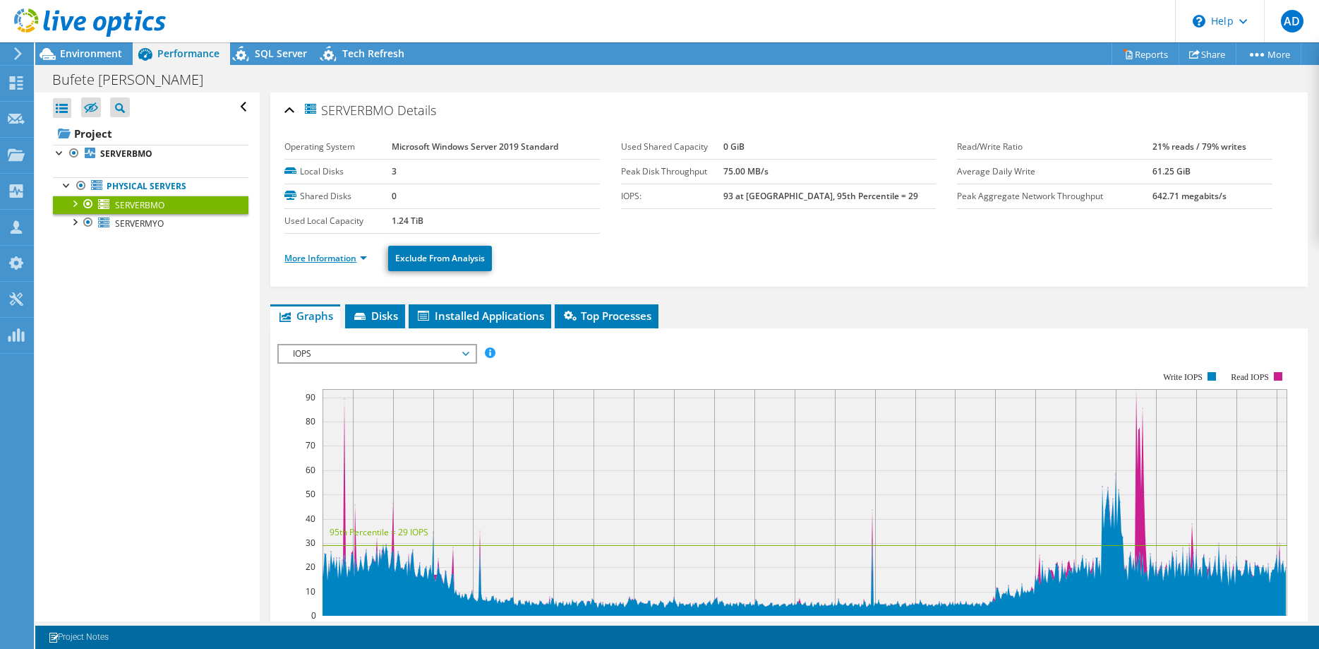
click at [357, 258] on link "More Information" at bounding box center [325, 258] width 83 height 12
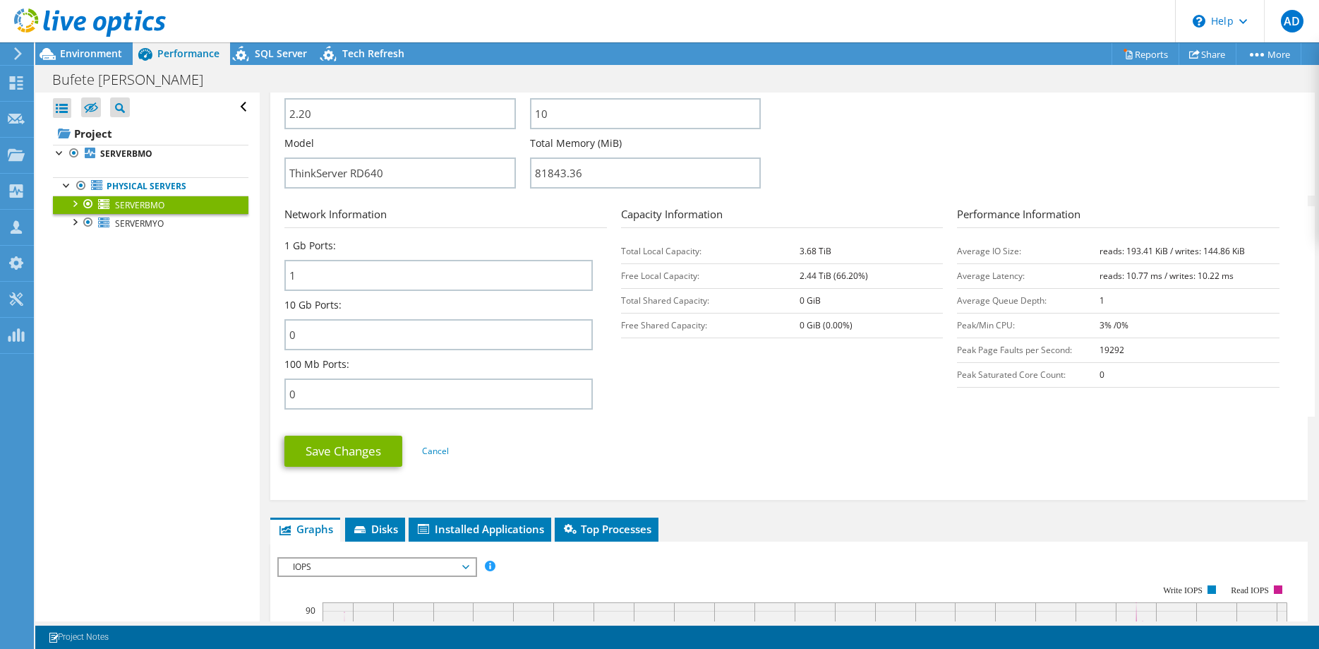
scroll to position [432, 0]
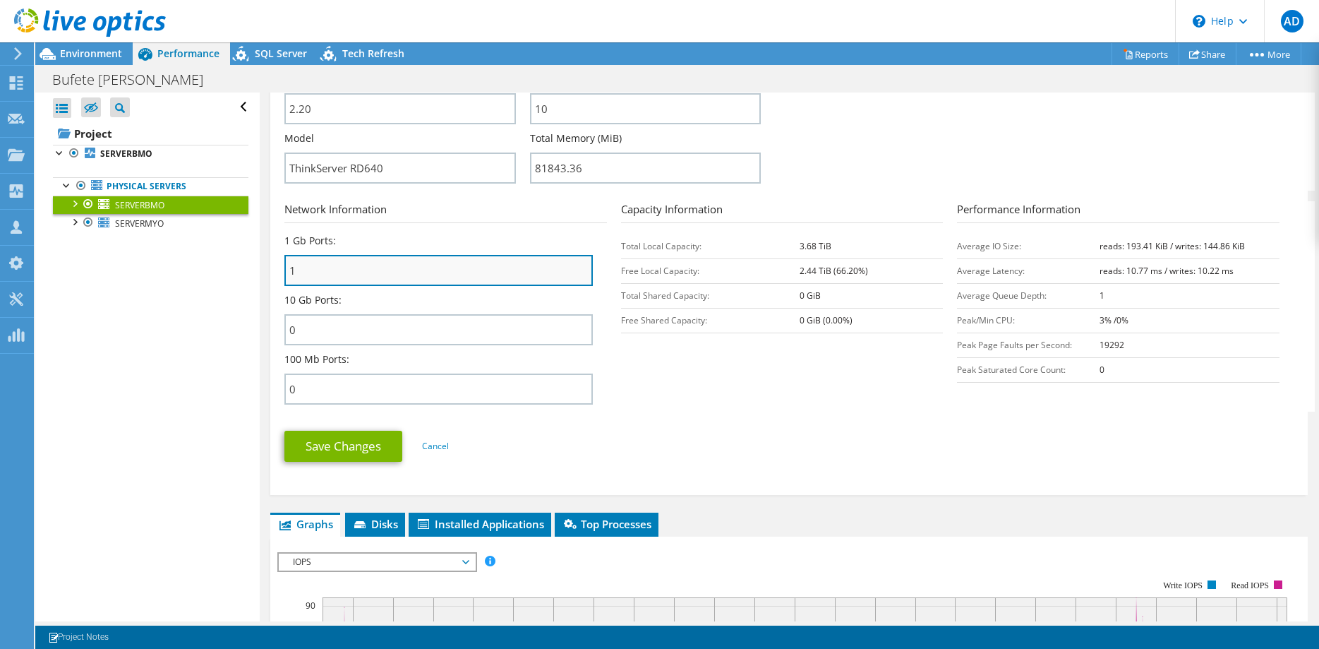
drag, startPoint x: 308, startPoint y: 264, endPoint x: 226, endPoint y: 264, distance: 82.6
click at [284, 264] on input "1" at bounding box center [438, 270] width 308 height 31
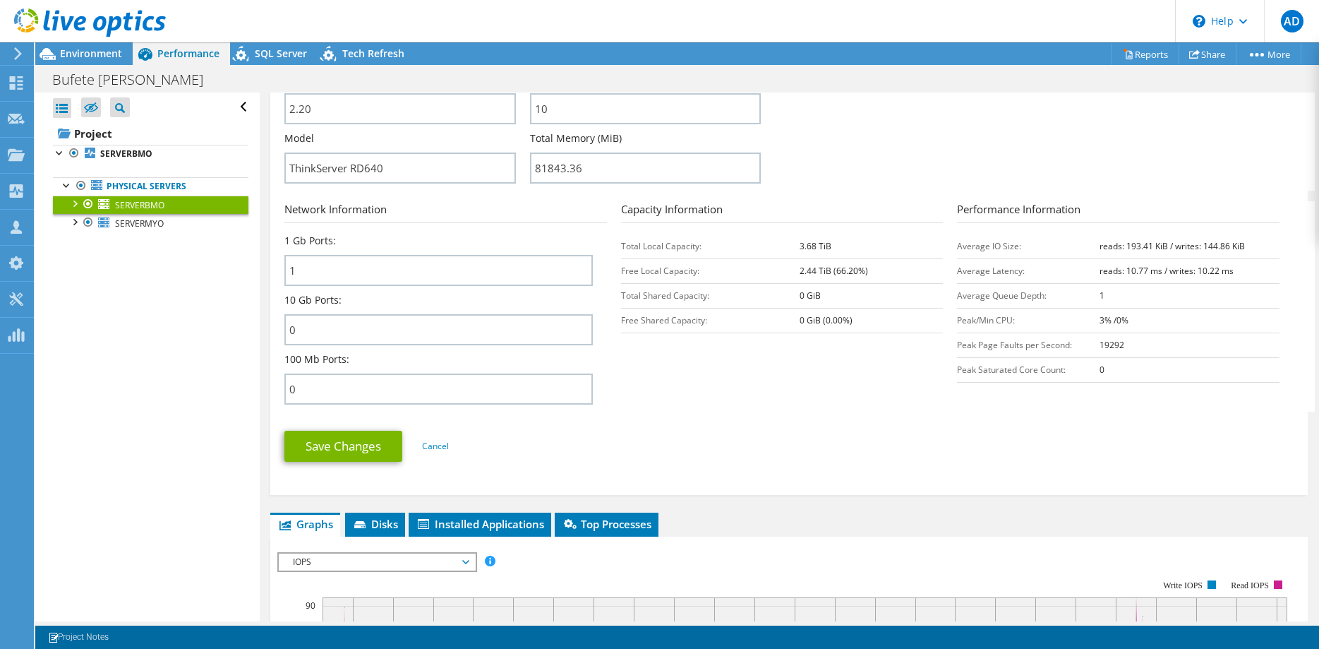
click at [790, 382] on section "Network Information 1 Gb Ports: 1 10 Gb Ports: 0 100 Mb Ports: 0 Capacity Infor…" at bounding box center [792, 306] width 1016 height 210
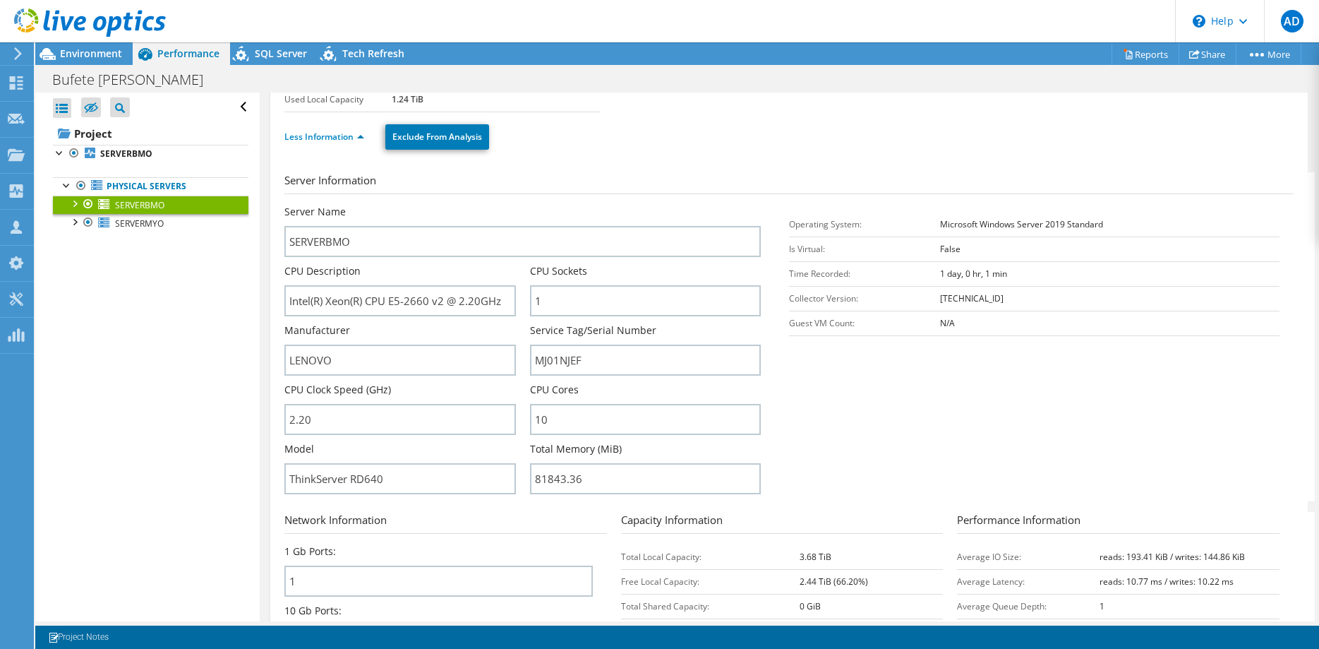
scroll to position [144, 0]
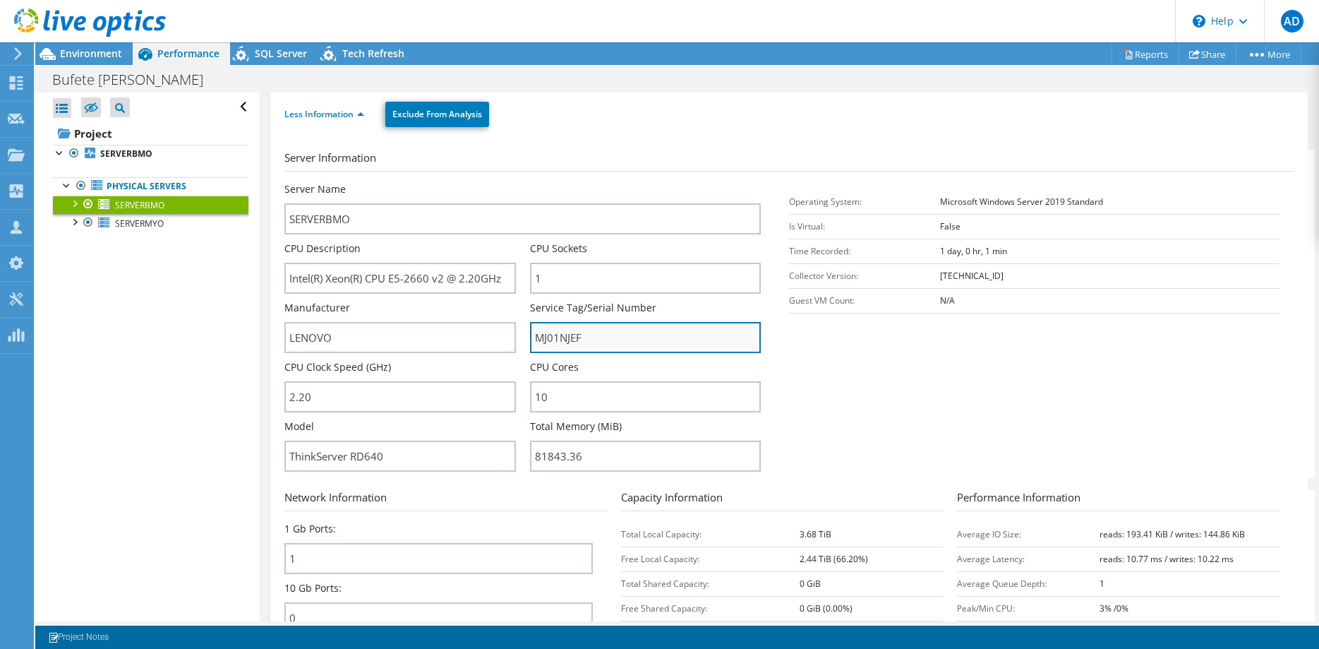
drag, startPoint x: 586, startPoint y: 339, endPoint x: 438, endPoint y: 344, distance: 149.0
click at [530, 344] on input "MJ01NJEF" at bounding box center [645, 337] width 231 height 31
click at [603, 143] on div "Server Information Server Name SERVERBMO CPU Description Intel(R) Xeon(R) CPU E…" at bounding box center [788, 459] width 1009 height 640
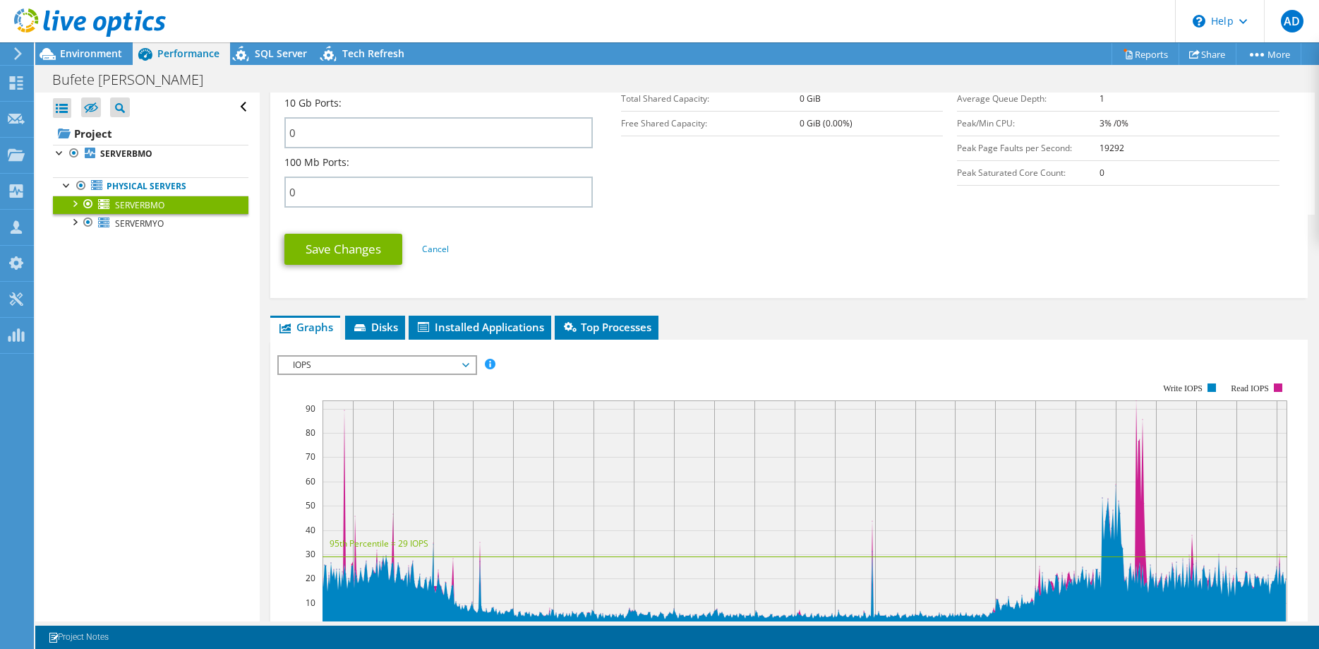
scroll to position [648, 0]
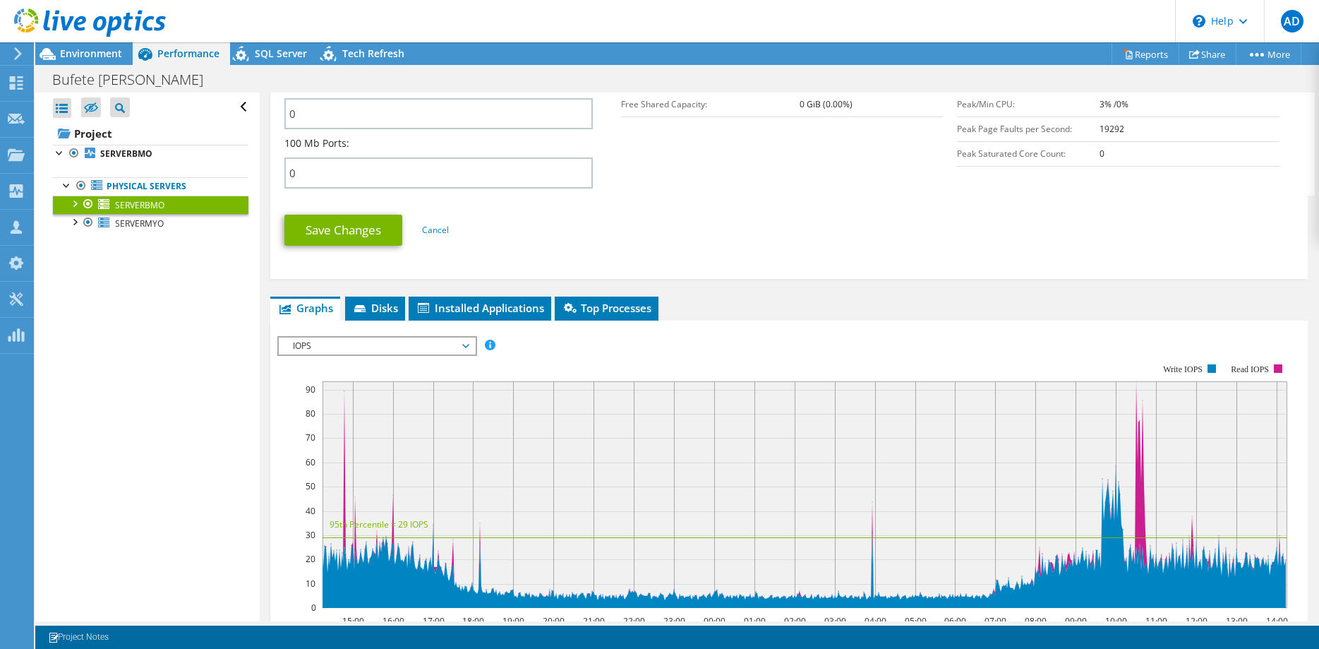
click at [782, 279] on div "SERVERBMO Details Operating System Microsoft Windows Server 2019 Standard Local…" at bounding box center [789, 180] width 1059 height 1471
click at [128, 223] on span "SERVERMYO" at bounding box center [139, 223] width 49 height 12
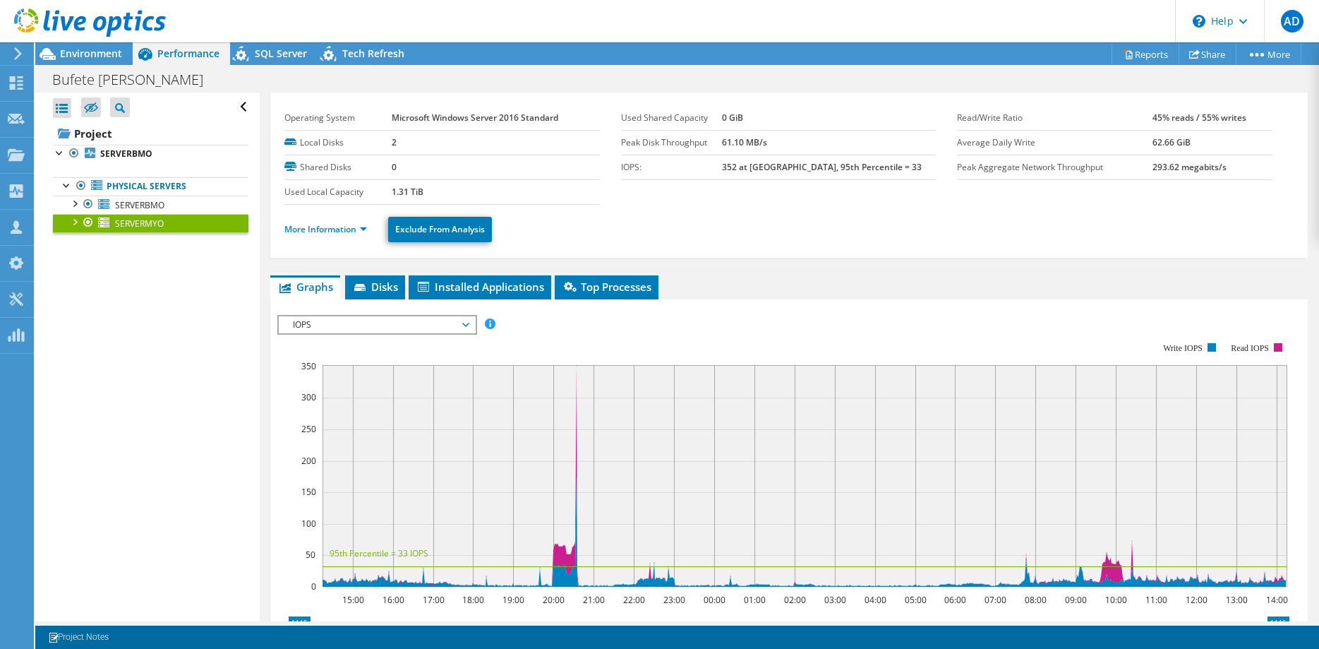
scroll to position [0, 0]
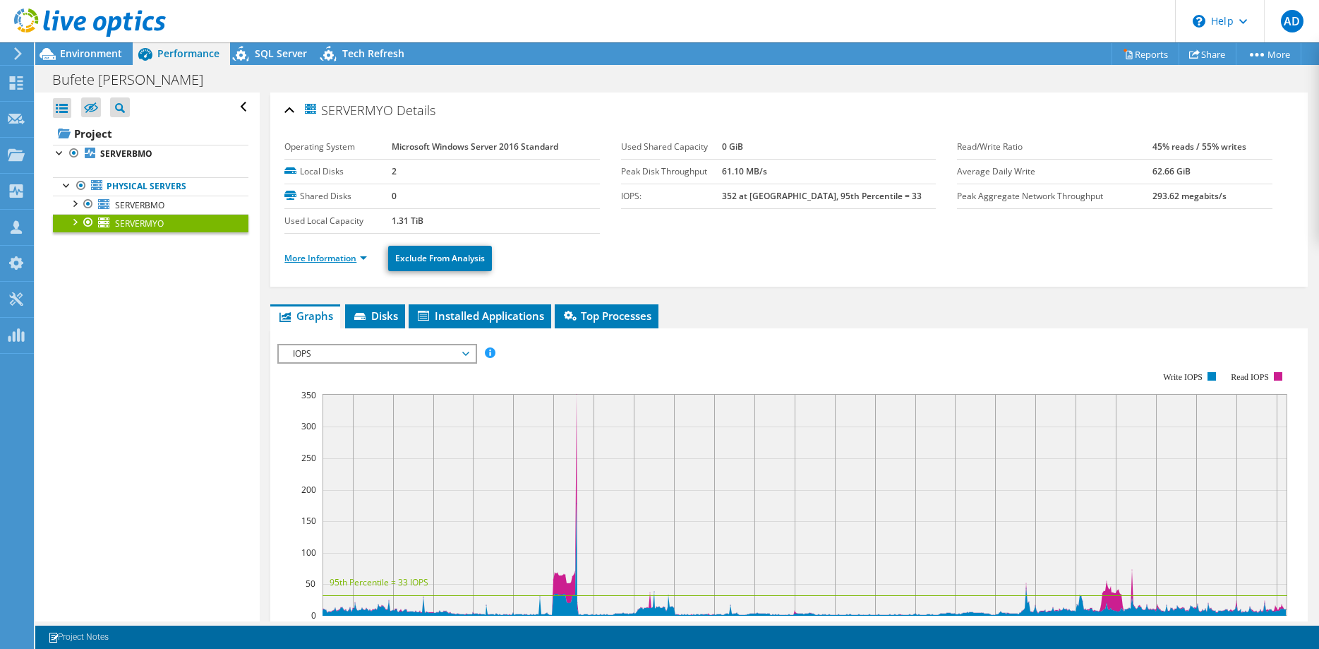
click at [354, 254] on link "More Information" at bounding box center [325, 258] width 83 height 12
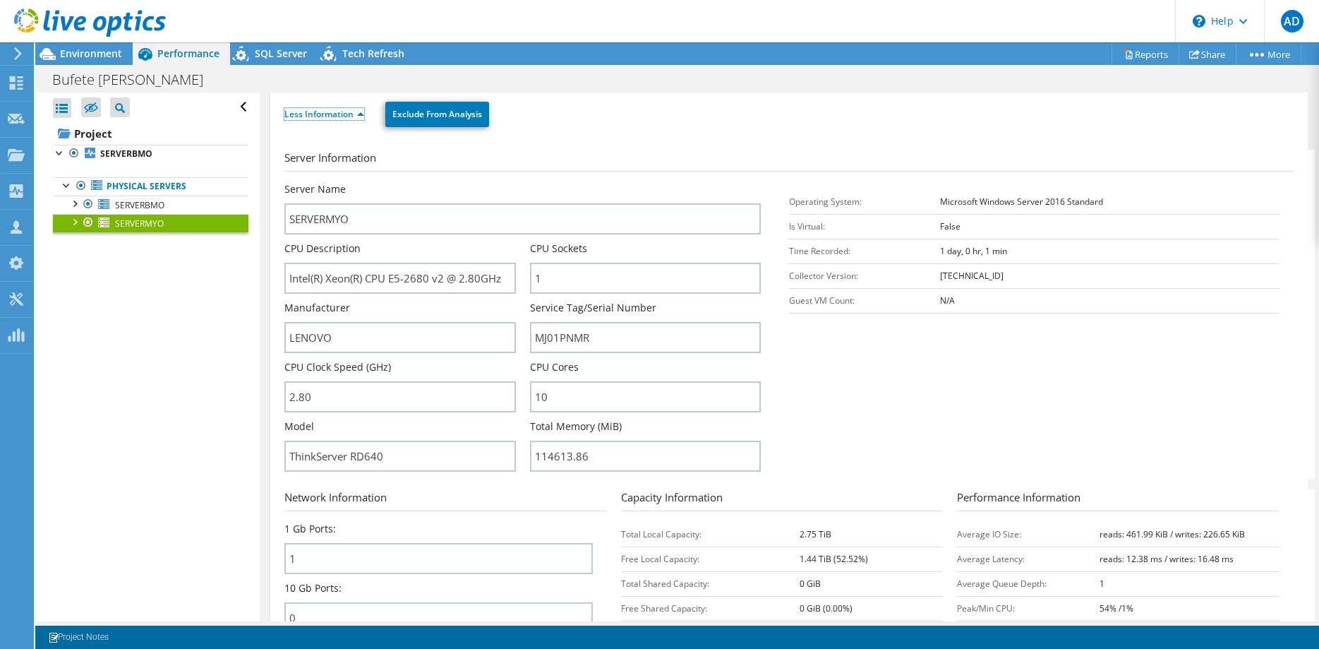
scroll to position [288, 0]
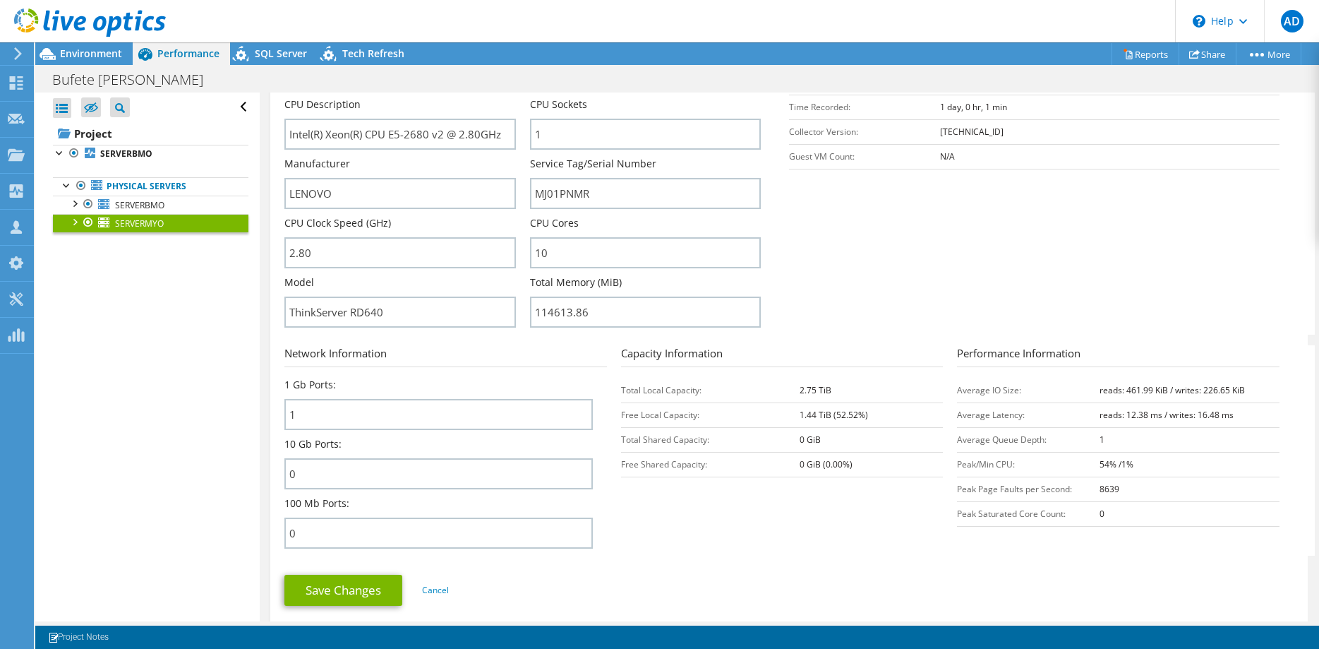
click at [910, 274] on section "Server Information Server Name SERVERMYO CPU Description Intel(R) Xeon(R) CPU E…" at bounding box center [792, 170] width 1016 height 329
click at [966, 278] on section "Server Information Server Name SERVERMYO CPU Description Intel(R) Xeon(R) CPU E…" at bounding box center [792, 170] width 1016 height 329
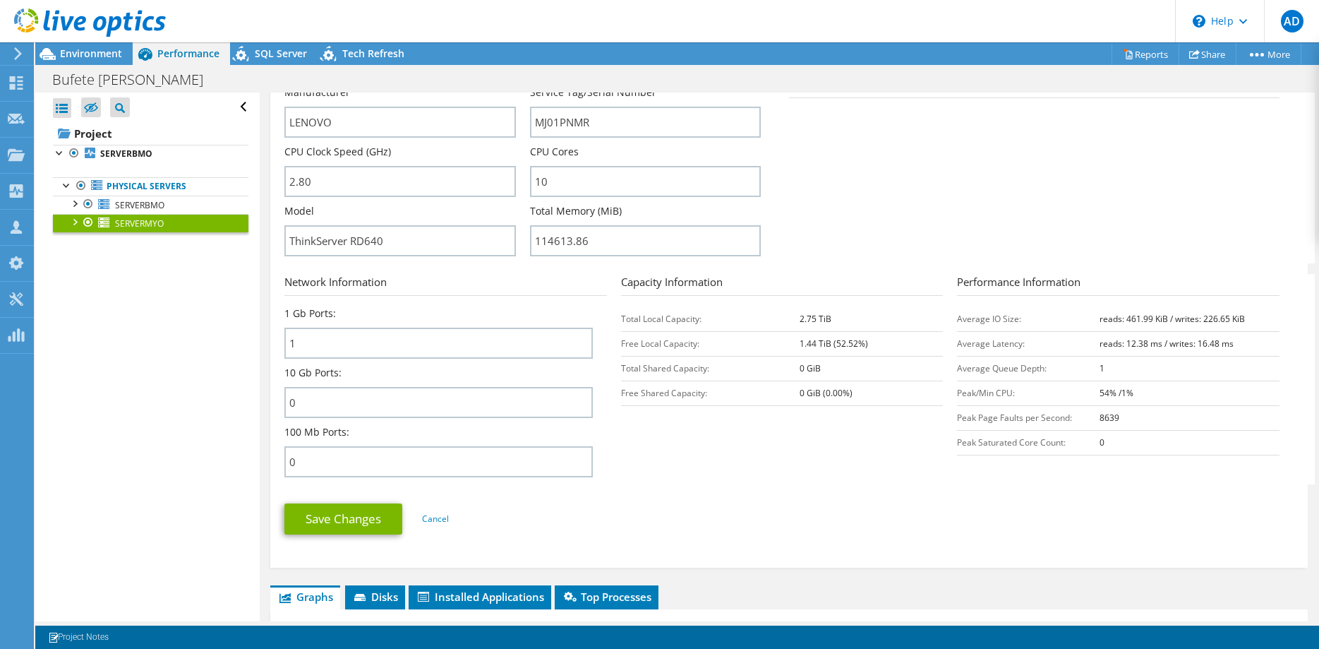
scroll to position [360, 0]
click at [682, 484] on form "Server Information Server Name SERVERMYO CPU Description Intel(R) Xeon(R) CPU E…" at bounding box center [788, 240] width 1009 height 612
click at [792, 503] on ul "Save Changes Cancel" at bounding box center [788, 516] width 1009 height 35
click at [819, 486] on form "Server Information Server Name SERVERMYO CPU Description Intel(R) Xeon(R) CPU E…" at bounding box center [788, 240] width 1009 height 612
click at [807, 489] on form "Server Information Server Name SERVERMYO CPU Description Intel(R) Xeon(R) CPU E…" at bounding box center [788, 240] width 1009 height 612
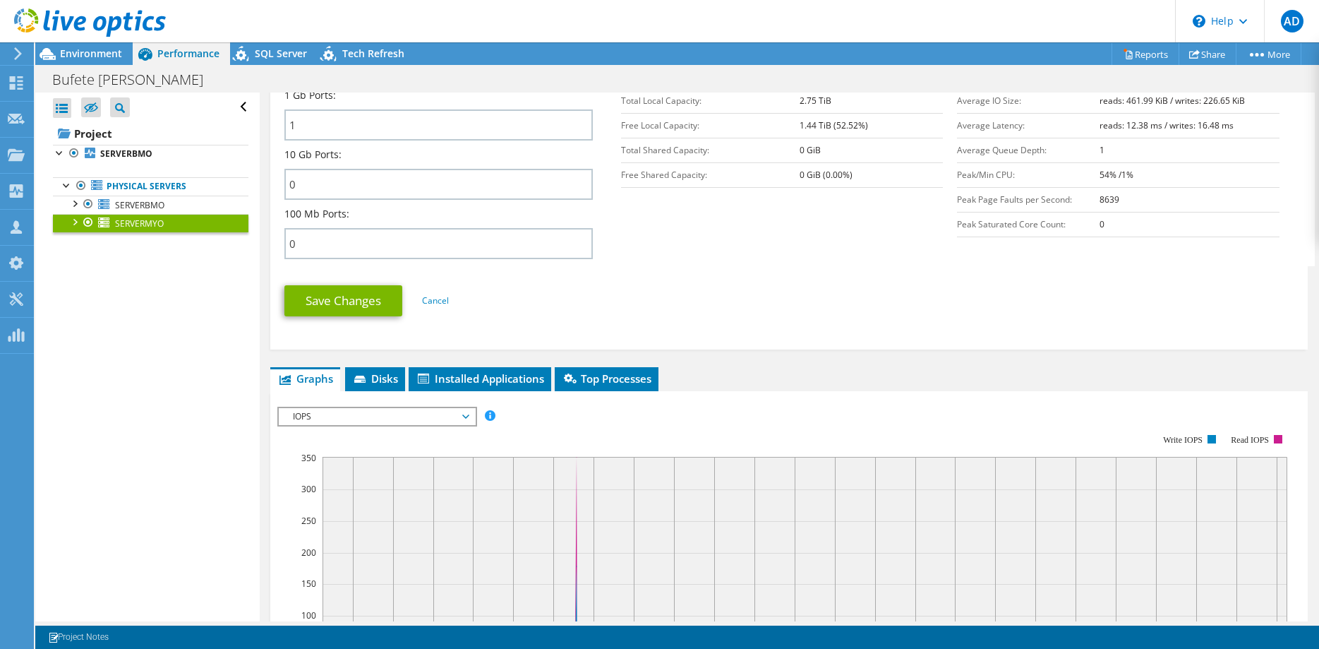
scroll to position [576, 0]
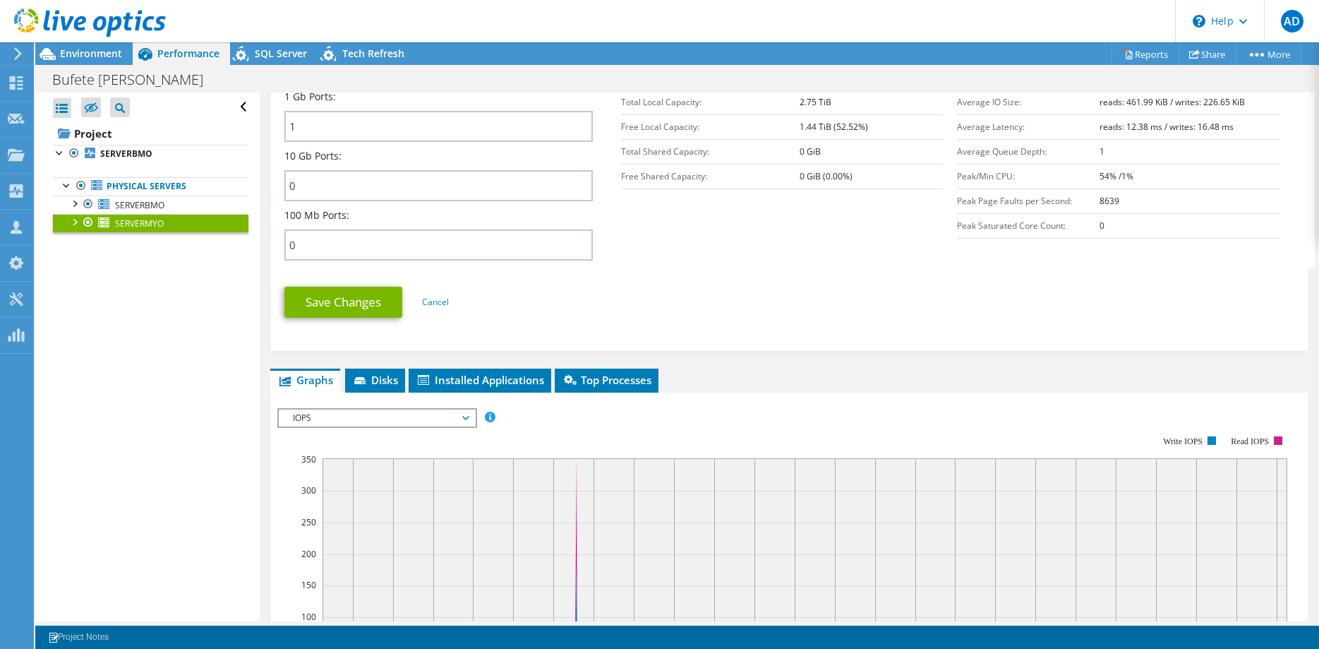
click at [777, 320] on div "Save Changes Cancel" at bounding box center [788, 302] width 1009 height 55
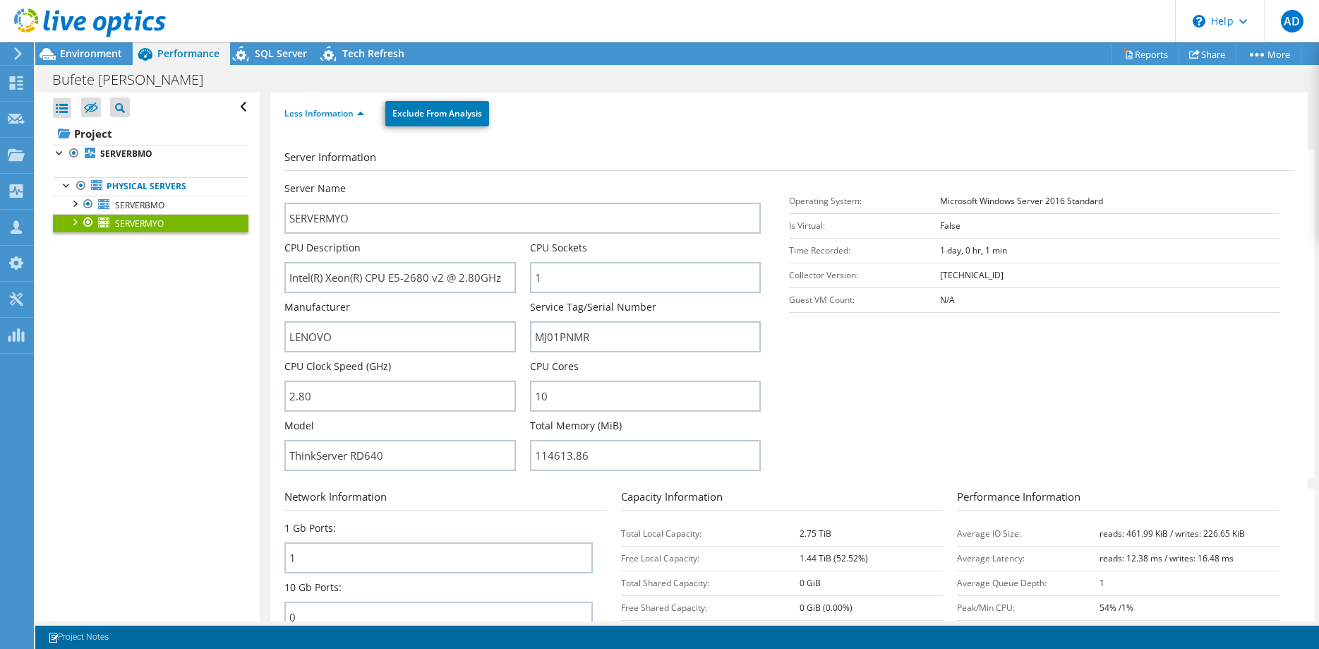
scroll to position [144, 0]
click at [862, 427] on section "Server Information Server Name SERVERMYO CPU Description Intel(R) Xeon(R) CPU E…" at bounding box center [792, 314] width 1016 height 329
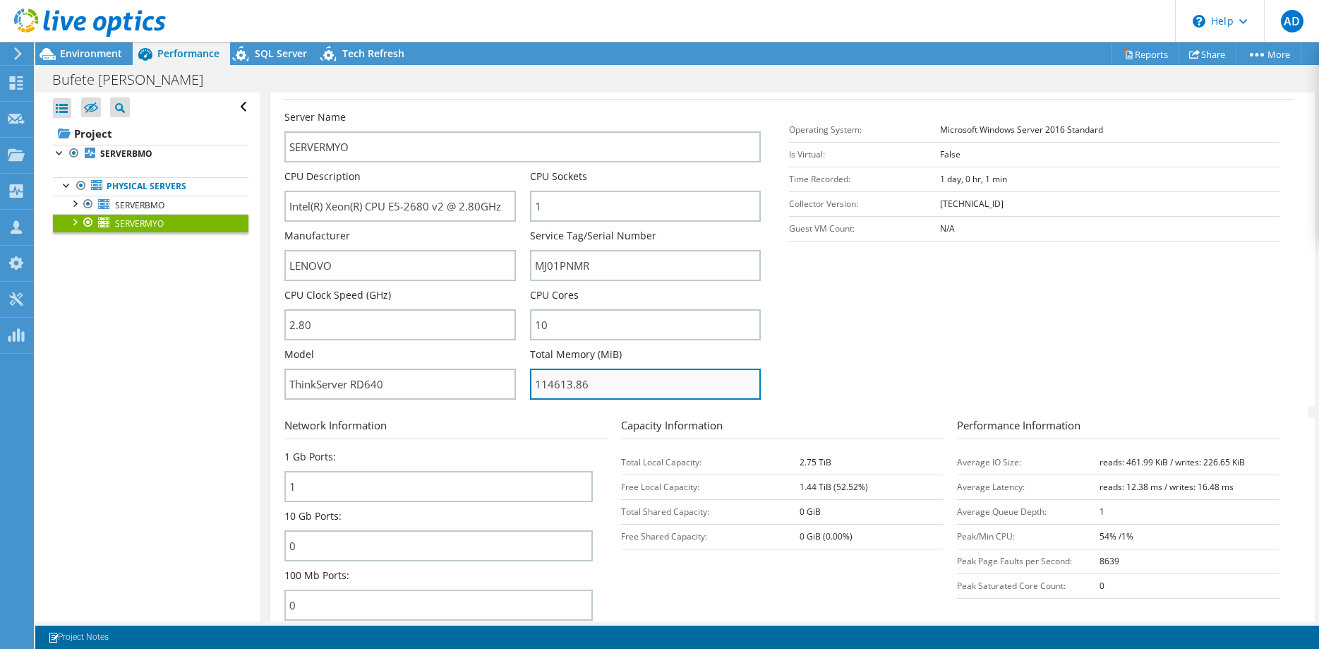
drag, startPoint x: 613, startPoint y: 388, endPoint x: 500, endPoint y: 392, distance: 113.7
click at [530, 392] on input "114613.86" at bounding box center [645, 383] width 231 height 31
click at [898, 351] on section "Server Information Server Name SERVERMYO CPU Description Intel(R) Xeon(R) CPU E…" at bounding box center [792, 242] width 1016 height 329
click at [877, 344] on section "Server Information Server Name SERVERMYO CPU Description Intel(R) Xeon(R) CPU E…" at bounding box center [792, 242] width 1016 height 329
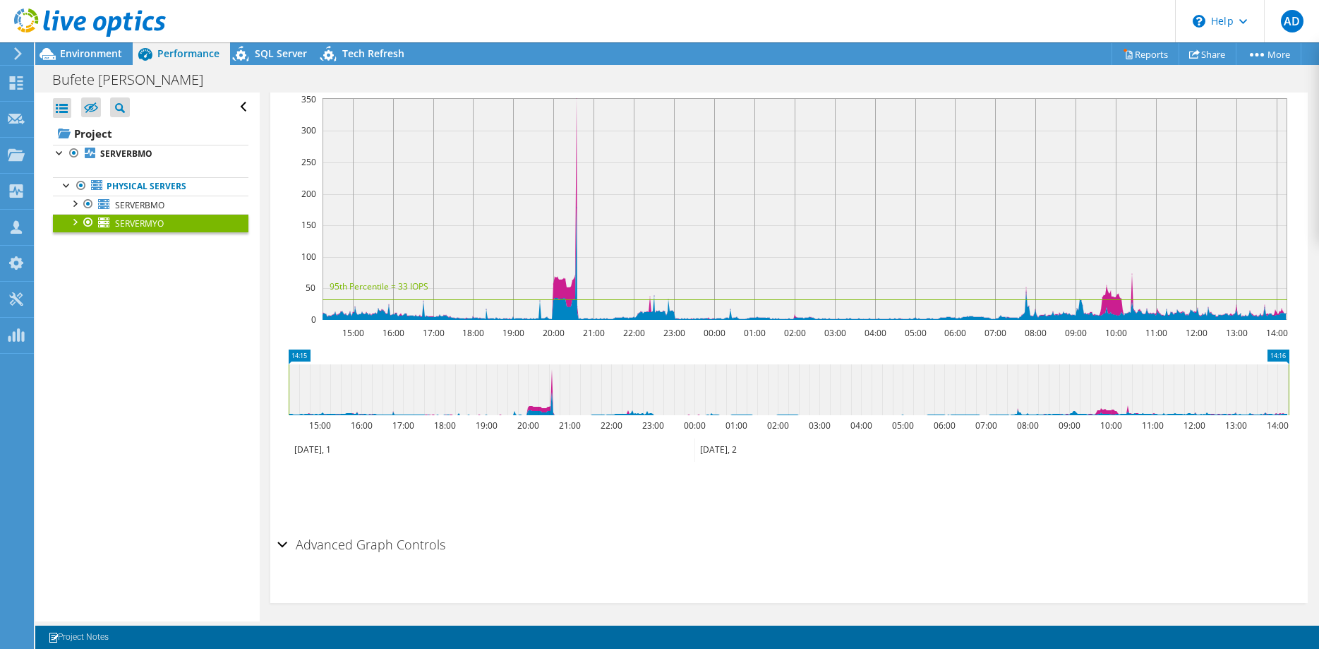
scroll to position [792, 0]
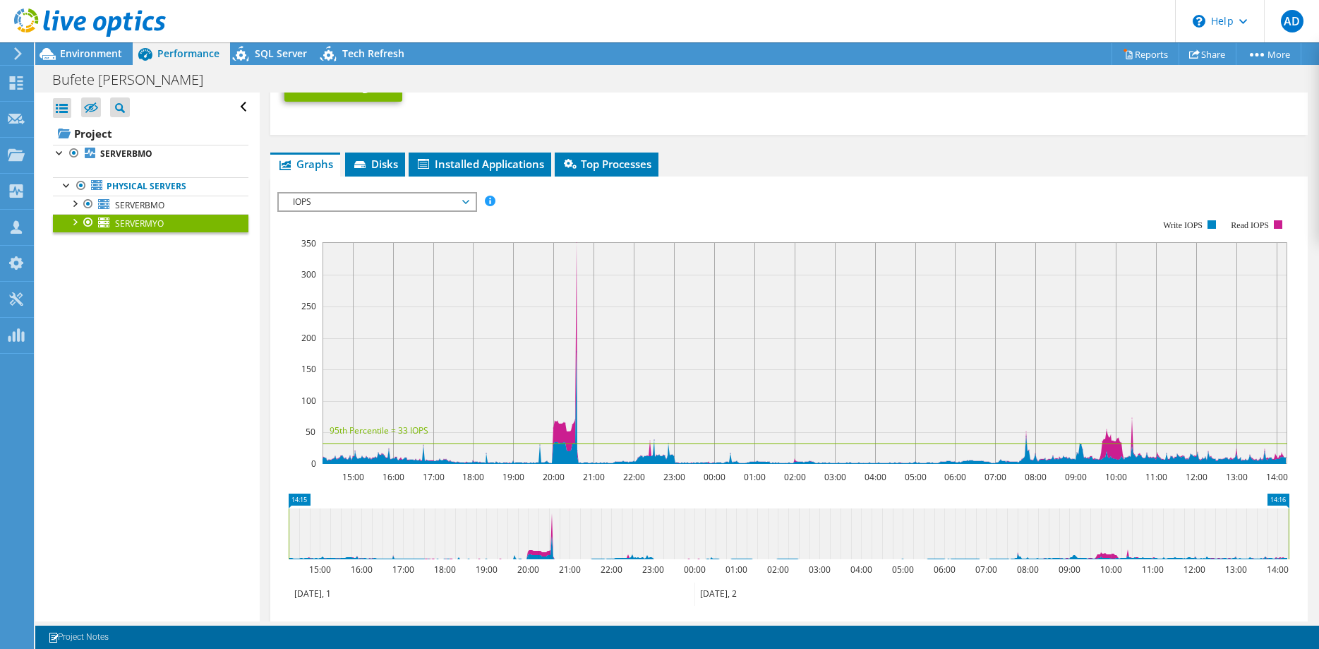
click at [395, 199] on span "IOPS" at bounding box center [376, 201] width 181 height 17
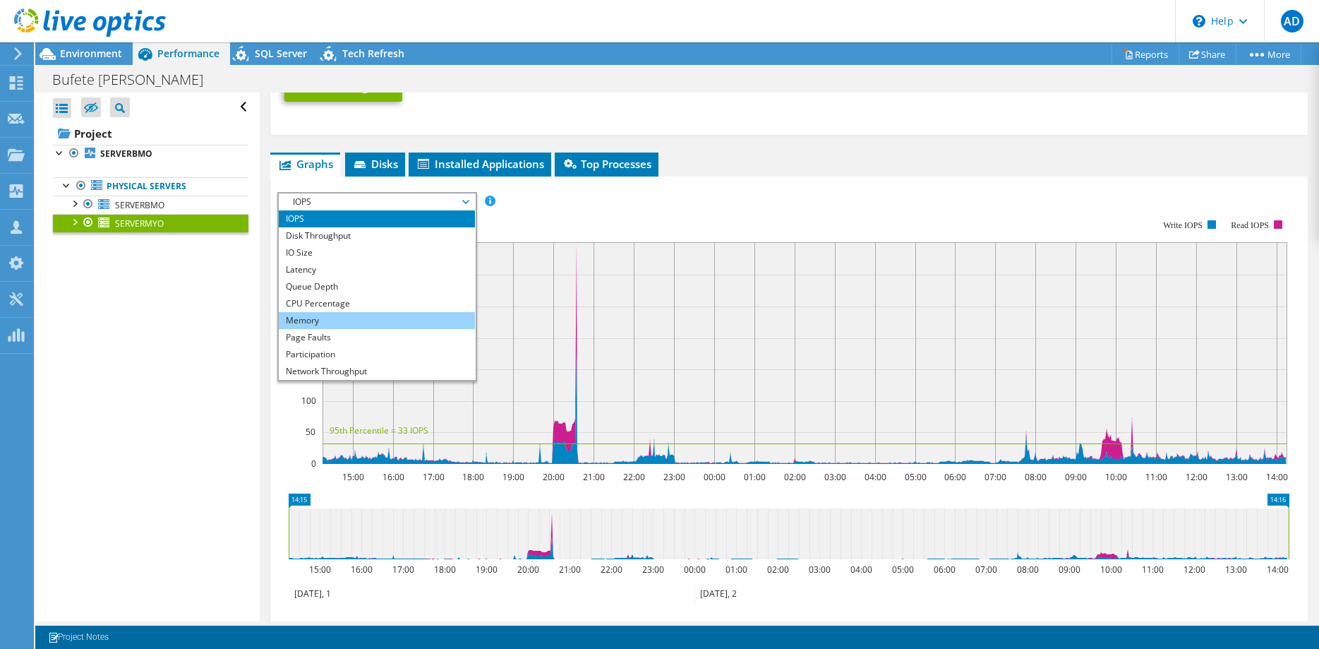
click at [328, 321] on li "Memory" at bounding box center [376, 320] width 195 height 17
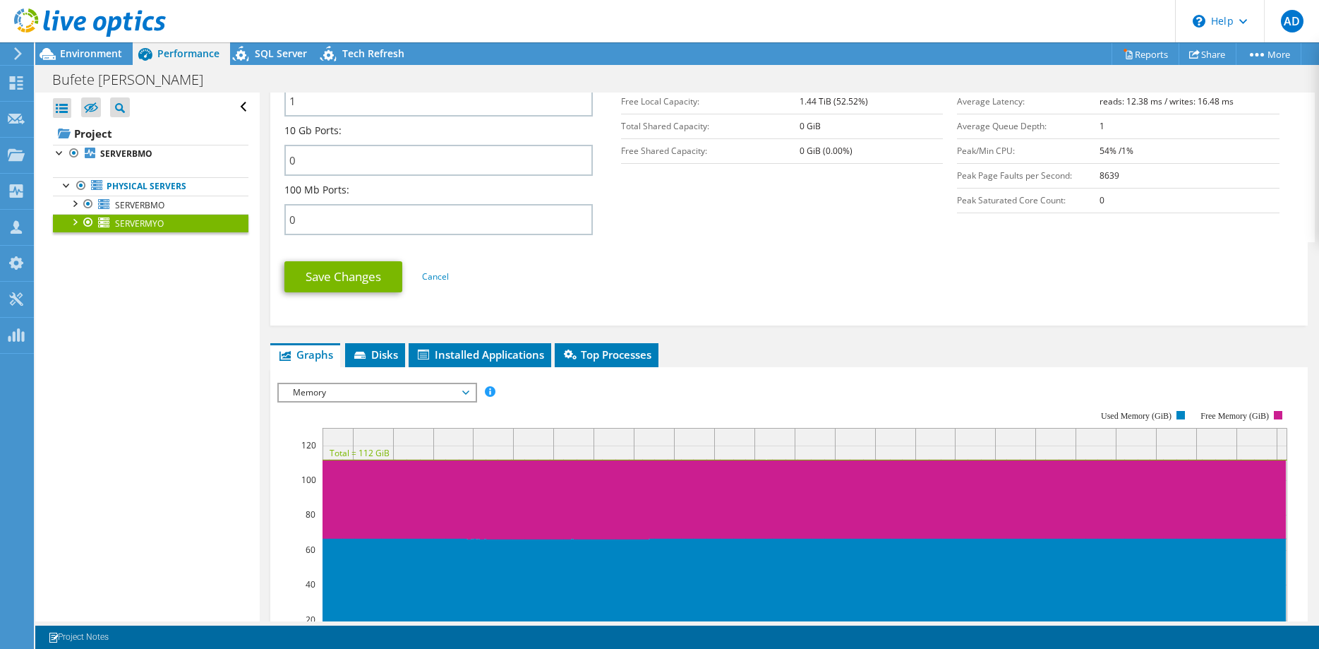
scroll to position [576, 0]
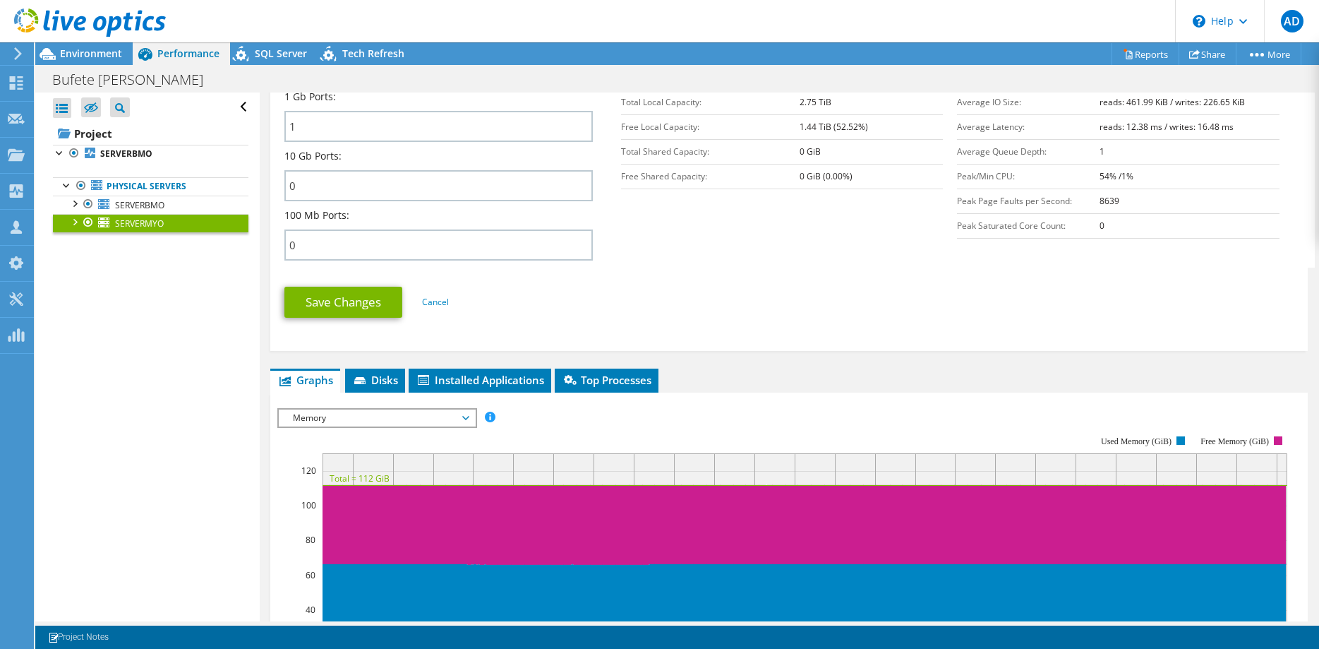
click at [73, 215] on div at bounding box center [74, 221] width 14 height 14
click at [162, 222] on span "SERVERMYO" at bounding box center [139, 223] width 49 height 12
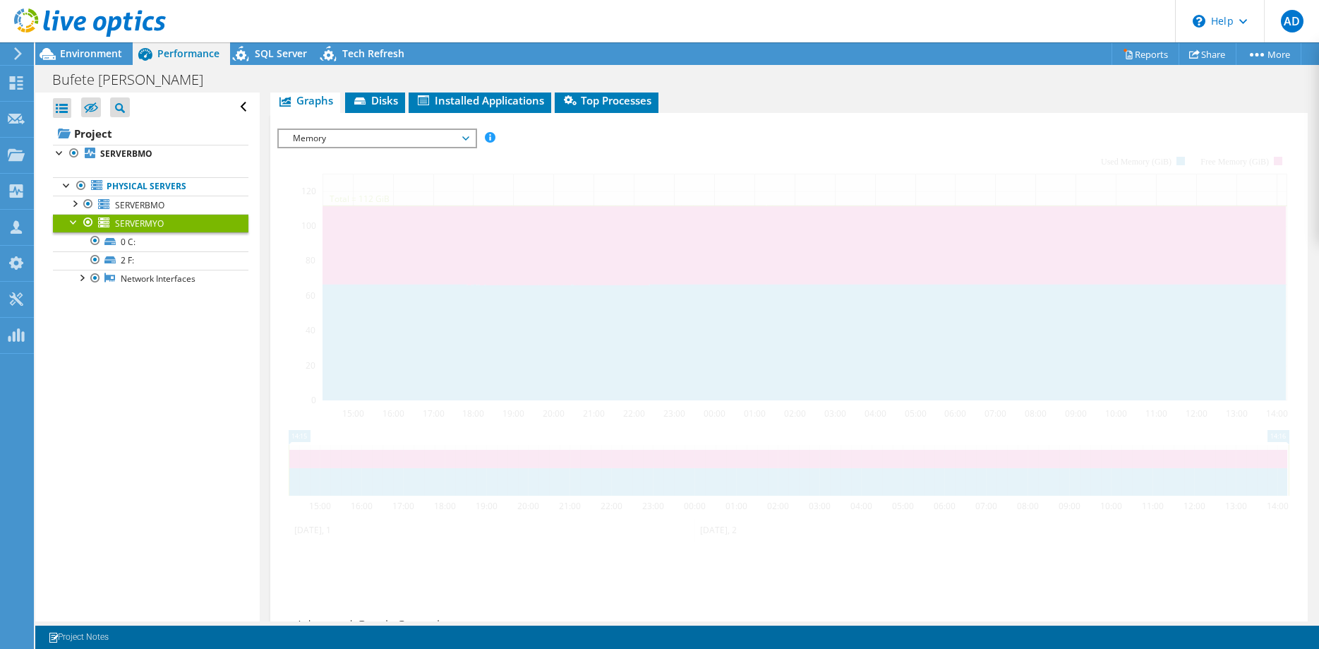
scroll to position [0, 0]
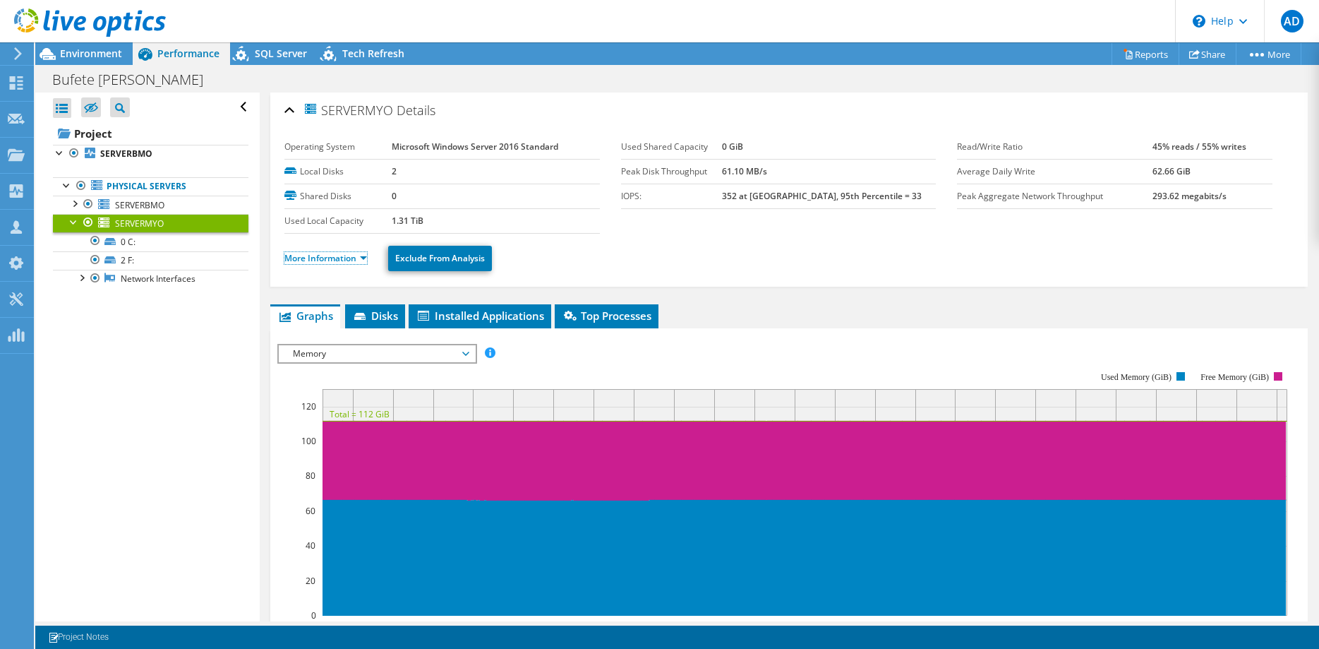
click at [346, 254] on link "More Information" at bounding box center [325, 258] width 83 height 12
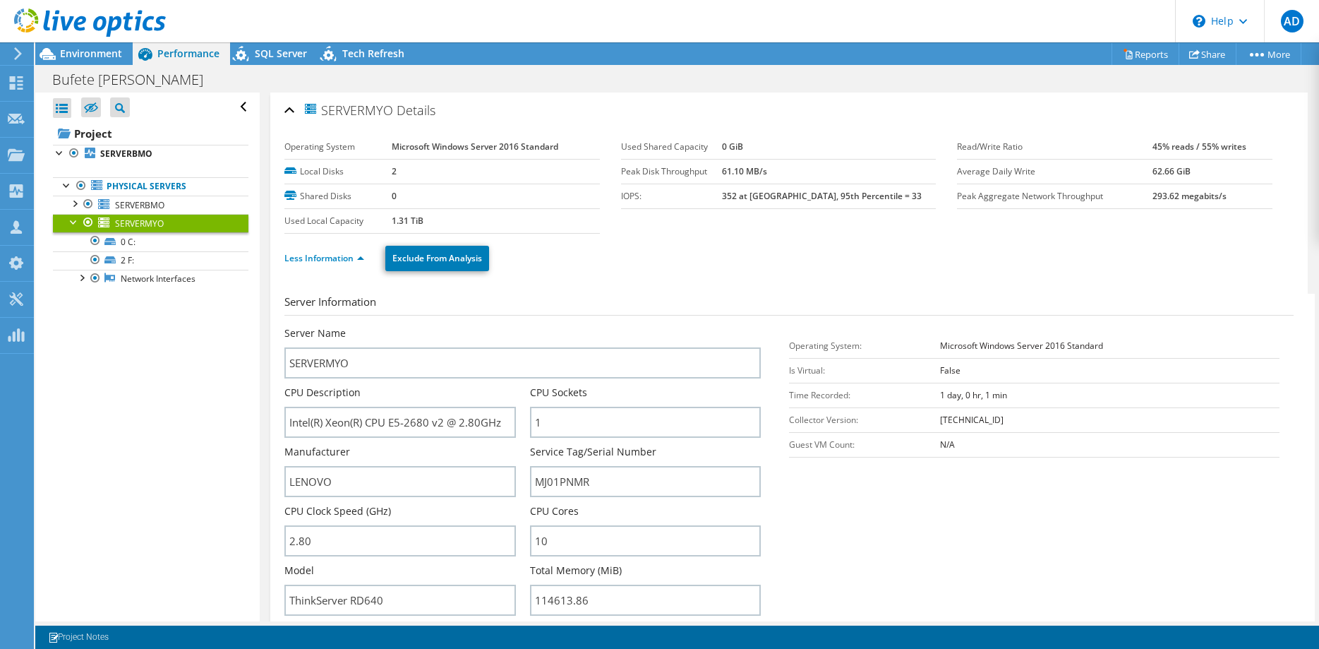
drag, startPoint x: 409, startPoint y: 170, endPoint x: 374, endPoint y: 172, distance: 35.3
click at [374, 172] on tr "Local Disks 2" at bounding box center [441, 171] width 315 height 25
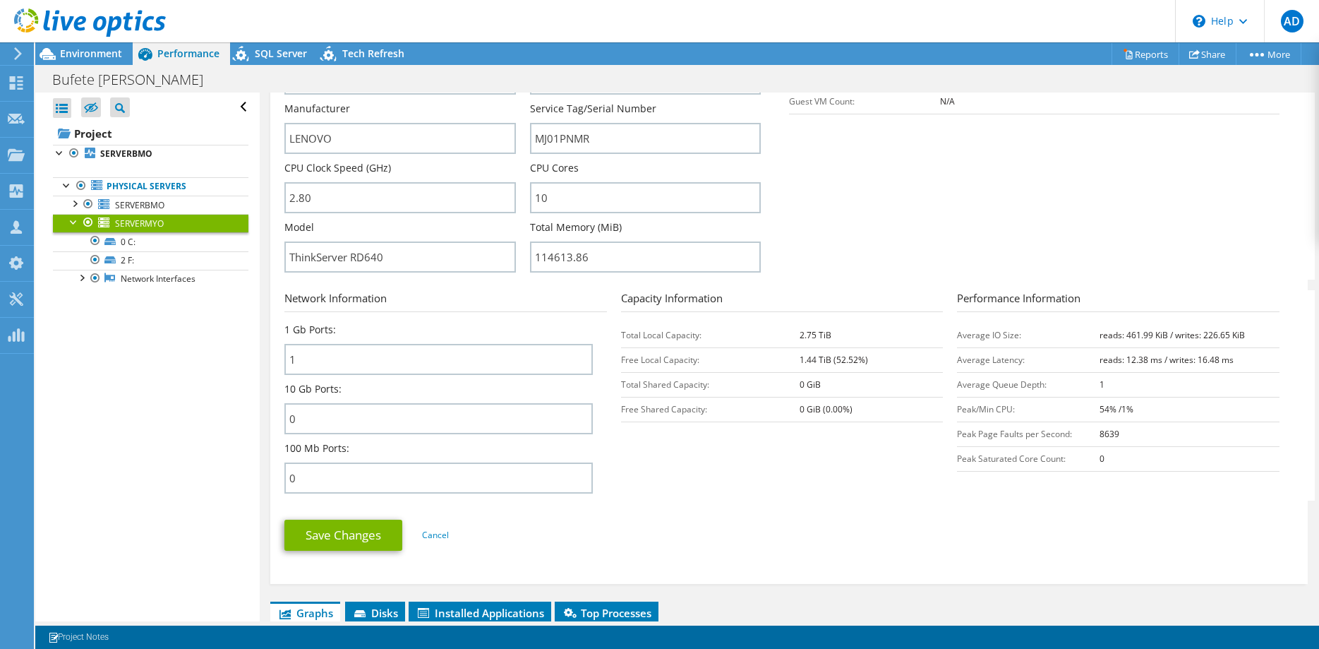
scroll to position [360, 0]
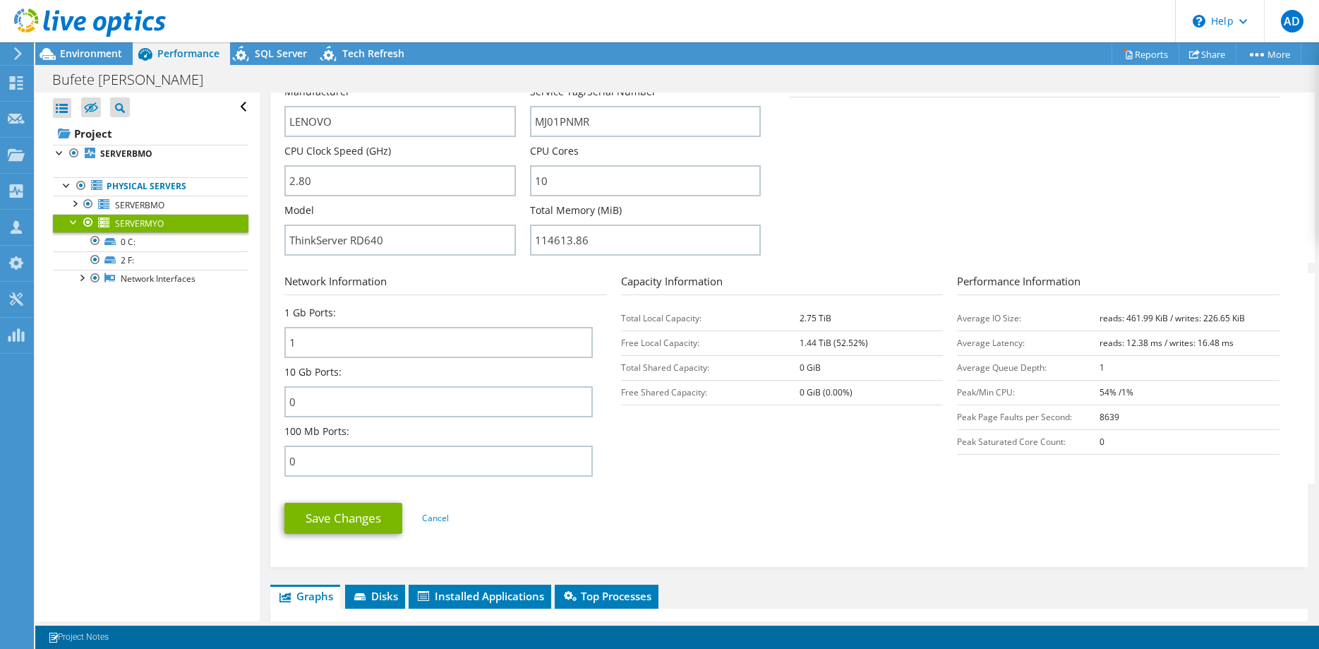
drag, startPoint x: 840, startPoint y: 318, endPoint x: 789, endPoint y: 320, distance: 50.9
click at [789, 320] on tr "Total Local Capacity: 2.75 TiB" at bounding box center [782, 318] width 323 height 25
drag, startPoint x: 805, startPoint y: 322, endPoint x: 814, endPoint y: 319, distance: 8.9
click at [807, 322] on b "2.75 TiB" at bounding box center [816, 318] width 32 height 12
drag, startPoint x: 815, startPoint y: 318, endPoint x: 799, endPoint y: 318, distance: 16.2
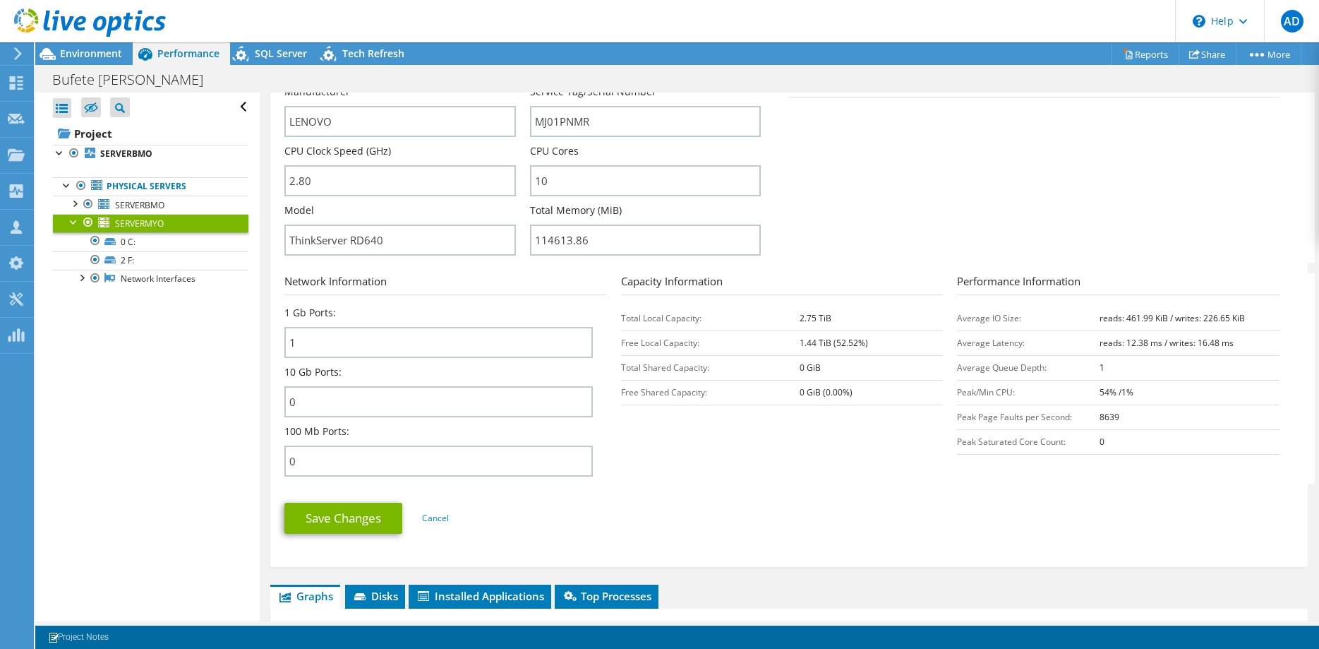
click at [799, 318] on tr "Total Local Capacity: 2.75 TiB" at bounding box center [782, 318] width 323 height 25
copy tr "2.75"
drag, startPoint x: 658, startPoint y: 318, endPoint x: 841, endPoint y: 315, distance: 182.8
click at [841, 315] on tr "Total Local Capacity: 2.75 TiB" at bounding box center [782, 318] width 323 height 25
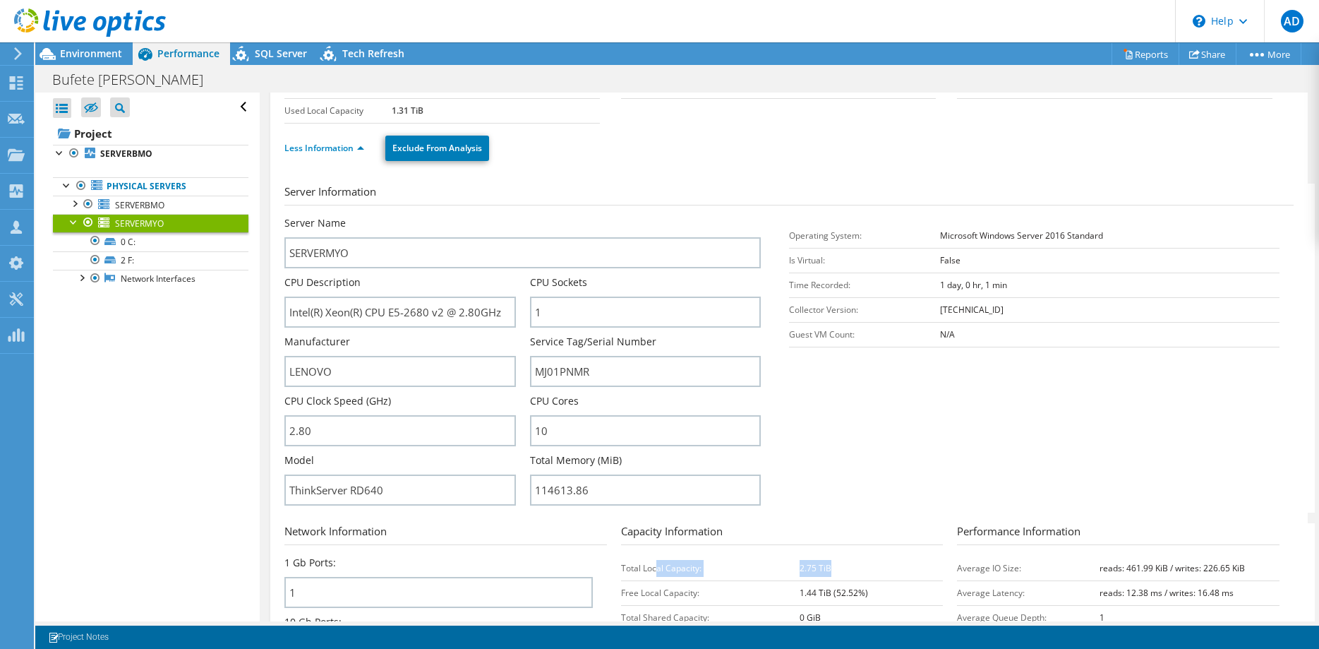
scroll to position [144, 0]
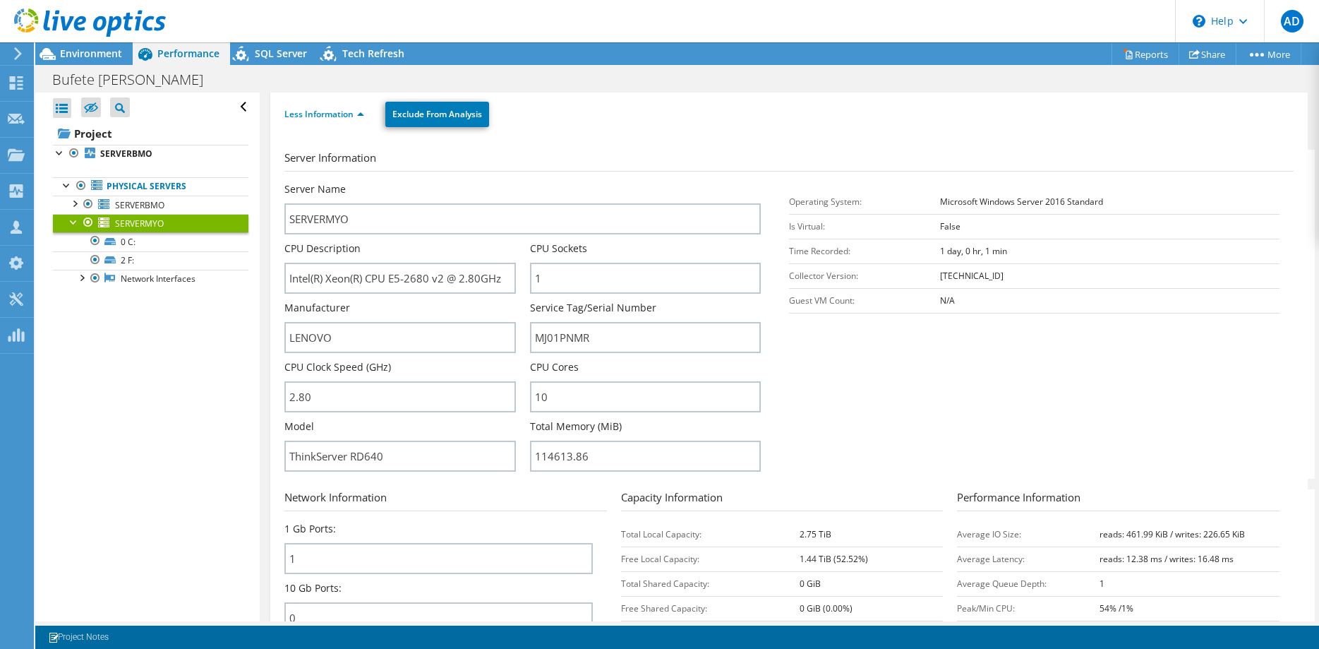
click at [858, 410] on section "Server Information Server Name SERVERMYO CPU Description Intel(R) Xeon(R) CPU E…" at bounding box center [792, 314] width 1016 height 329
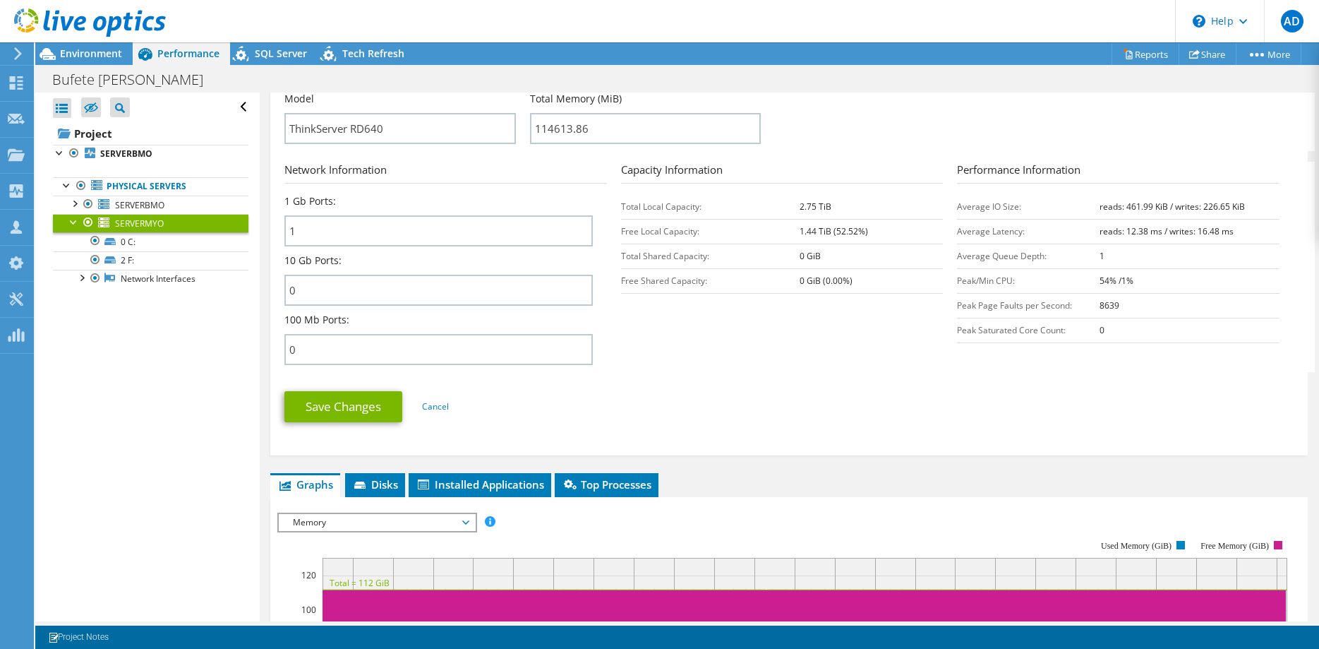
scroll to position [648, 0]
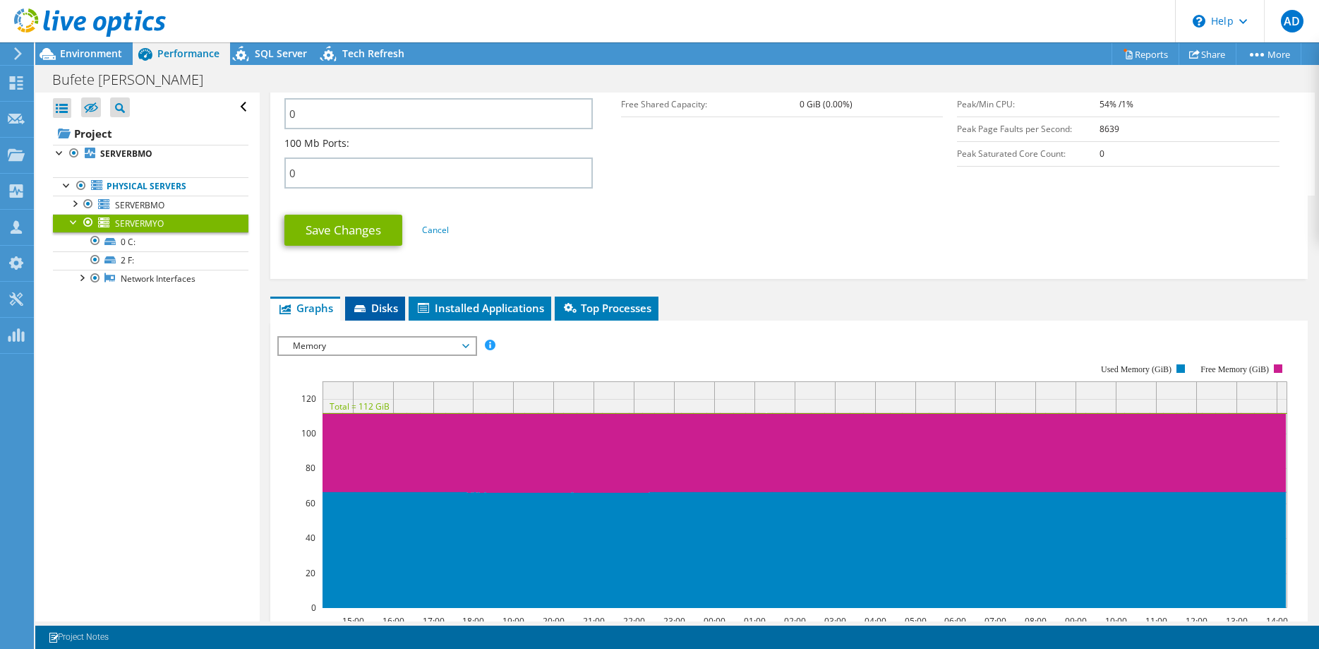
click at [385, 306] on span "Disks" at bounding box center [375, 308] width 46 height 14
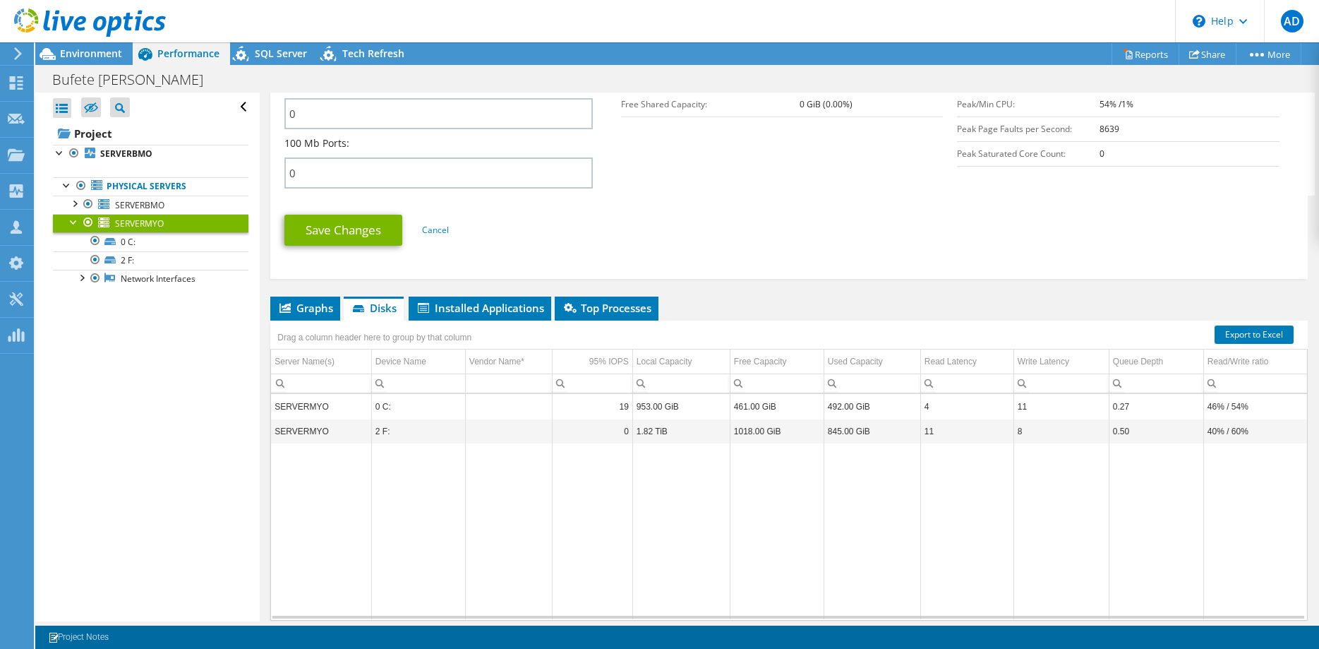
click at [886, 178] on section "Network Information 1 Gb Ports: 1 10 Gb Ports: 0 100 Mb Ports: 0 Capacity Infor…" at bounding box center [792, 90] width 1016 height 210
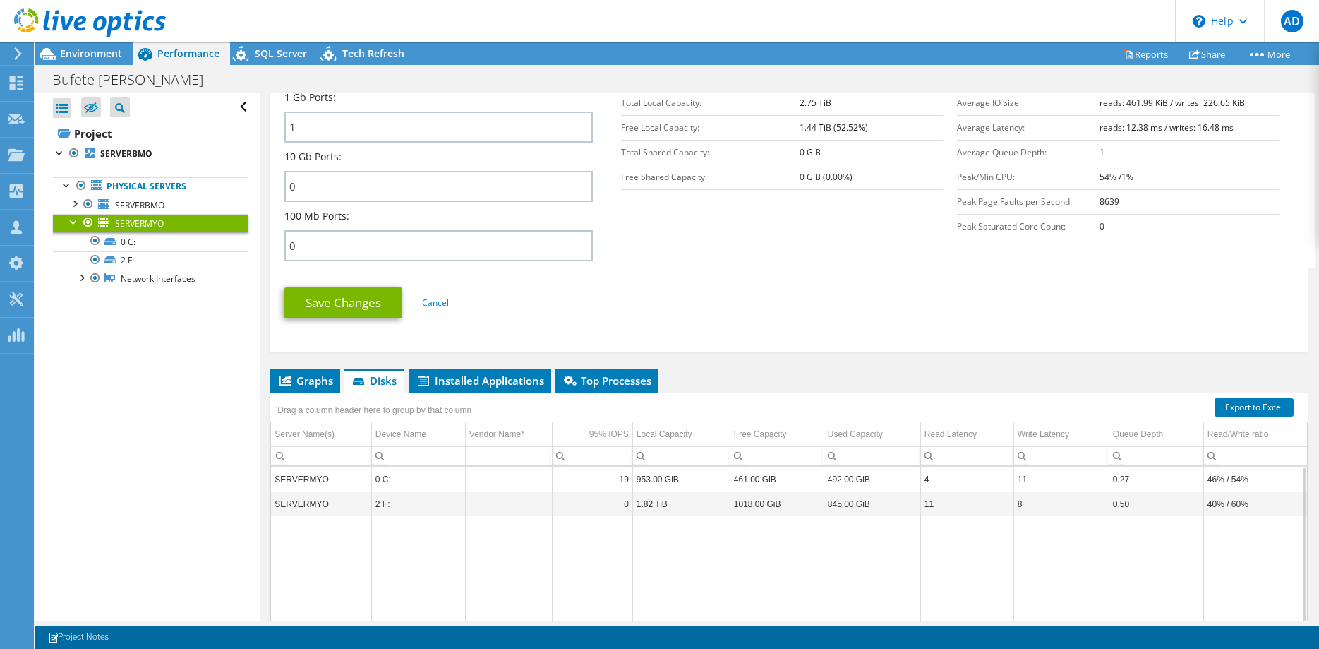
scroll to position [628, 0]
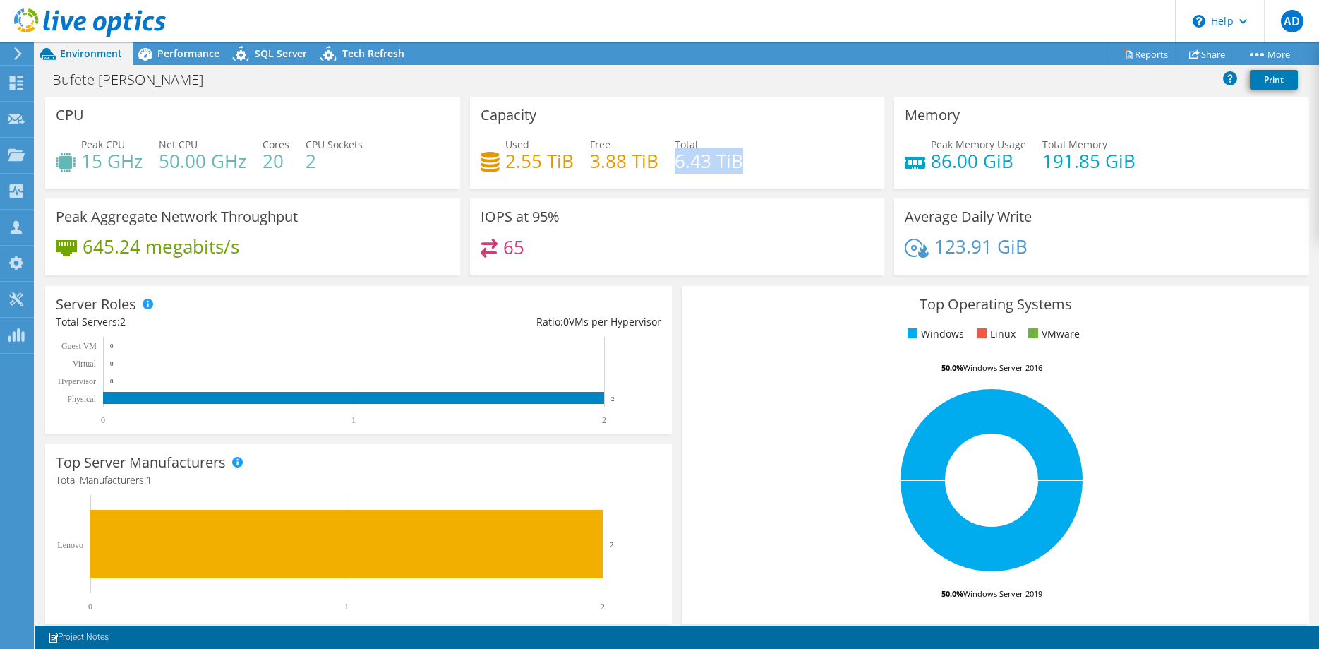
drag, startPoint x: 675, startPoint y: 161, endPoint x: 752, endPoint y: 157, distance: 77.0
click at [752, 157] on div "Used 2.55 TiB Free 3.88 TiB Total 6.43 TiB" at bounding box center [678, 160] width 394 height 46
click at [692, 153] on h4 "6.43 TiB" at bounding box center [709, 161] width 68 height 16
drag, startPoint x: 676, startPoint y: 164, endPoint x: 742, endPoint y: 163, distance: 66.3
click at [742, 163] on div "Used 2.55 TiB Free 3.88 TiB Total 6.43 TiB" at bounding box center [678, 160] width 394 height 46
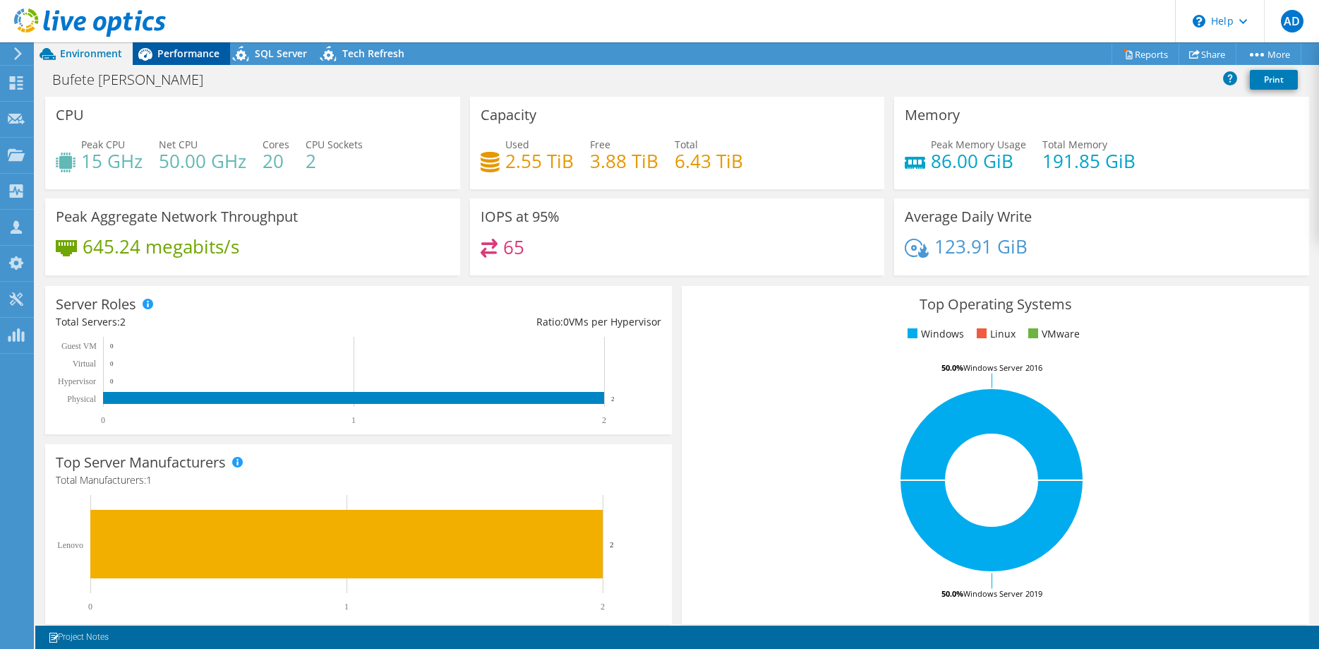
click at [160, 54] on span "Performance" at bounding box center [188, 53] width 62 height 13
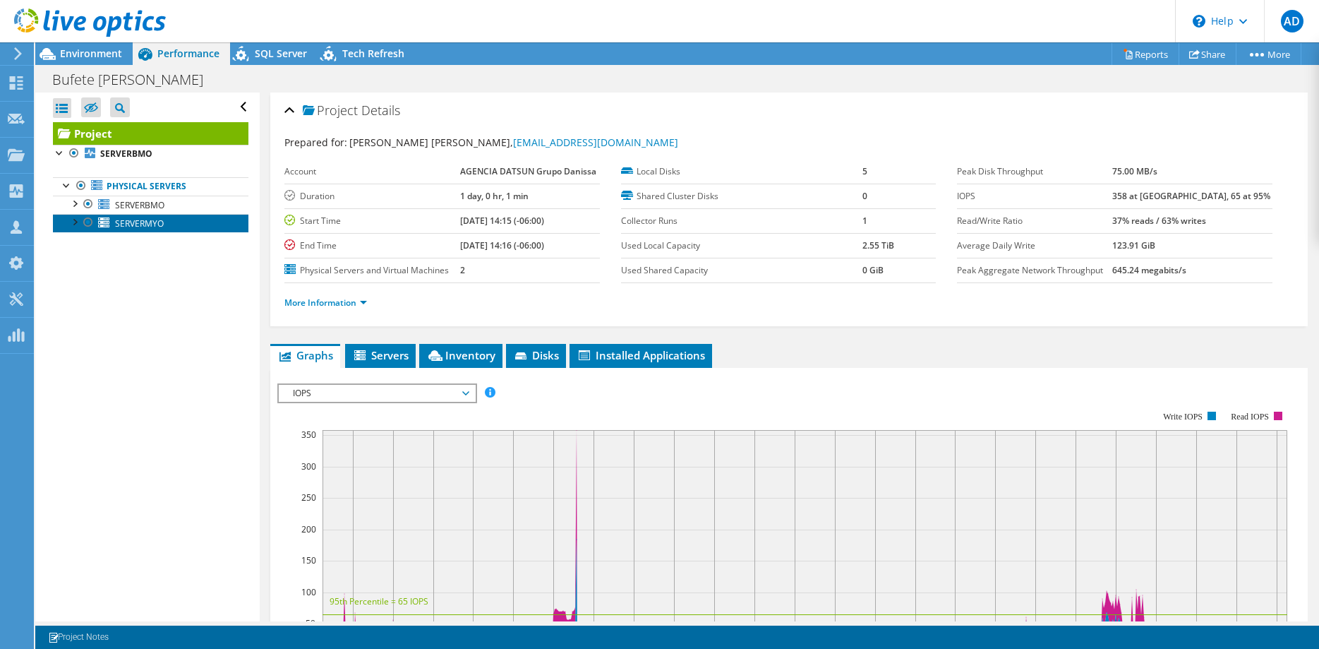
click at [110, 222] on link "SERVERMYO" at bounding box center [150, 223] width 195 height 18
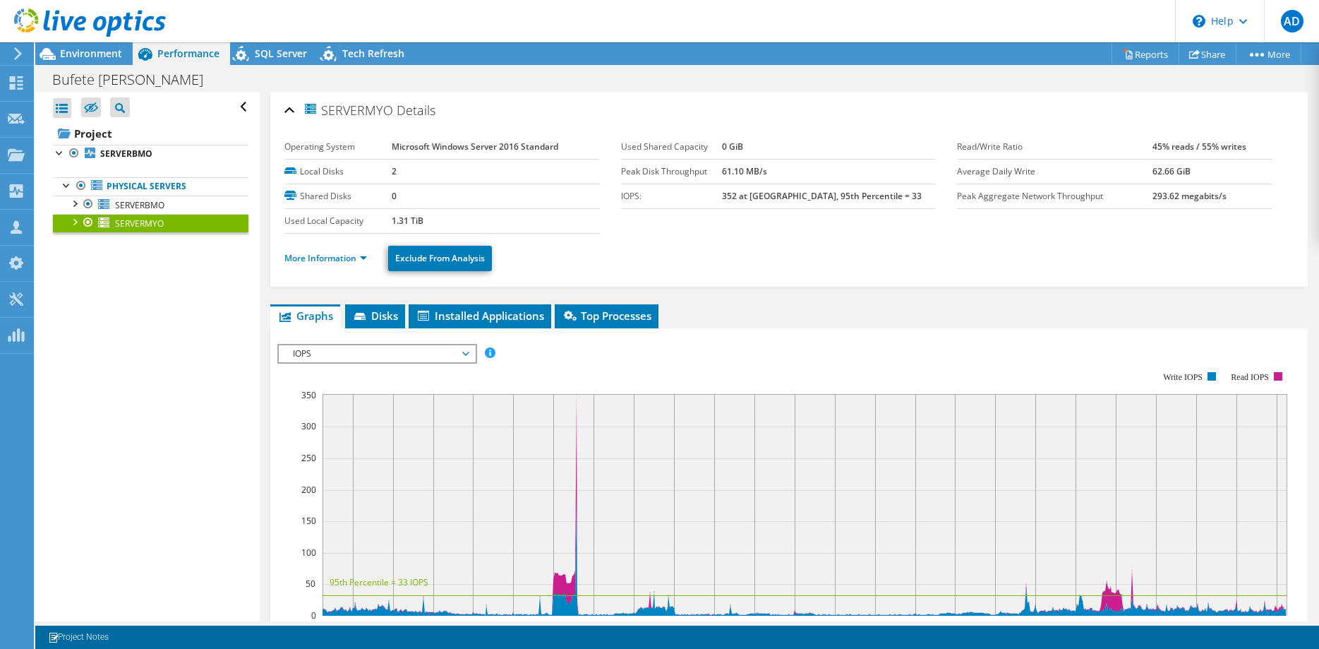
drag, startPoint x: 408, startPoint y: 168, endPoint x: 368, endPoint y: 169, distance: 39.5
click at [368, 169] on tr "Local Disks 2" at bounding box center [441, 171] width 315 height 25
drag, startPoint x: 420, startPoint y: 218, endPoint x: 360, endPoint y: 218, distance: 60.0
click at [360, 218] on tr "Used Local Capacity 1.31 TiB" at bounding box center [441, 220] width 315 height 25
click at [368, 313] on icon at bounding box center [361, 317] width 14 height 9
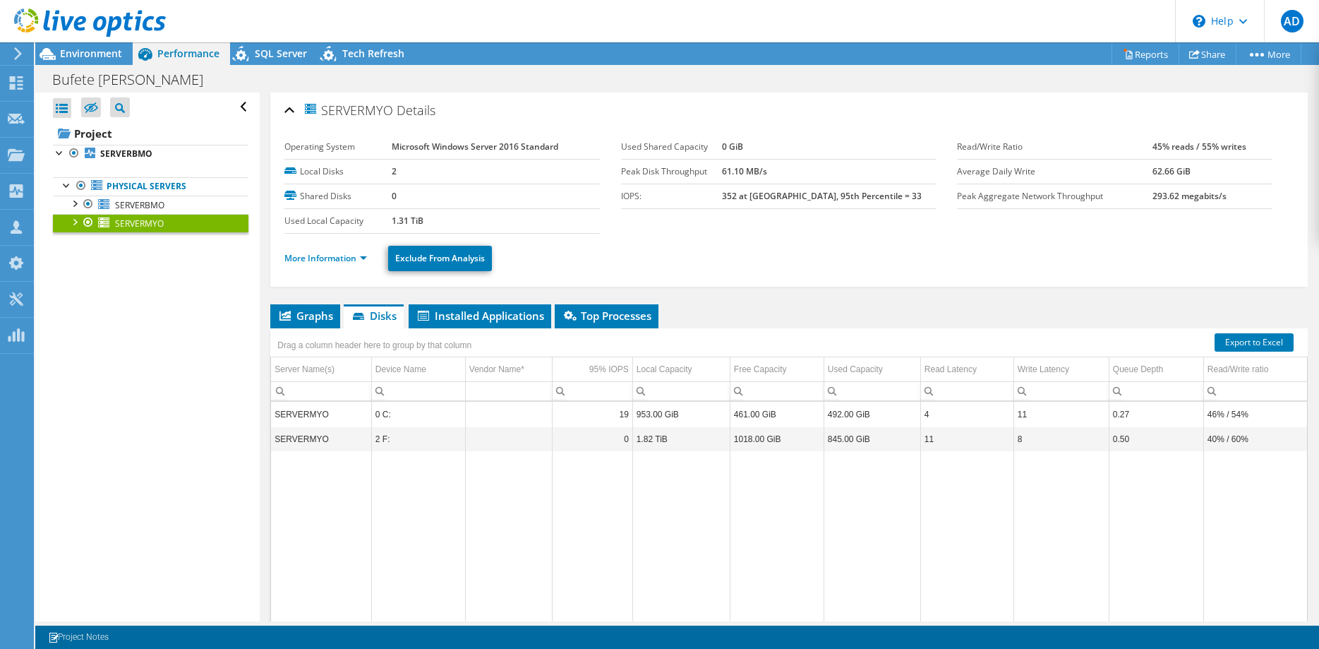
drag, startPoint x: 437, startPoint y: 222, endPoint x: 375, endPoint y: 222, distance: 62.1
click at [375, 222] on tr "Used Local Capacity 1.31 TiB" at bounding box center [441, 220] width 315 height 25
click at [793, 293] on div "SERVERMYO Details Operating System Microsoft Windows Server 2016 Standard Local…" at bounding box center [789, 386] width 1059 height 589
click at [136, 202] on span "SERVERBMO" at bounding box center [139, 205] width 49 height 12
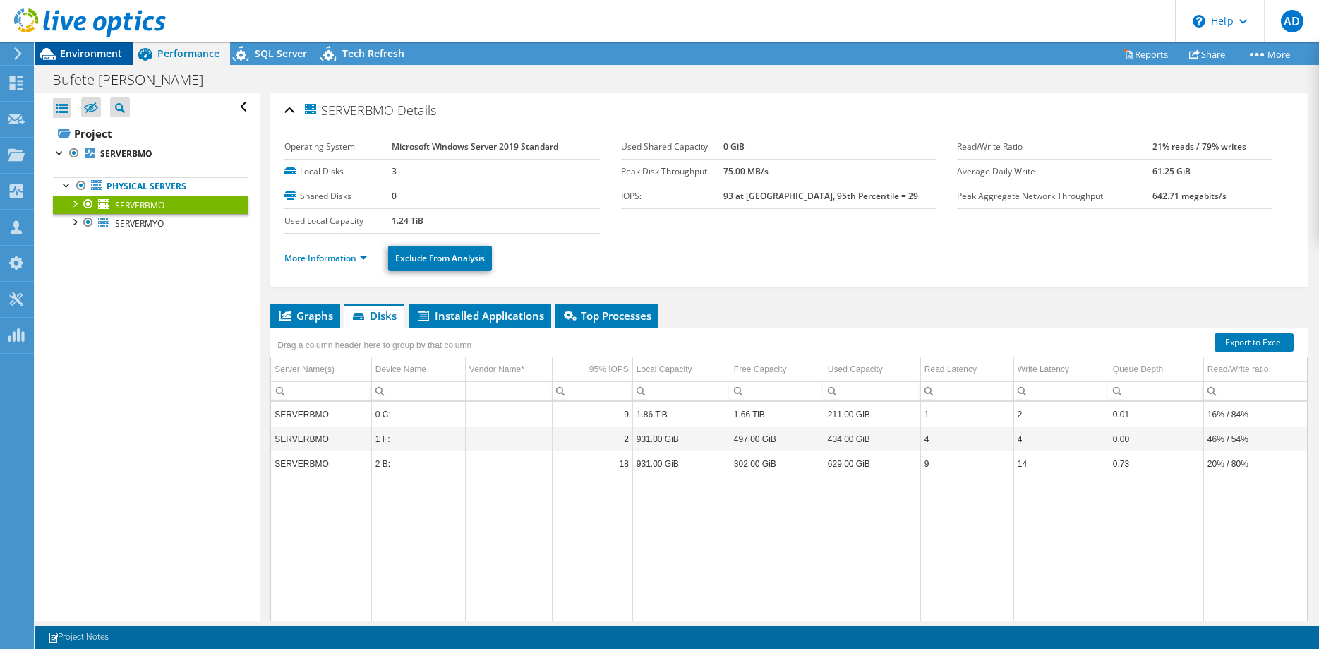
click at [73, 50] on span "Environment" at bounding box center [91, 53] width 62 height 13
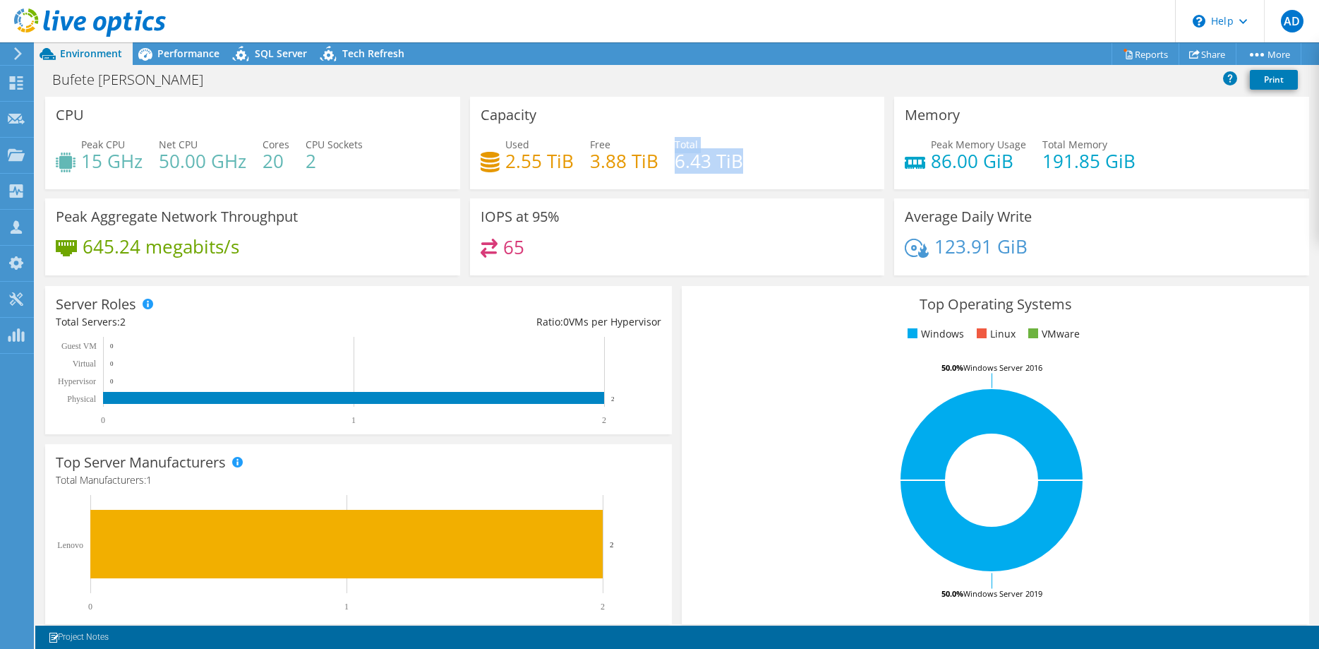
drag, startPoint x: 733, startPoint y: 164, endPoint x: 673, endPoint y: 162, distance: 60.0
click at [673, 162] on div "Used 2.55 TiB Free 3.88 TiB Total 6.43 TiB" at bounding box center [678, 160] width 394 height 46
click at [682, 159] on h4 "6.43 TiB" at bounding box center [709, 161] width 68 height 16
click at [742, 155] on div "Used 2.55 TiB Free 3.88 TiB Total 6.43 TiB" at bounding box center [678, 160] width 394 height 46
